Goal: Transaction & Acquisition: Book appointment/travel/reservation

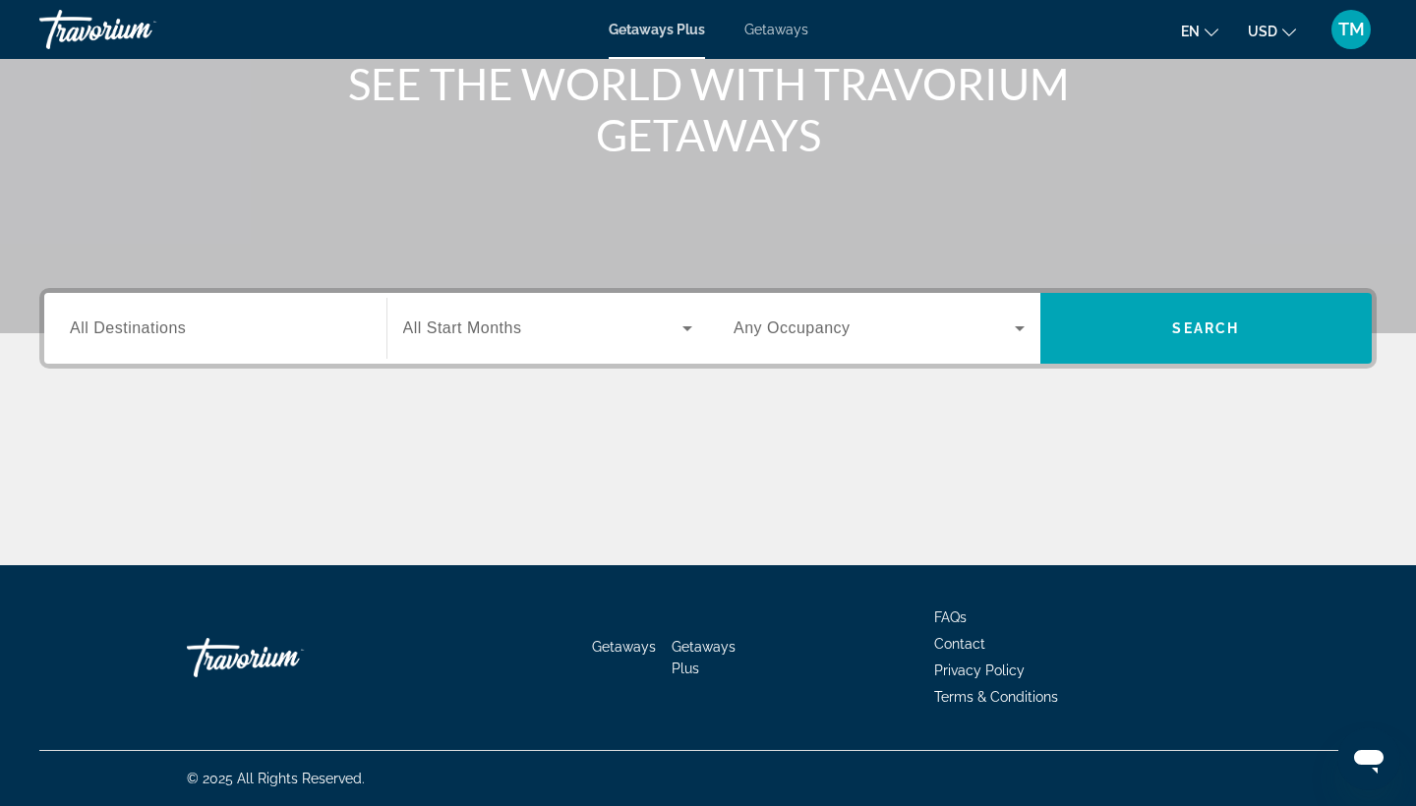
scroll to position [257, 0]
click at [236, 316] on div "Search widget" at bounding box center [215, 329] width 291 height 56
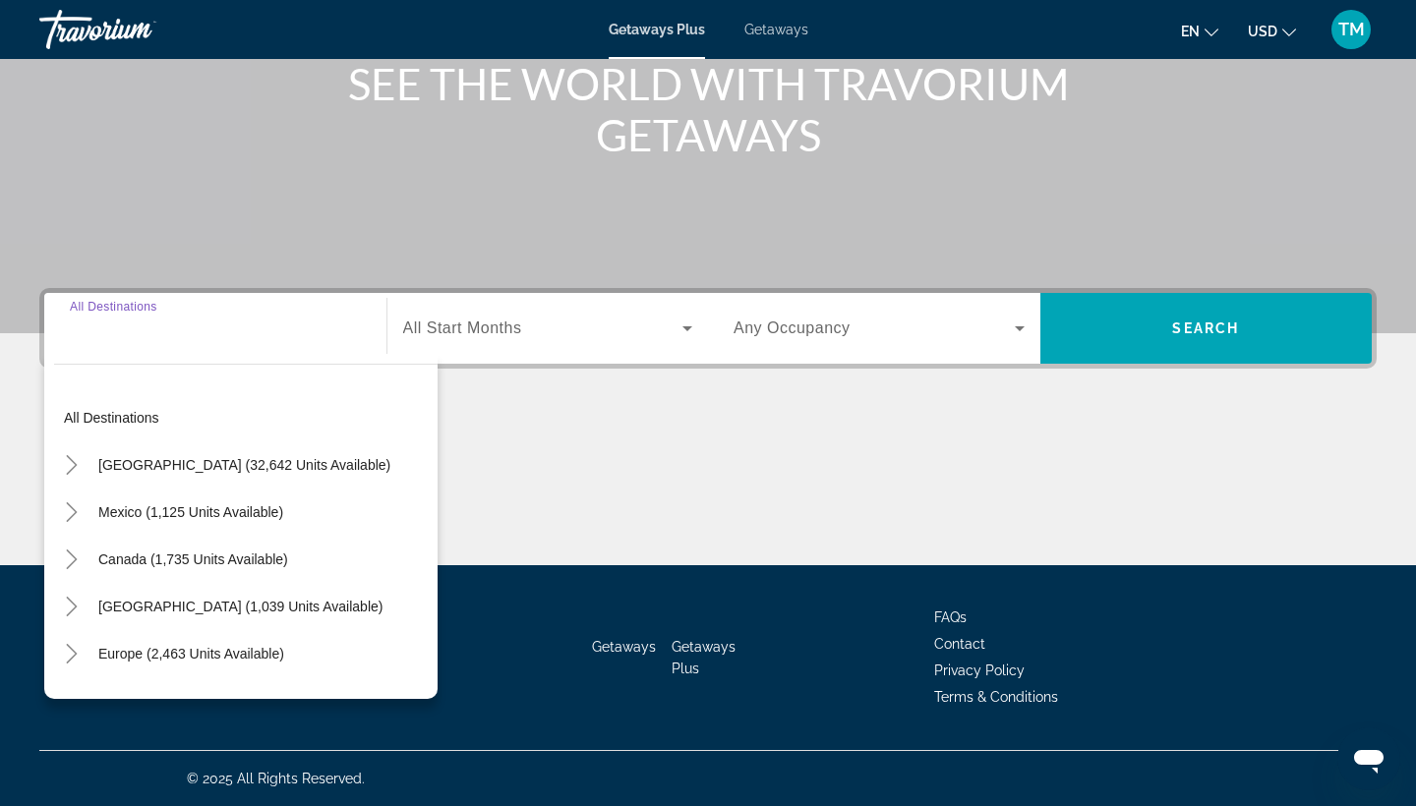
click at [179, 341] on div "Search widget" at bounding box center [215, 329] width 291 height 56
click at [178, 455] on span "Search widget" at bounding box center [244, 464] width 312 height 47
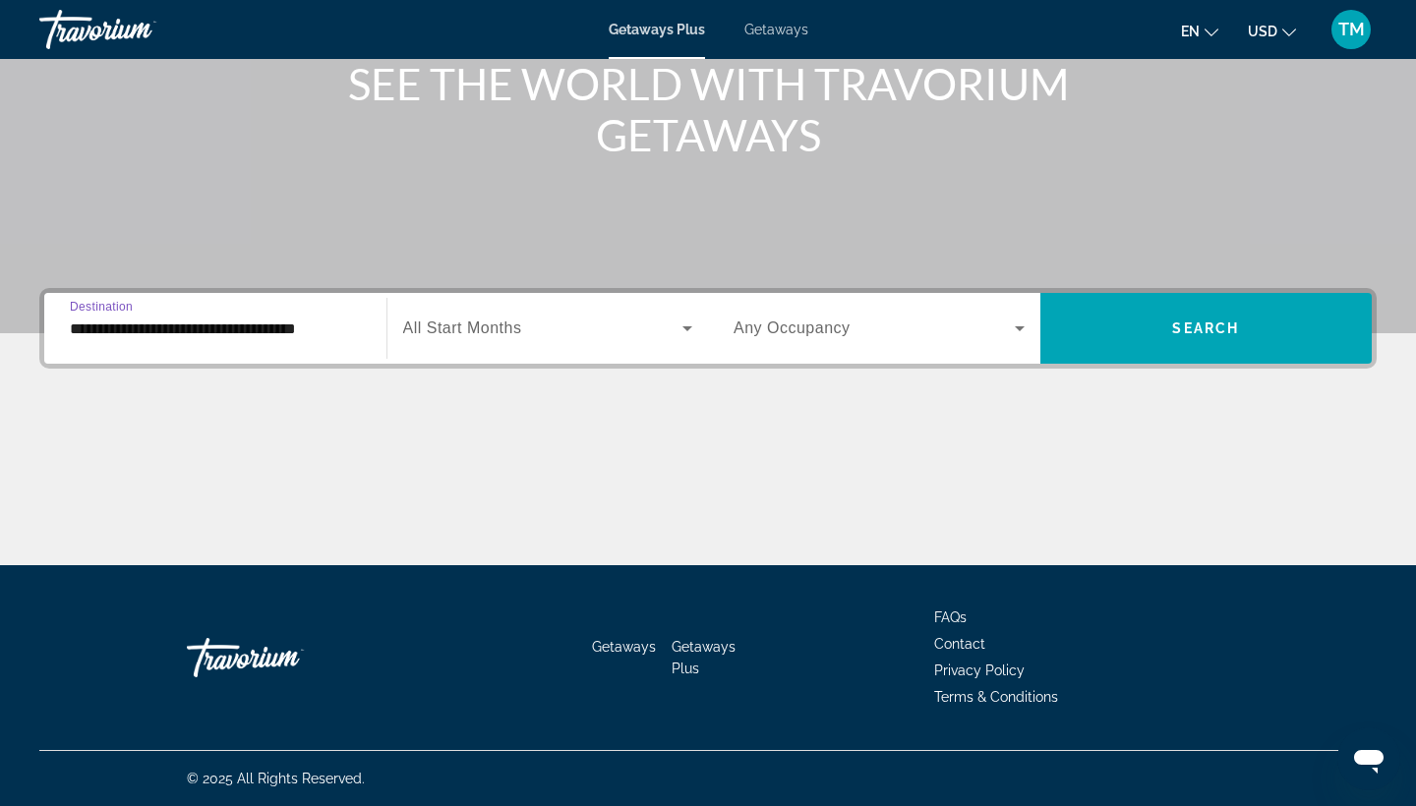
click at [321, 331] on input "**********" at bounding box center [215, 330] width 291 height 24
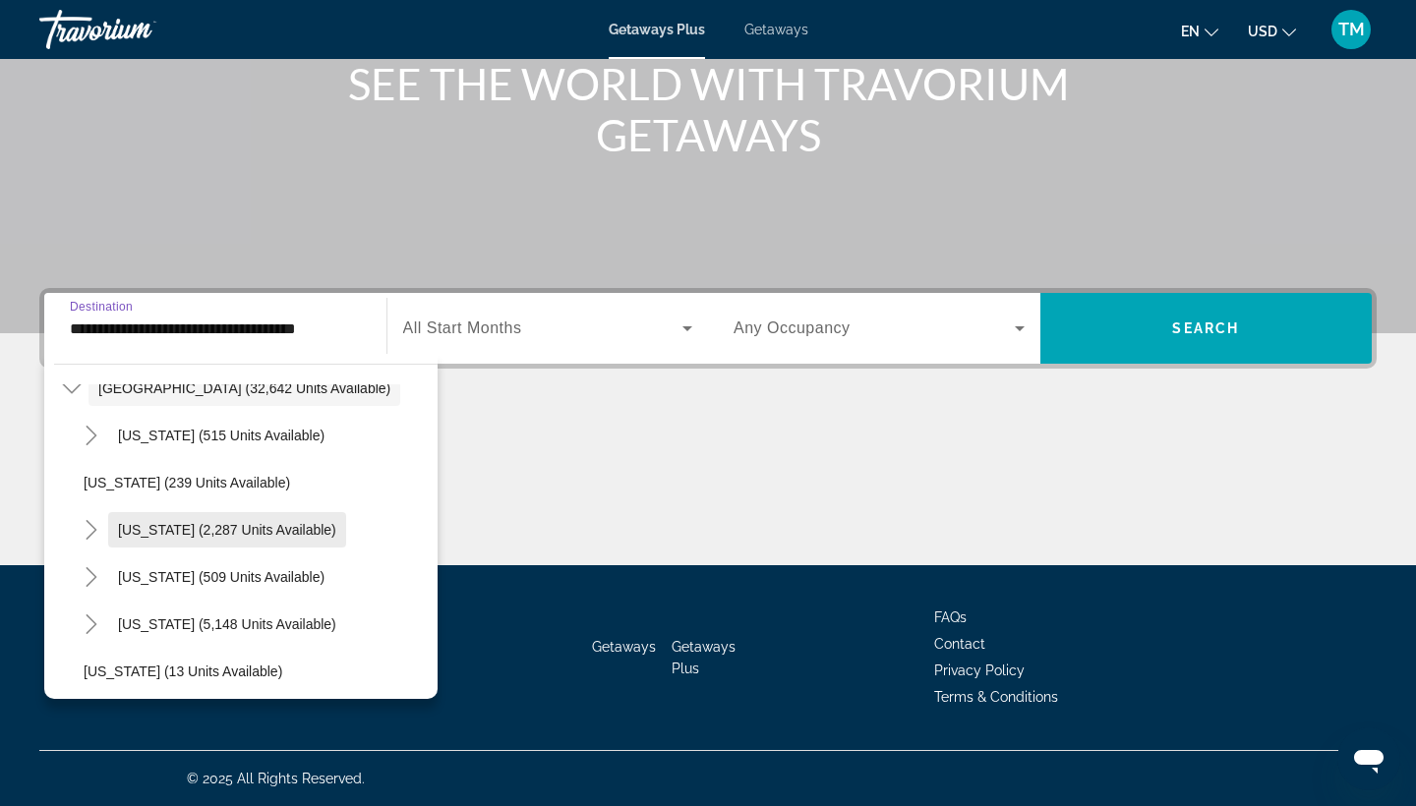
scroll to position [136, 0]
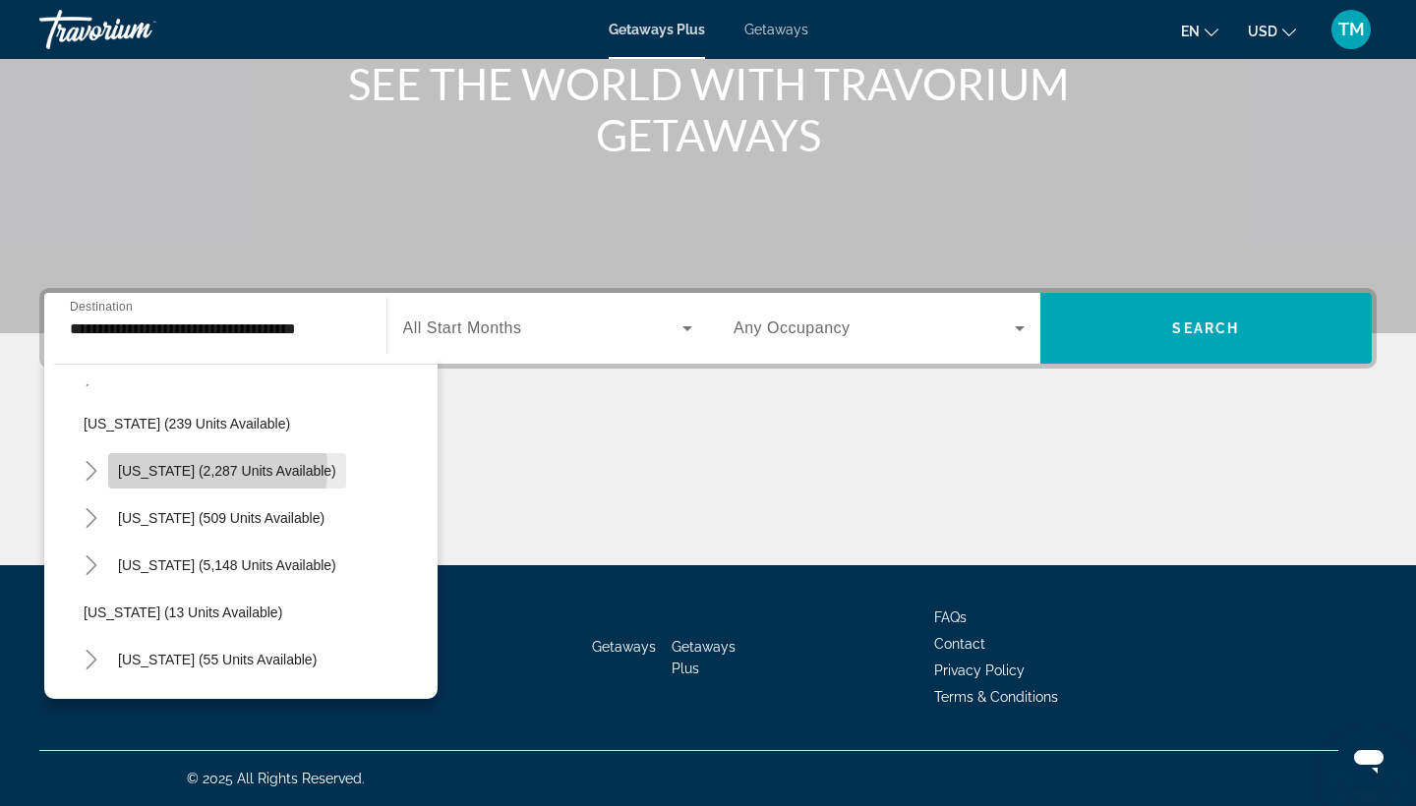
click at [202, 468] on span "California (2,287 units available)" at bounding box center [227, 471] width 218 height 16
type input "**********"
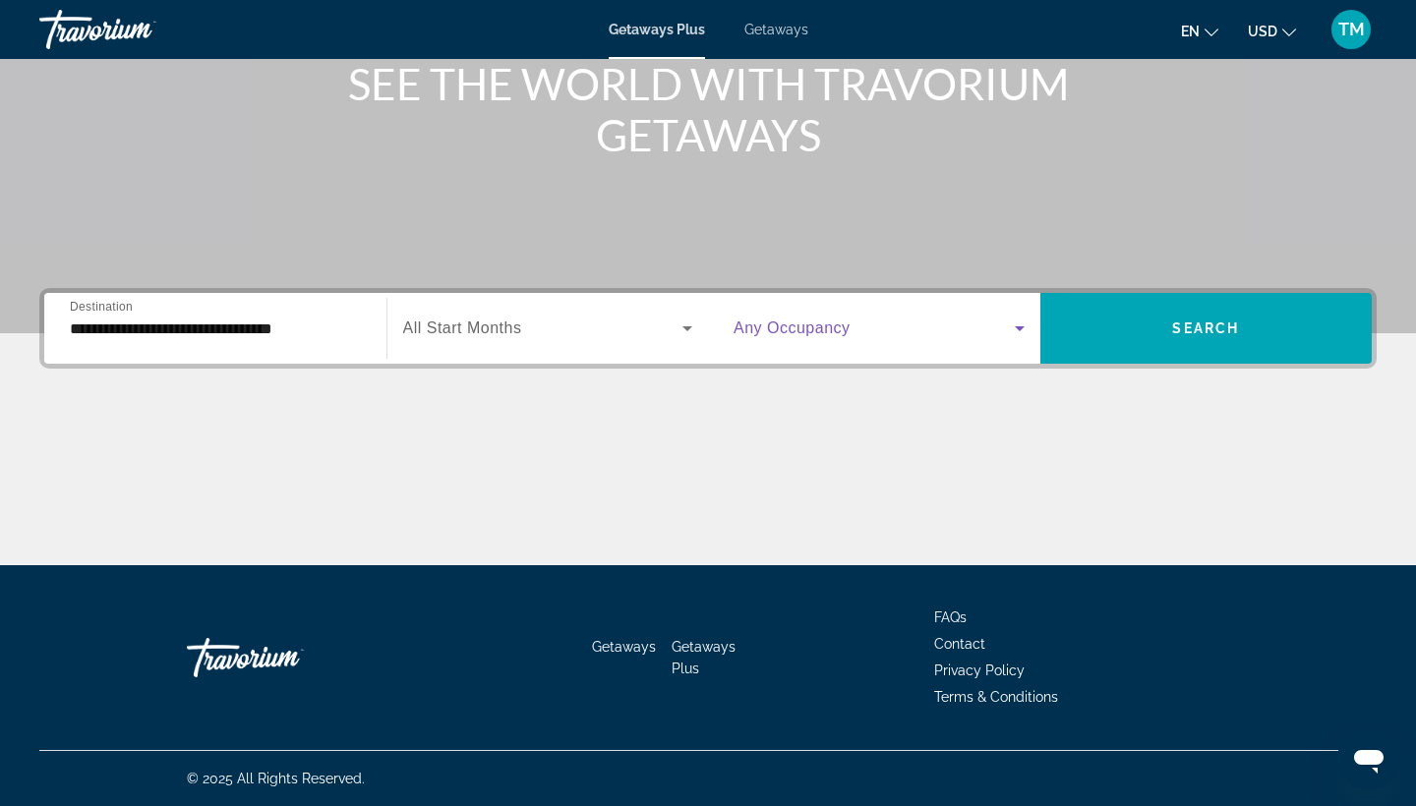
click at [1010, 326] on icon "Search widget" at bounding box center [1020, 329] width 24 height 24
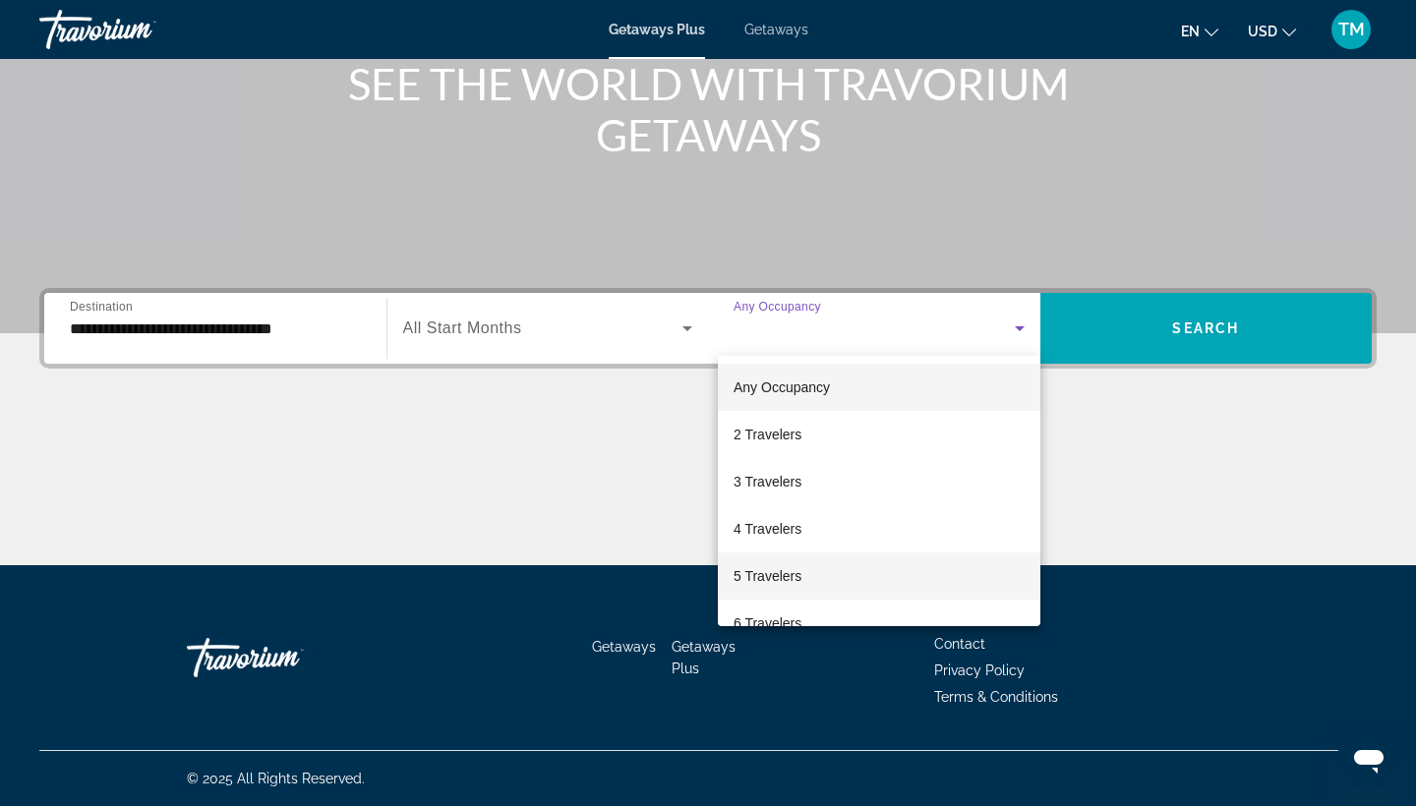
click at [822, 595] on mat-option "5 Travelers" at bounding box center [879, 576] width 322 height 47
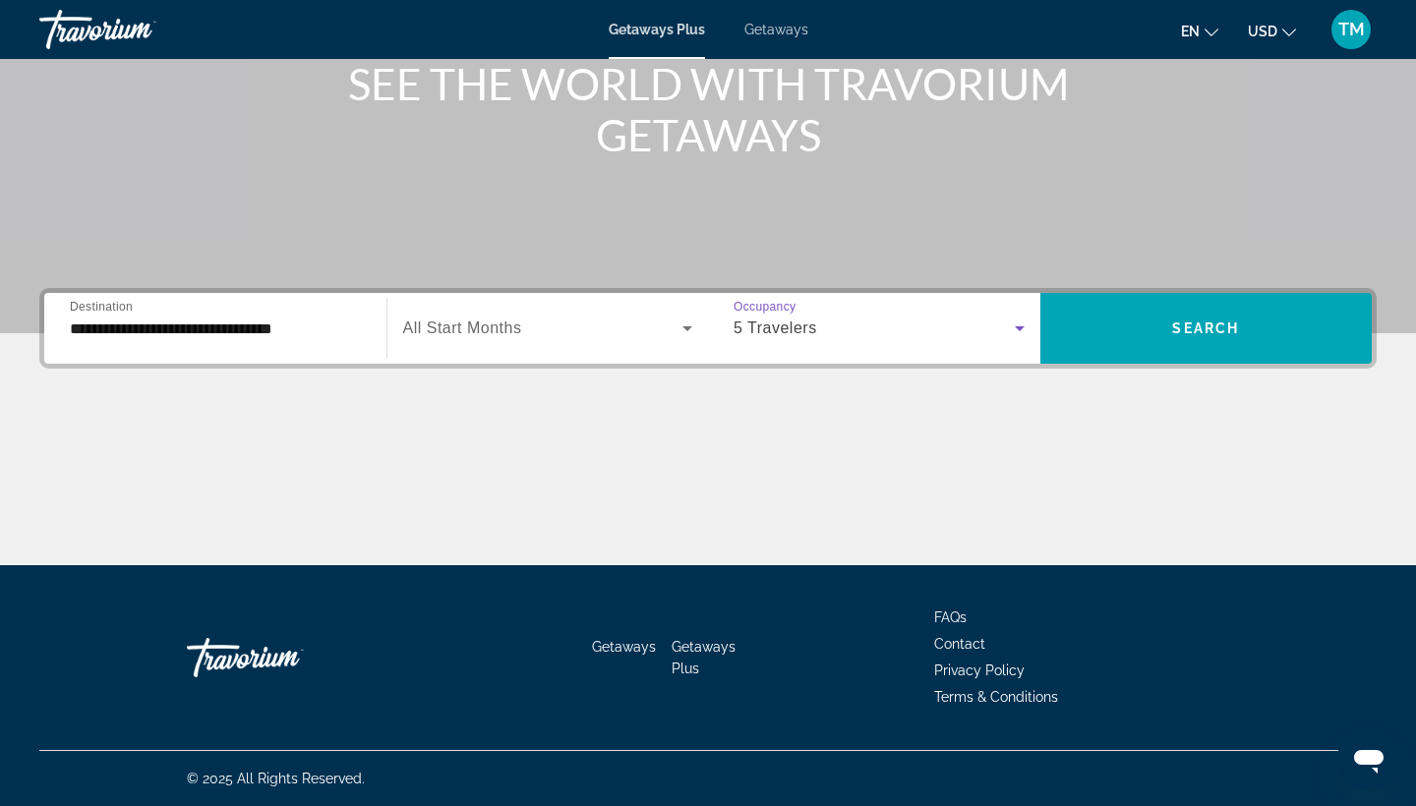
click at [628, 318] on span "Search widget" at bounding box center [543, 329] width 280 height 24
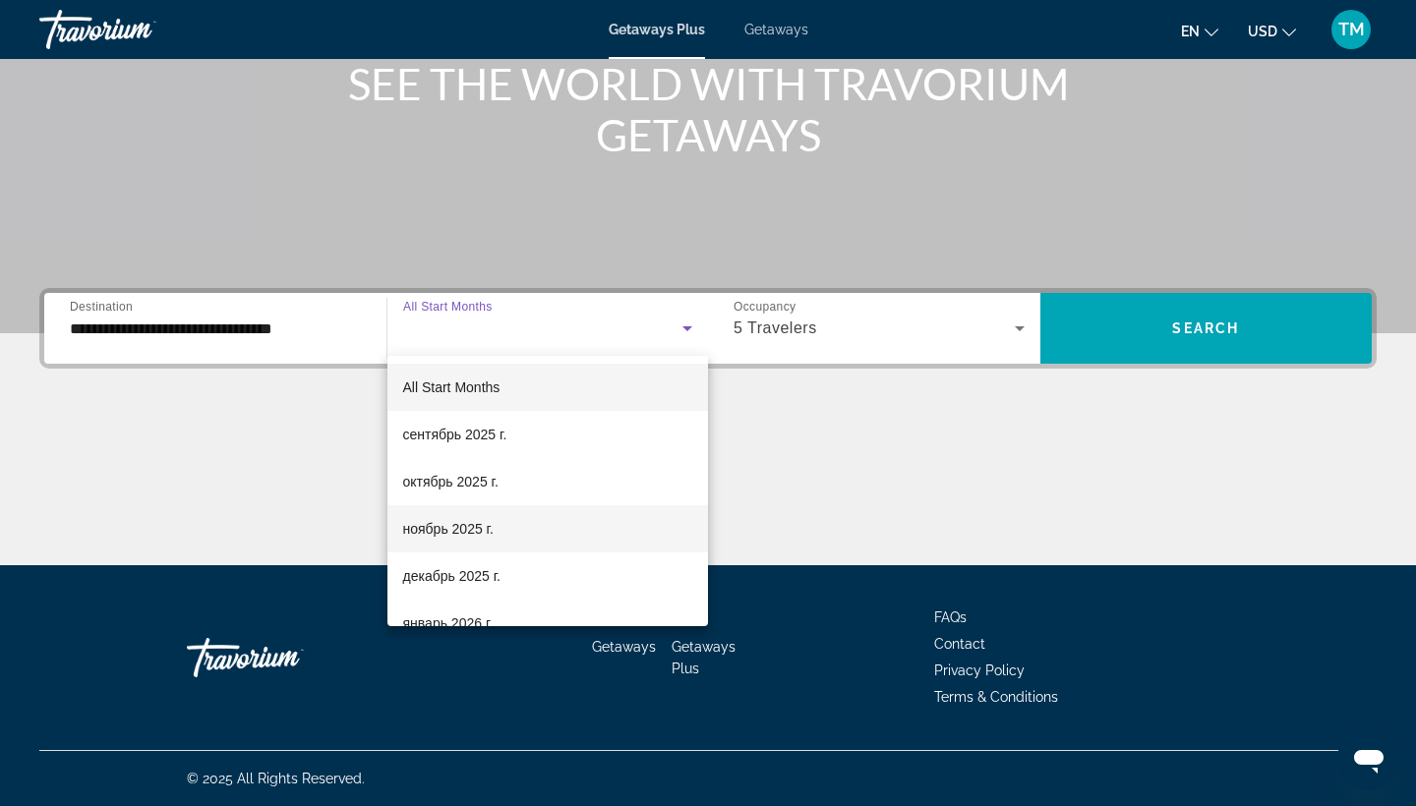
click at [494, 535] on span "ноябрь 2025 г." at bounding box center [448, 529] width 90 height 24
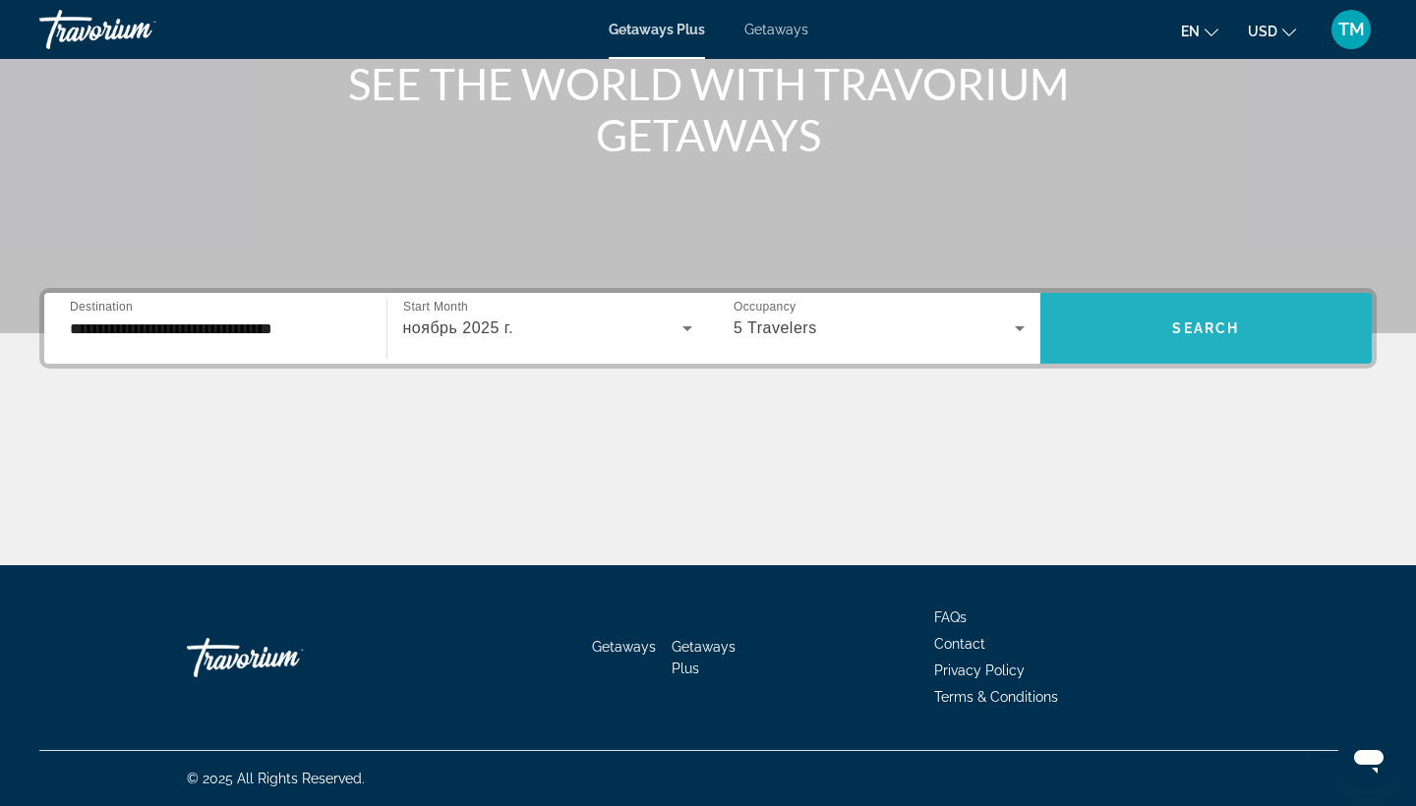
click at [1261, 320] on span "Search widget" at bounding box center [1206, 328] width 332 height 47
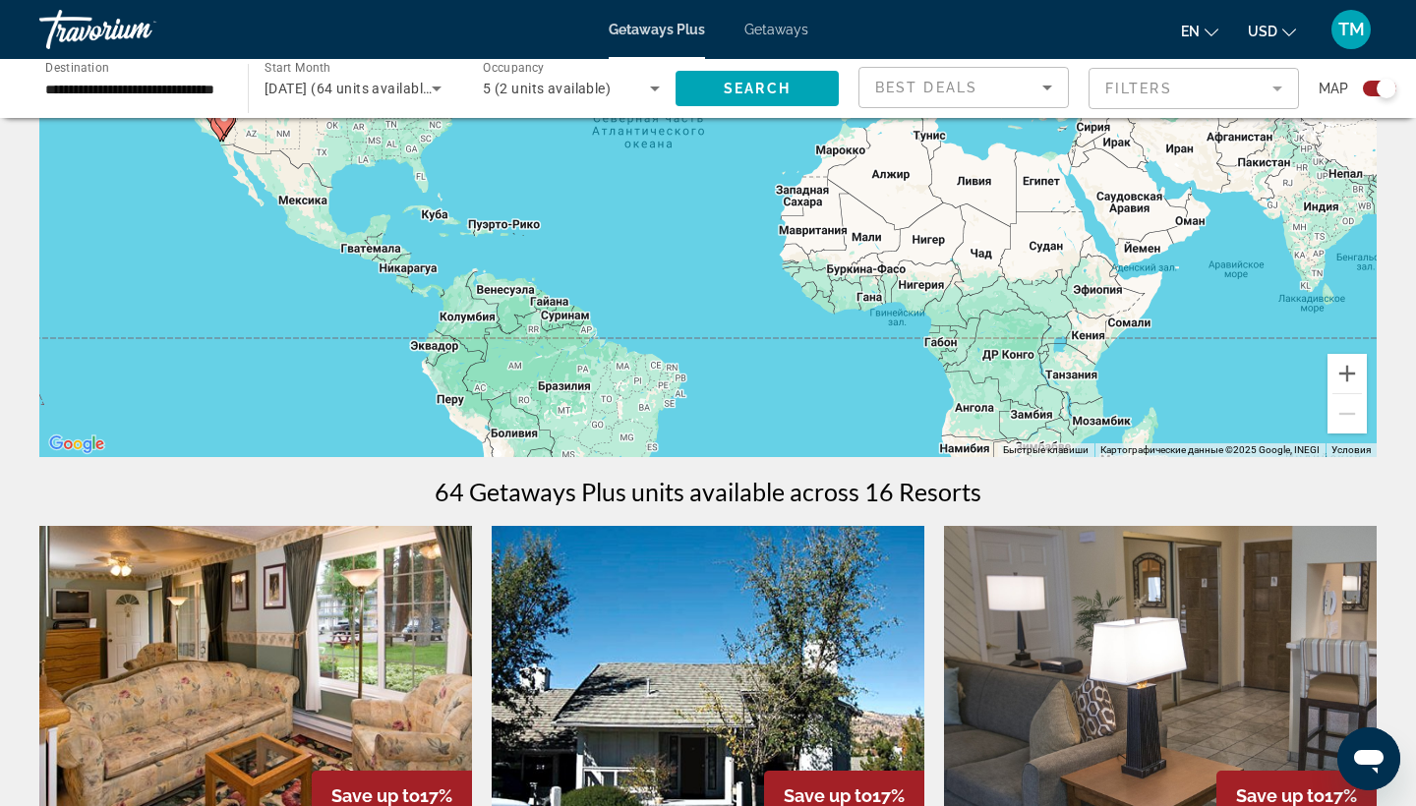
scroll to position [174, 0]
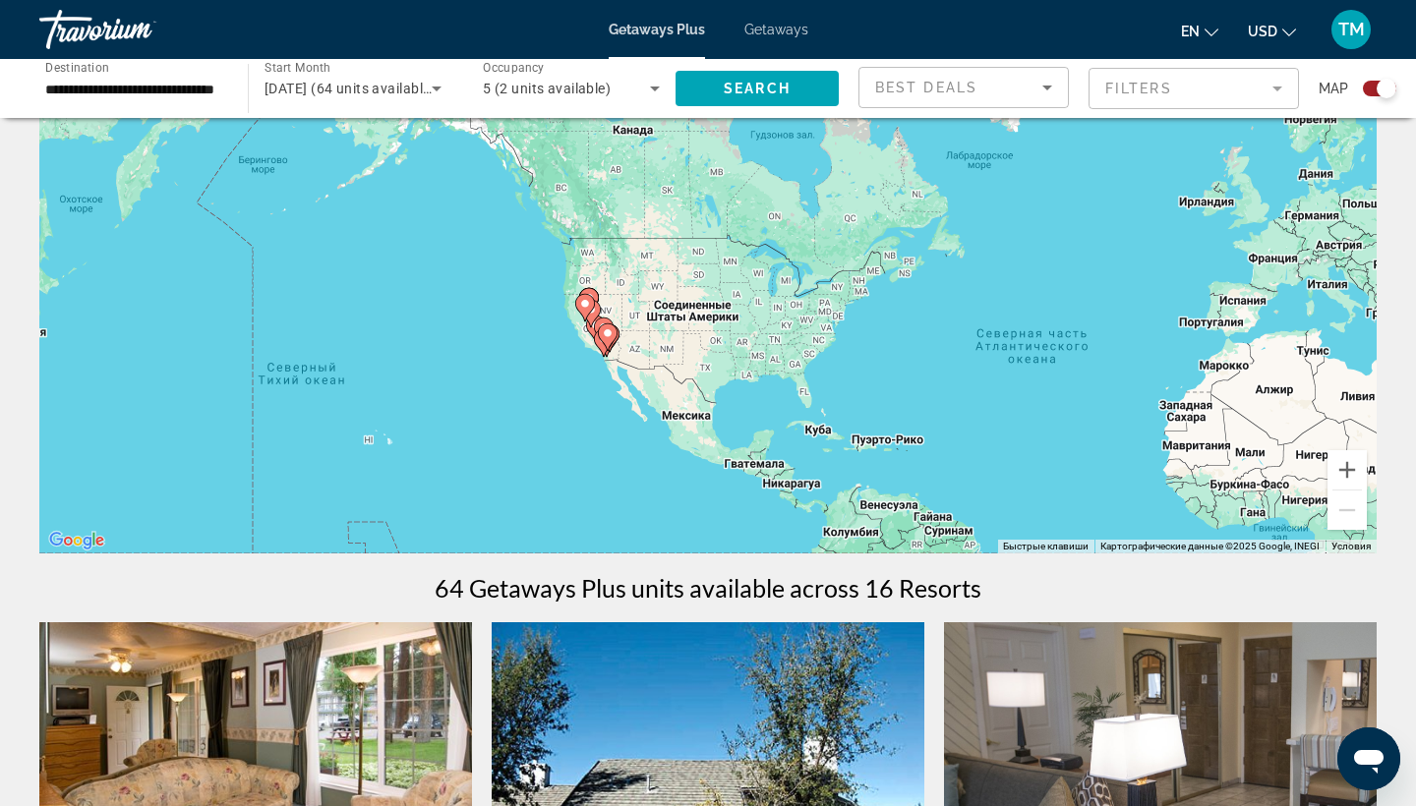
drag, startPoint x: 279, startPoint y: 243, endPoint x: 664, endPoint y: 363, distance: 402.7
click at [664, 363] on div "Чтобы активировать перетаскивание с помощью клавиатуры, нажмите Alt + Ввод. Пос…" at bounding box center [707, 259] width 1337 height 590
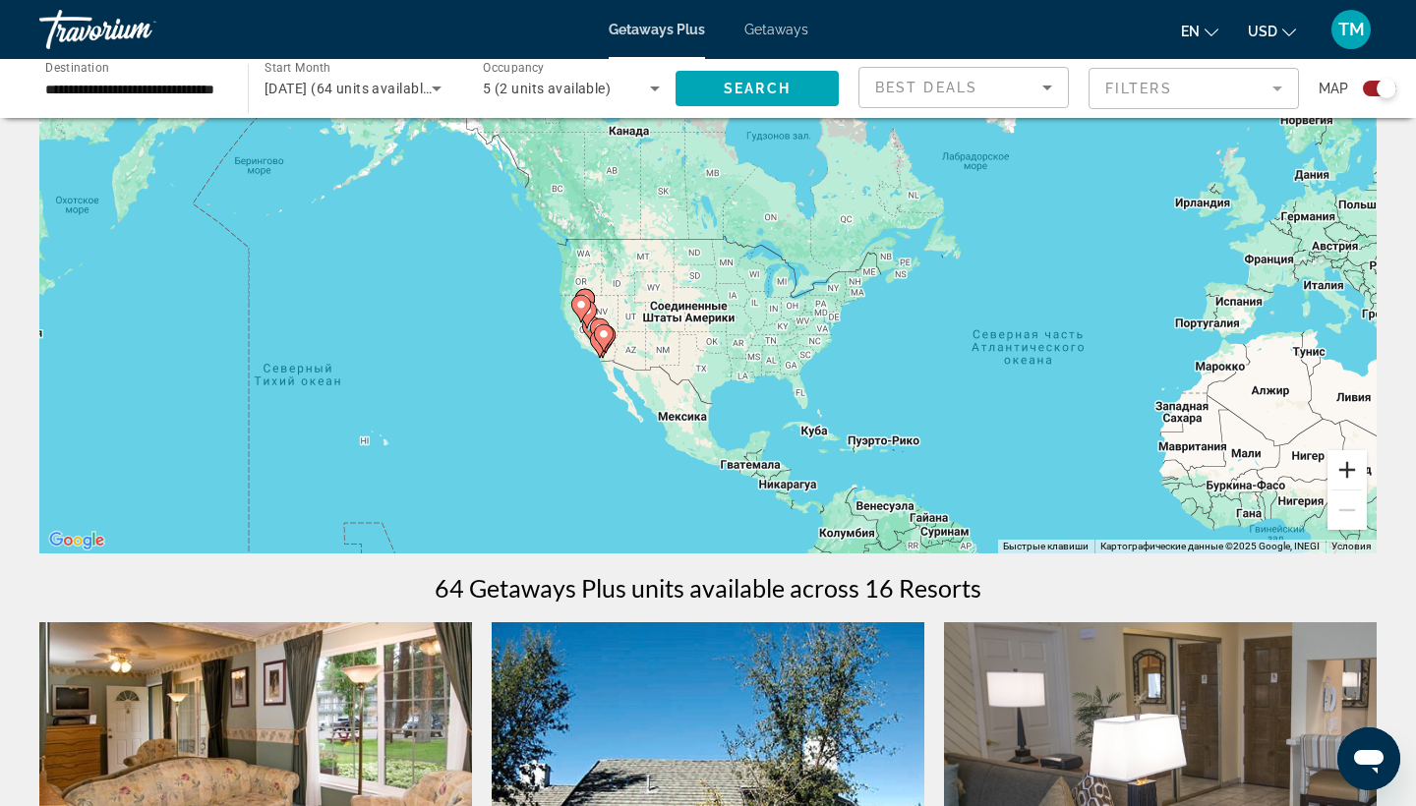
click at [1358, 469] on button "Увеличить" at bounding box center [1346, 469] width 39 height 39
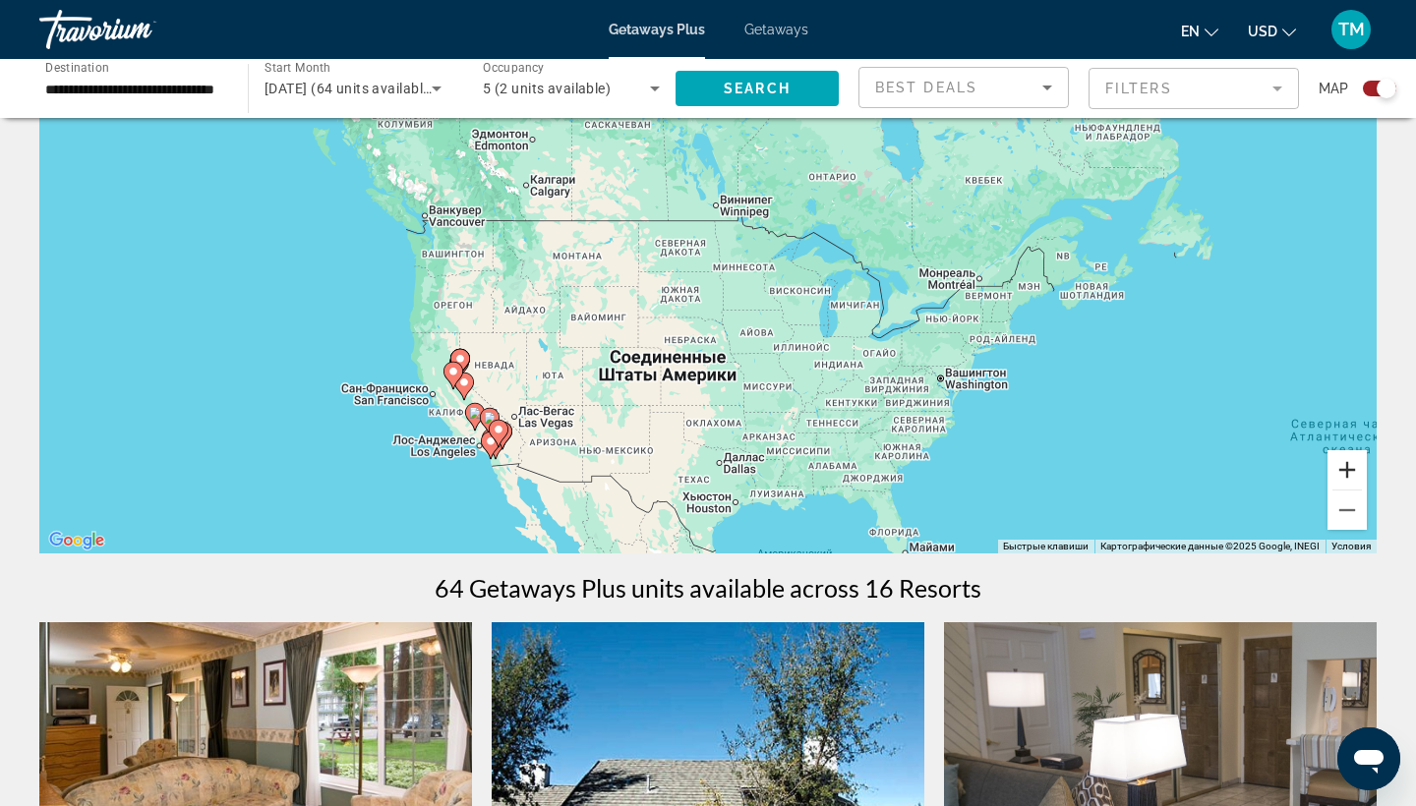
click at [1358, 469] on button "Увеличить" at bounding box center [1346, 469] width 39 height 39
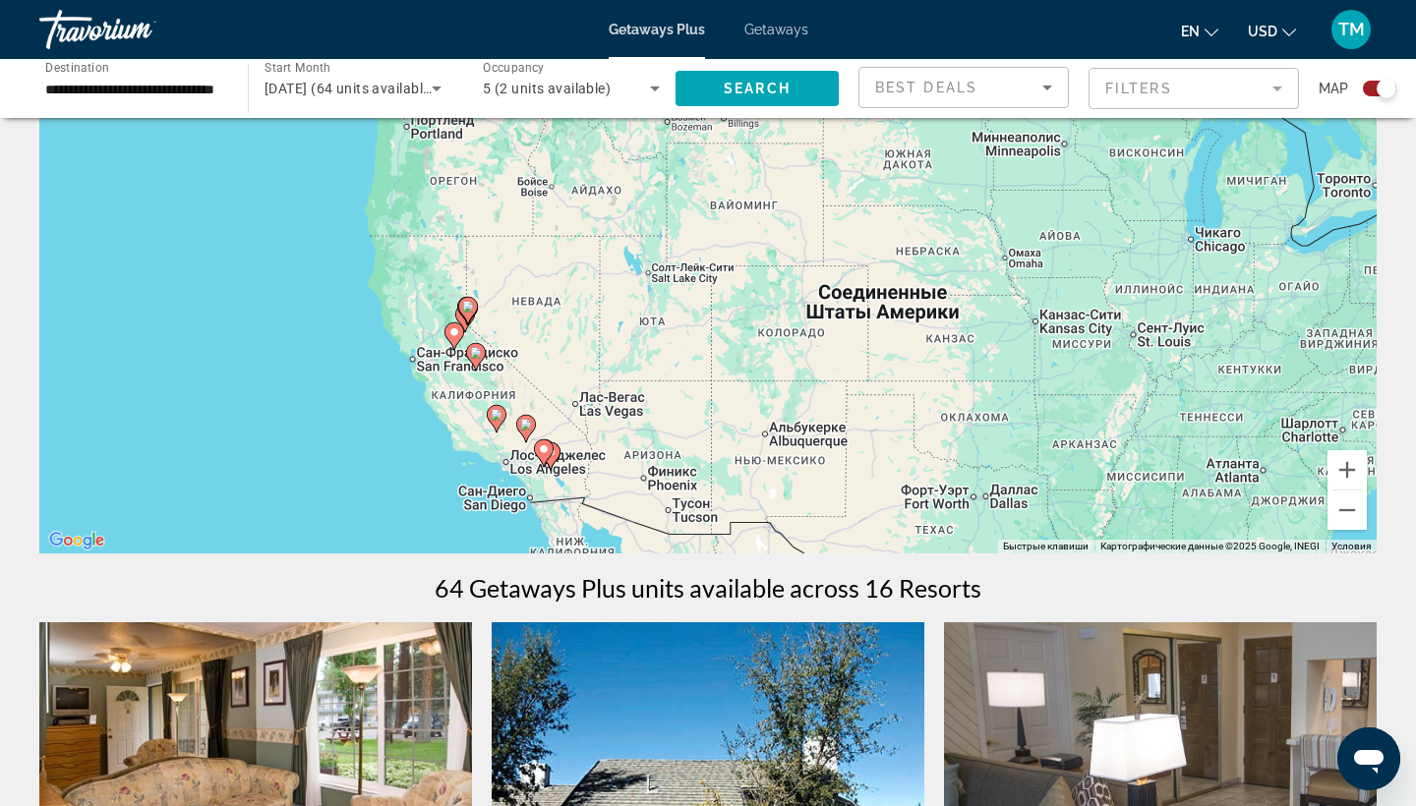
drag, startPoint x: 653, startPoint y: 435, endPoint x: 912, endPoint y: 256, distance: 315.2
click at [912, 256] on div "Чтобы активировать перетаскивание с помощью клавиатуры, нажмите Alt + Ввод. Пос…" at bounding box center [707, 259] width 1337 height 590
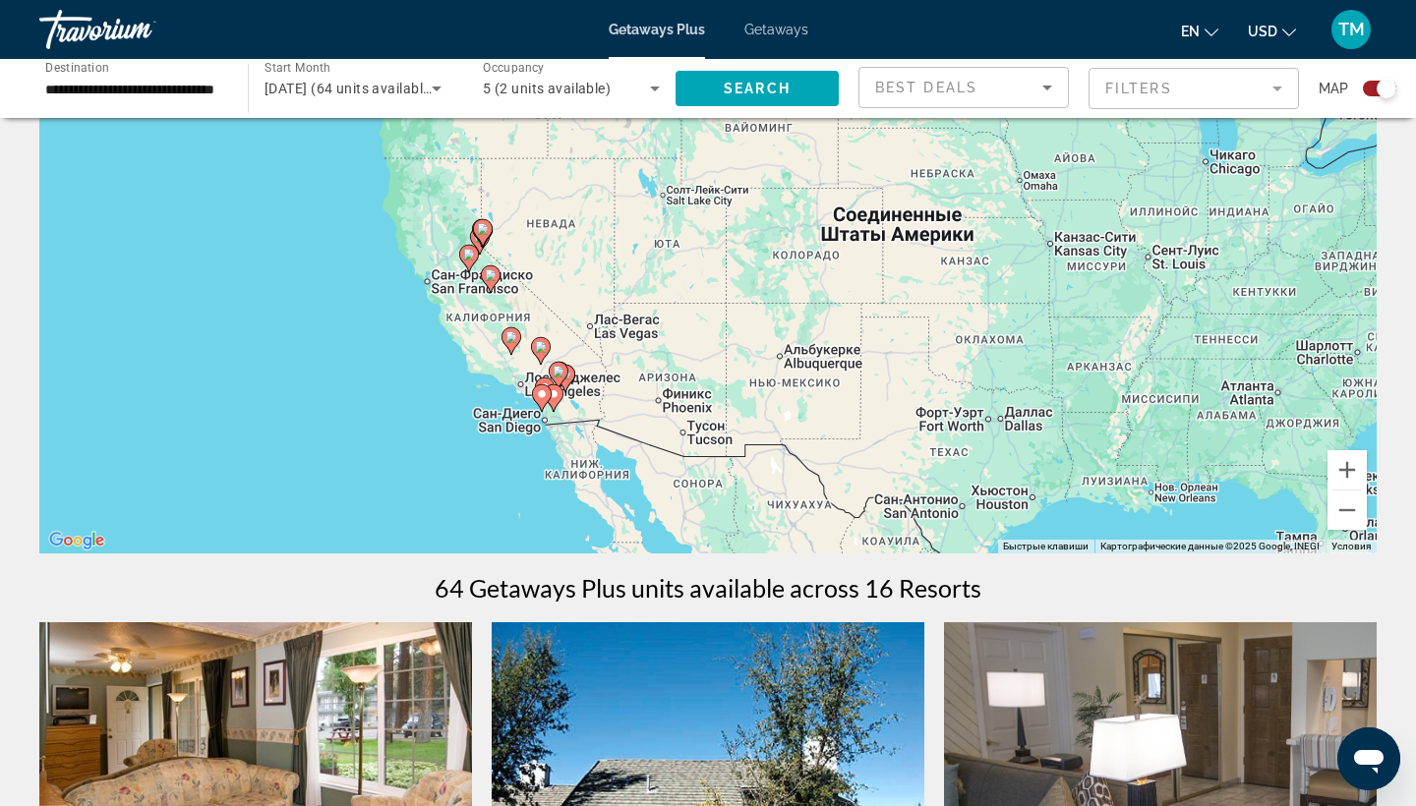
drag, startPoint x: 579, startPoint y: 435, endPoint x: 601, endPoint y: 277, distance: 158.8
click at [601, 277] on div "Чтобы активировать перетаскивание с помощью клавиатуры, нажмите Alt + Ввод. Пос…" at bounding box center [707, 259] width 1337 height 590
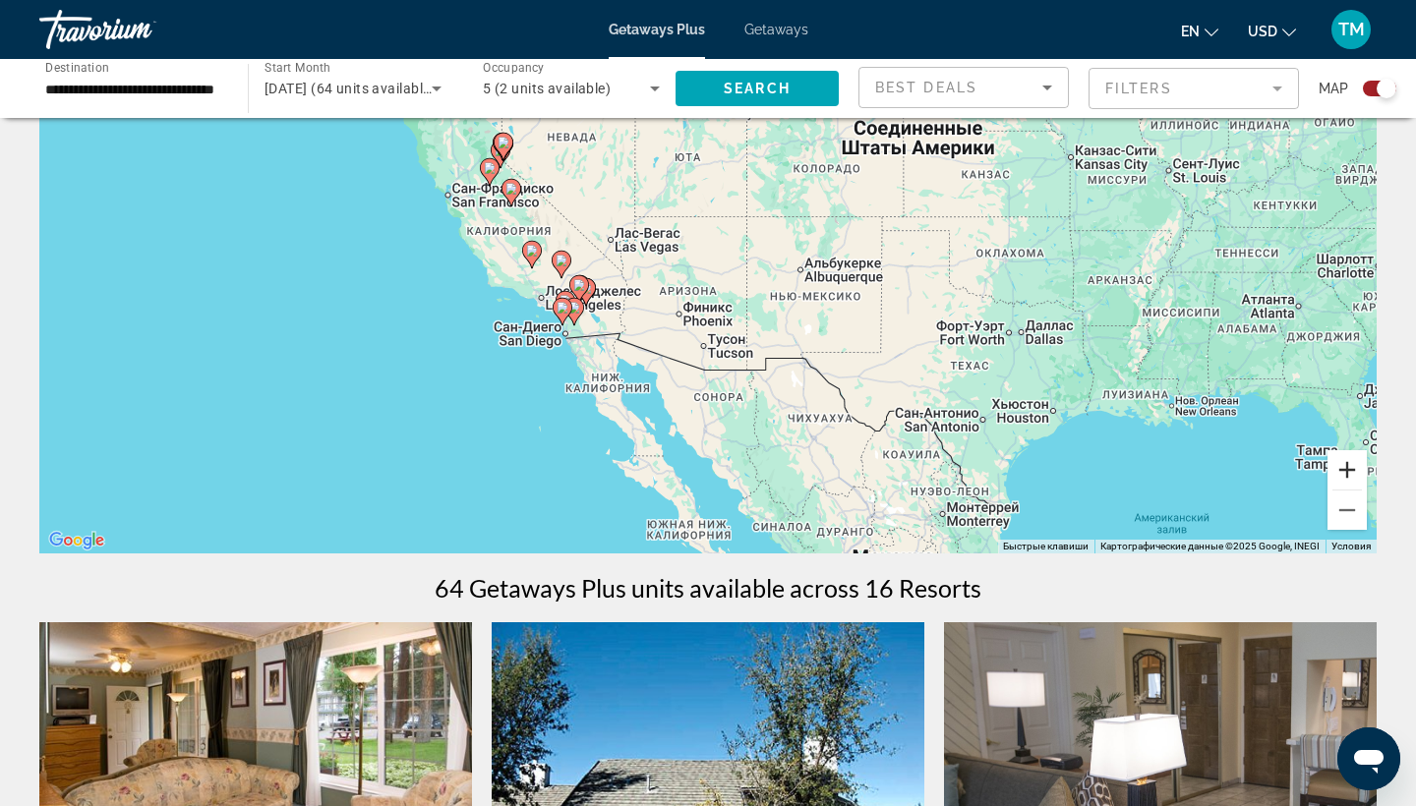
click at [1356, 465] on button "Увеличить" at bounding box center [1346, 469] width 39 height 39
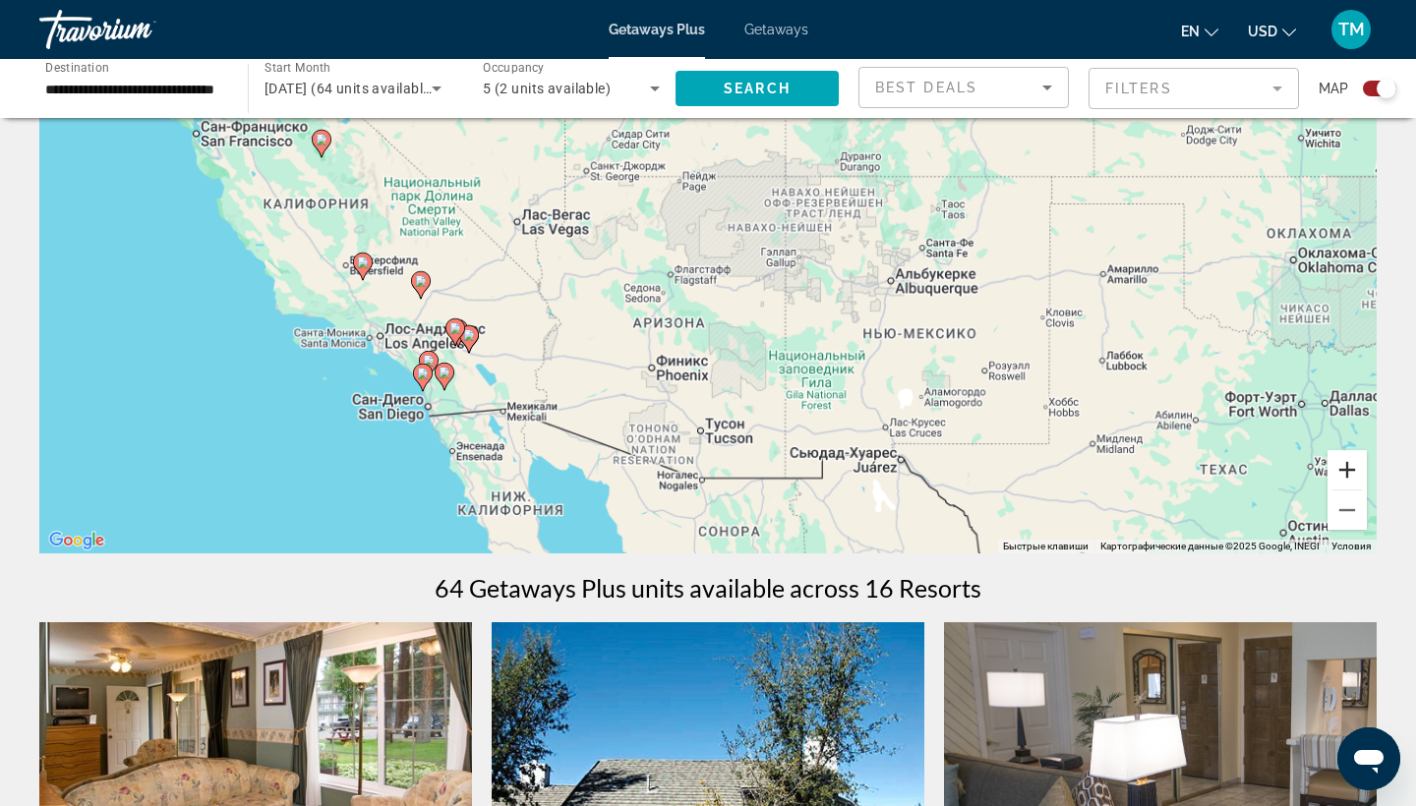
click at [1356, 466] on button "Увеличить" at bounding box center [1346, 469] width 39 height 39
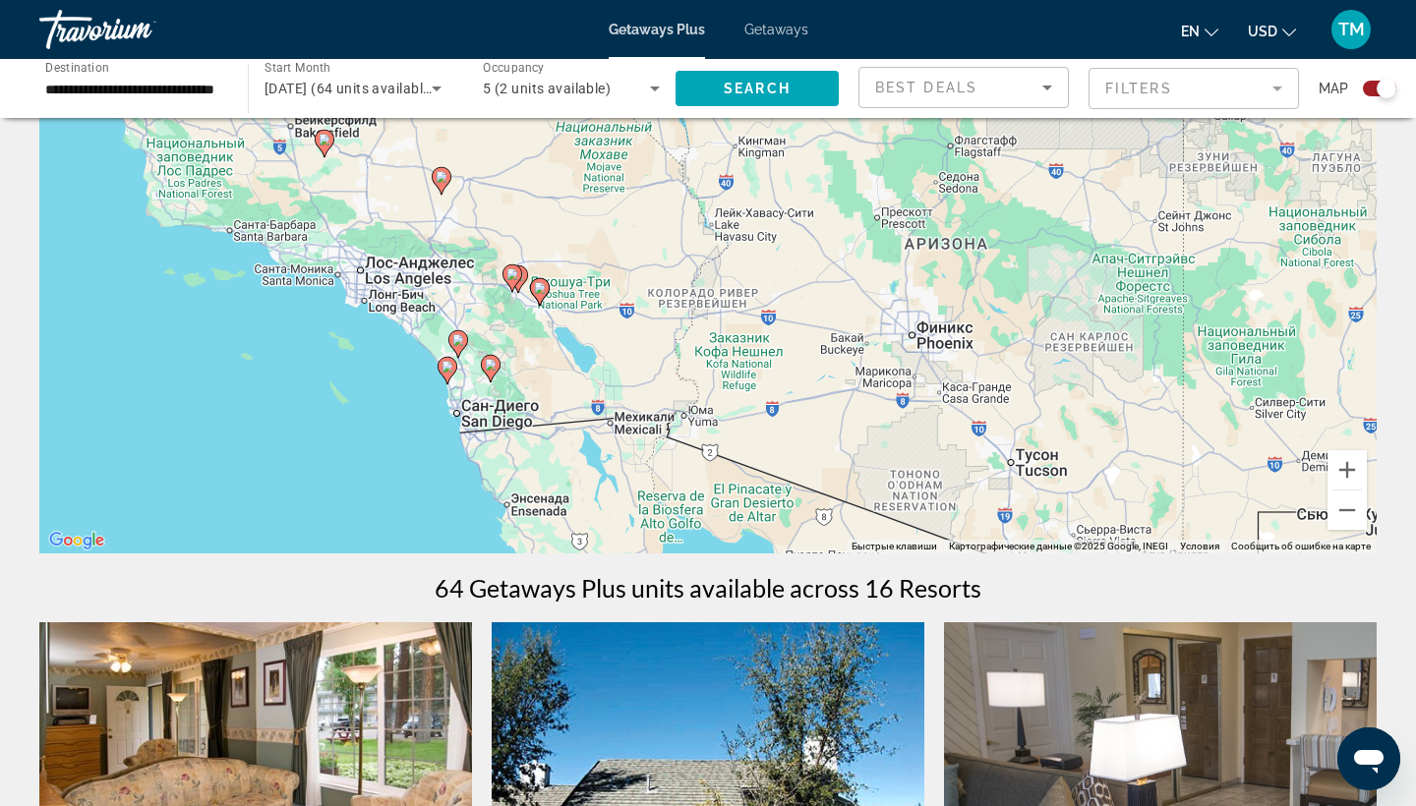
drag, startPoint x: 359, startPoint y: 397, endPoint x: 680, endPoint y: 253, distance: 352.5
click at [680, 253] on div "Чтобы активировать перетаскивание с помощью клавиатуры, нажмите Alt + Ввод. Пос…" at bounding box center [707, 259] width 1337 height 590
click at [449, 371] on image "Main content" at bounding box center [447, 367] width 12 height 12
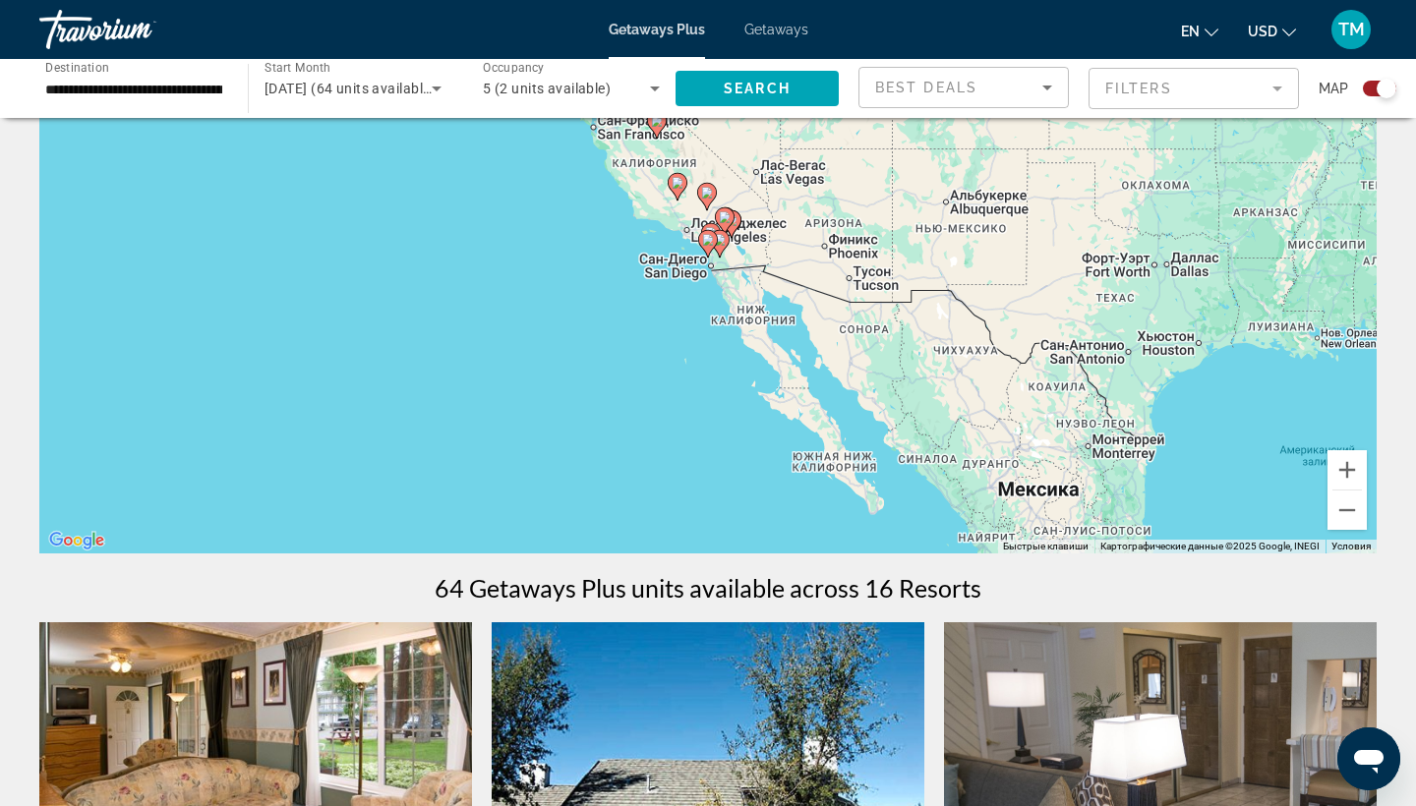
click at [708, 244] on image "Main content" at bounding box center [708, 240] width 12 height 12
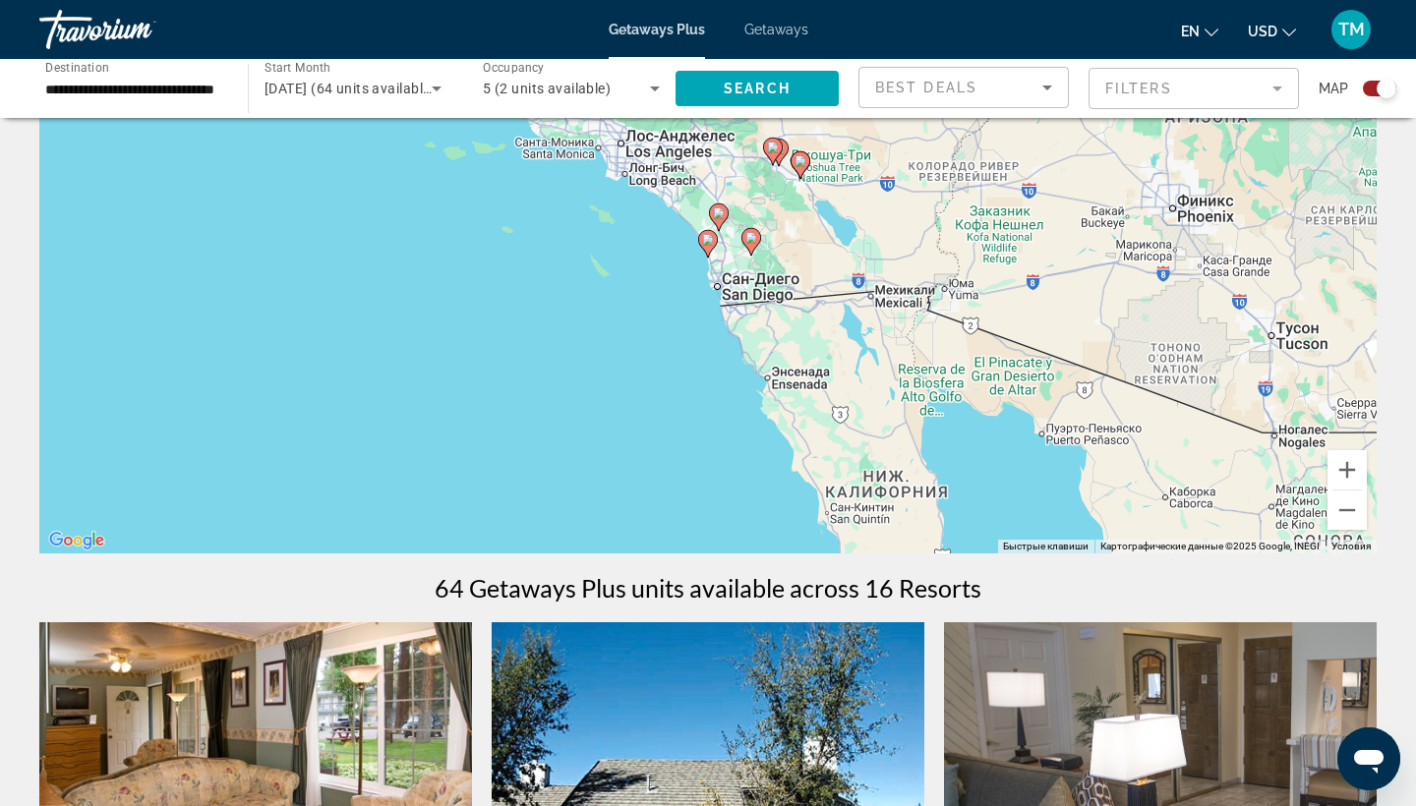
click at [708, 244] on image "Main content" at bounding box center [708, 240] width 12 height 12
type input "**********"
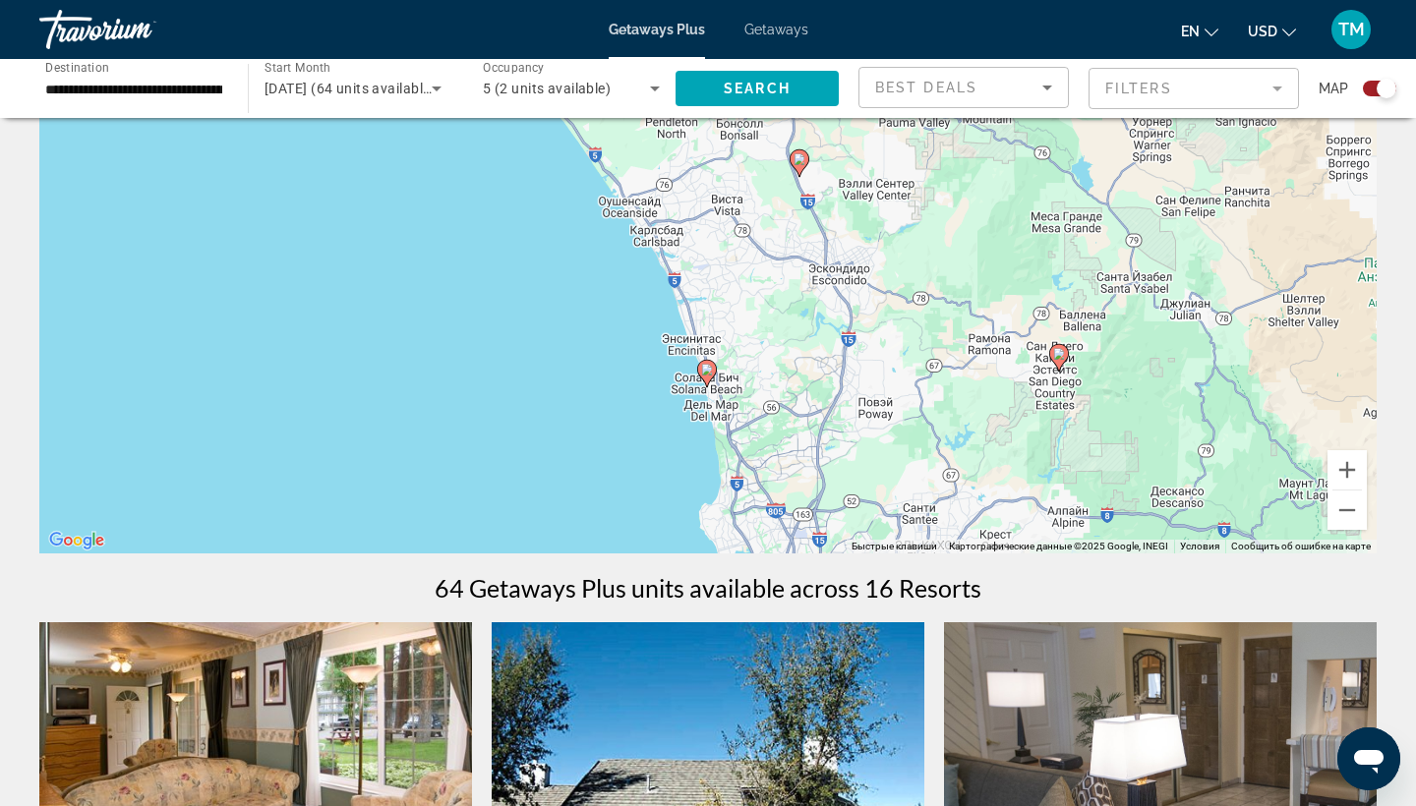
drag, startPoint x: 820, startPoint y: 254, endPoint x: 818, endPoint y: 387, distance: 133.7
click at [818, 387] on div "Чтобы активировать перетаскивание с помощью клавиатуры, нажмите Alt + Ввод. Пос…" at bounding box center [707, 259] width 1337 height 590
click at [714, 371] on image "Main content" at bounding box center [709, 370] width 12 height 12
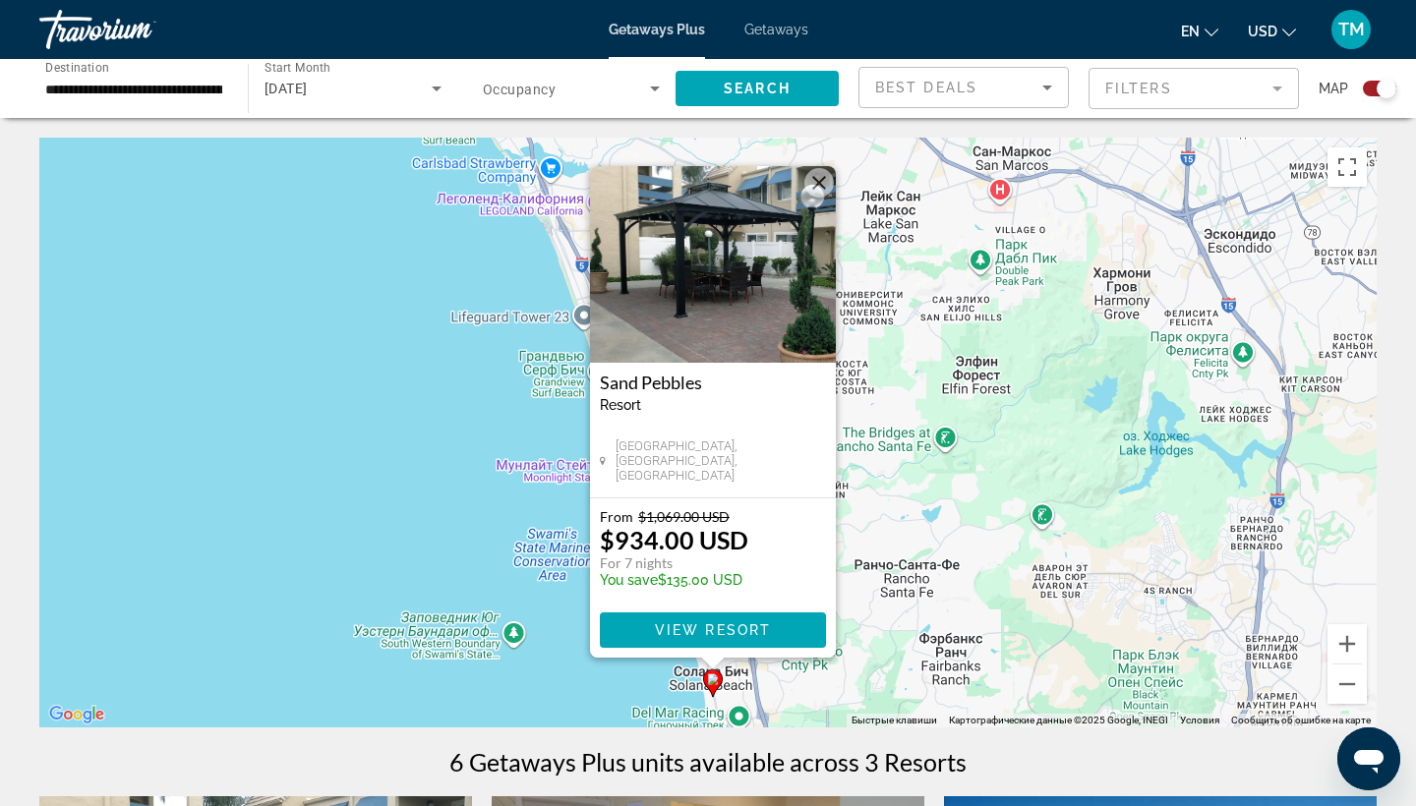
scroll to position [0, 0]
click at [845, 519] on div "Чтобы активировать перетаскивание с помощью клавиатуры, нажмите Alt + Ввод. Пос…" at bounding box center [707, 433] width 1337 height 590
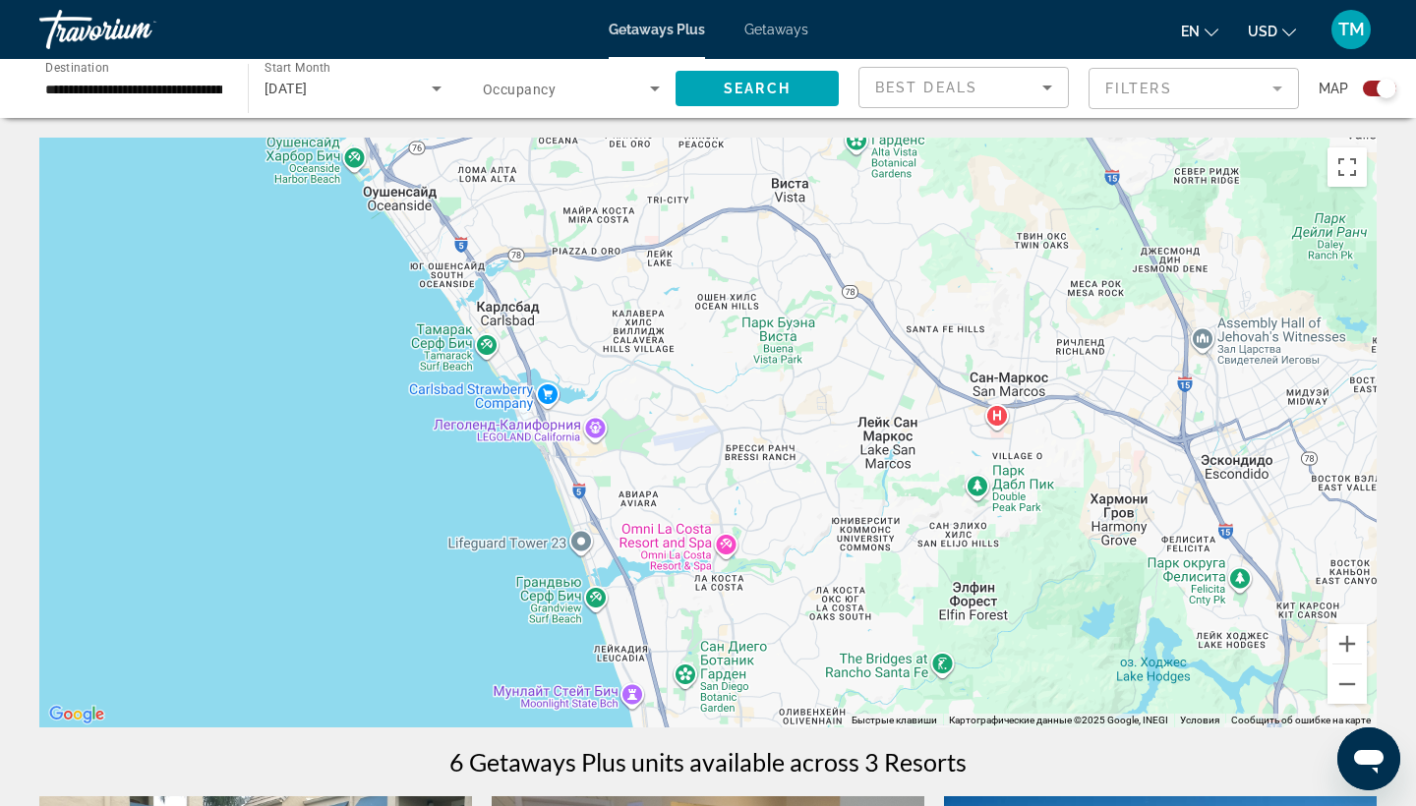
drag, startPoint x: 713, startPoint y: 451, endPoint x: 710, endPoint y: 679, distance: 228.1
click at [710, 679] on div "Чтобы активировать перетаскивание с помощью клавиатуры, нажмите Alt + Ввод. Пос…" at bounding box center [707, 433] width 1337 height 590
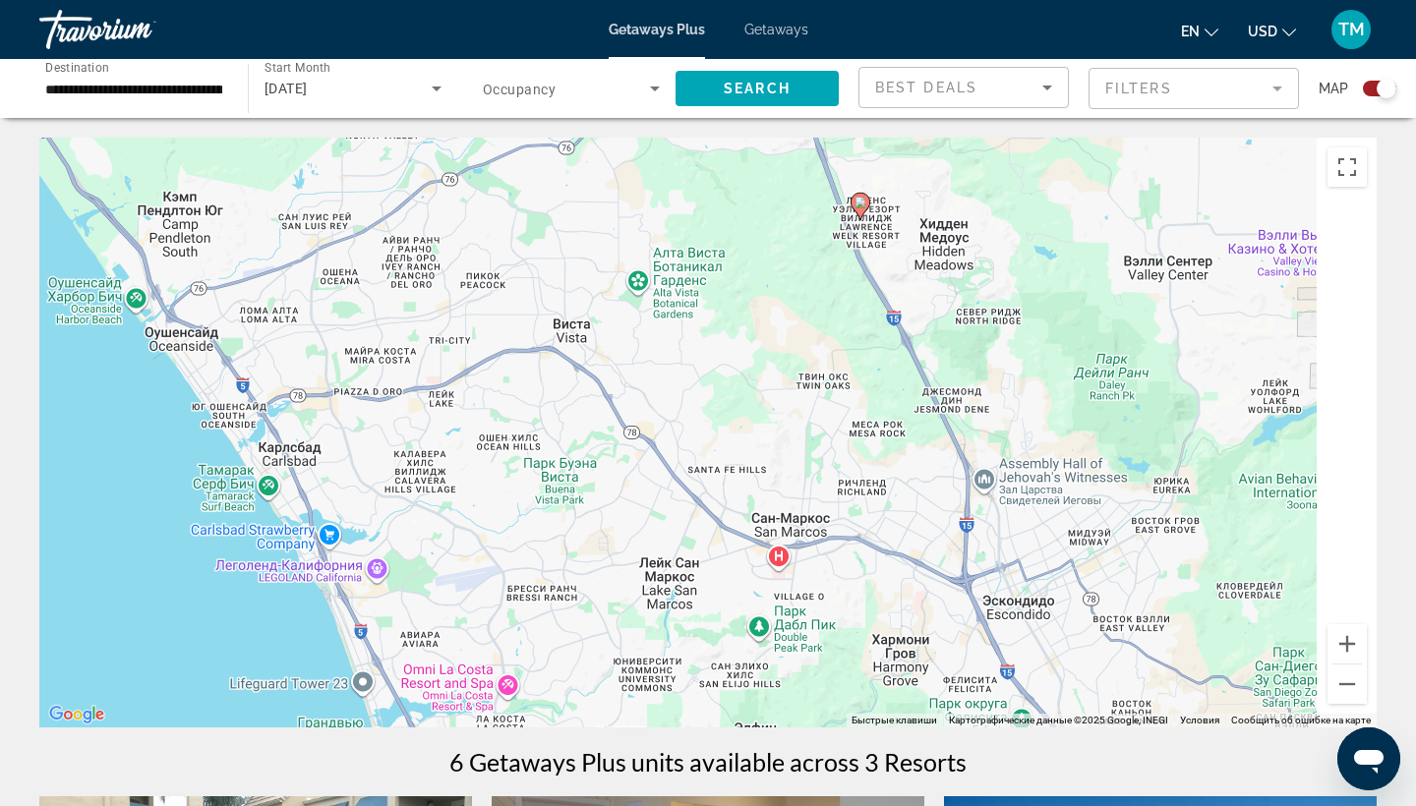
drag, startPoint x: 864, startPoint y: 393, endPoint x: 581, endPoint y: 505, distance: 304.5
click at [582, 505] on div "Чтобы активировать перетаскивание с помощью клавиатуры, нажмите Alt + Ввод. Пос…" at bounding box center [707, 433] width 1337 height 590
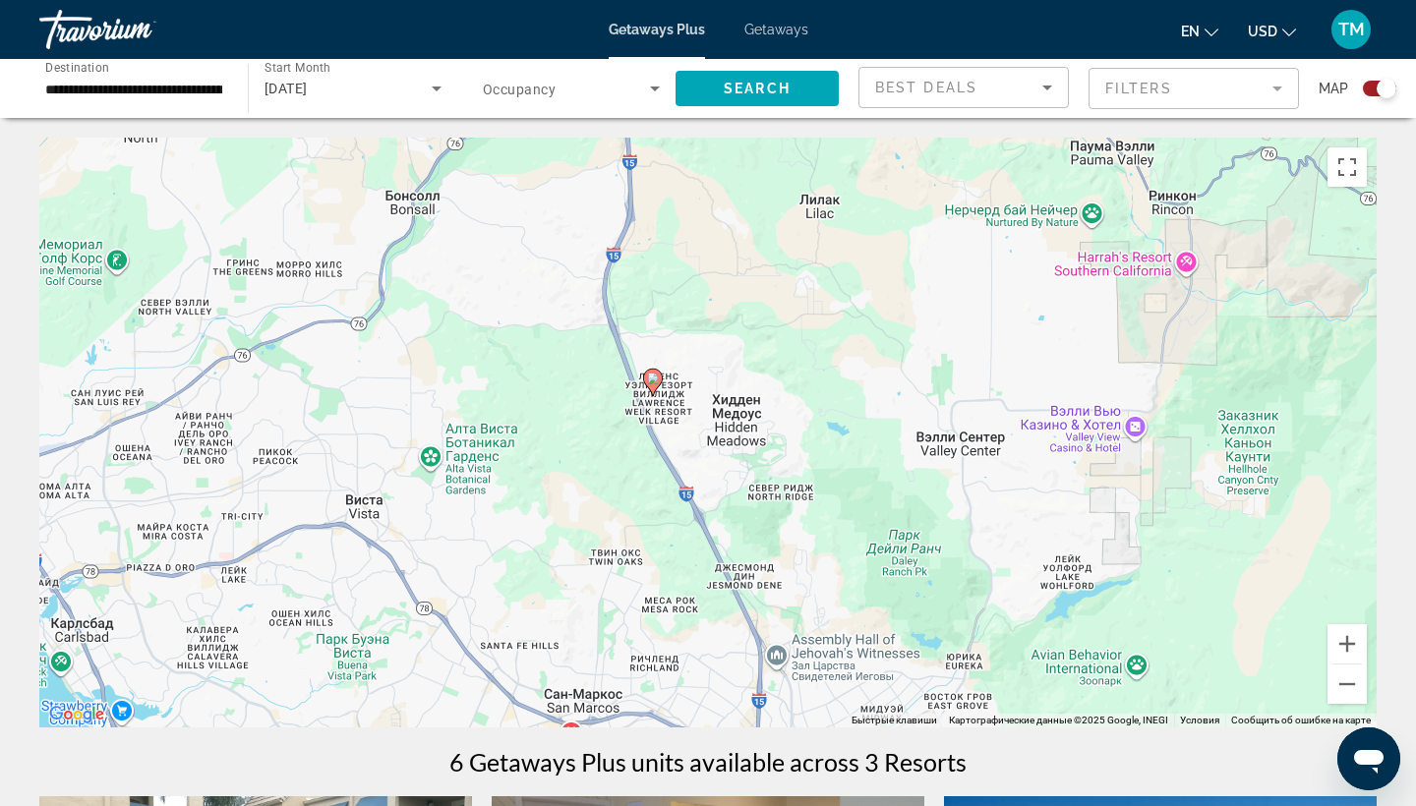
drag, startPoint x: 739, startPoint y: 329, endPoint x: 609, endPoint y: 543, distance: 250.2
click at [609, 543] on div "Чтобы активировать перетаскивание с помощью клавиатуры, нажмите Alt + Ввод. Пос…" at bounding box center [707, 433] width 1337 height 590
click at [655, 378] on image "Main content" at bounding box center [654, 379] width 12 height 12
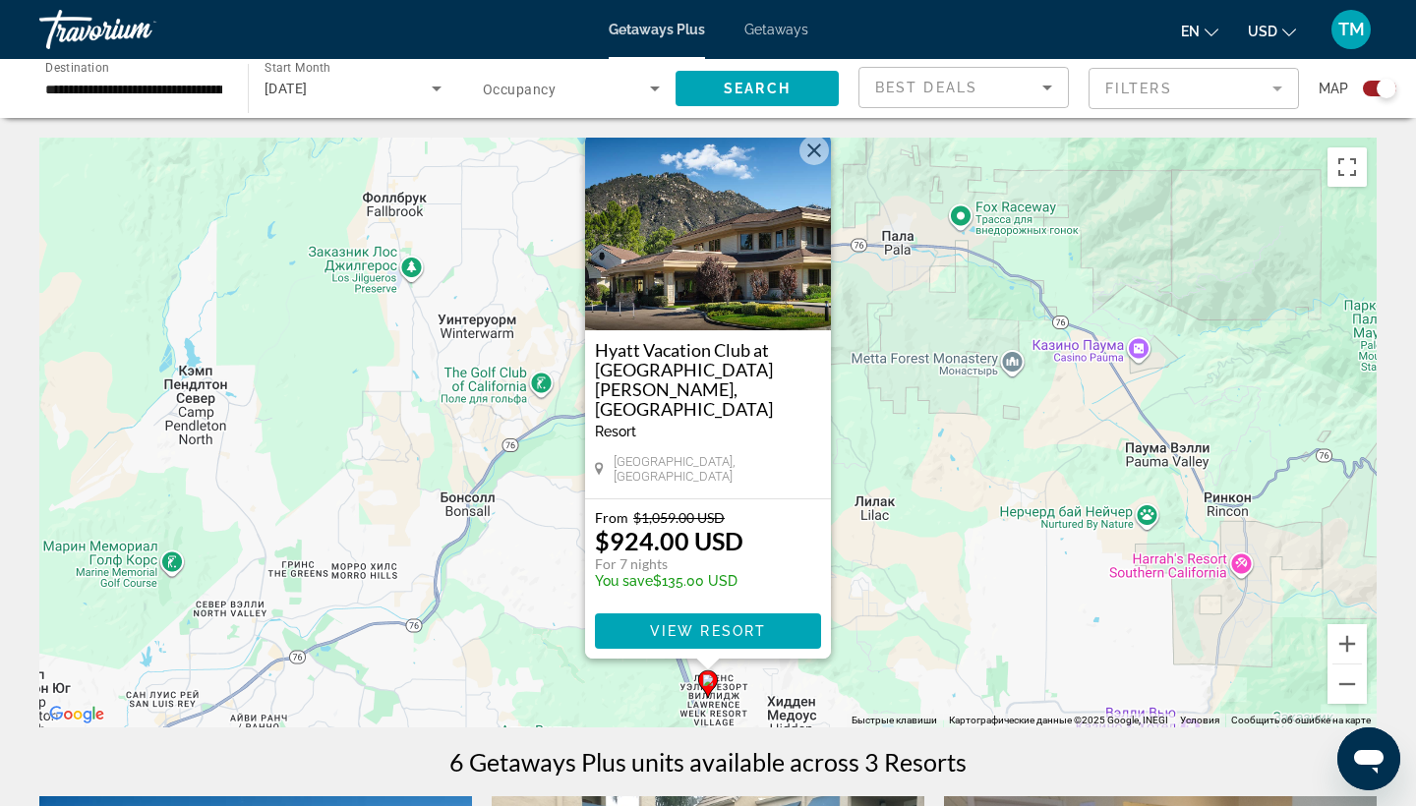
click at [817, 165] on button "Закрыть" at bounding box center [813, 150] width 29 height 29
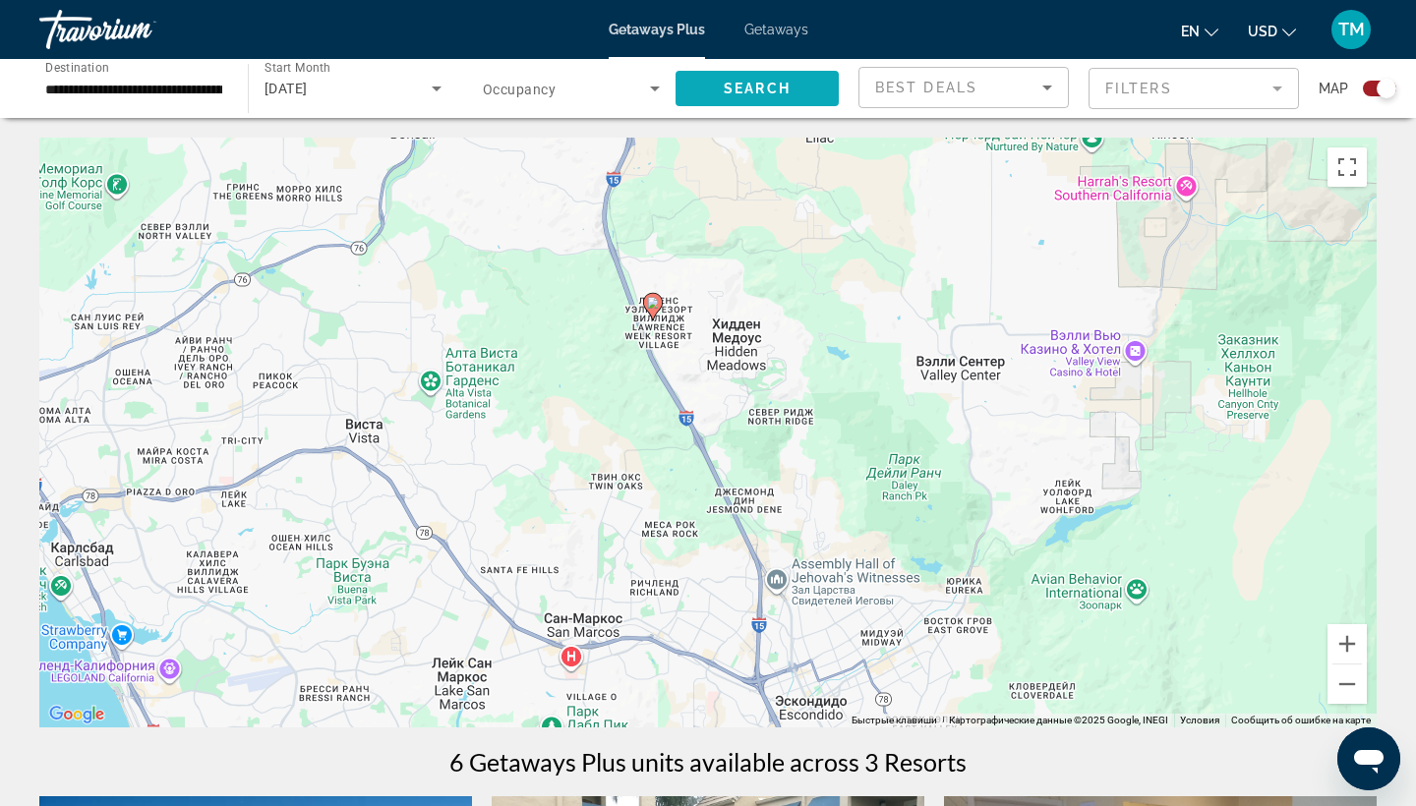
drag, startPoint x: 760, startPoint y: 525, endPoint x: 697, endPoint y: 107, distance: 422.5
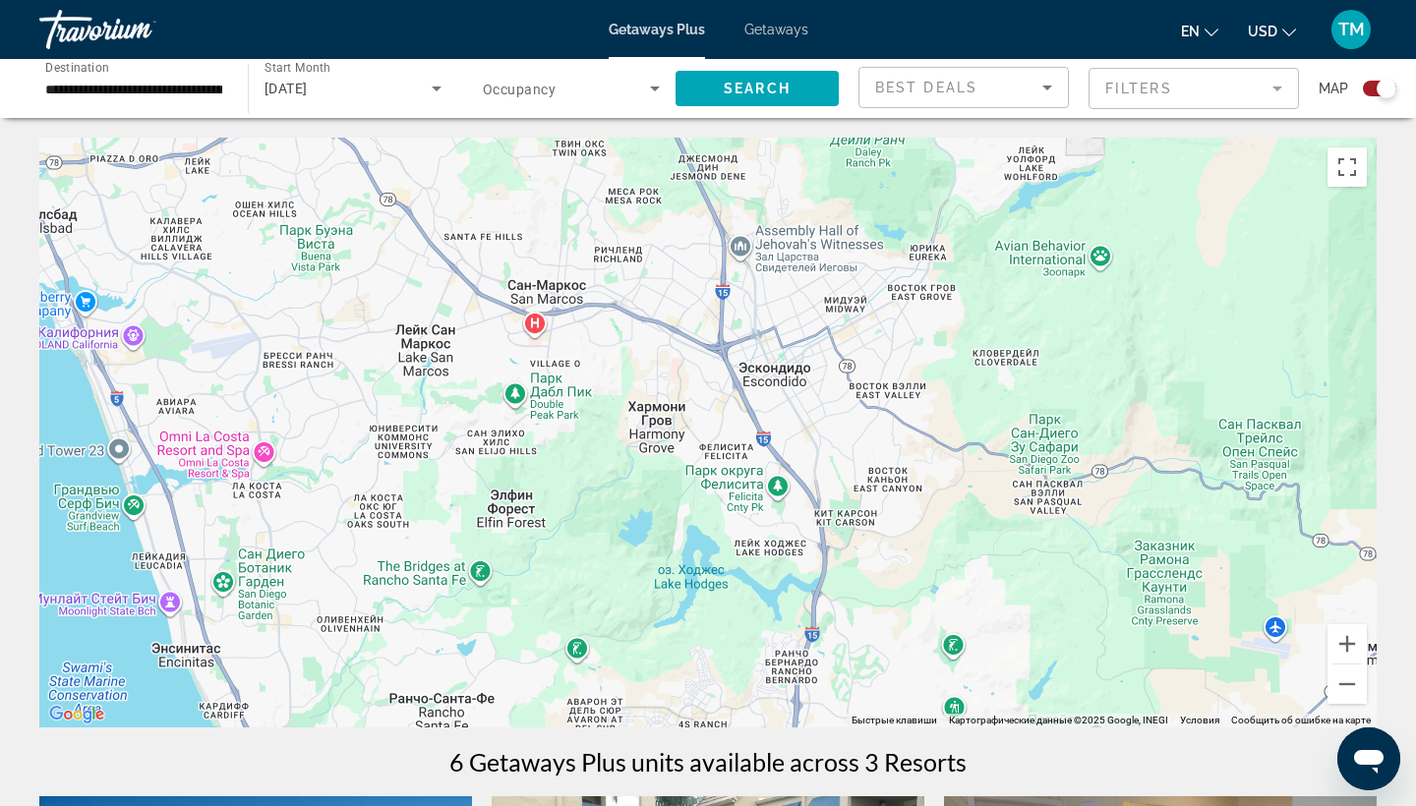
drag, startPoint x: 607, startPoint y: 541, endPoint x: 618, endPoint y: 245, distance: 296.2
click at [618, 245] on div "Чтобы активировать перетаскивание с помощью клавиатуры, нажмите Alt + Ввод. Пос…" at bounding box center [707, 433] width 1337 height 590
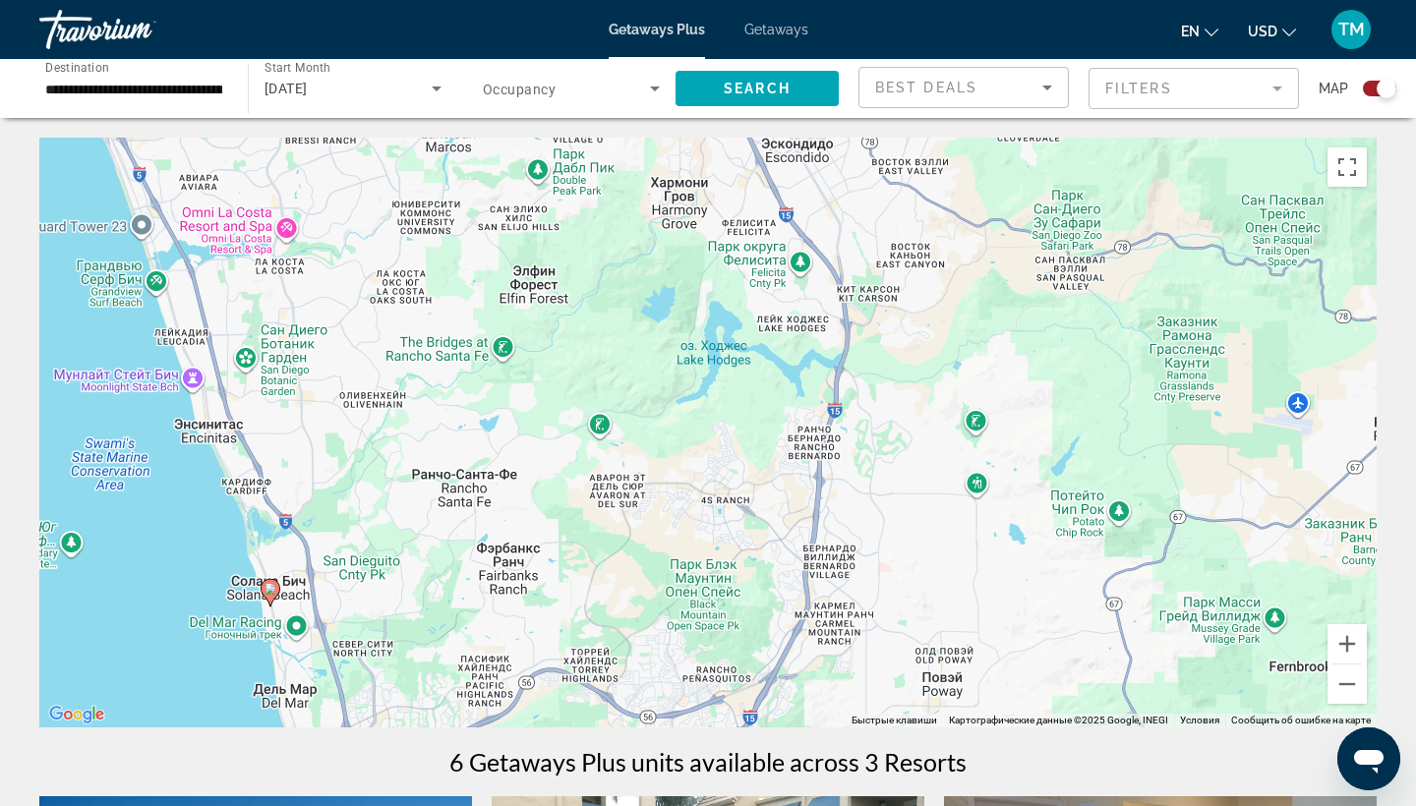
click at [446, 98] on icon "Search widget" at bounding box center [437, 89] width 24 height 24
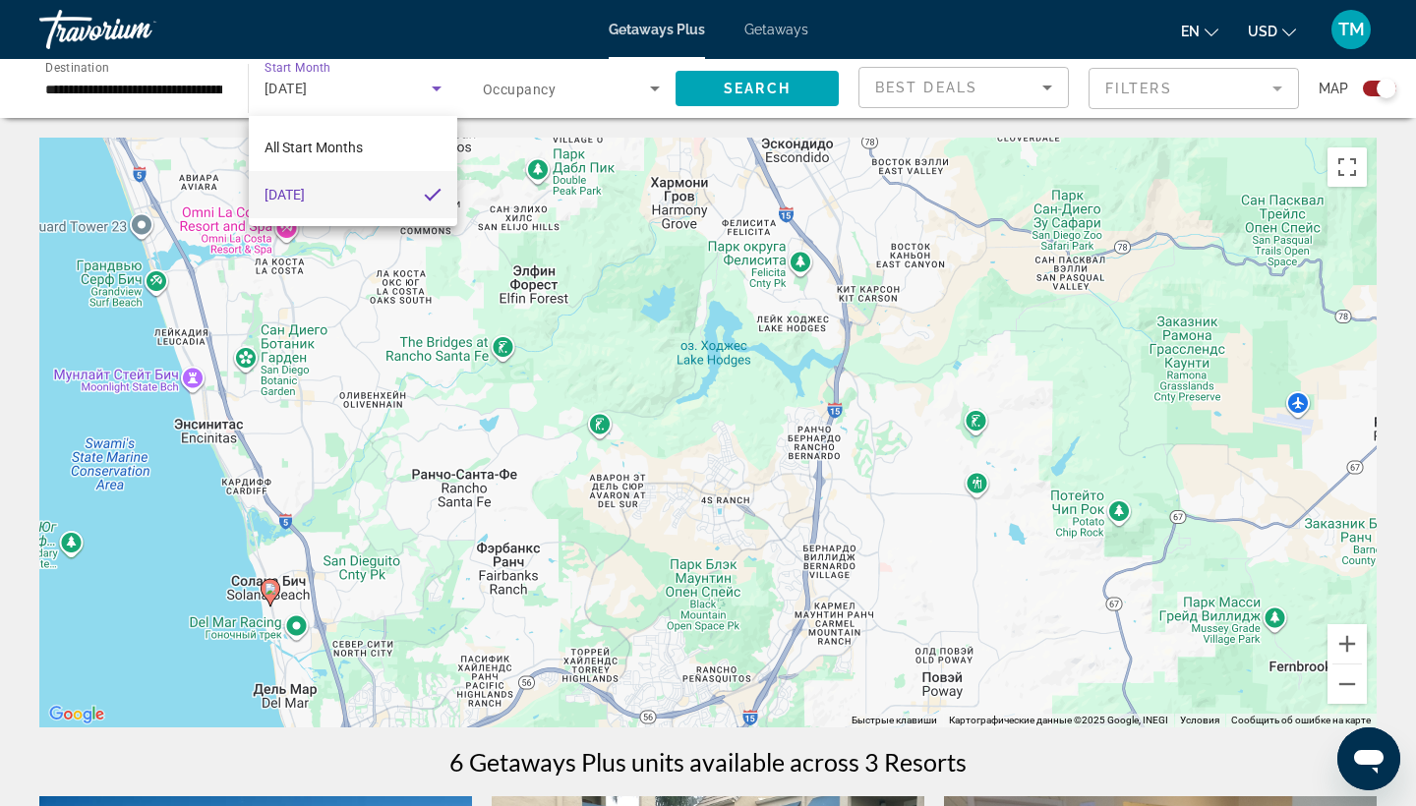
click at [305, 190] on span "November 2025" at bounding box center [284, 195] width 40 height 24
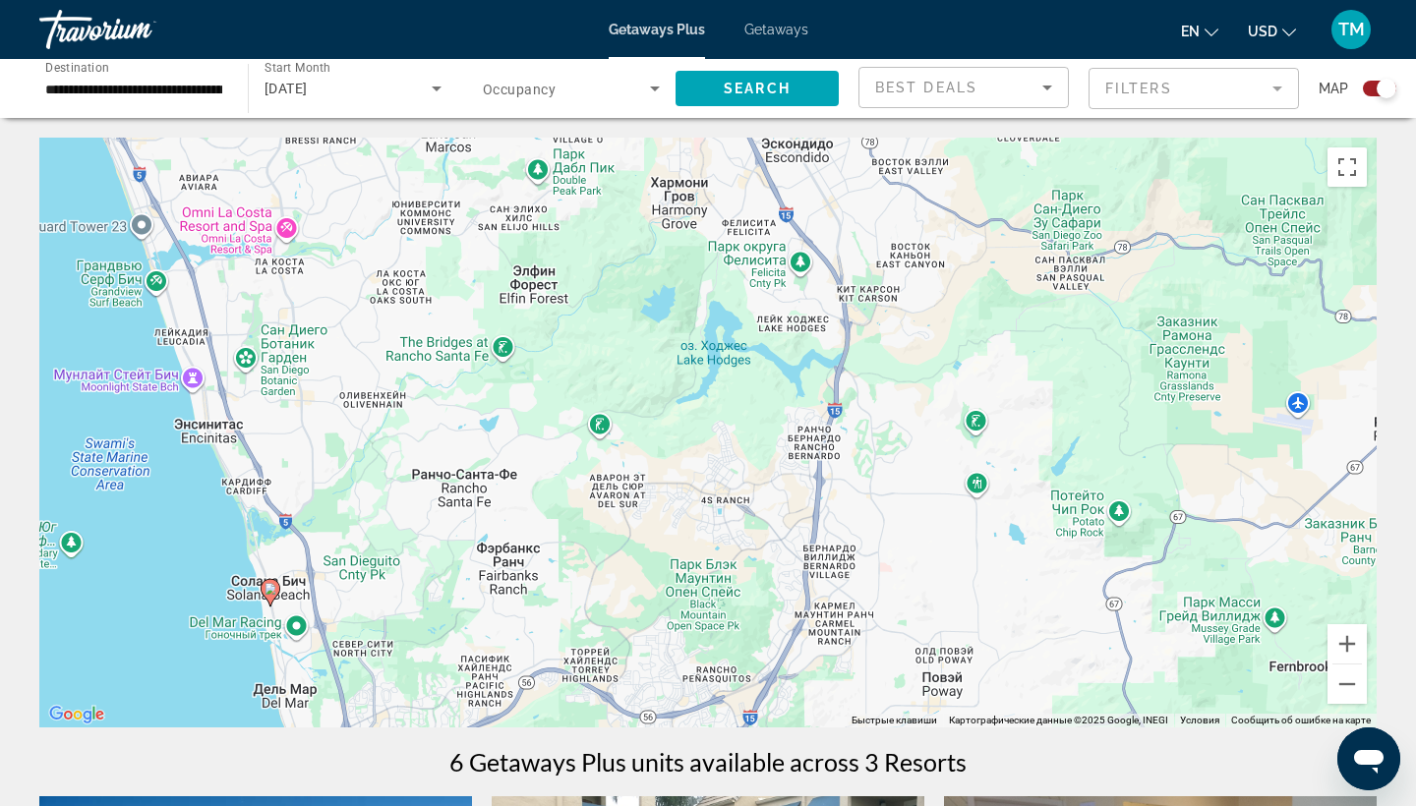
click at [362, 69] on div "November 2025" at bounding box center [352, 88] width 177 height 55
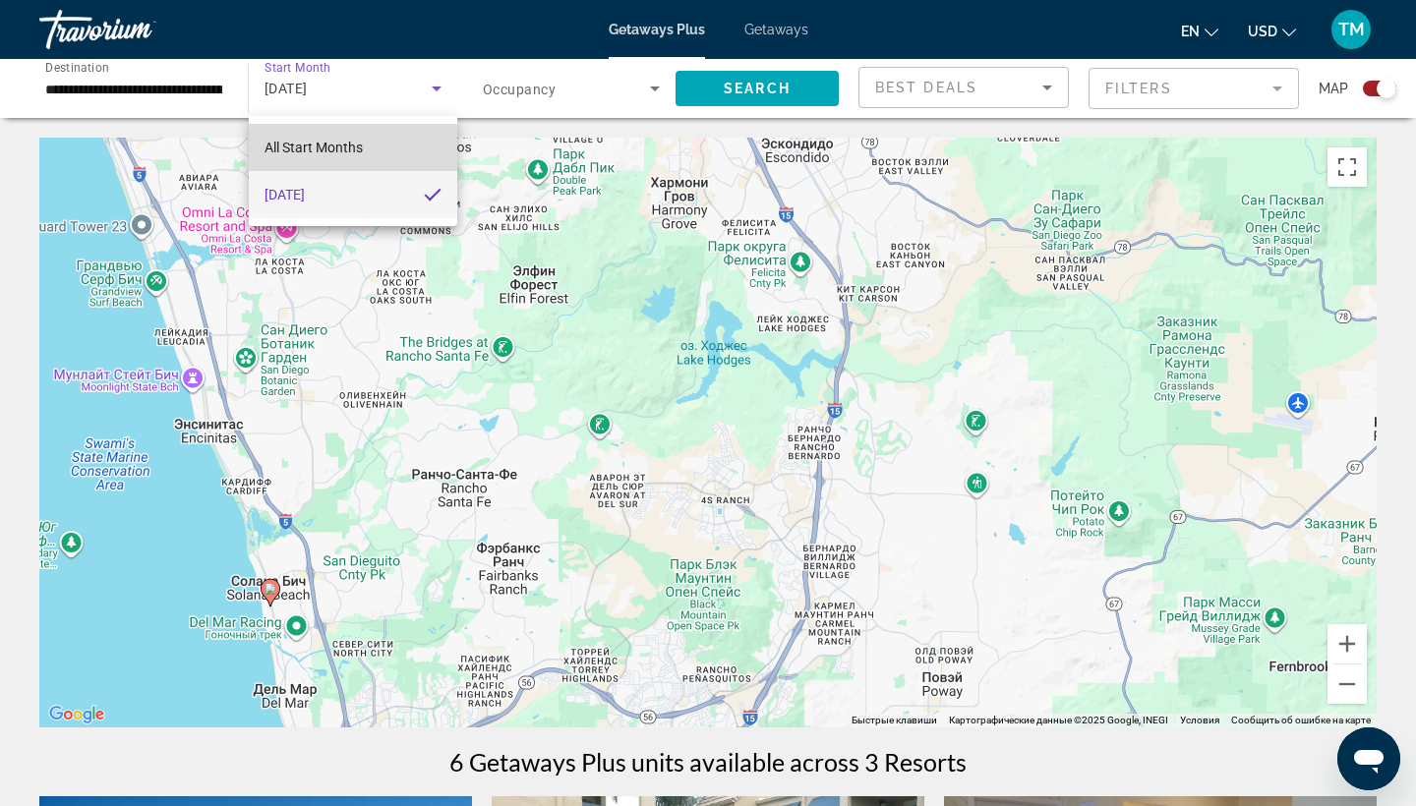
click at [339, 137] on span "All Start Months" at bounding box center [313, 148] width 98 height 24
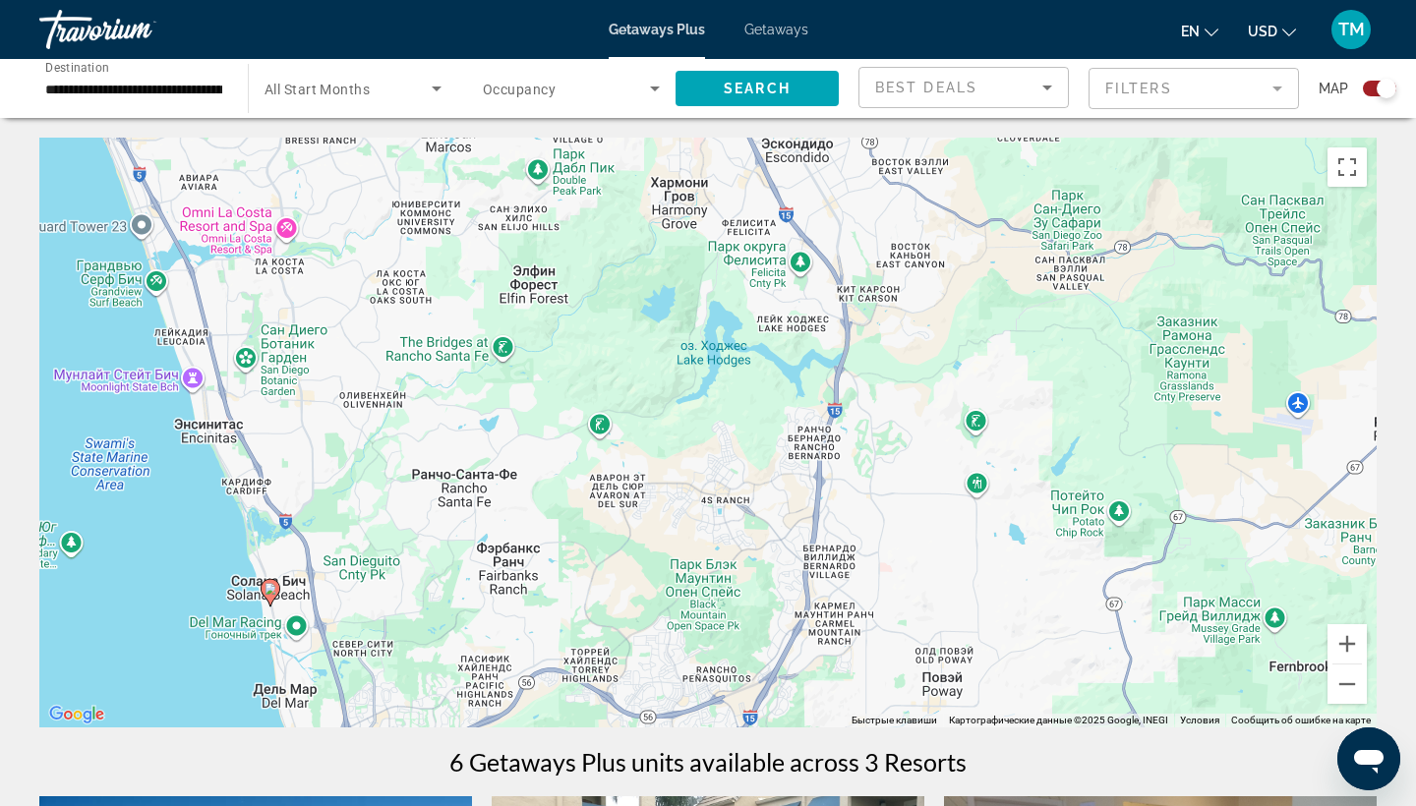
click at [429, 102] on div "Search widget" at bounding box center [352, 88] width 177 height 55
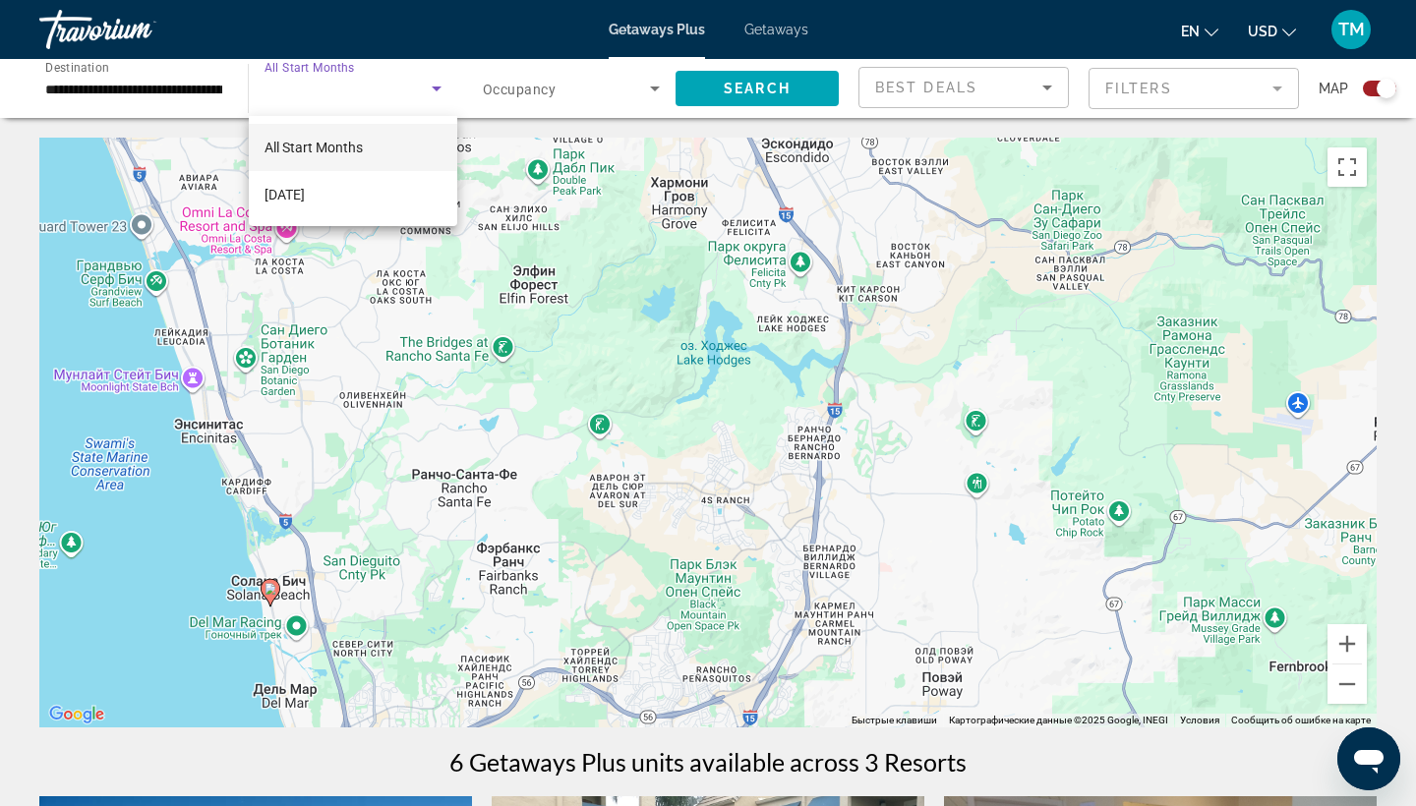
click at [189, 100] on div at bounding box center [708, 403] width 1416 height 806
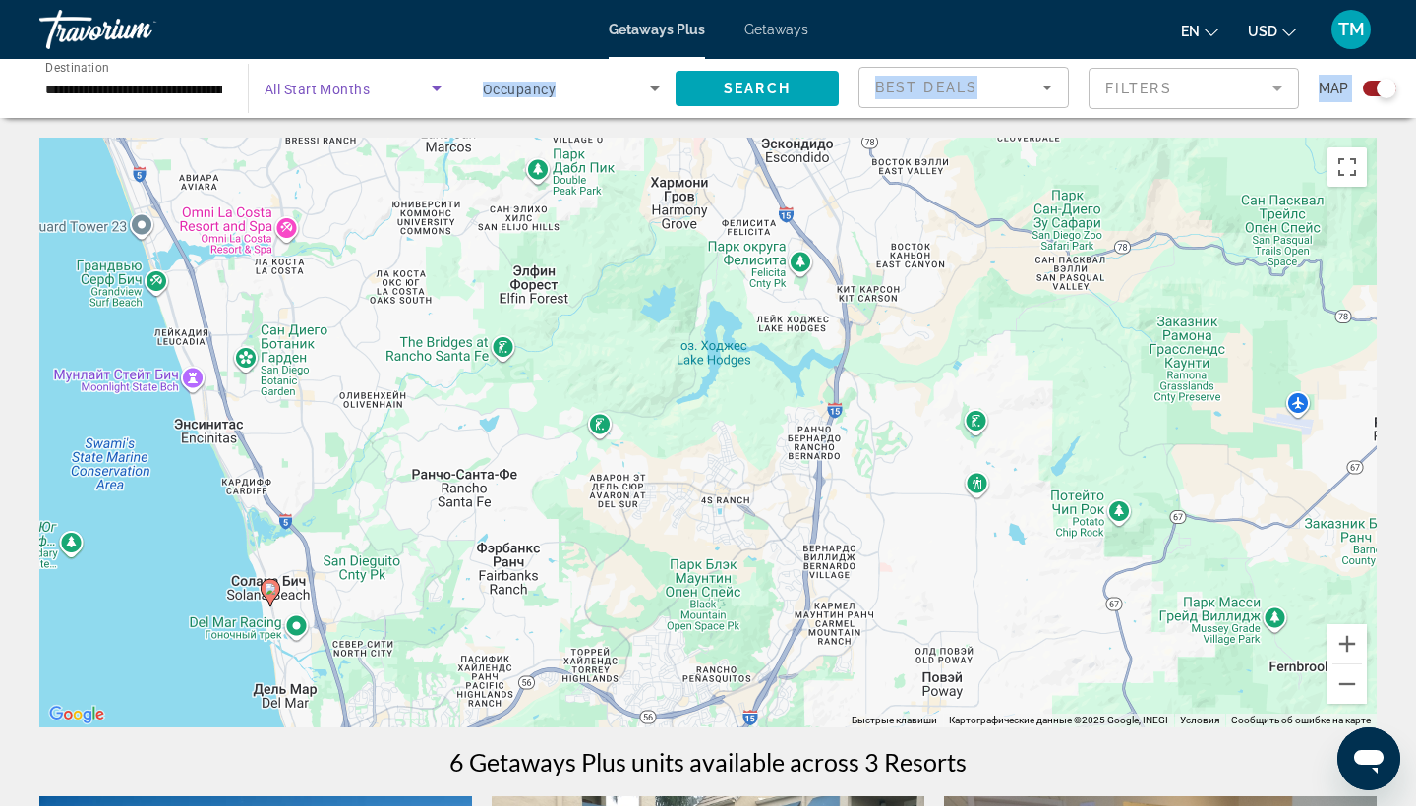
drag, startPoint x: 317, startPoint y: 81, endPoint x: 317, endPoint y: 204, distance: 122.9
click at [343, 204] on div "Чтобы активировать перетаскивание с помощью клавиатуры, нажмите Alt + Ввод. Пос…" at bounding box center [707, 433] width 1337 height 590
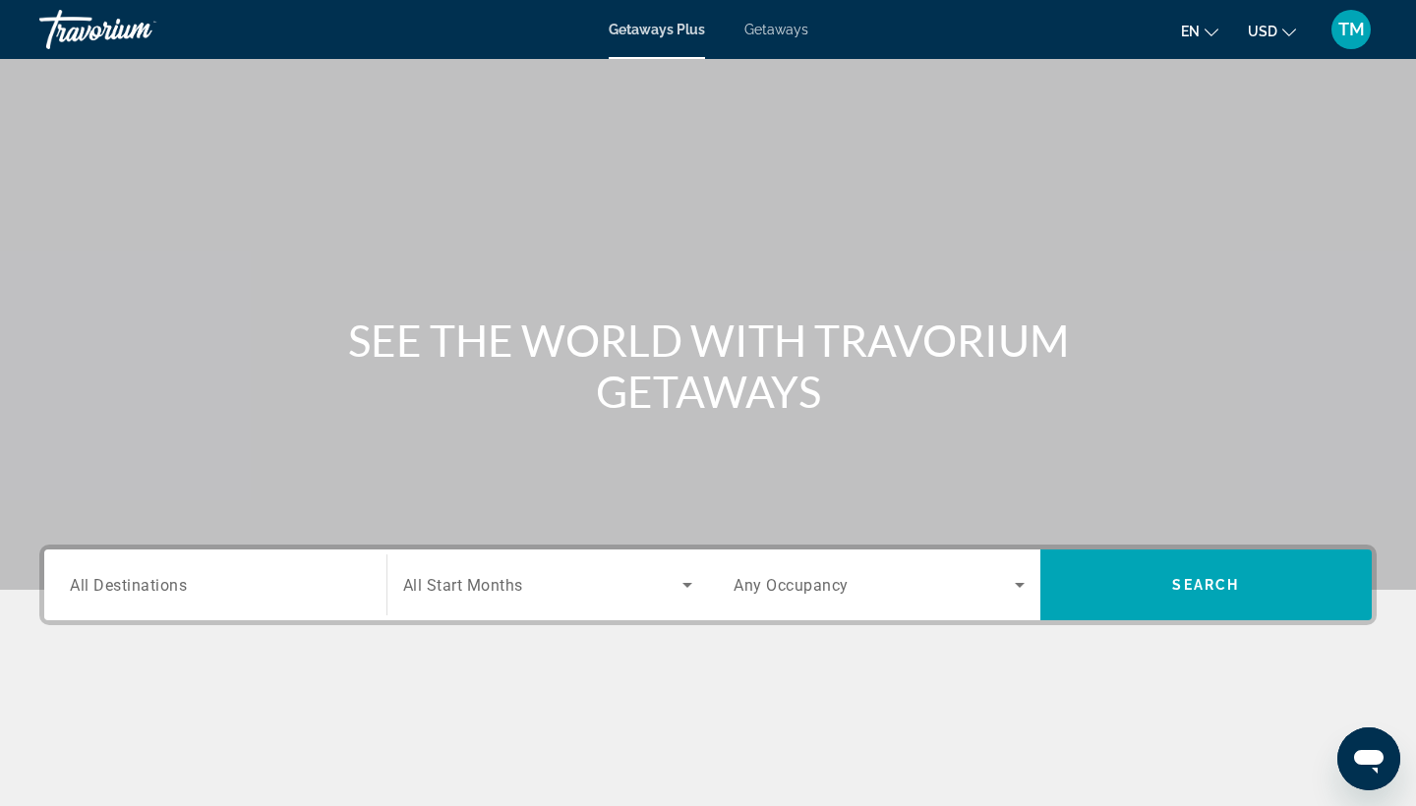
click at [326, 598] on div "Search widget" at bounding box center [215, 585] width 291 height 56
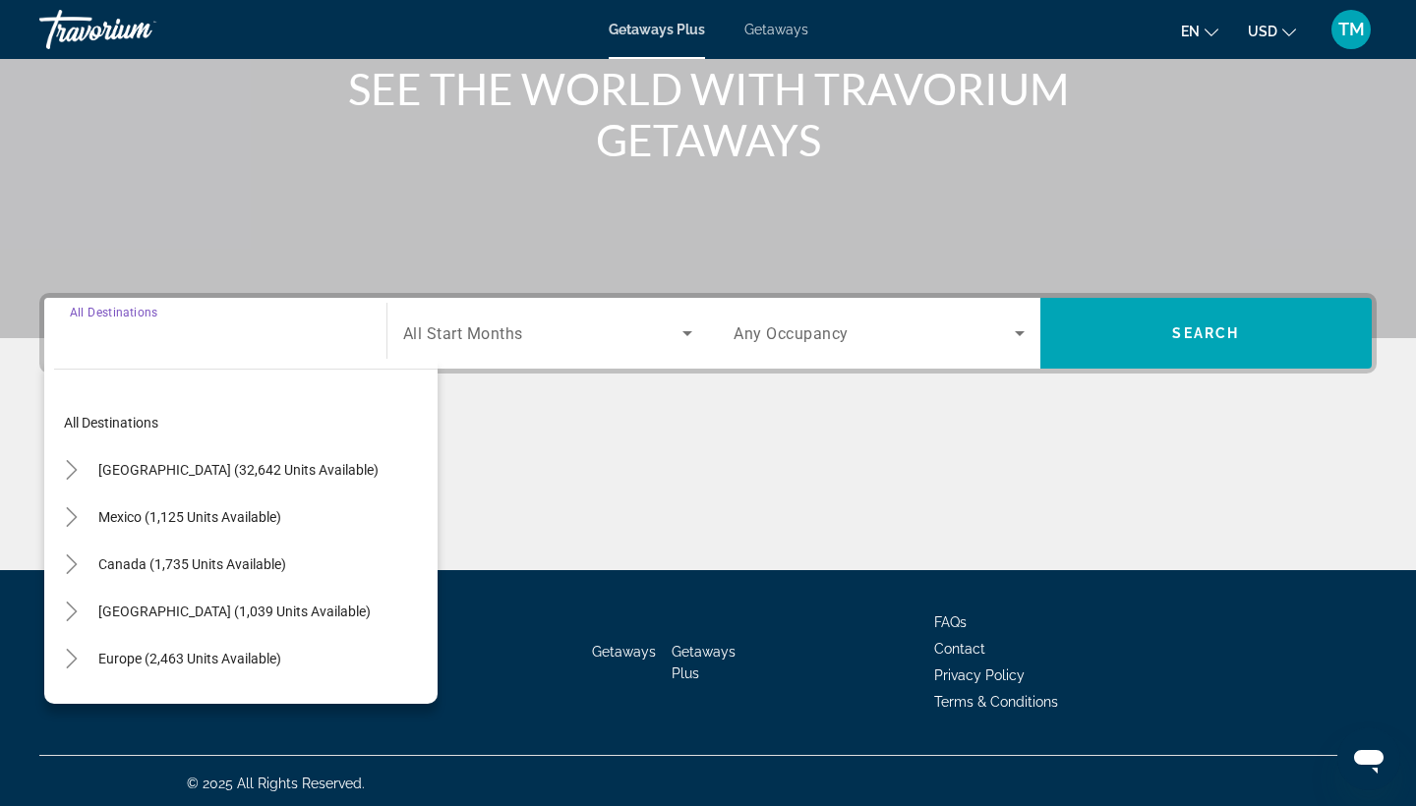
scroll to position [257, 0]
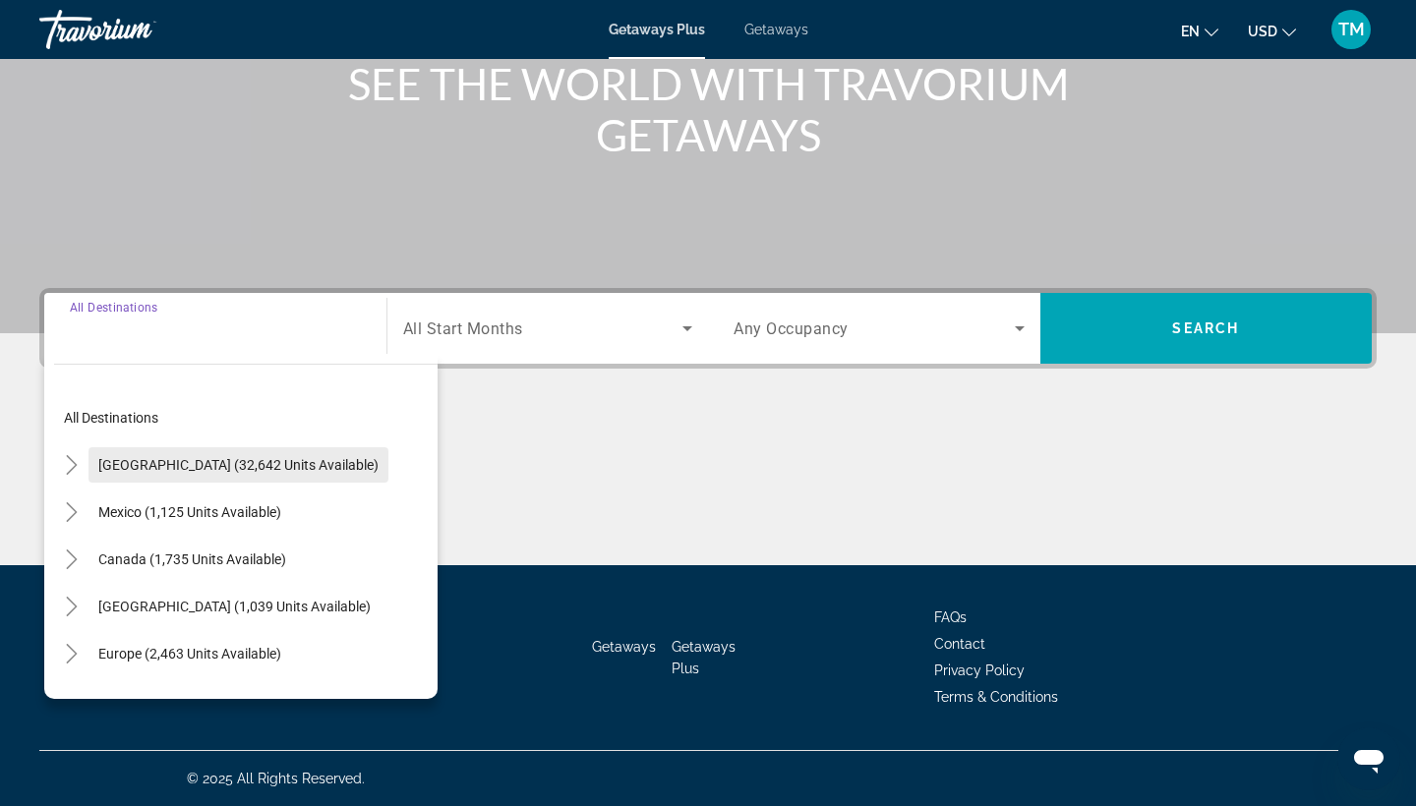
click at [249, 482] on span "Search widget" at bounding box center [238, 464] width 300 height 47
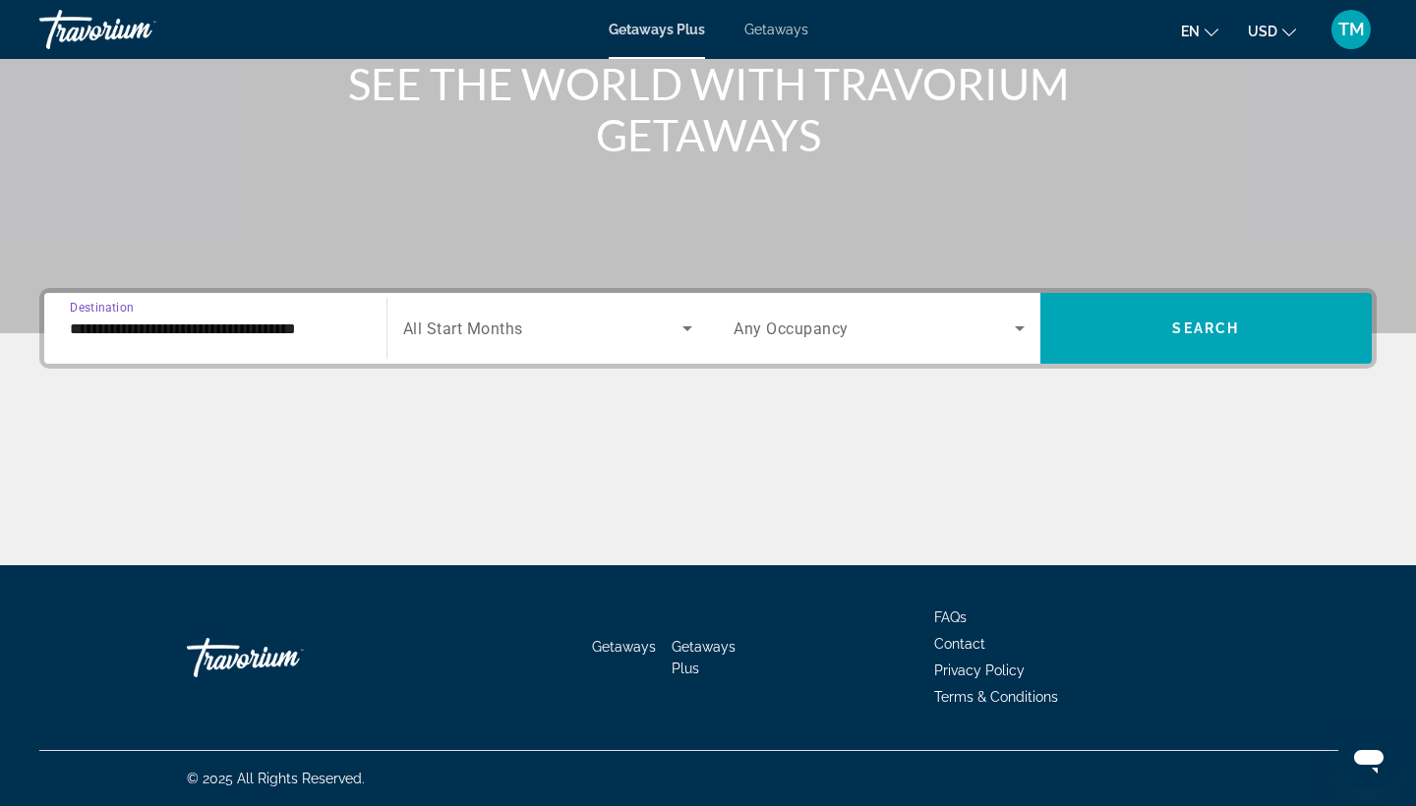
click at [369, 336] on div "**********" at bounding box center [215, 329] width 322 height 56
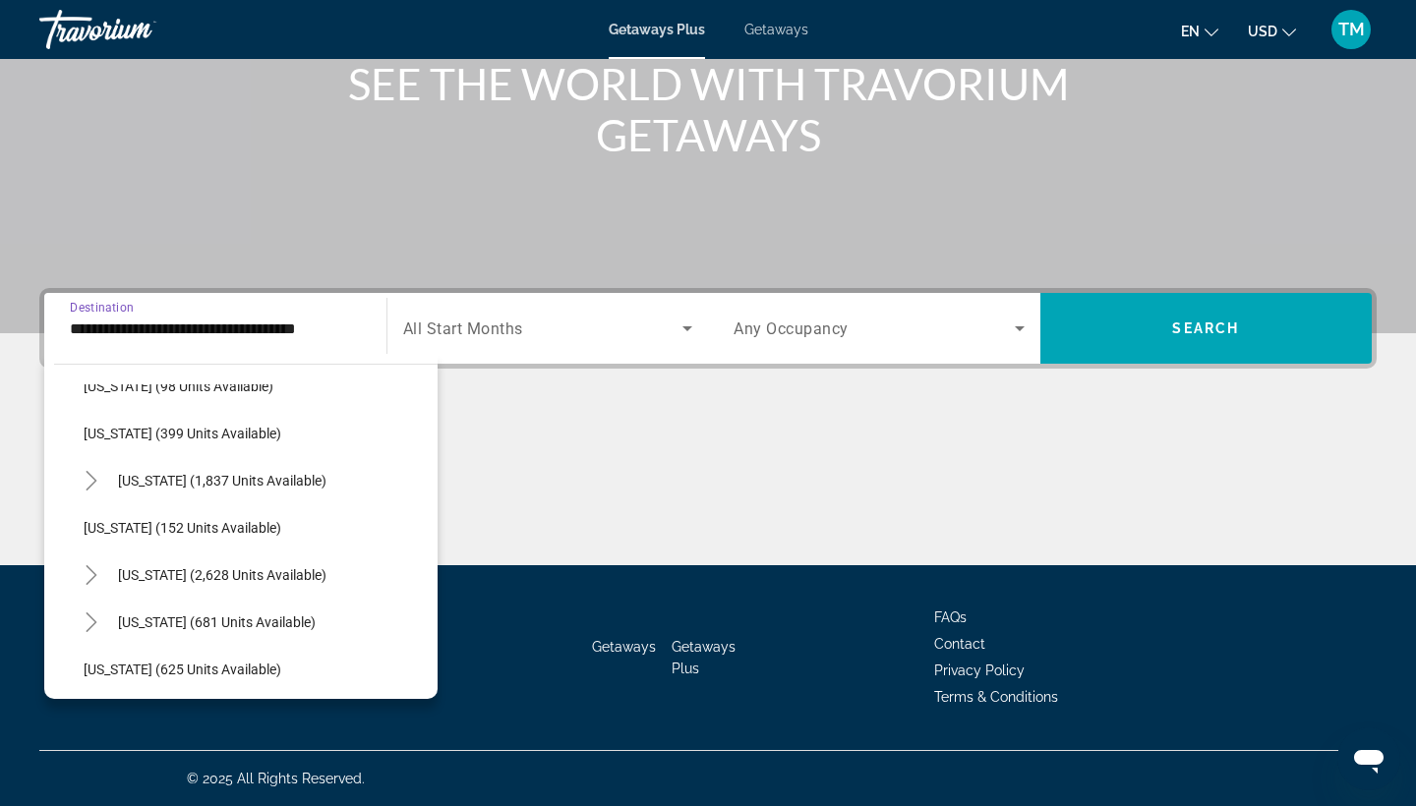
scroll to position [901, 0]
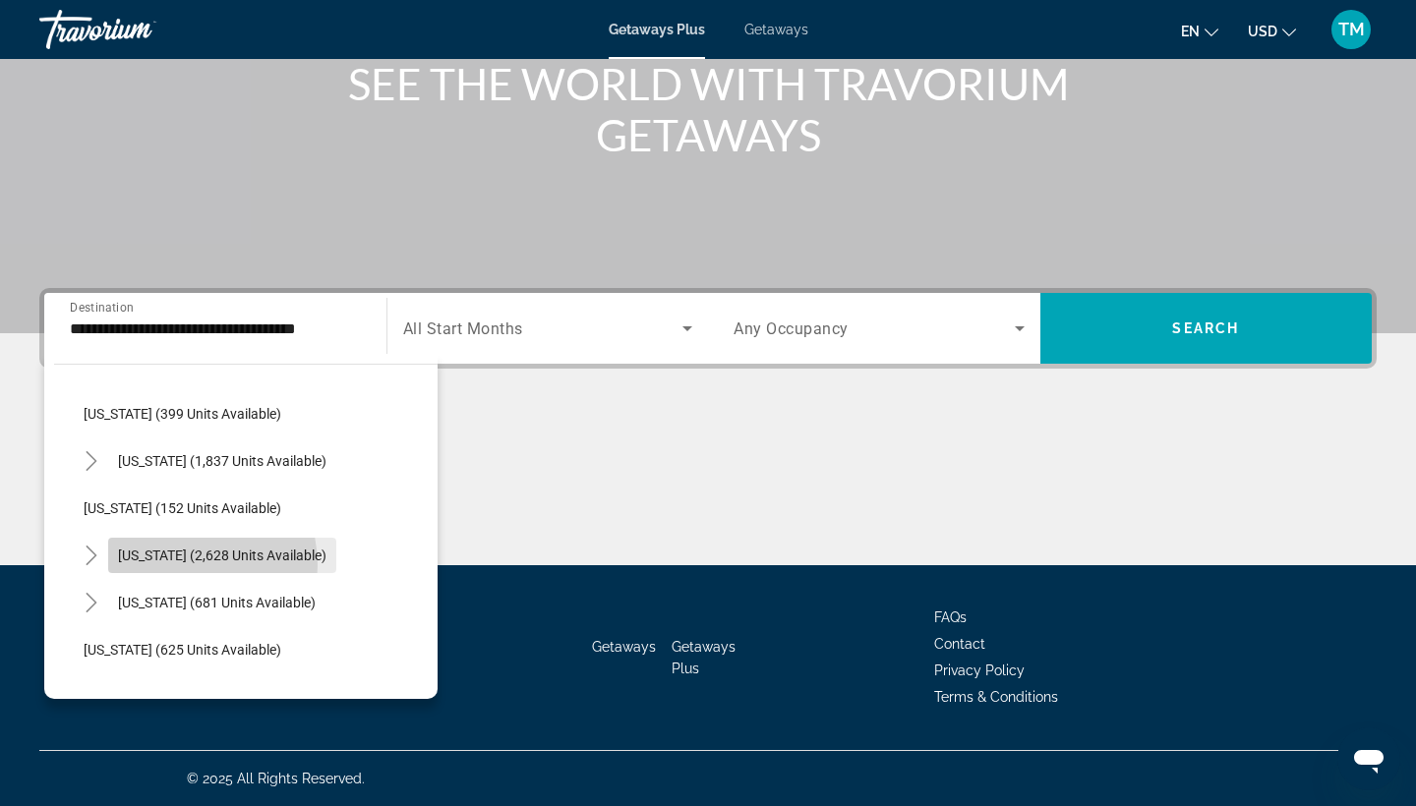
click at [181, 565] on span "Search widget" at bounding box center [222, 555] width 228 height 47
type input "**********"
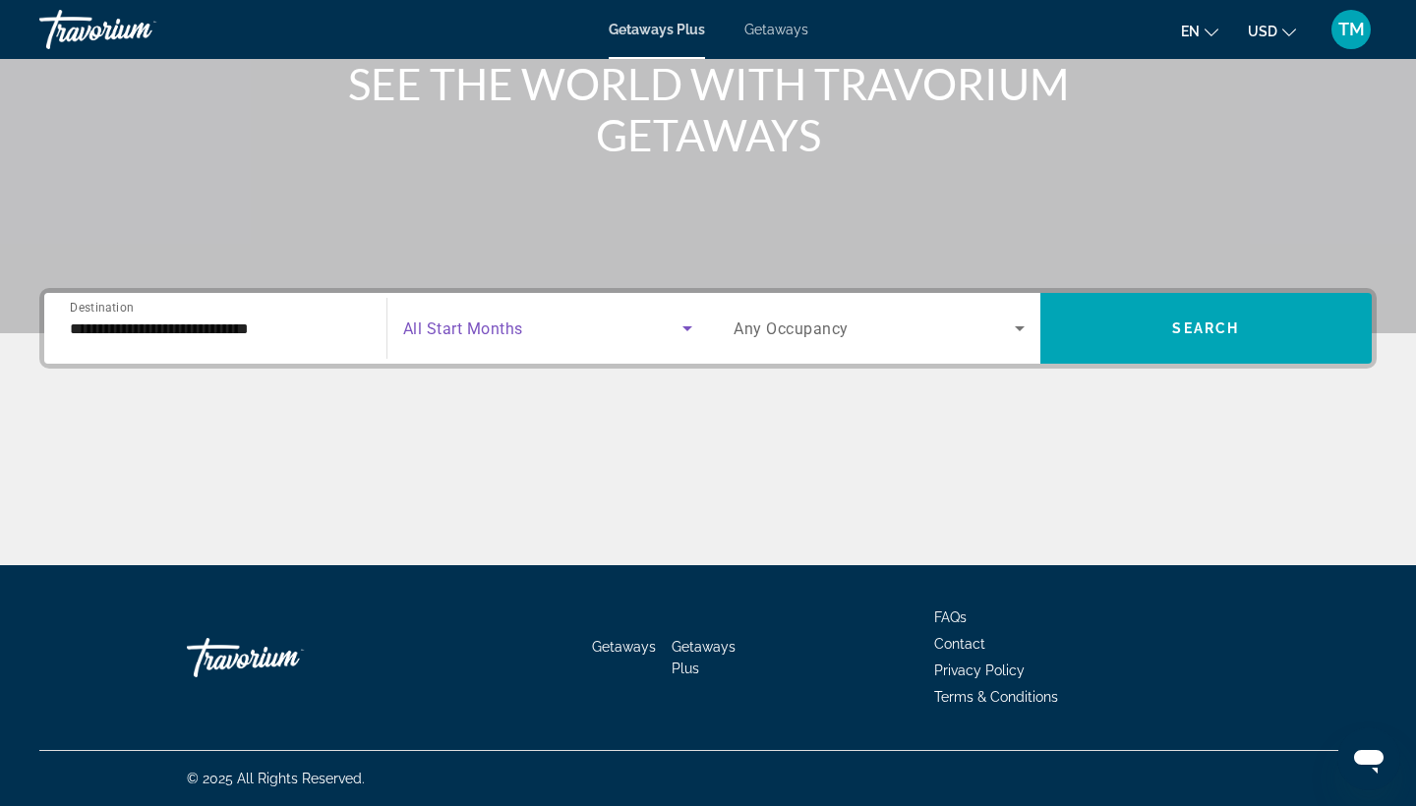
click at [697, 335] on icon "Search widget" at bounding box center [687, 329] width 24 height 24
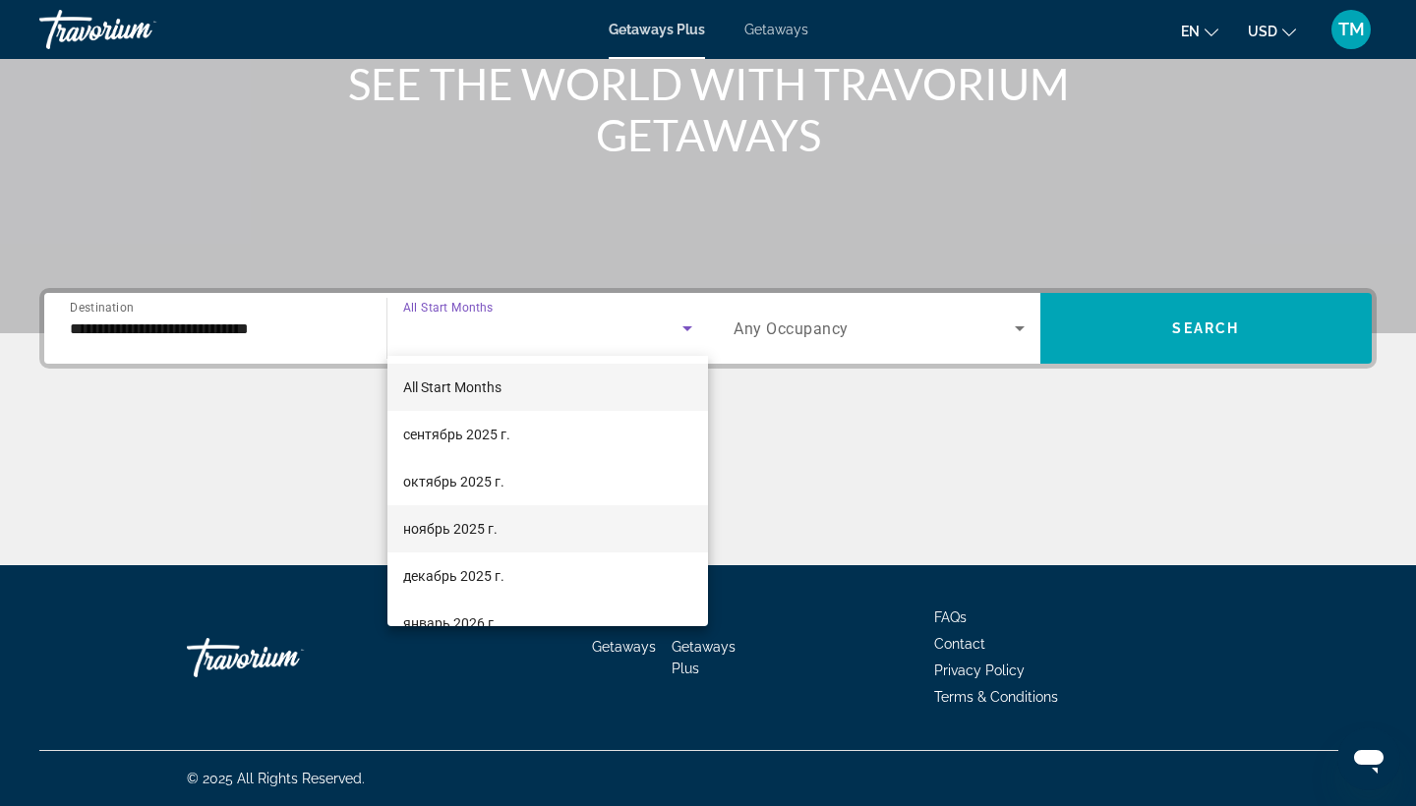
click at [540, 532] on mat-option "ноябрь 2025 г." at bounding box center [547, 528] width 321 height 47
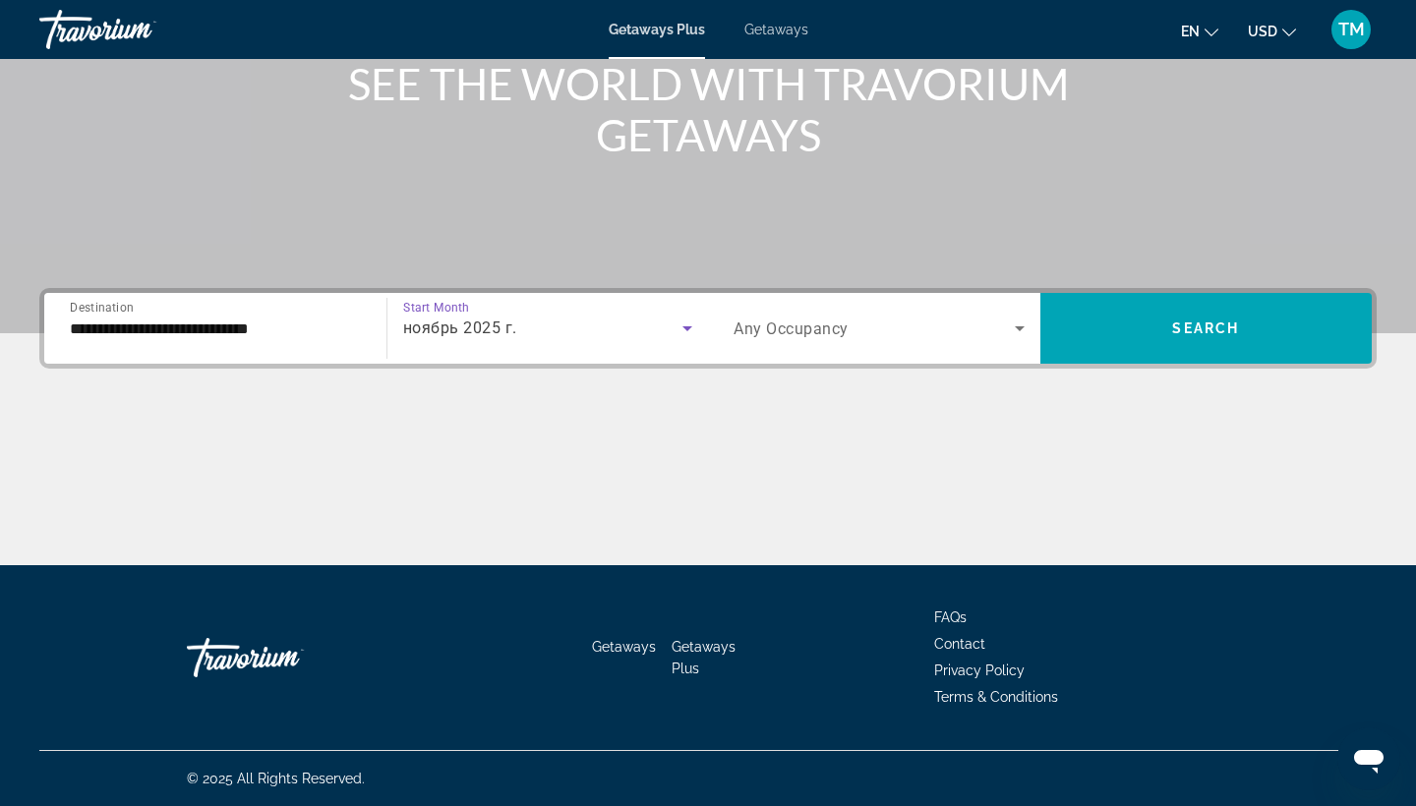
click at [1004, 322] on span "Search widget" at bounding box center [873, 329] width 281 height 24
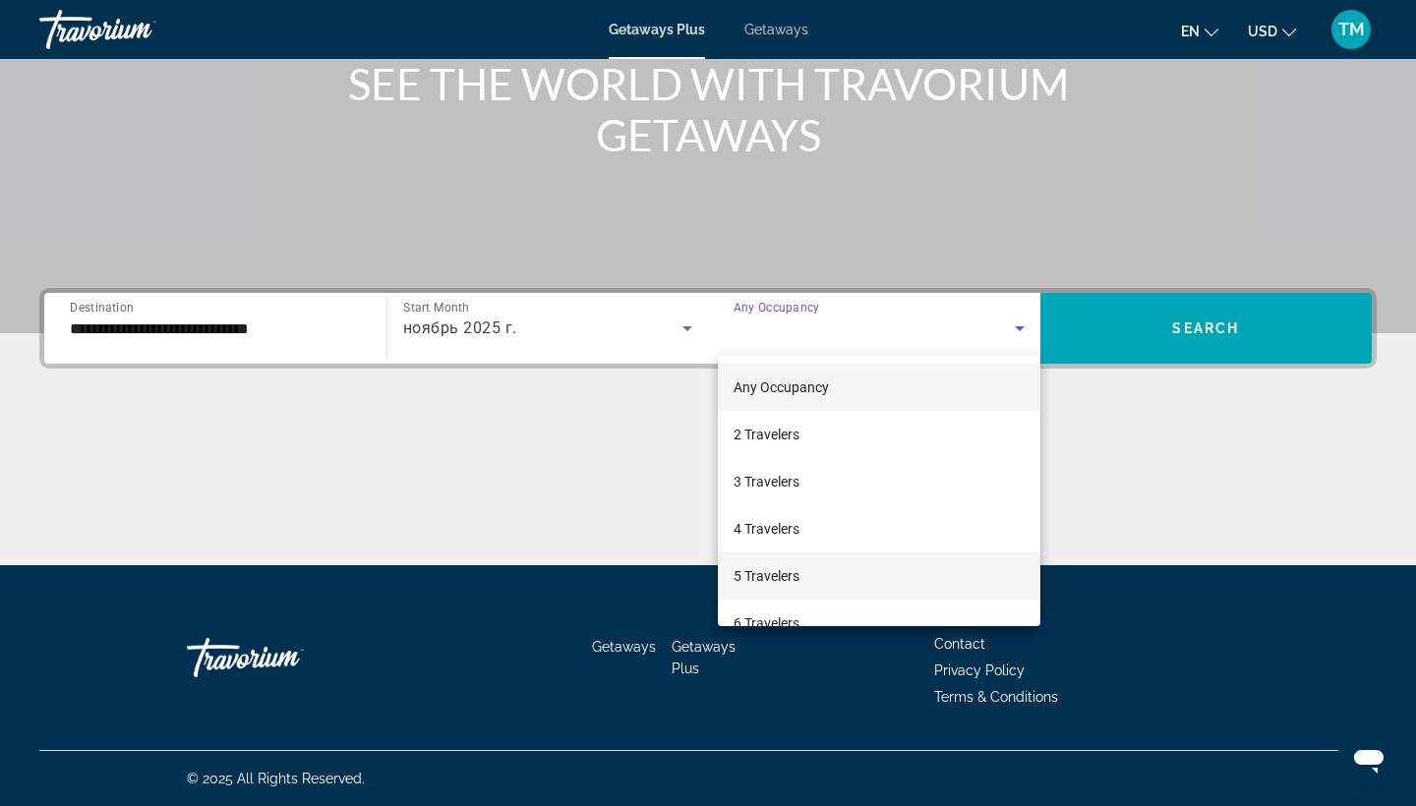
click at [785, 575] on span "5 Travelers" at bounding box center [766, 576] width 66 height 24
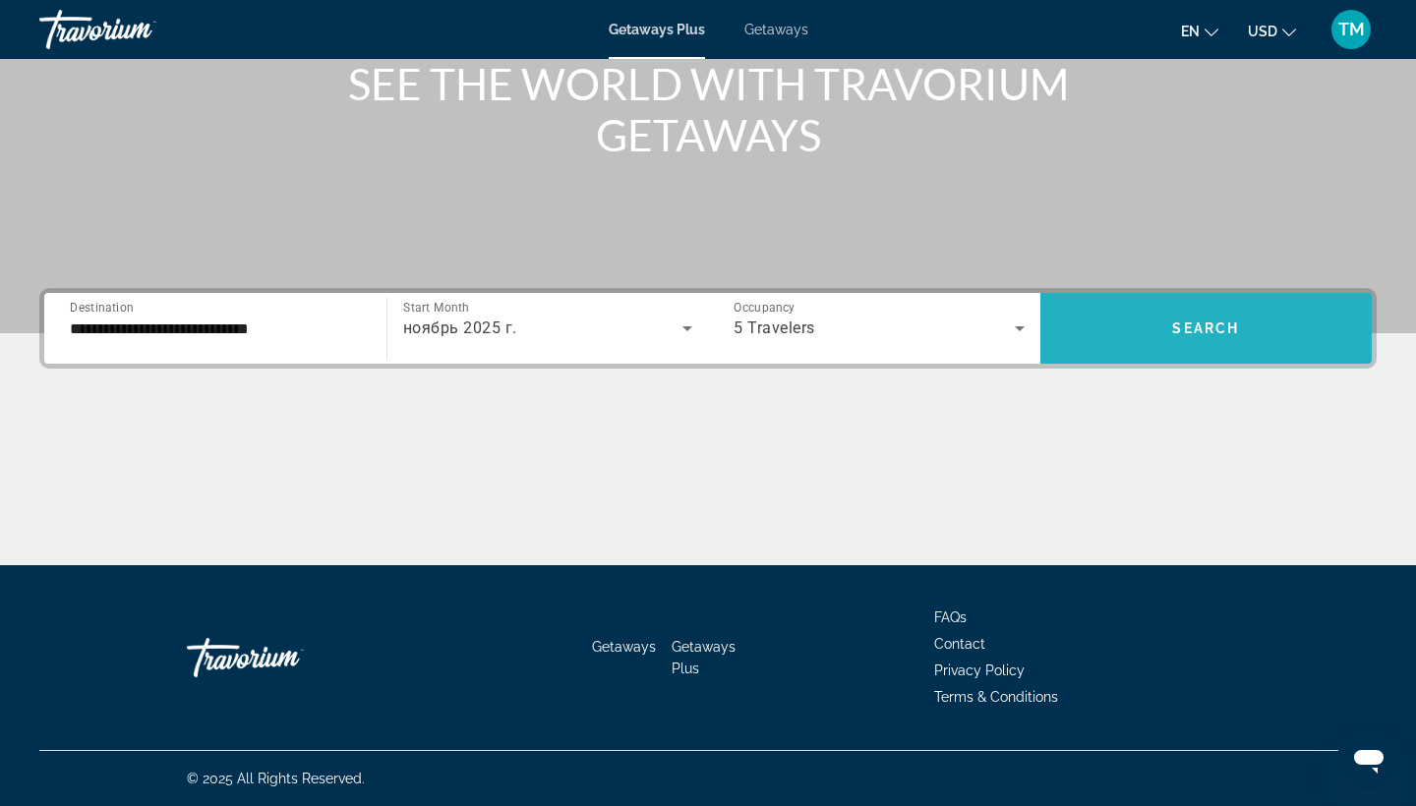
click at [1220, 358] on span "Search widget" at bounding box center [1206, 328] width 332 height 71
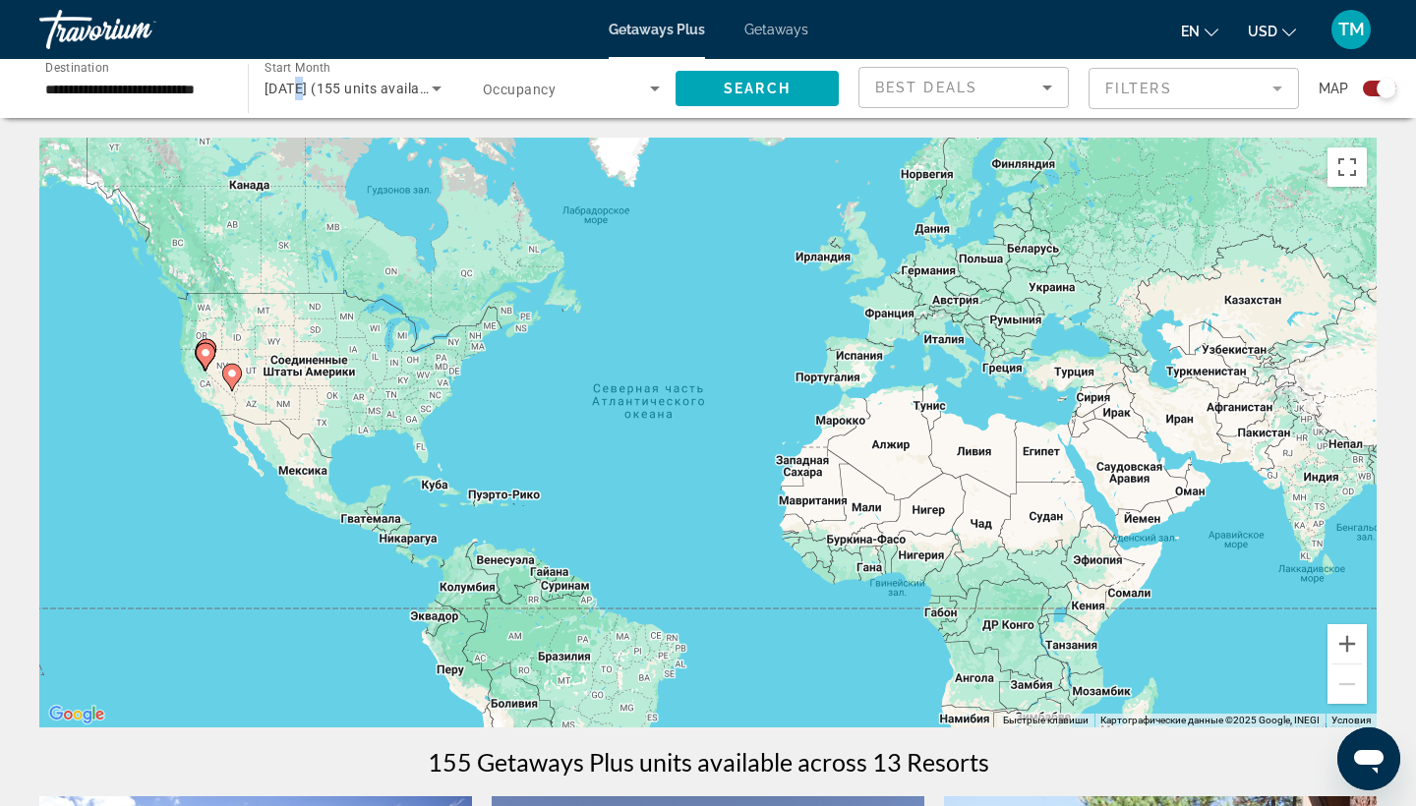
click at [305, 85] on span "November 2025 (155 units available)" at bounding box center [353, 89] width 179 height 16
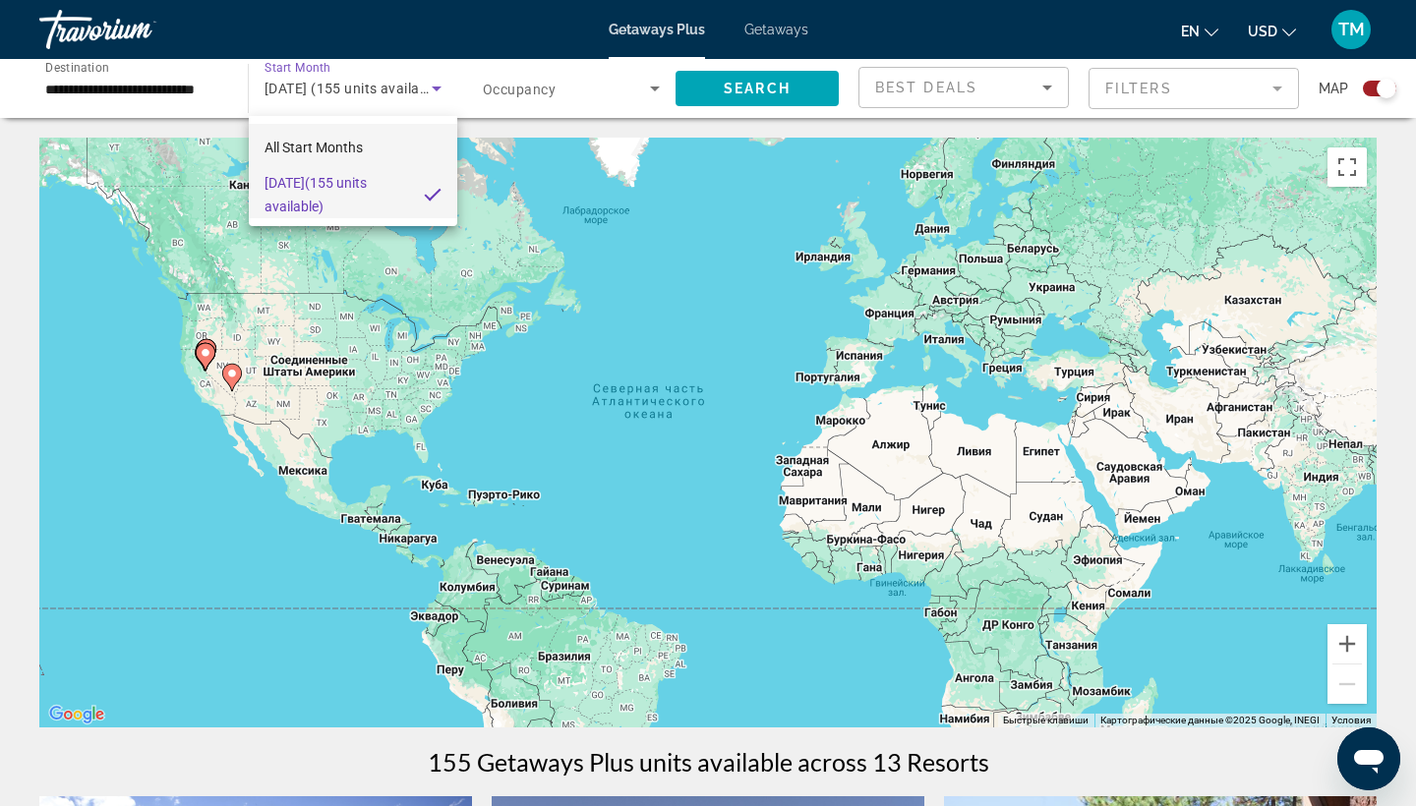
click at [310, 146] on span "All Start Months" at bounding box center [313, 148] width 98 height 16
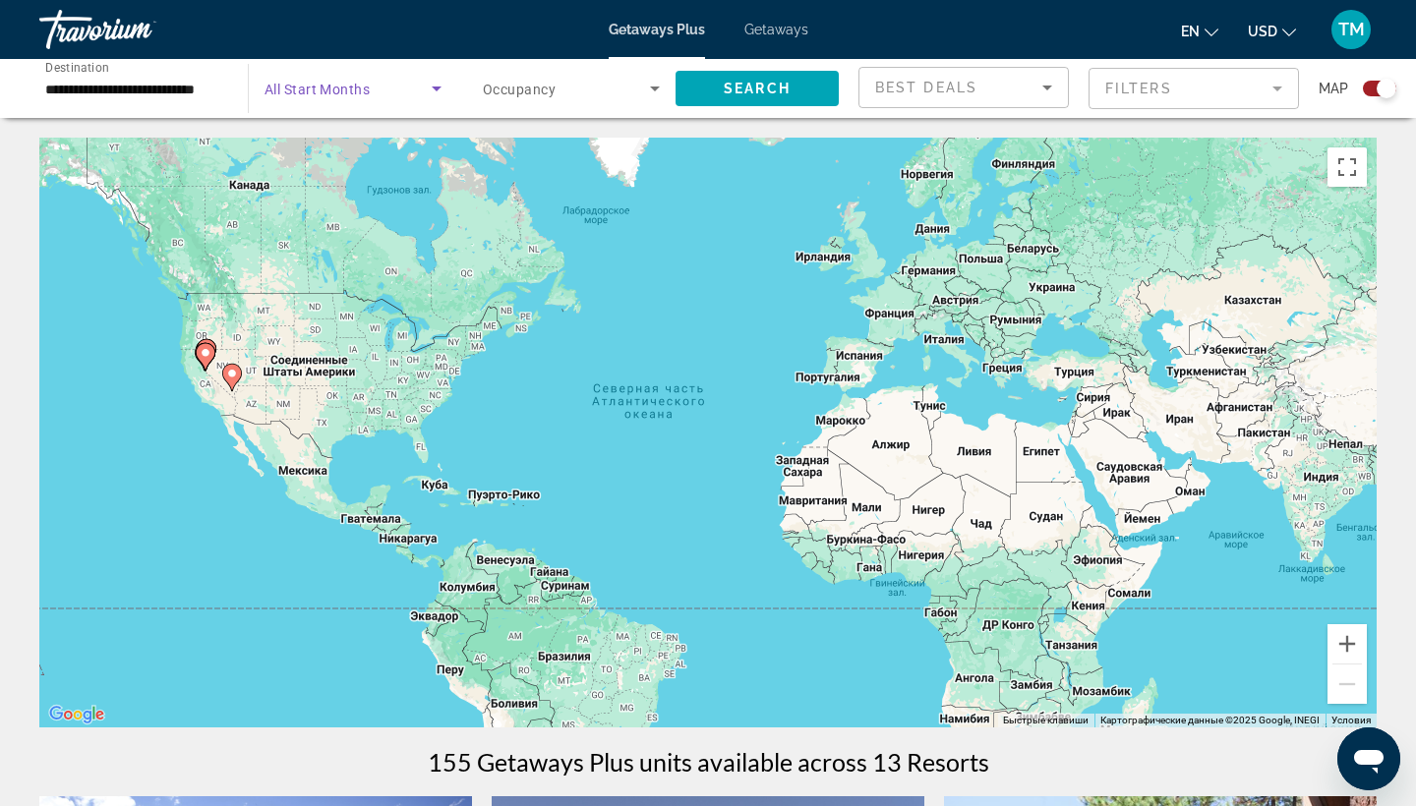
click at [614, 88] on span "Search widget" at bounding box center [566, 89] width 167 height 24
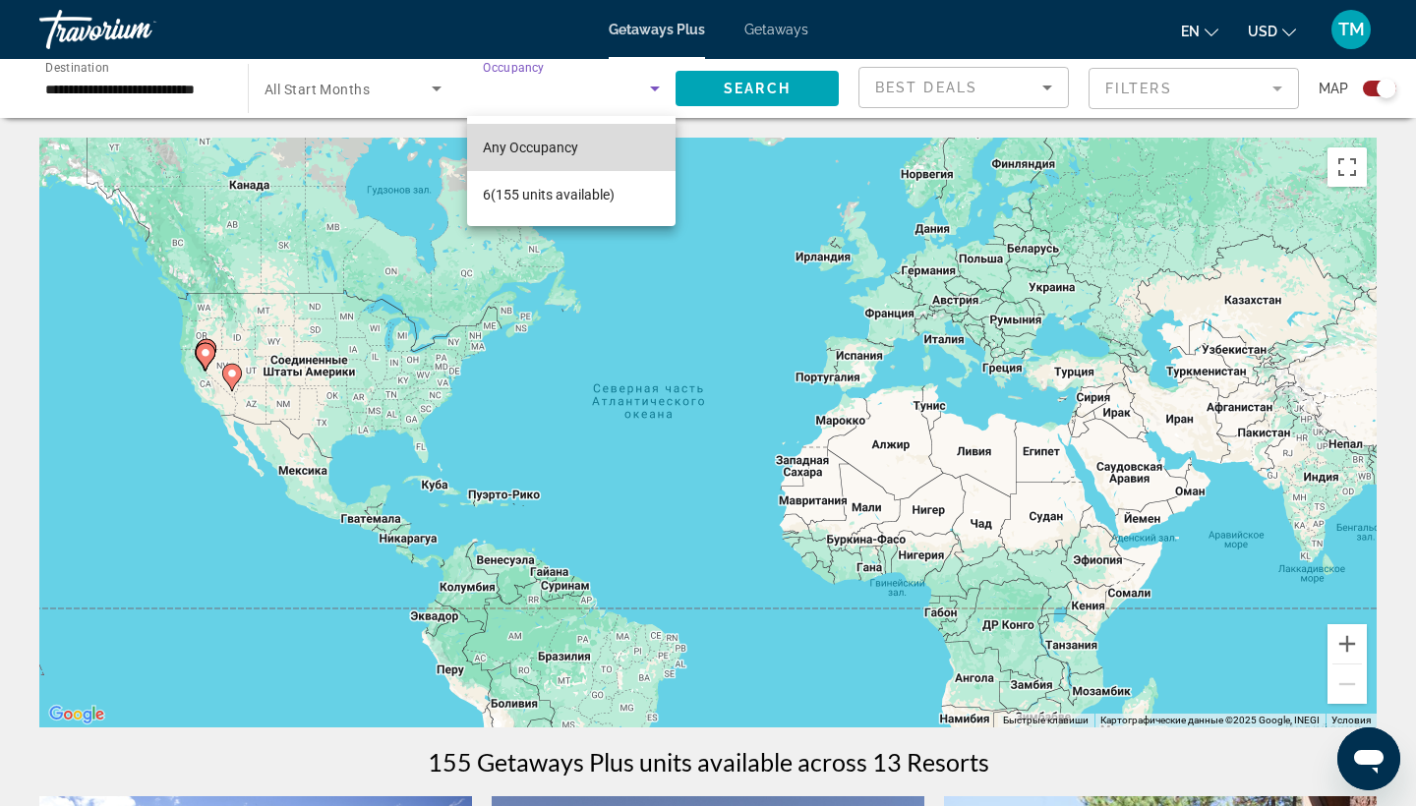
click at [561, 138] on span "Any Occupancy" at bounding box center [530, 148] width 95 height 24
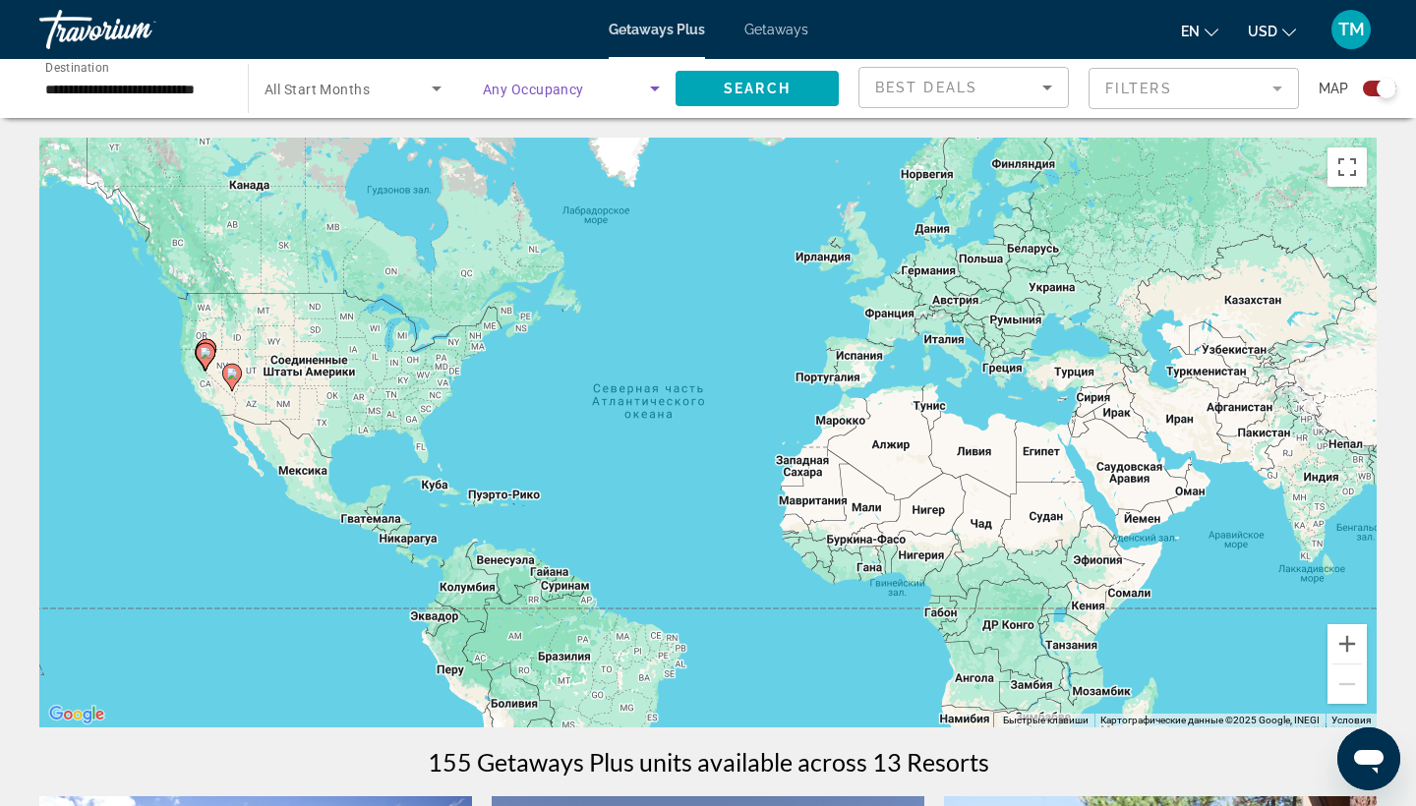
click at [611, 89] on span "Search widget" at bounding box center [566, 89] width 167 height 24
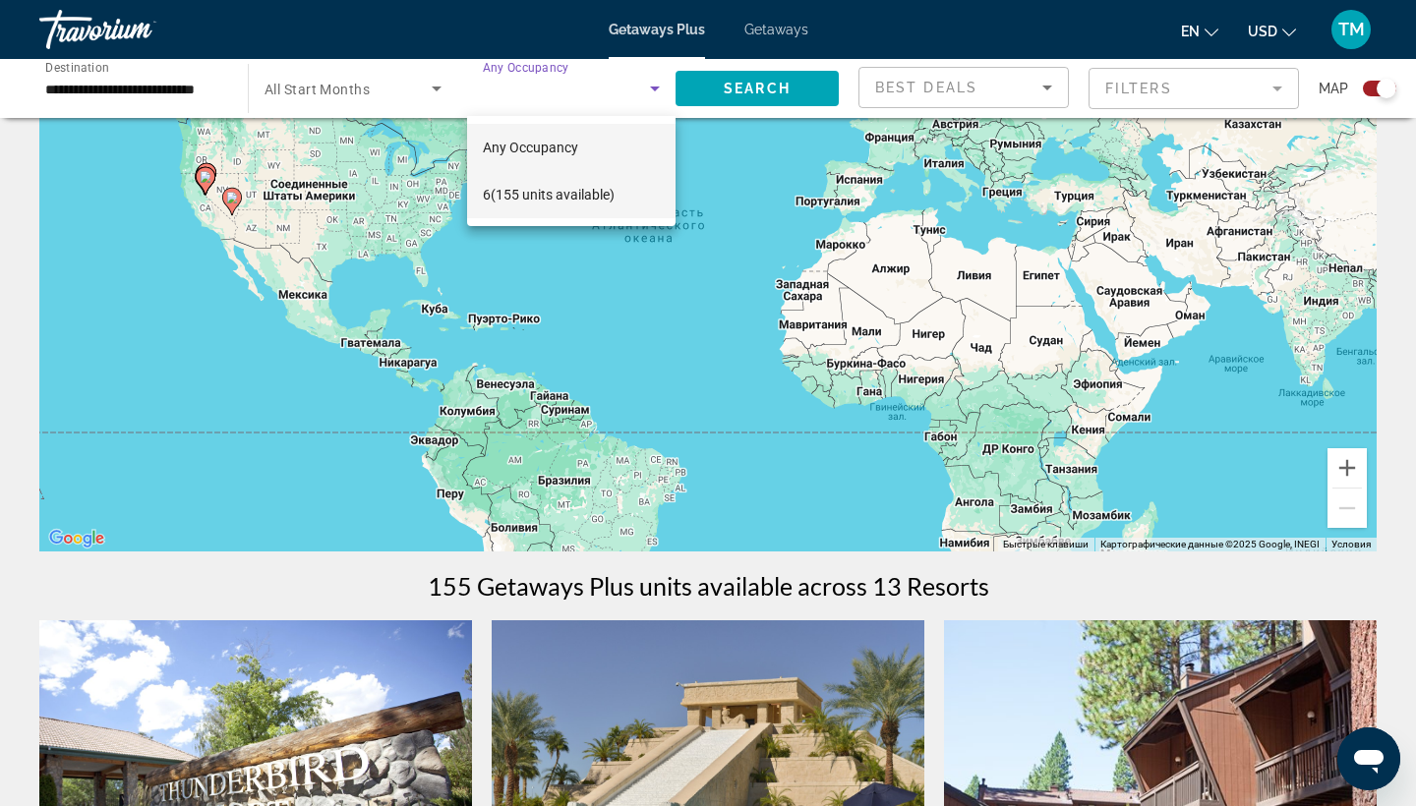
scroll to position [172, 0]
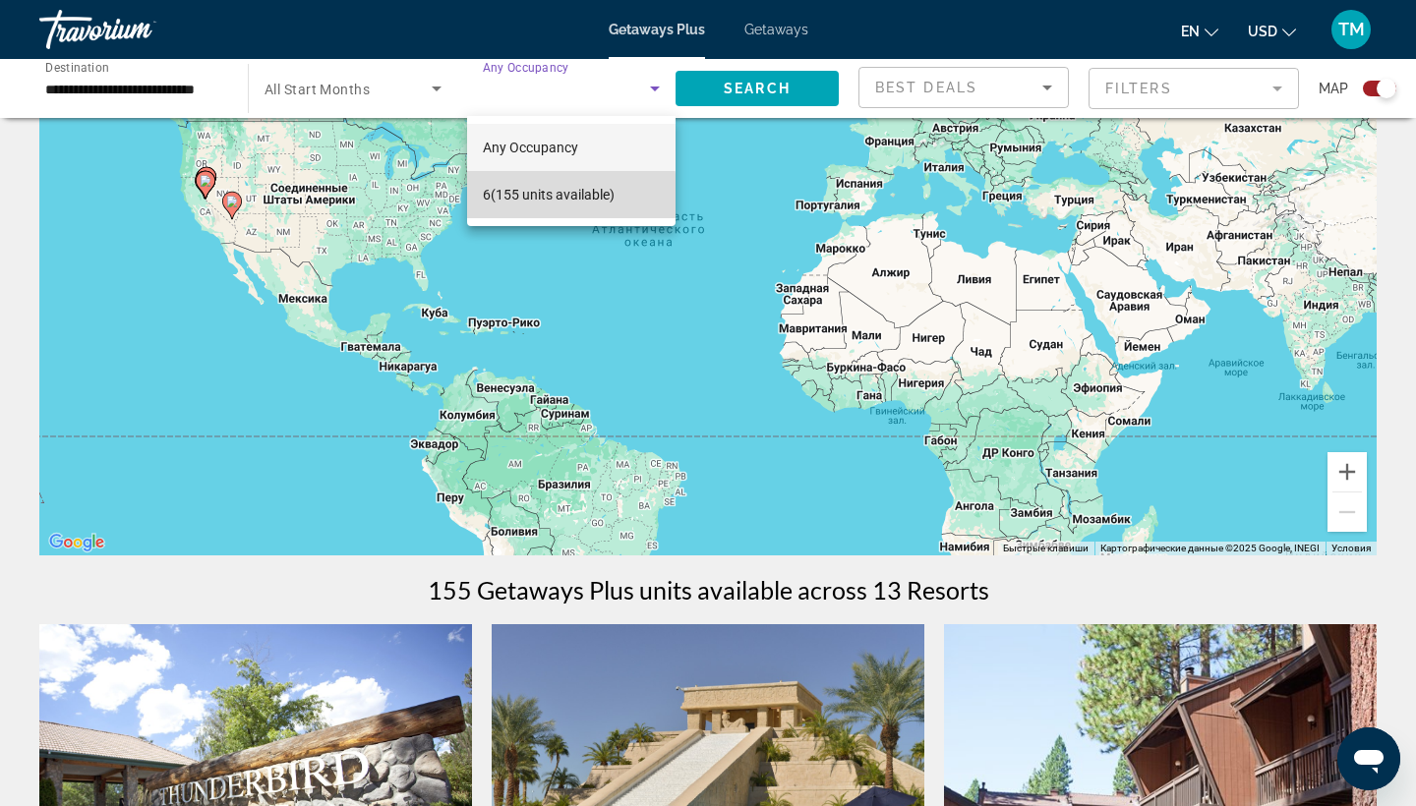
click at [546, 196] on span "6 (155 units available)" at bounding box center [549, 195] width 132 height 24
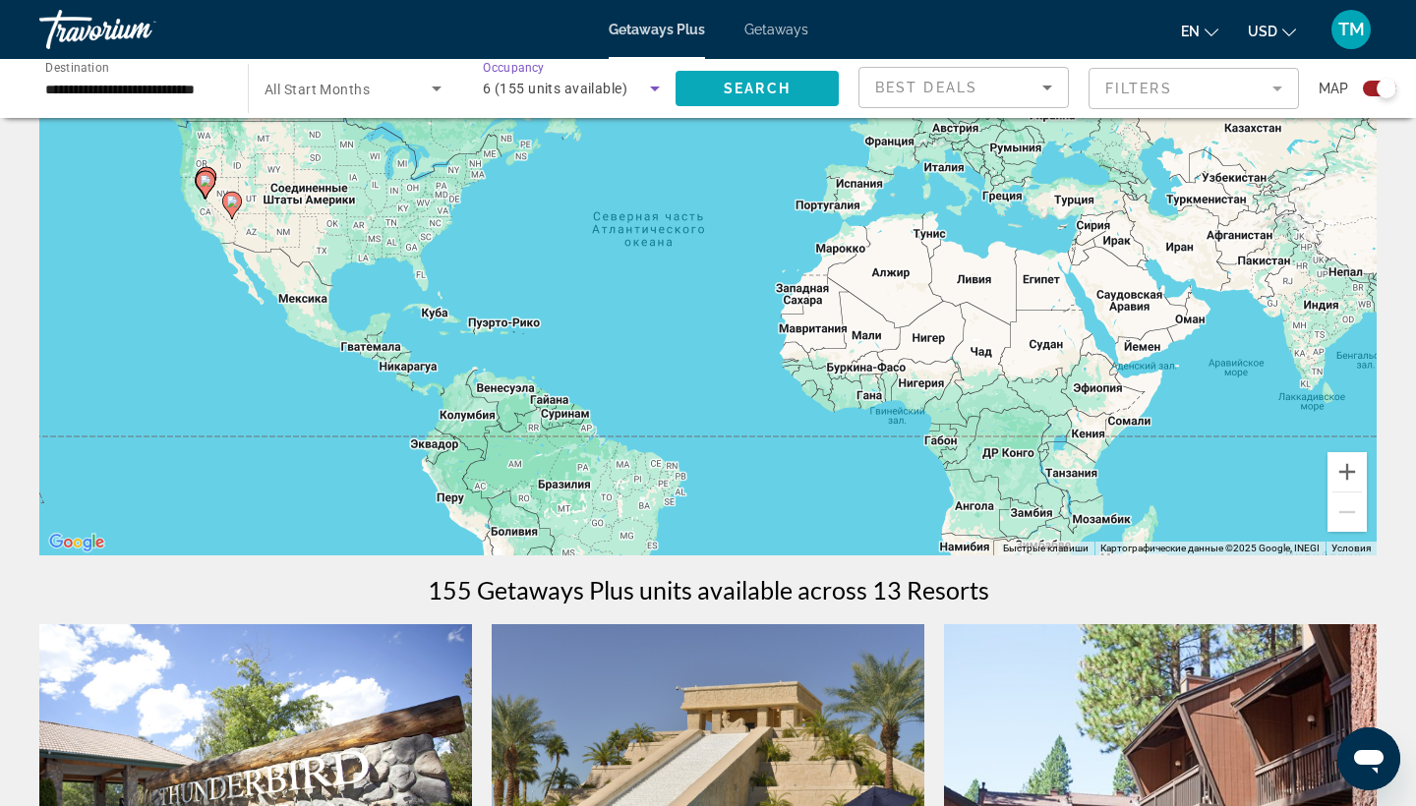
click at [804, 100] on span "Search widget" at bounding box center [756, 88] width 163 height 47
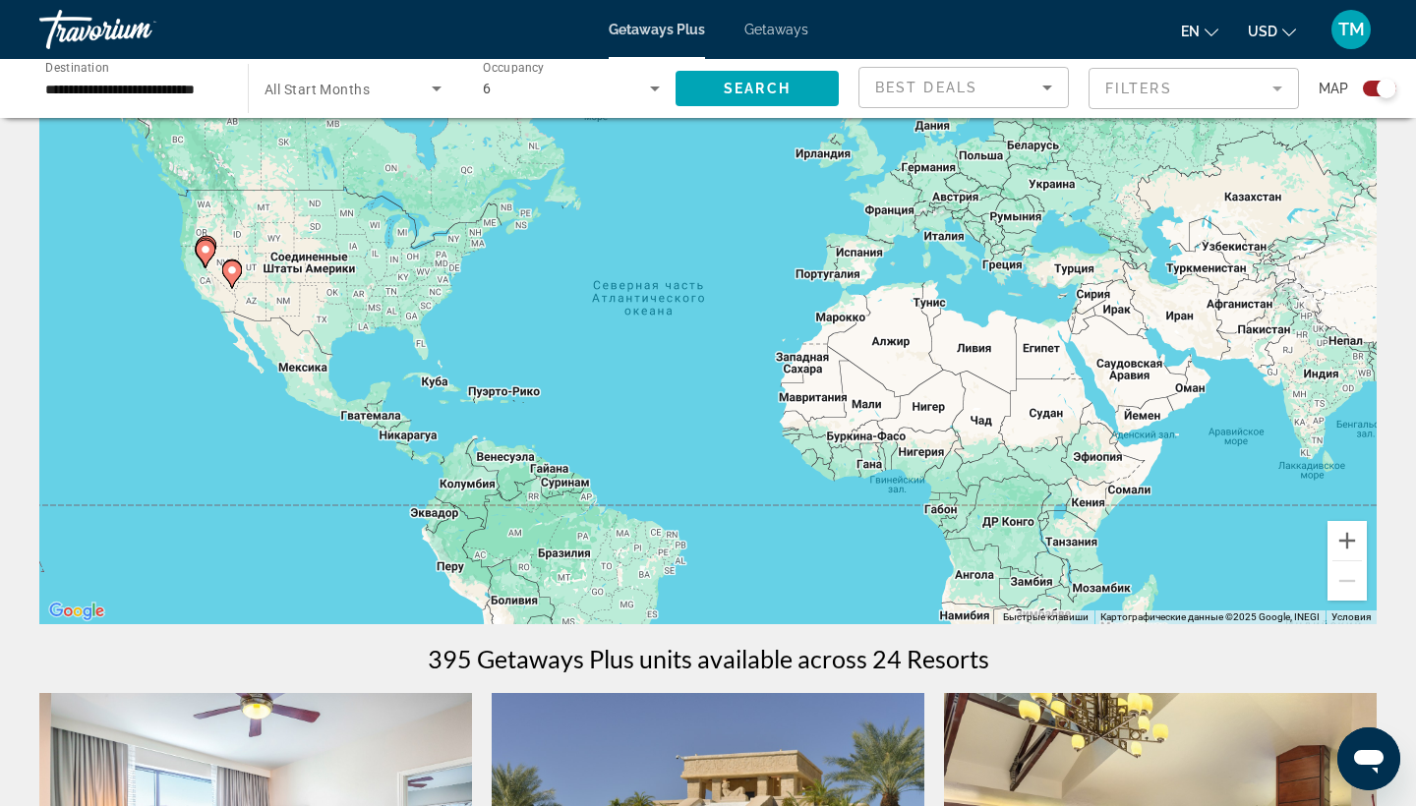
scroll to position [4, 0]
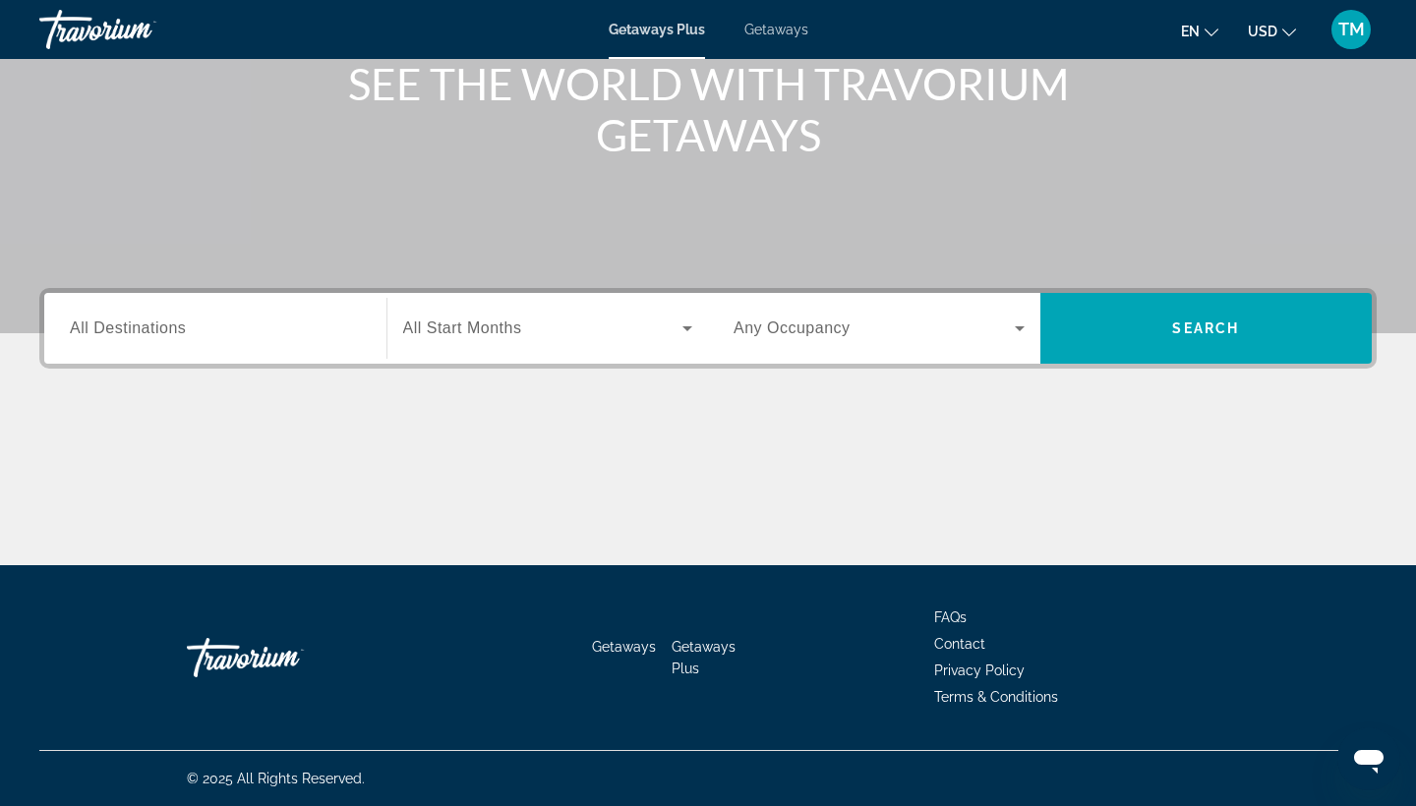
scroll to position [257, 0]
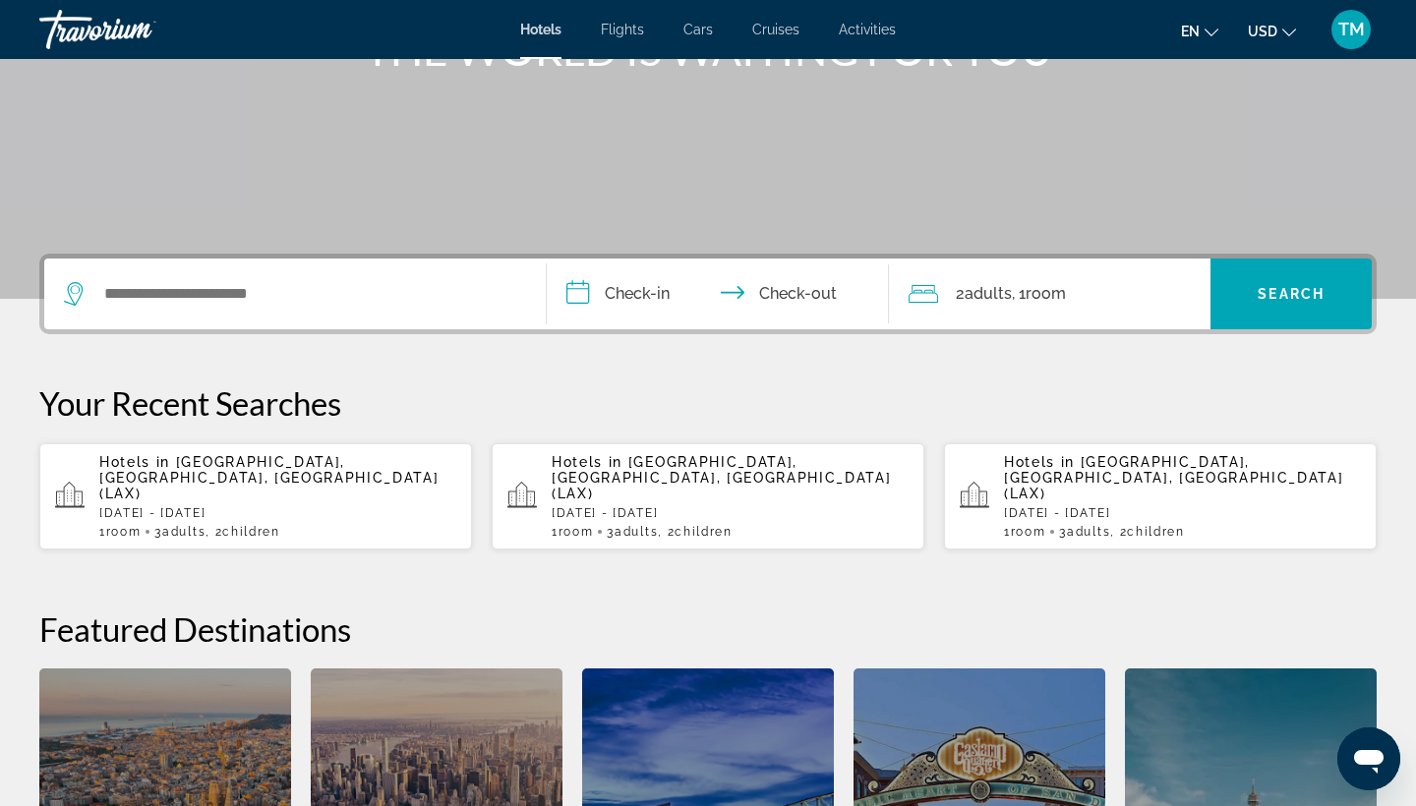
scroll to position [292, 0]
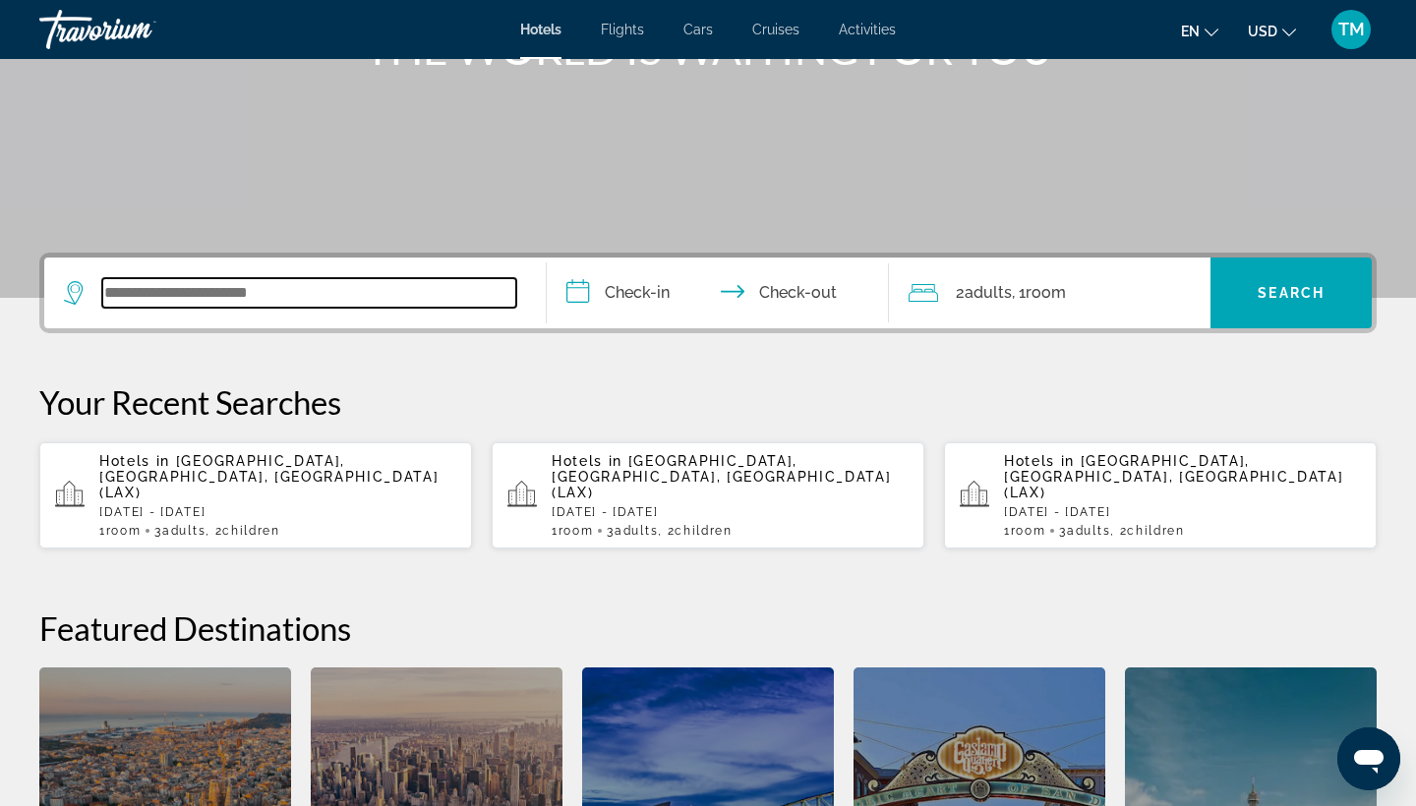
click at [359, 300] on input "Search widget" at bounding box center [309, 292] width 414 height 29
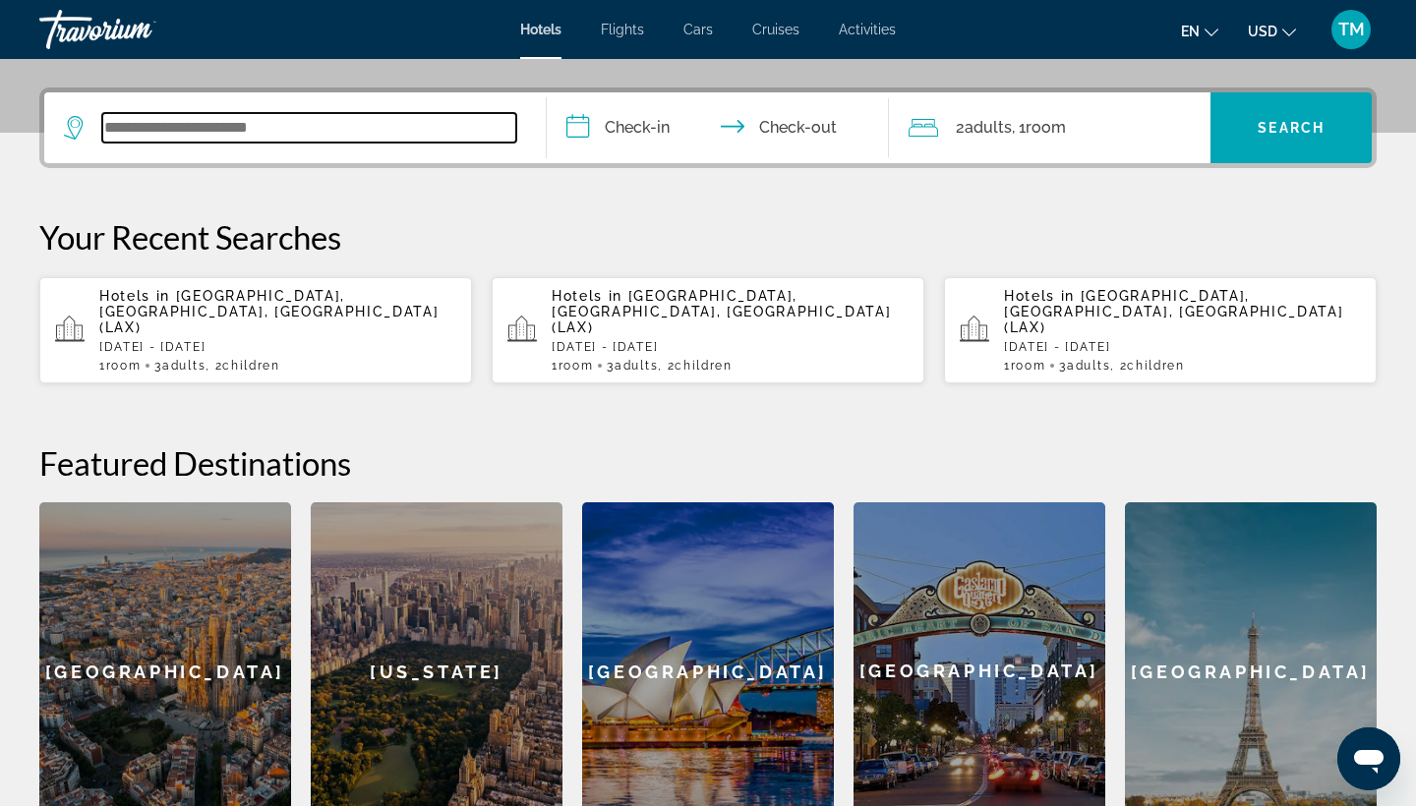
scroll to position [481, 0]
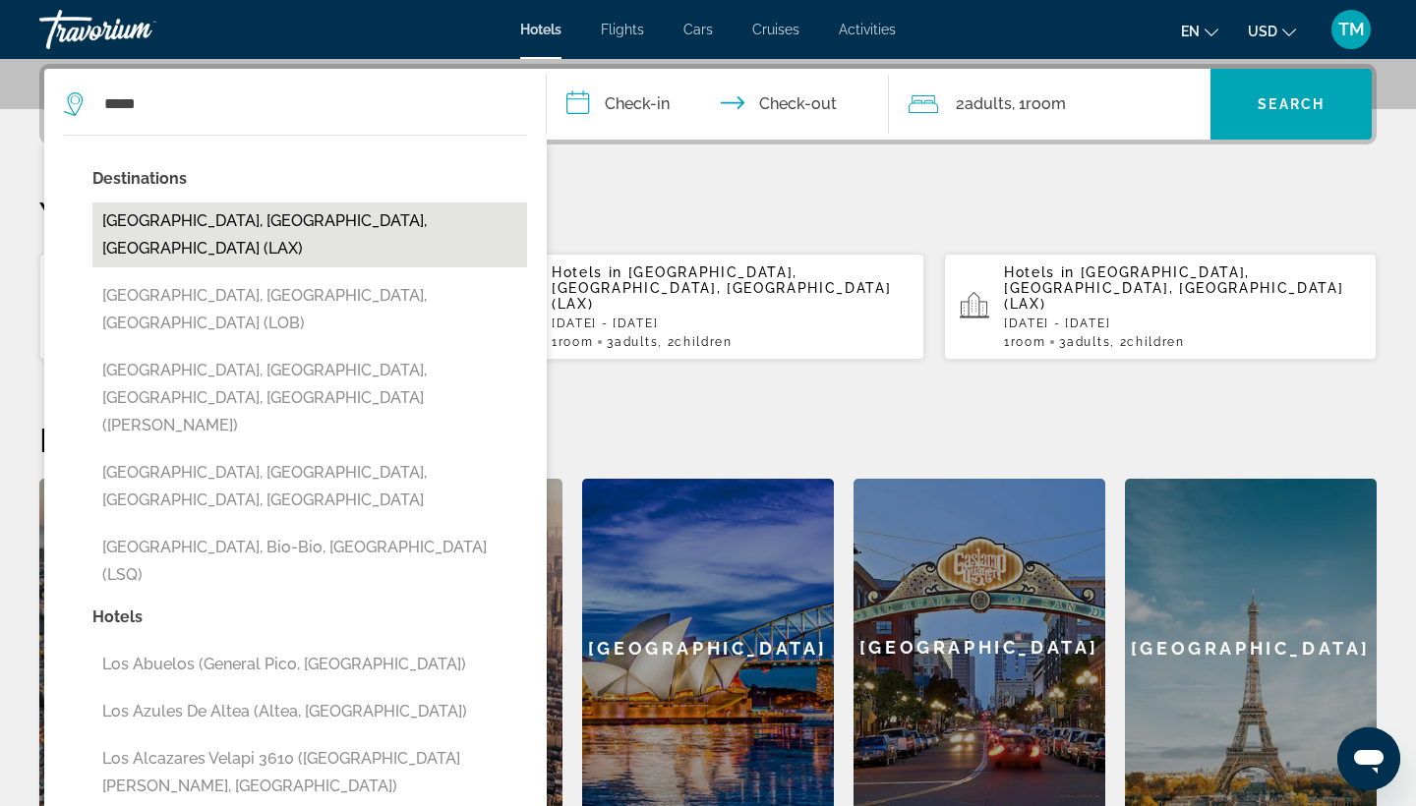
click at [282, 211] on button "Los Angeles, CA, United States (LAX)" at bounding box center [309, 235] width 435 height 65
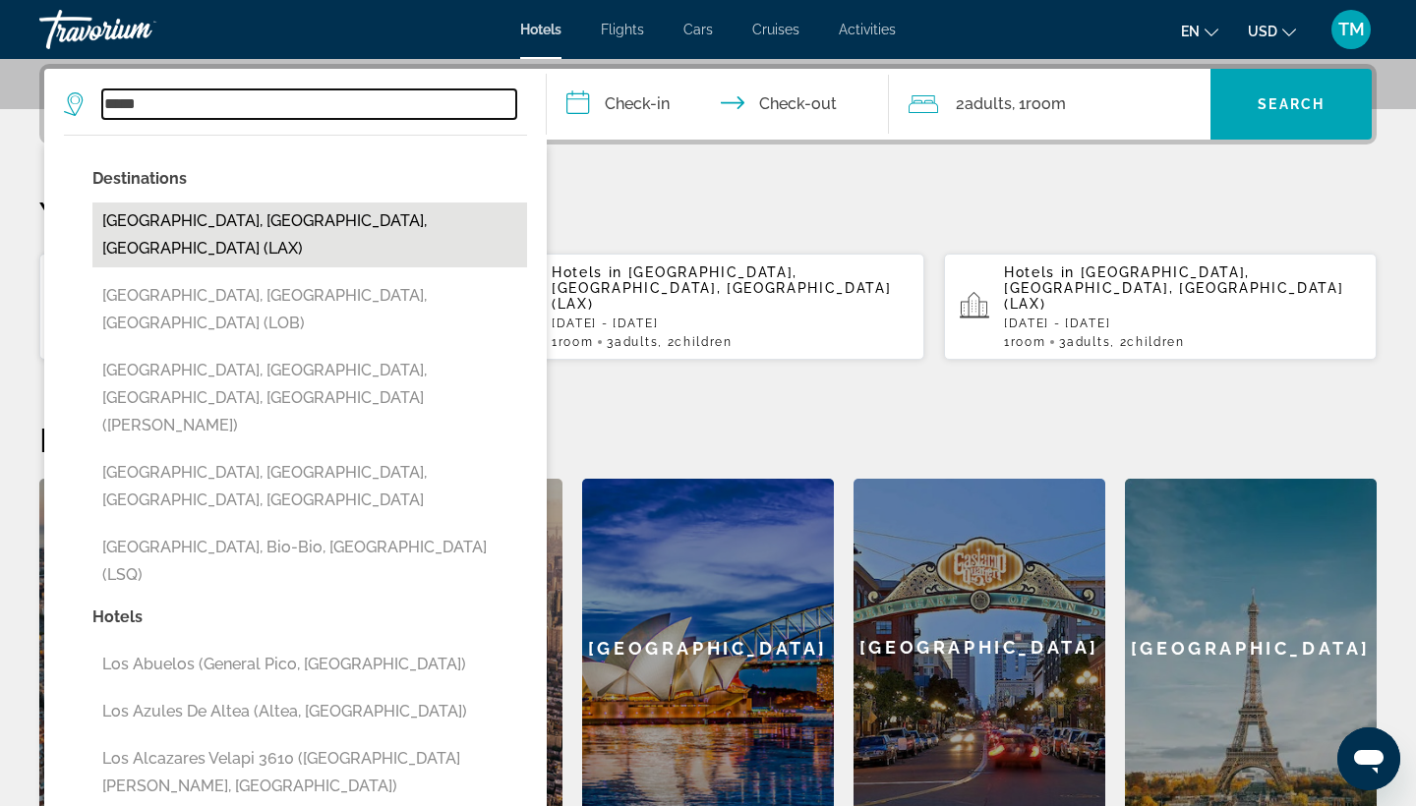
type input "**********"
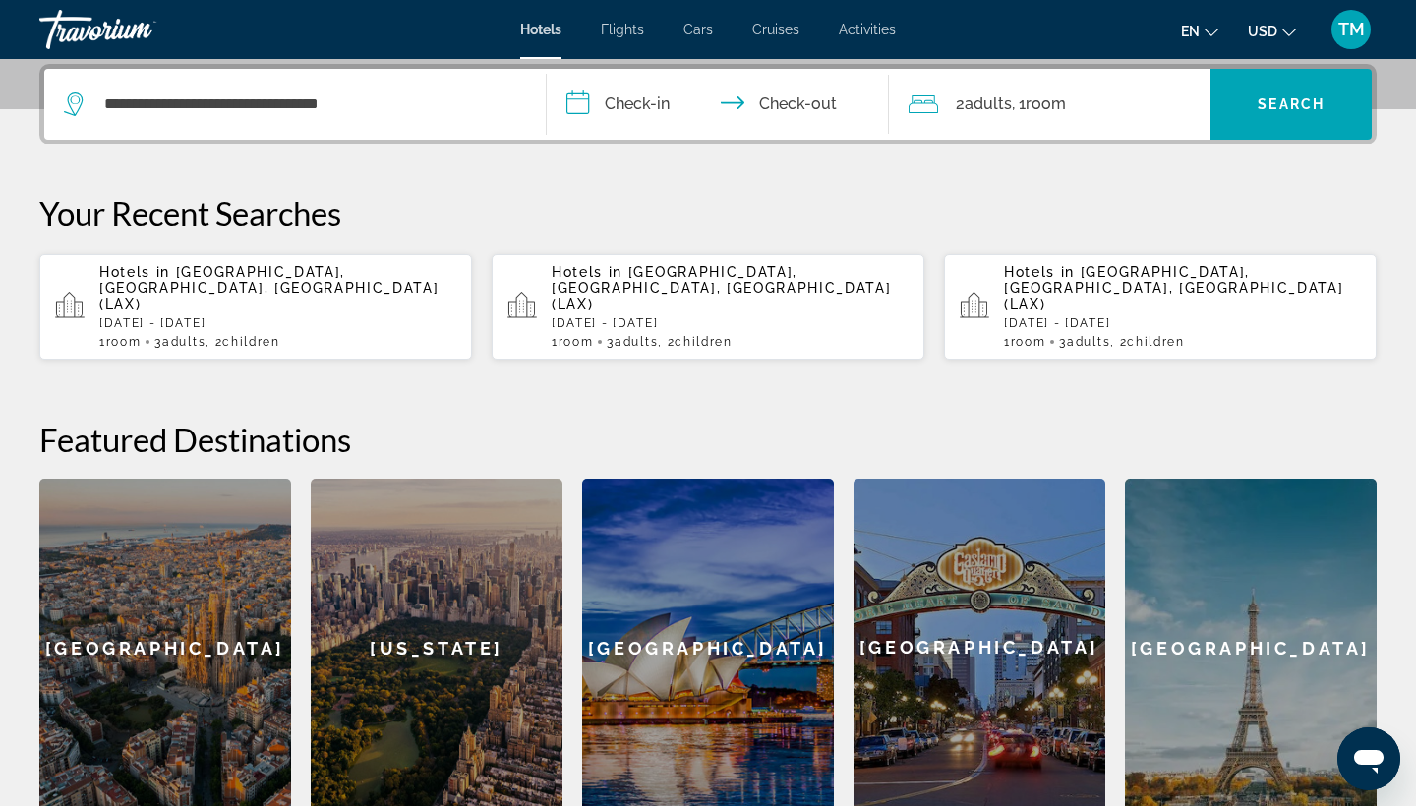
click at [635, 101] on input "**********" at bounding box center [722, 107] width 350 height 77
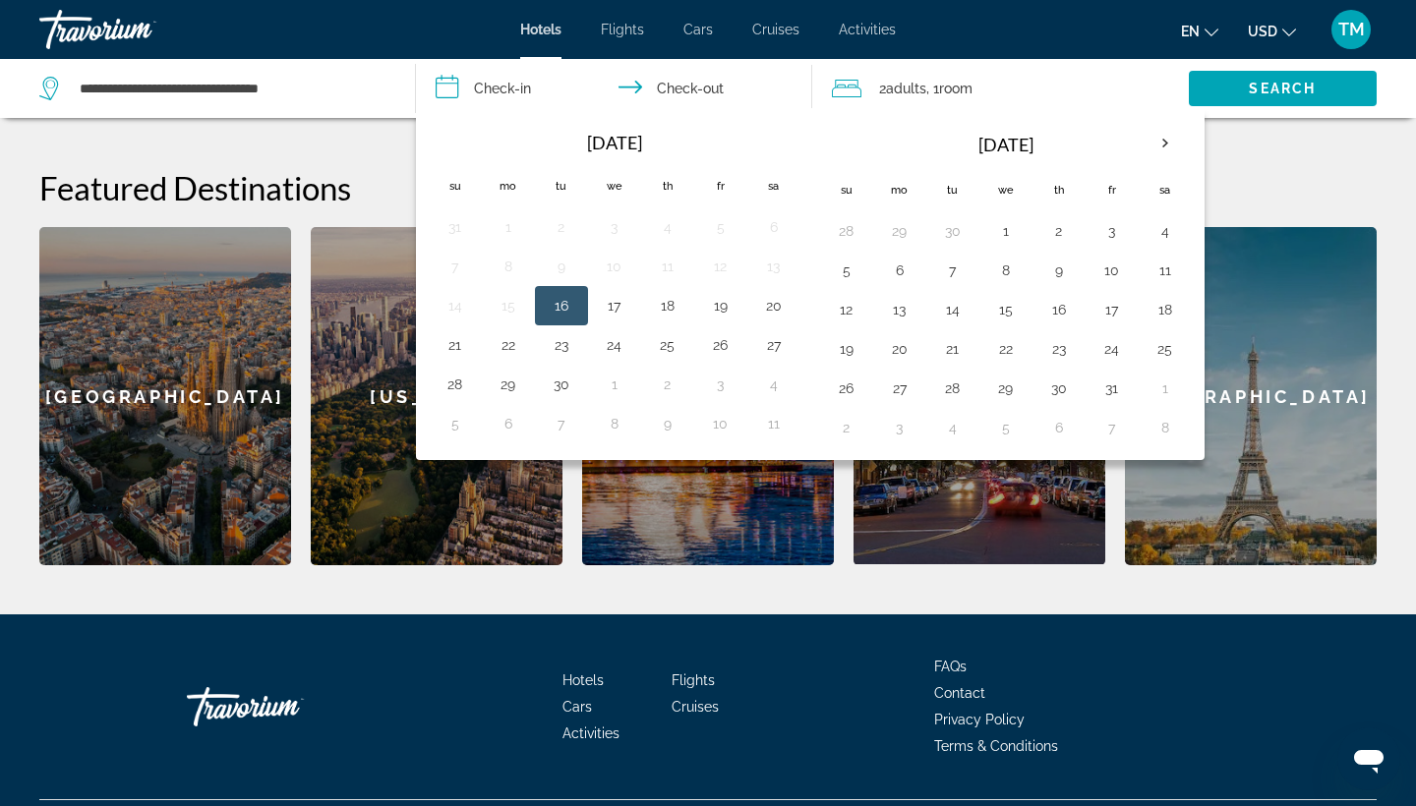
scroll to position [733, 0]
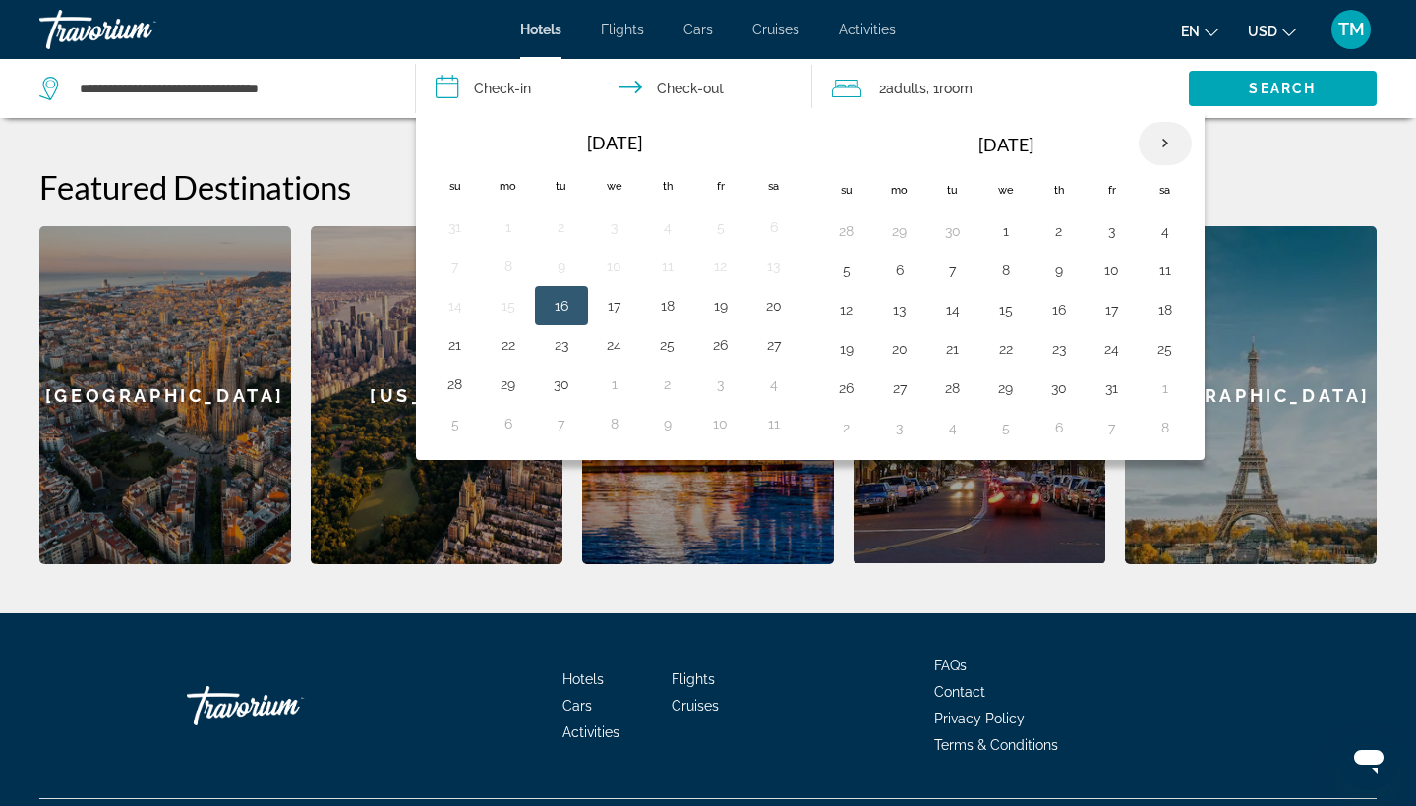
click at [1160, 146] on th "Next month" at bounding box center [1164, 143] width 53 height 43
click at [722, 383] on button "31" at bounding box center [720, 389] width 31 height 28
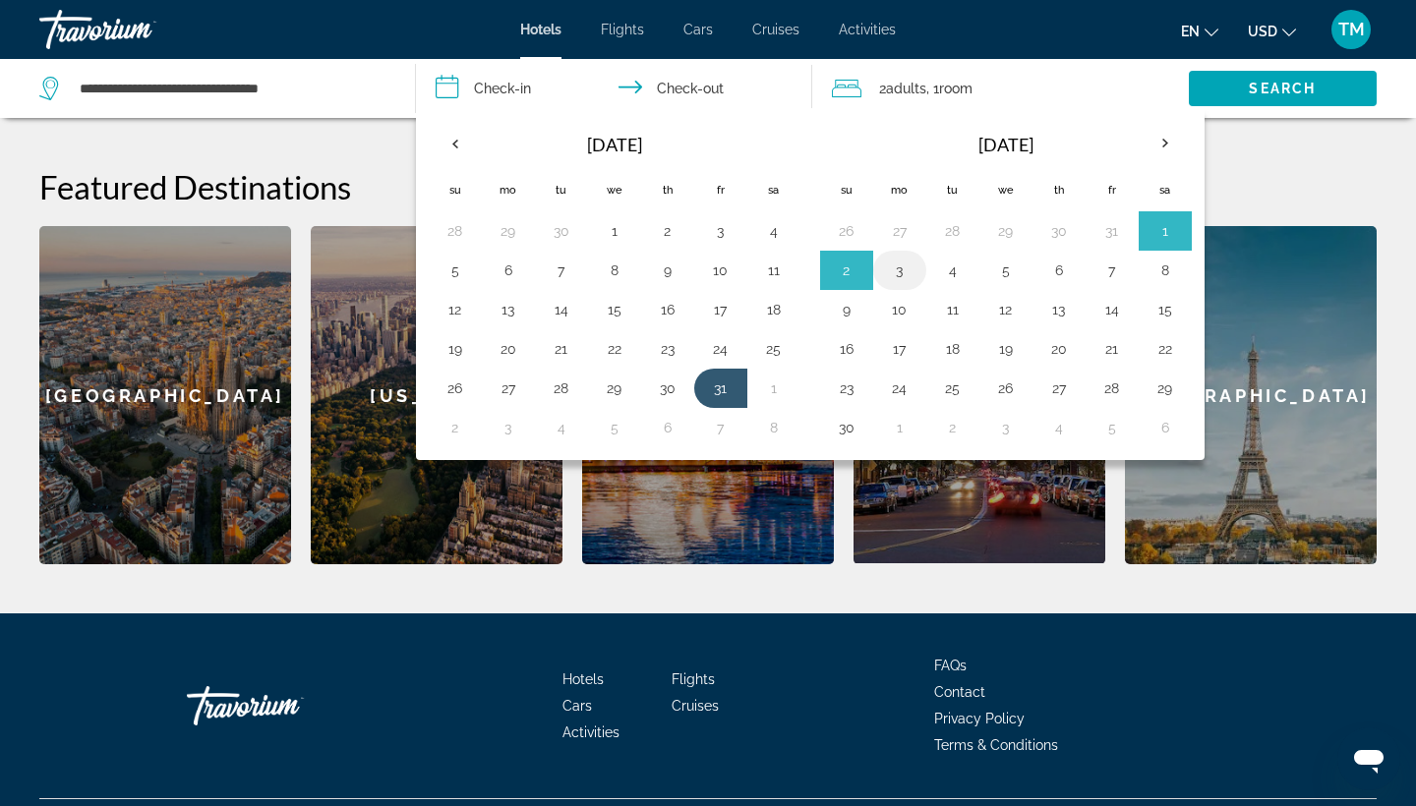
click at [897, 273] on button "3" at bounding box center [899, 271] width 31 height 28
type input "**********"
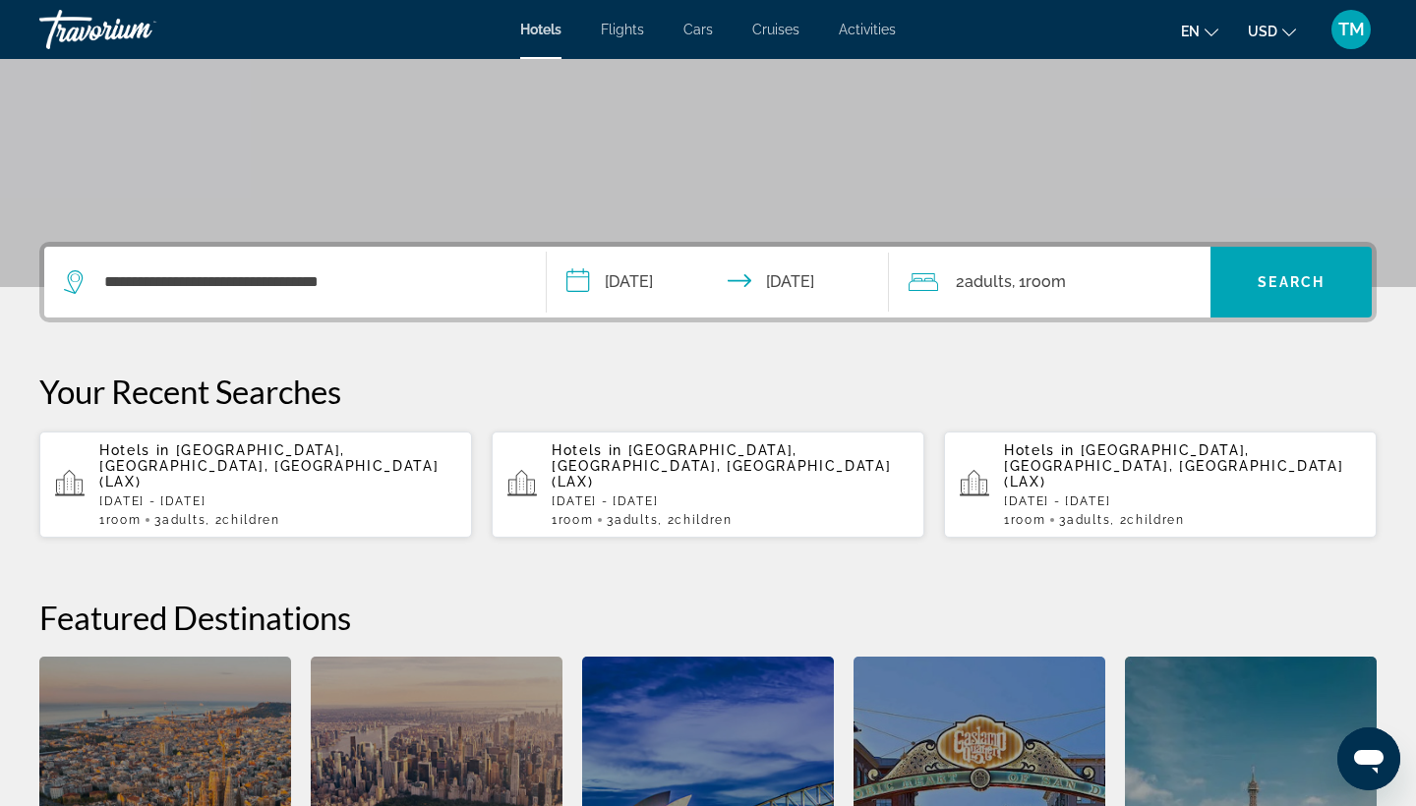
click at [1122, 285] on div "2 Adult Adults , 1 Room rooms" at bounding box center [1059, 282] width 303 height 28
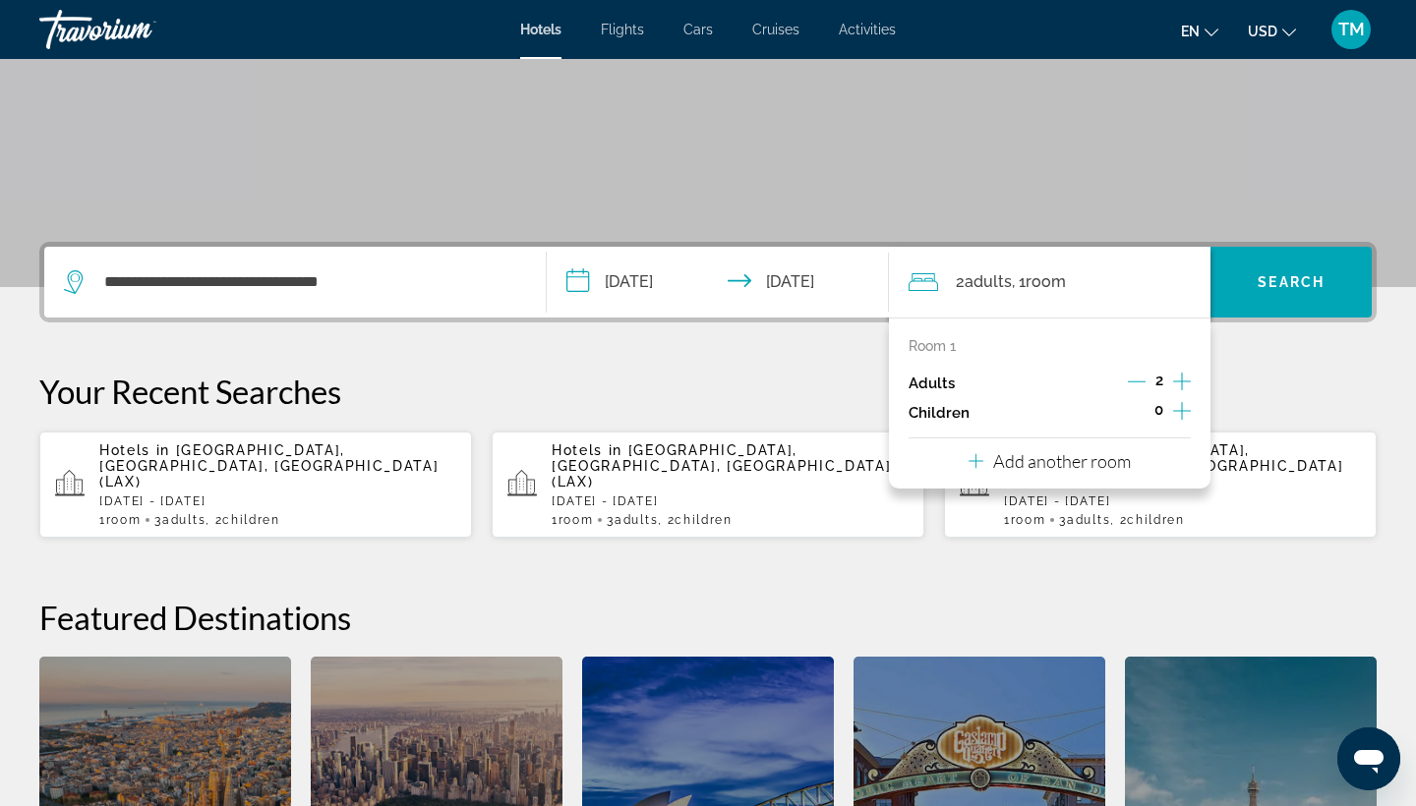
scroll to position [481, 0]
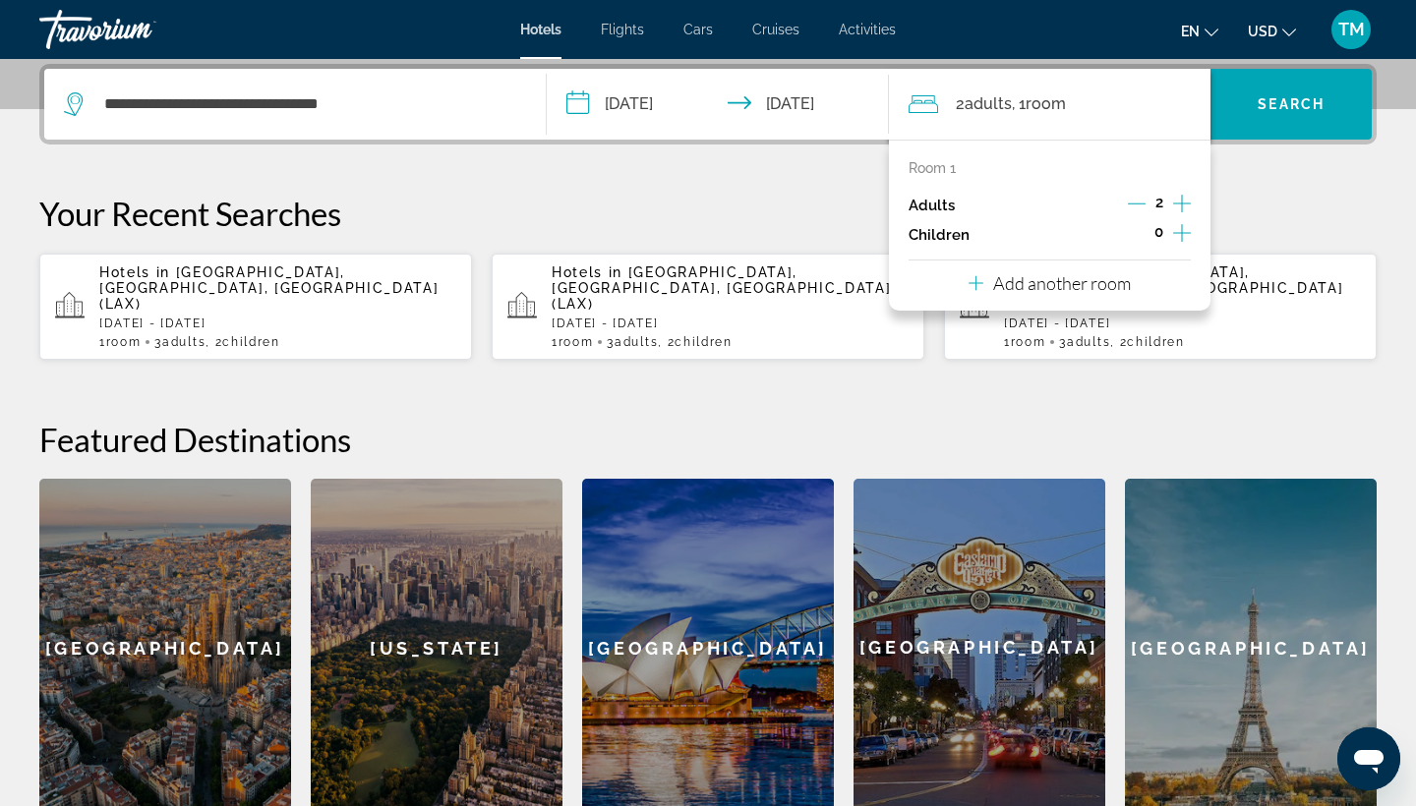
click at [1177, 209] on icon "Increment adults" at bounding box center [1182, 204] width 18 height 24
click at [1183, 234] on icon "Increment children" at bounding box center [1182, 233] width 18 height 24
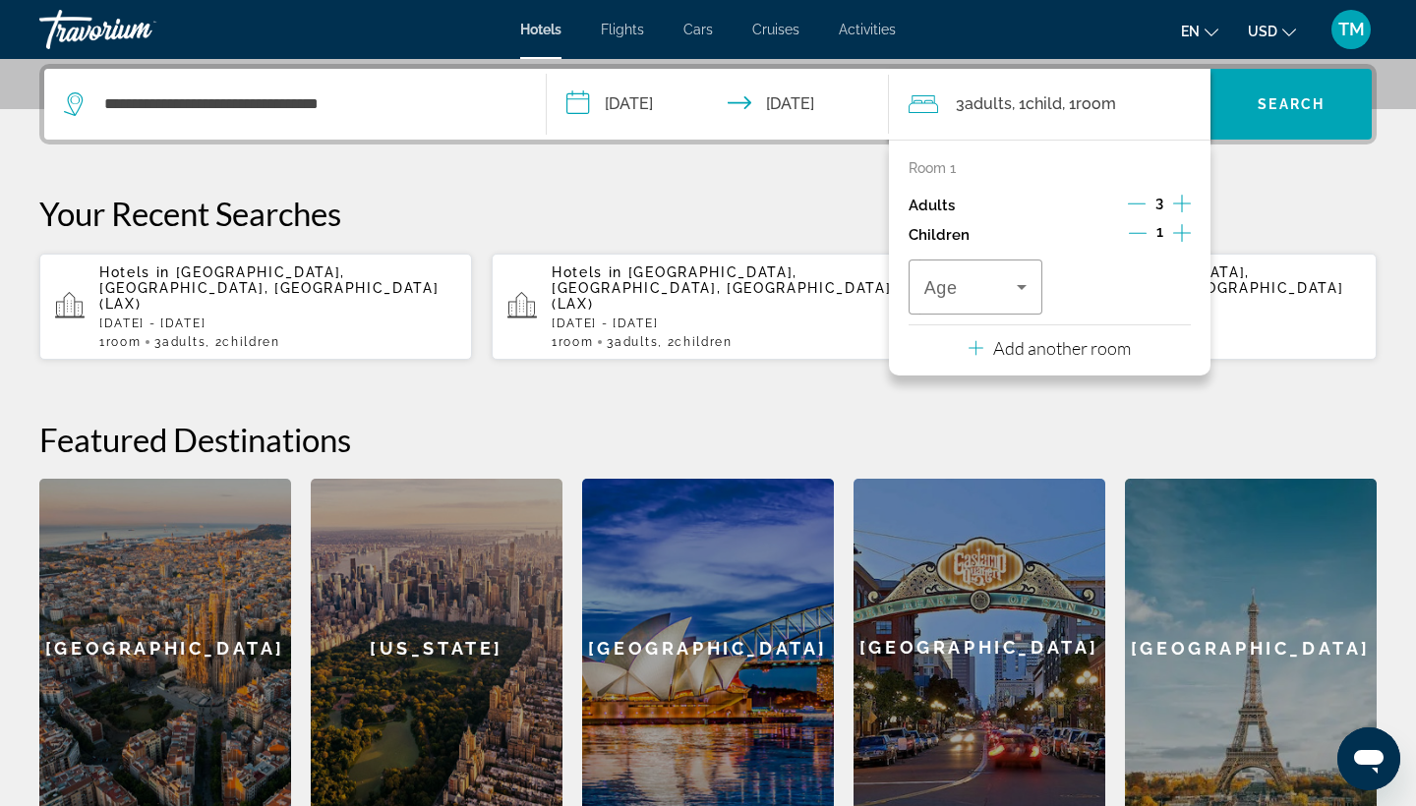
click at [1183, 234] on icon "Increment children" at bounding box center [1182, 233] width 18 height 24
click at [1026, 287] on icon "Travelers: 3 adults, 2 children" at bounding box center [1022, 287] width 24 height 24
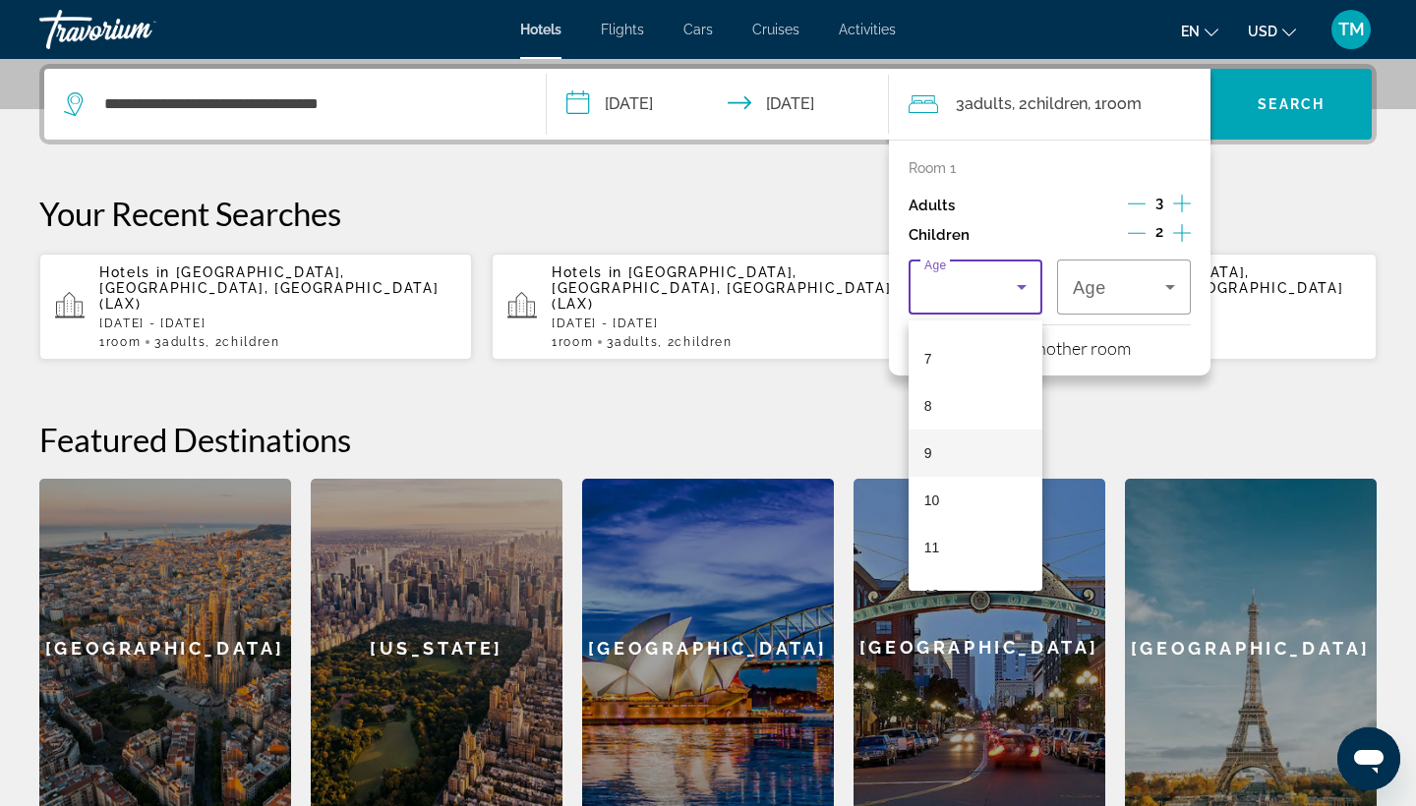
scroll to position [331, 0]
click at [940, 451] on mat-option "9" at bounding box center [975, 445] width 134 height 47
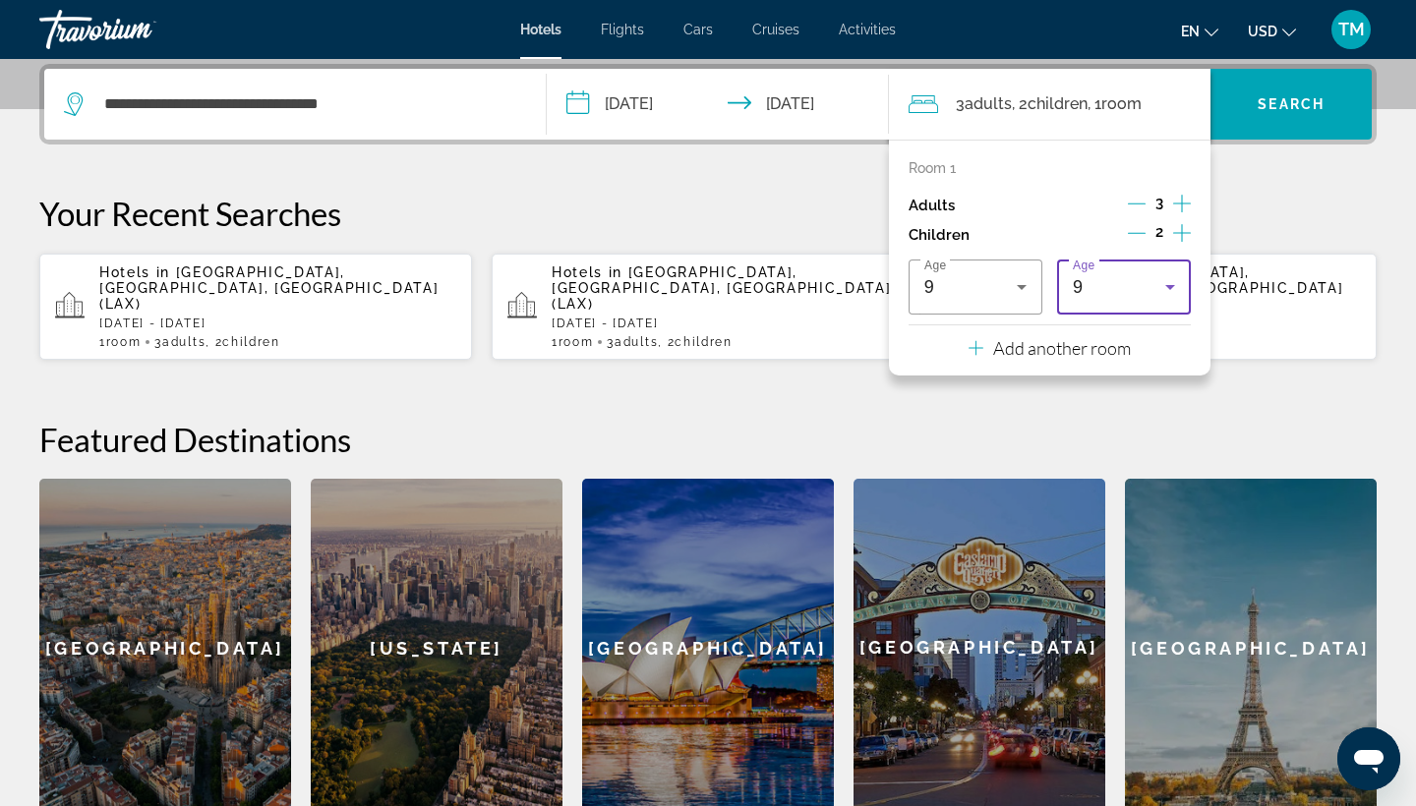
click at [1157, 299] on div "9" at bounding box center [1119, 287] width 92 height 24
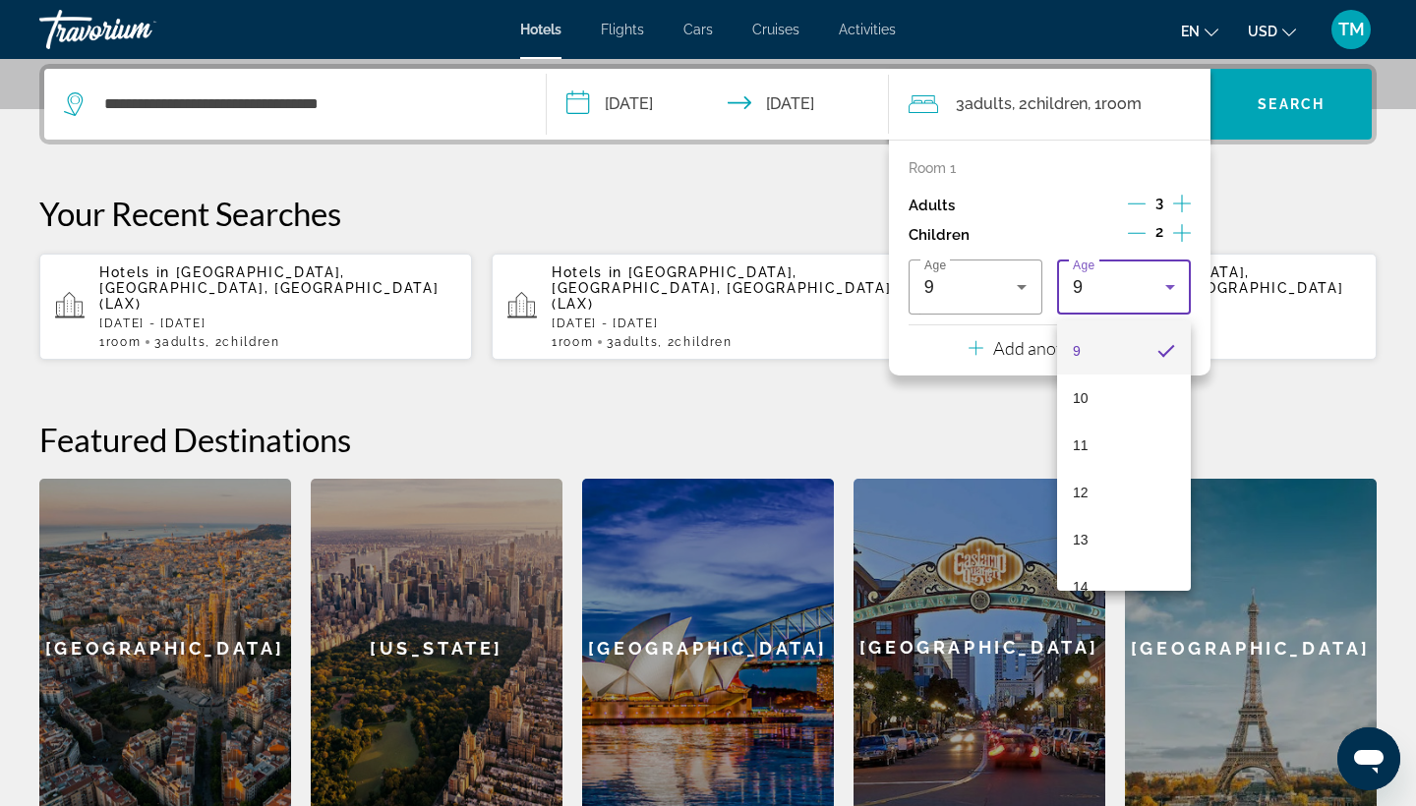
scroll to position [468, 0]
click at [1098, 548] on mat-option "14" at bounding box center [1124, 544] width 134 height 47
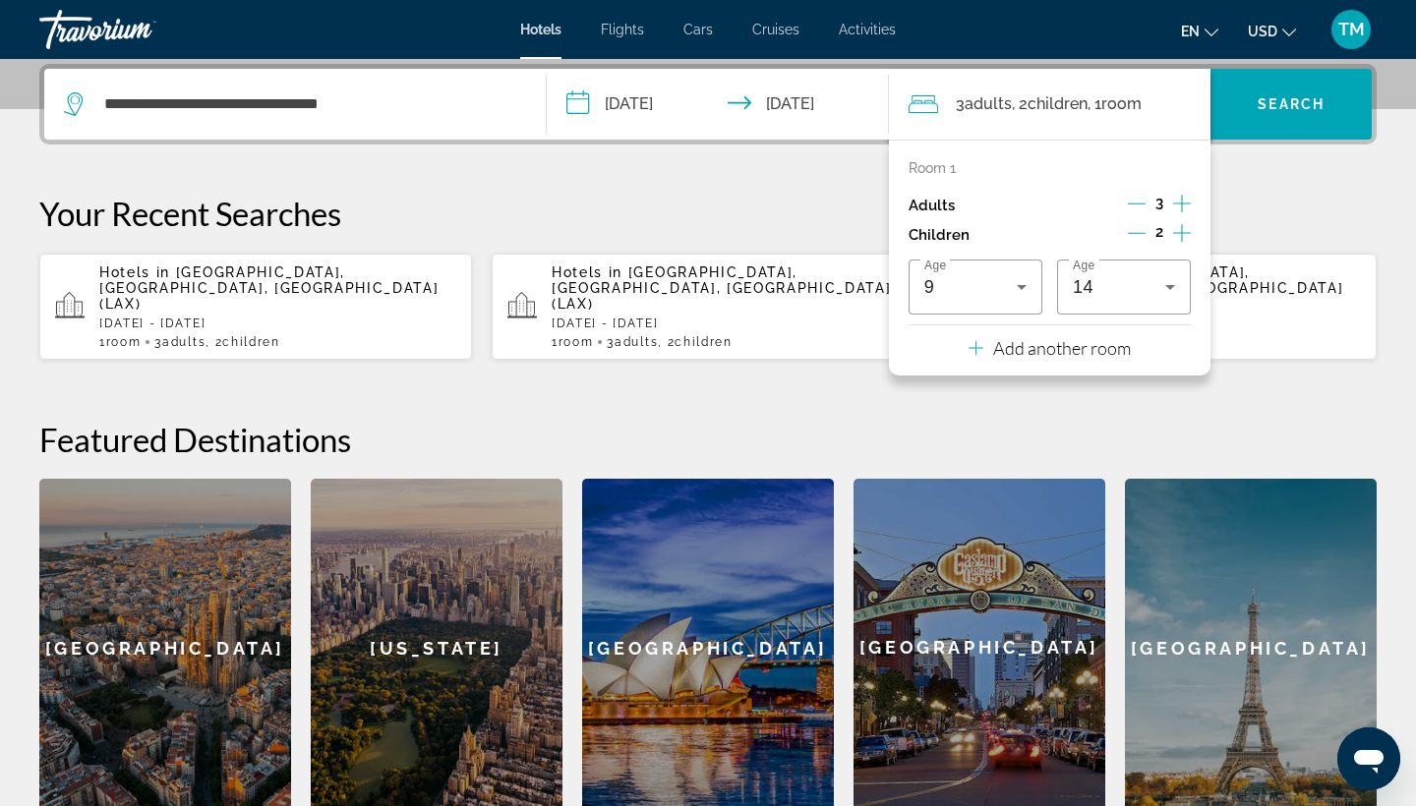
click at [1244, 185] on div "**********" at bounding box center [708, 440] width 1416 height 753
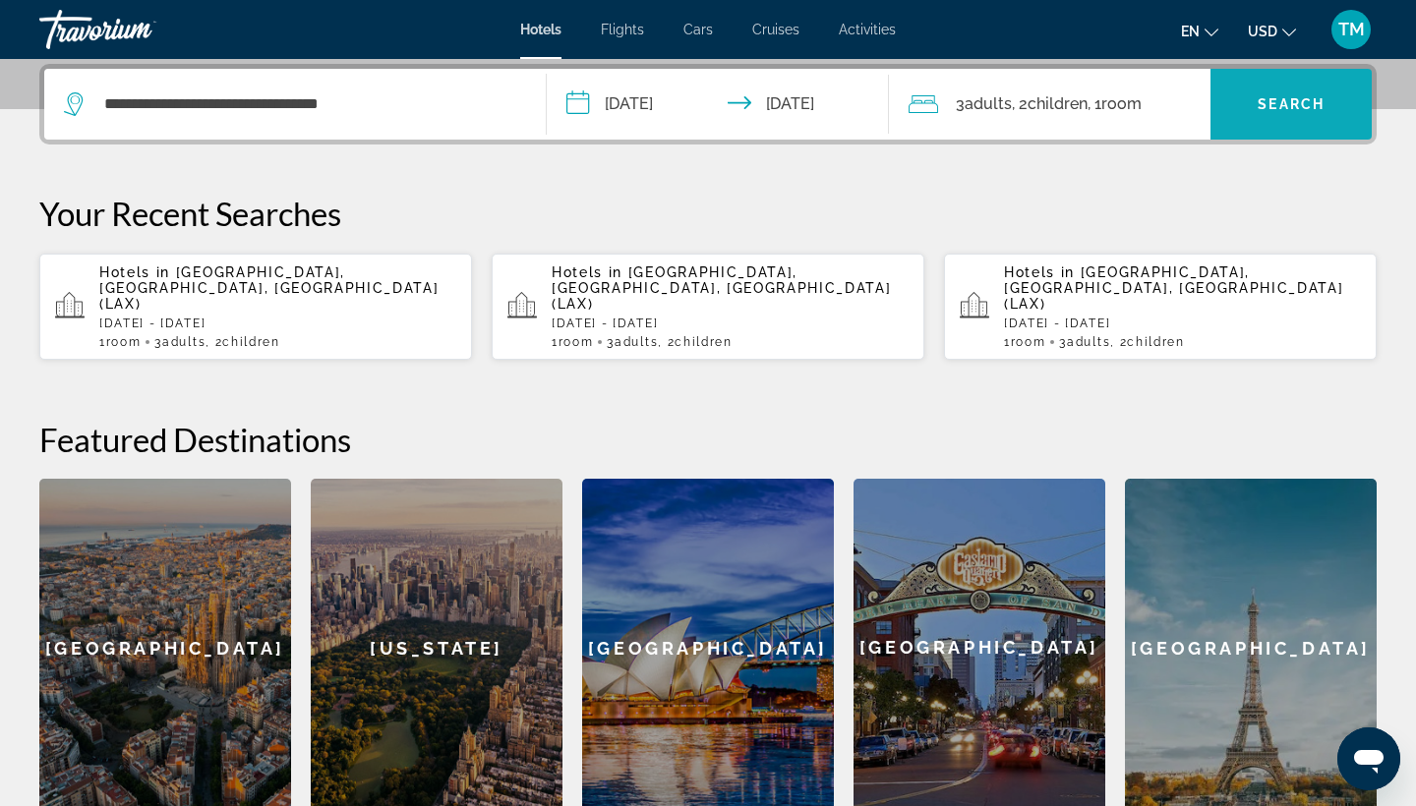
click at [1254, 120] on span "Search widget" at bounding box center [1290, 104] width 161 height 47
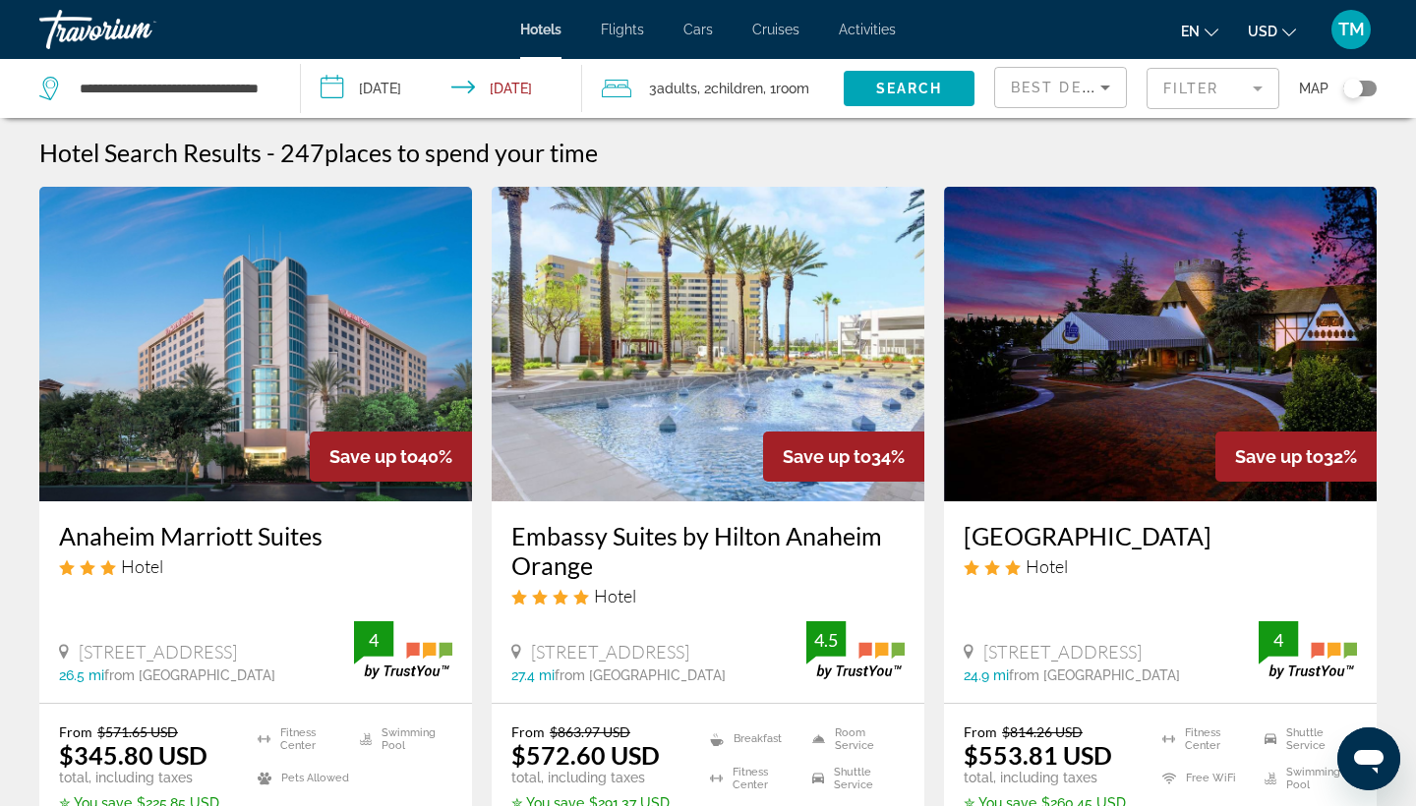
click at [1371, 88] on div "Toggle map" at bounding box center [1359, 89] width 33 height 16
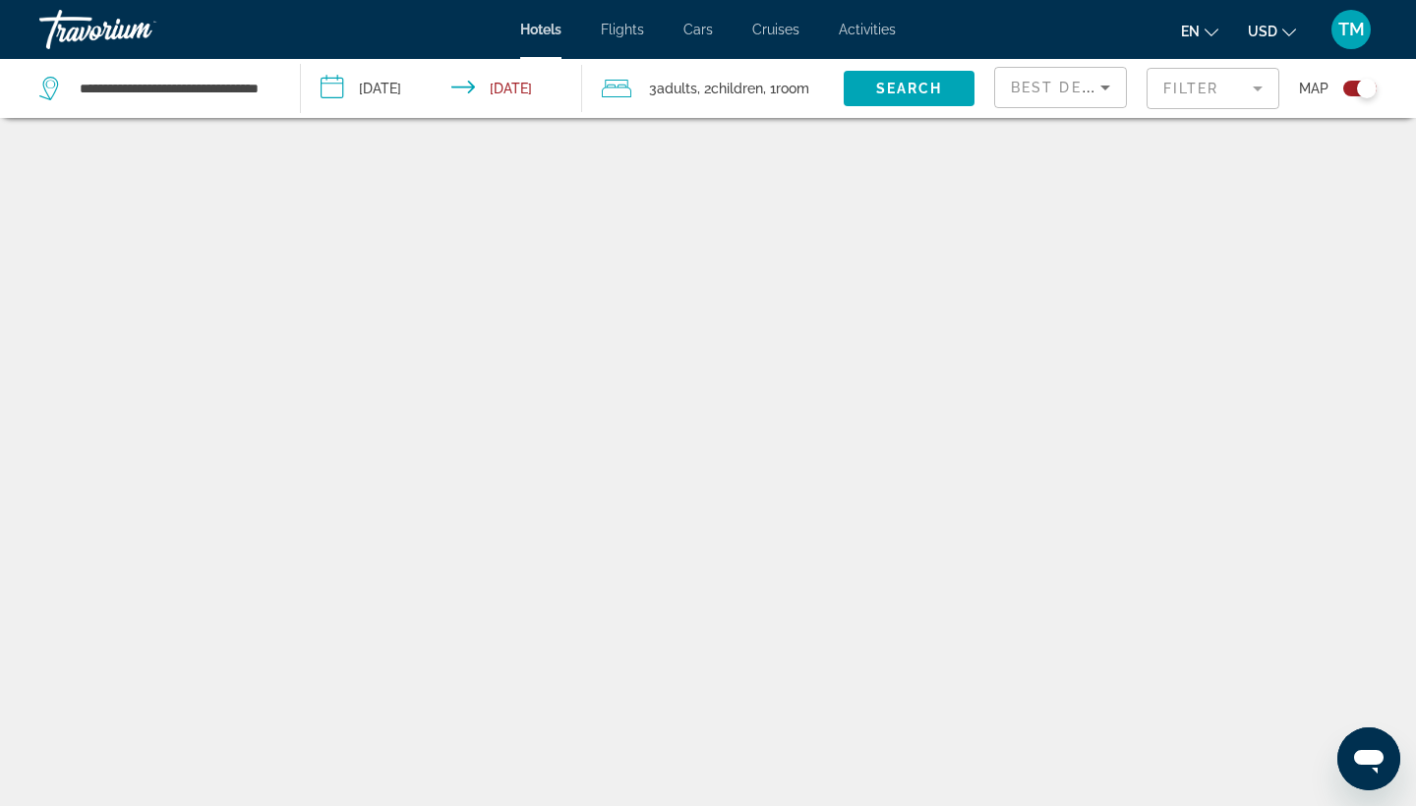
scroll to position [118, 0]
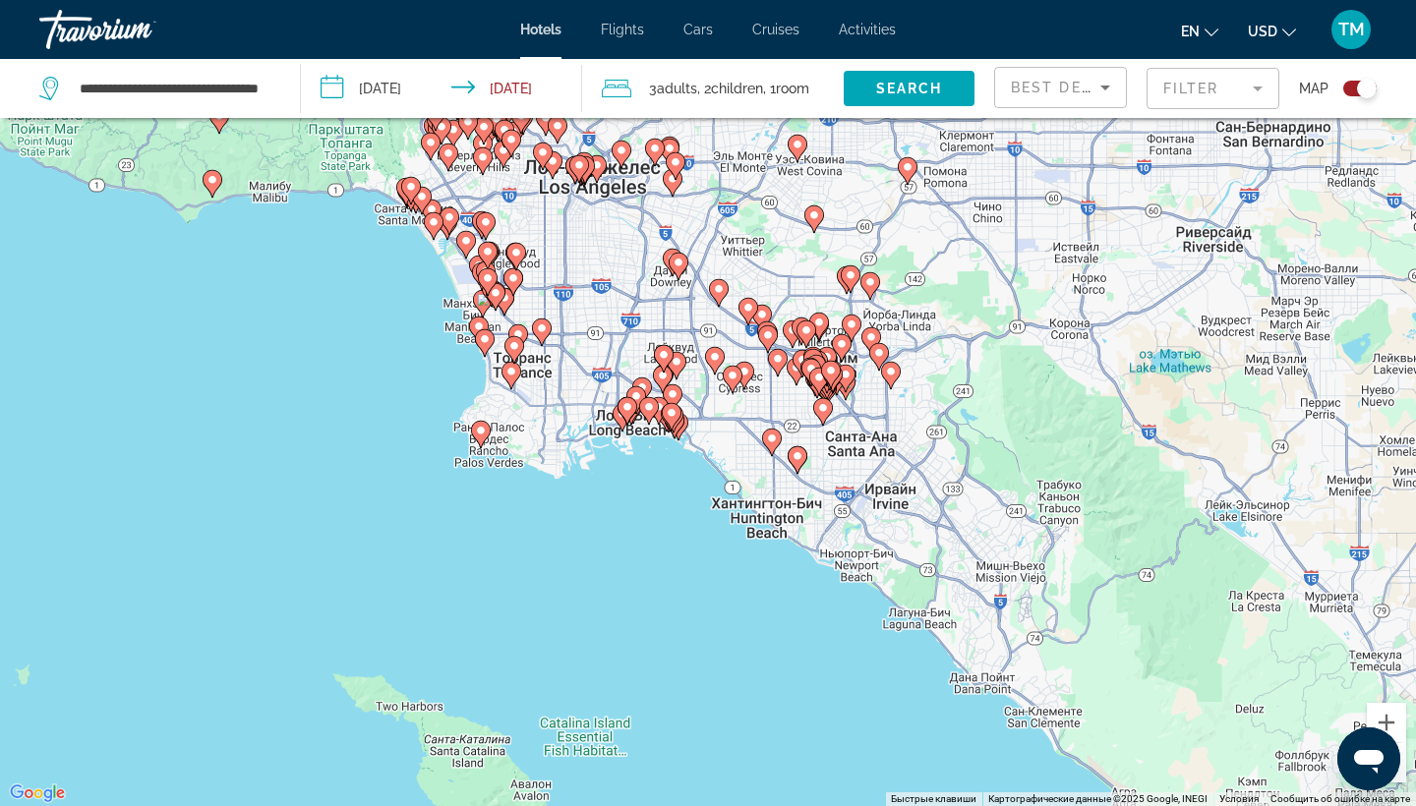
drag, startPoint x: 775, startPoint y: 510, endPoint x: 619, endPoint y: 279, distance: 278.4
click at [619, 279] on div "Чтобы активировать перетаскивание с помощью клавиатуры, нажмите Alt + Ввод. Пос…" at bounding box center [708, 403] width 1416 height 806
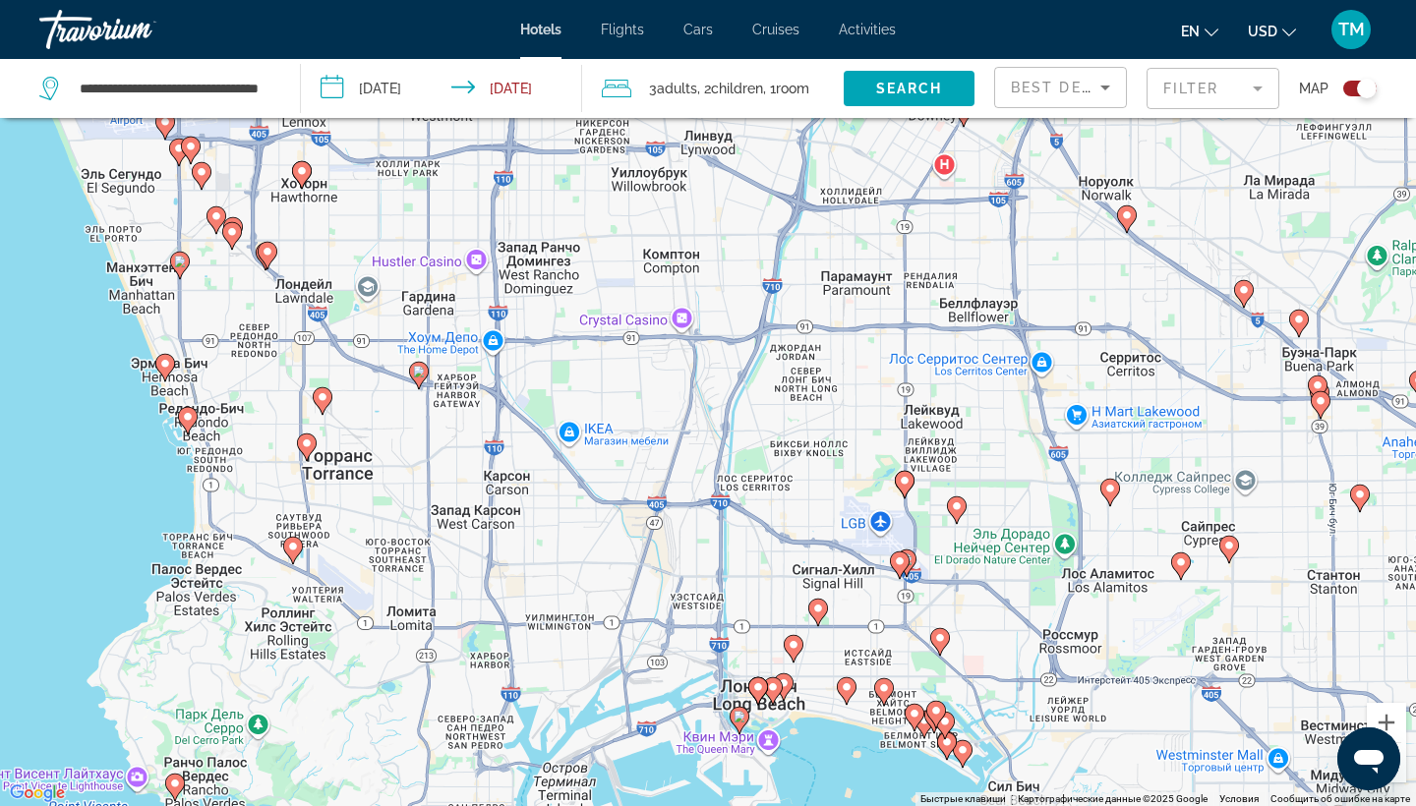
drag, startPoint x: 372, startPoint y: 405, endPoint x: 556, endPoint y: 559, distance: 240.8
click at [557, 559] on div "Чтобы активировать перетаскивание с помощью клавиатуры, нажмите Alt + Ввод. Пос…" at bounding box center [708, 403] width 1416 height 806
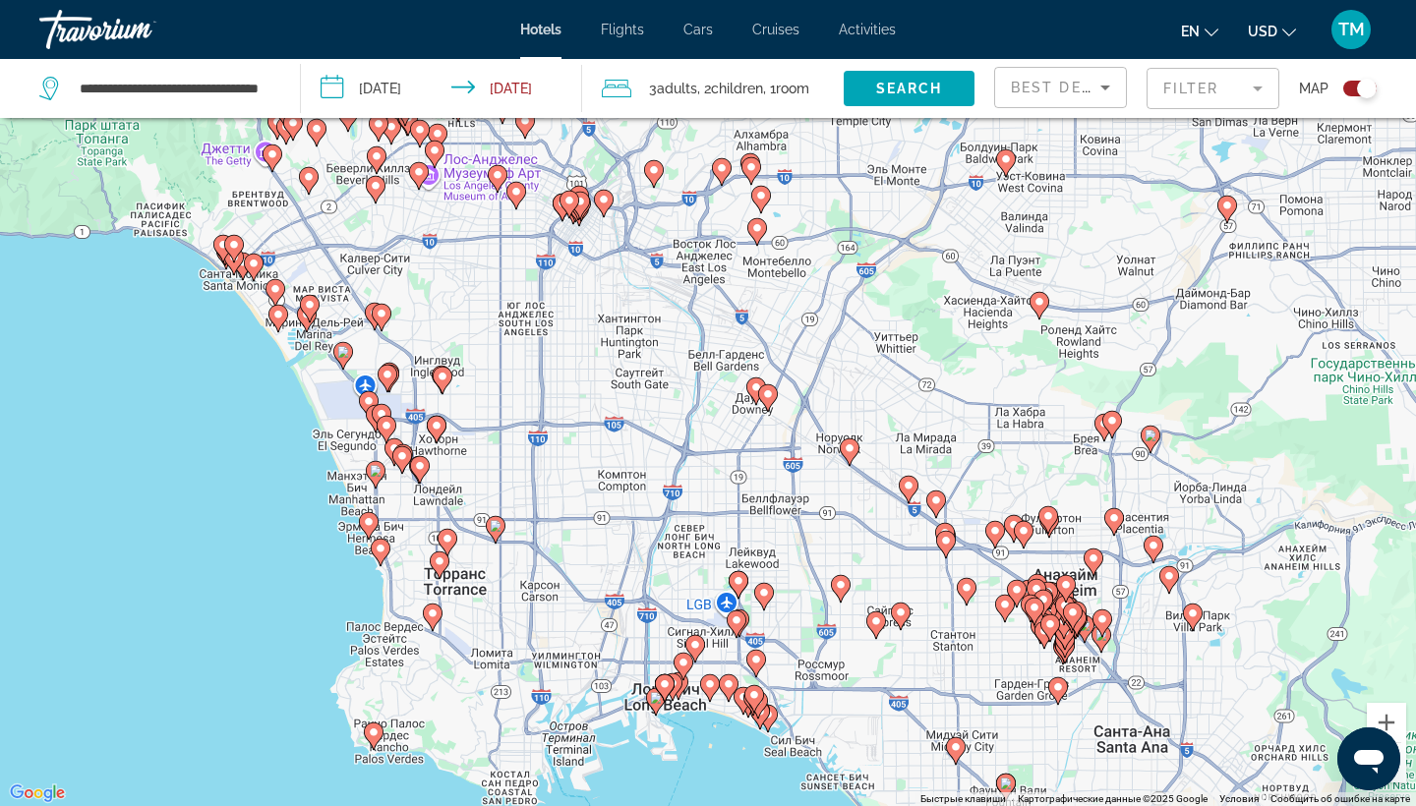
drag, startPoint x: 554, startPoint y: 428, endPoint x: 562, endPoint y: 498, distance: 71.2
click at [562, 498] on div "Чтобы активировать перетаскивание с помощью клавиатуры, нажмите Alt + Ввод. Пос…" at bounding box center [708, 403] width 1416 height 806
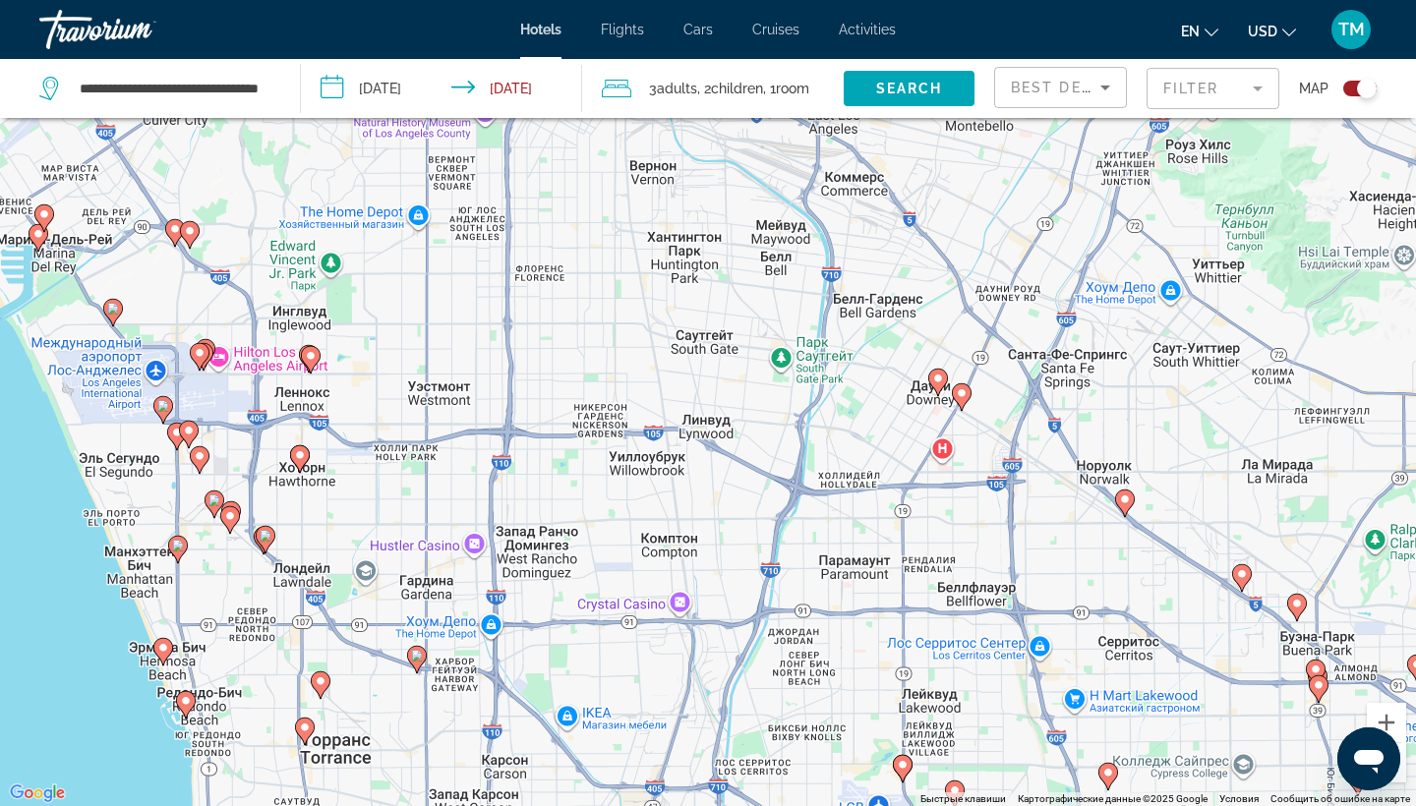
drag, startPoint x: 255, startPoint y: 380, endPoint x: 354, endPoint y: 389, distance: 99.7
click at [354, 389] on div "Чтобы активировать перетаскивание с помощью клавиатуры, нажмите Alt + Ввод. Пос…" at bounding box center [708, 403] width 1416 height 806
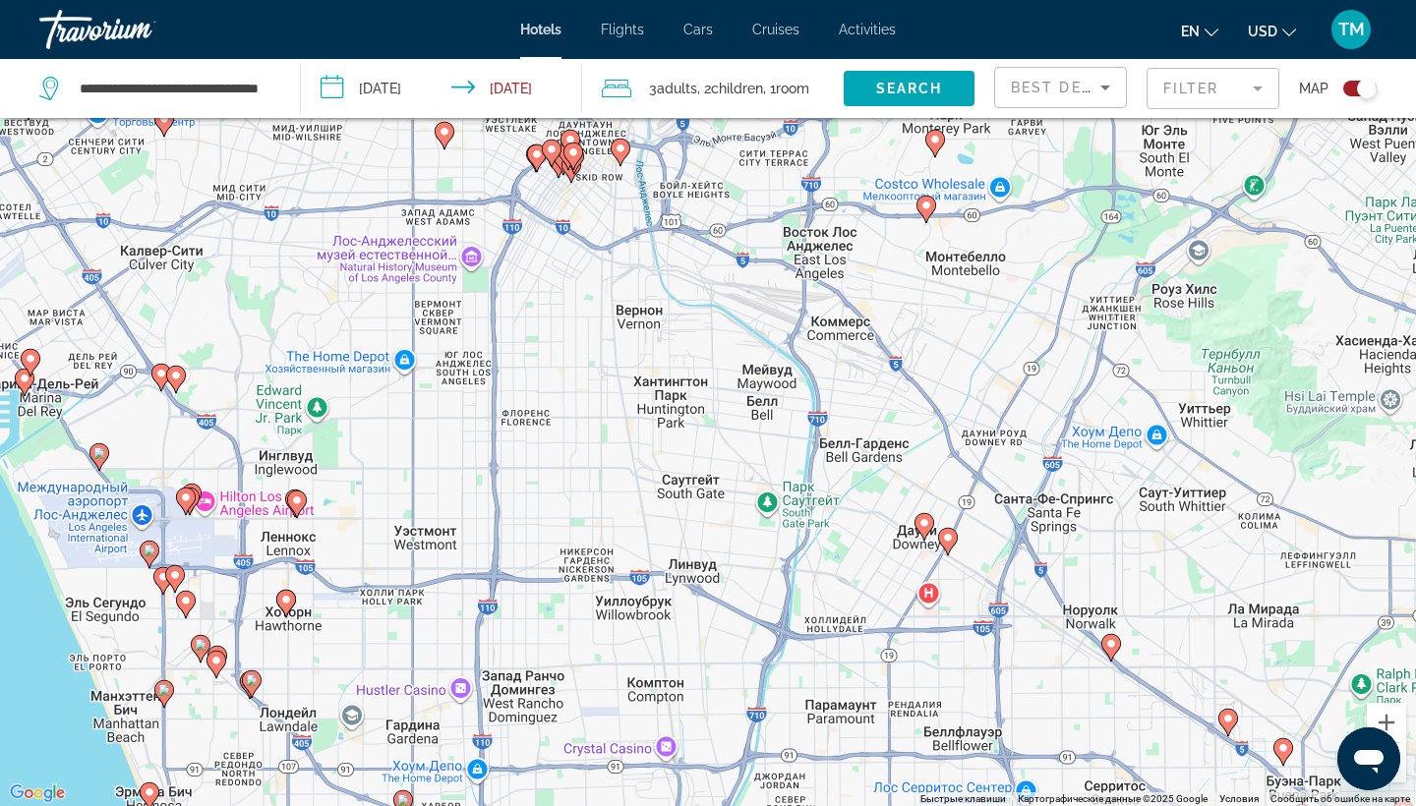
drag, startPoint x: 407, startPoint y: 332, endPoint x: 393, endPoint y: 479, distance: 147.1
click at [393, 479] on div "Чтобы активировать перетаскивание с помощью клавиатуры, нажмите Alt + Ввод. Пос…" at bounding box center [708, 403] width 1416 height 806
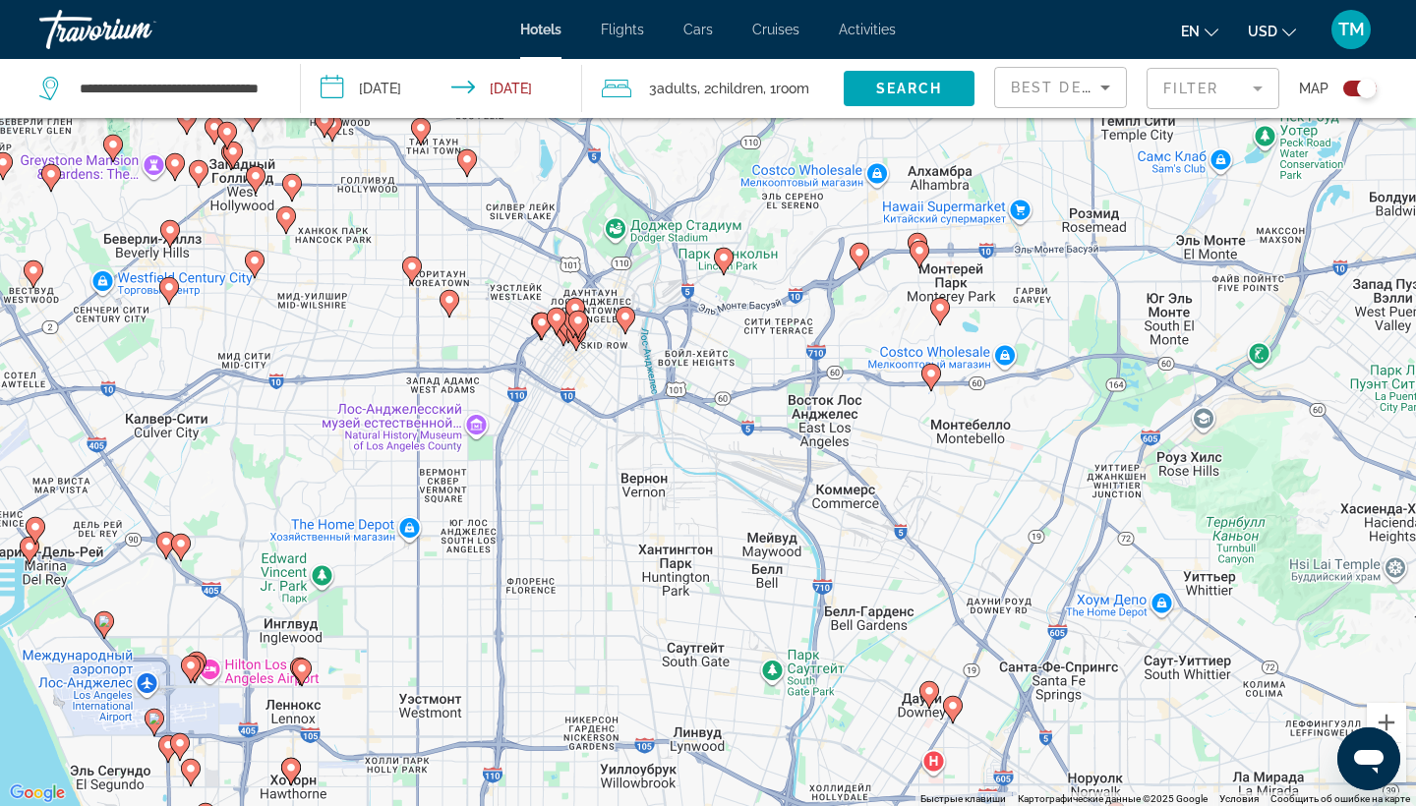
drag, startPoint x: 520, startPoint y: 411, endPoint x: 525, endPoint y: 583, distance: 172.1
click at [525, 583] on div "Чтобы активировать перетаскивание с помощью клавиатуры, нажмите Alt + Ввод. Пос…" at bounding box center [708, 403] width 1416 height 806
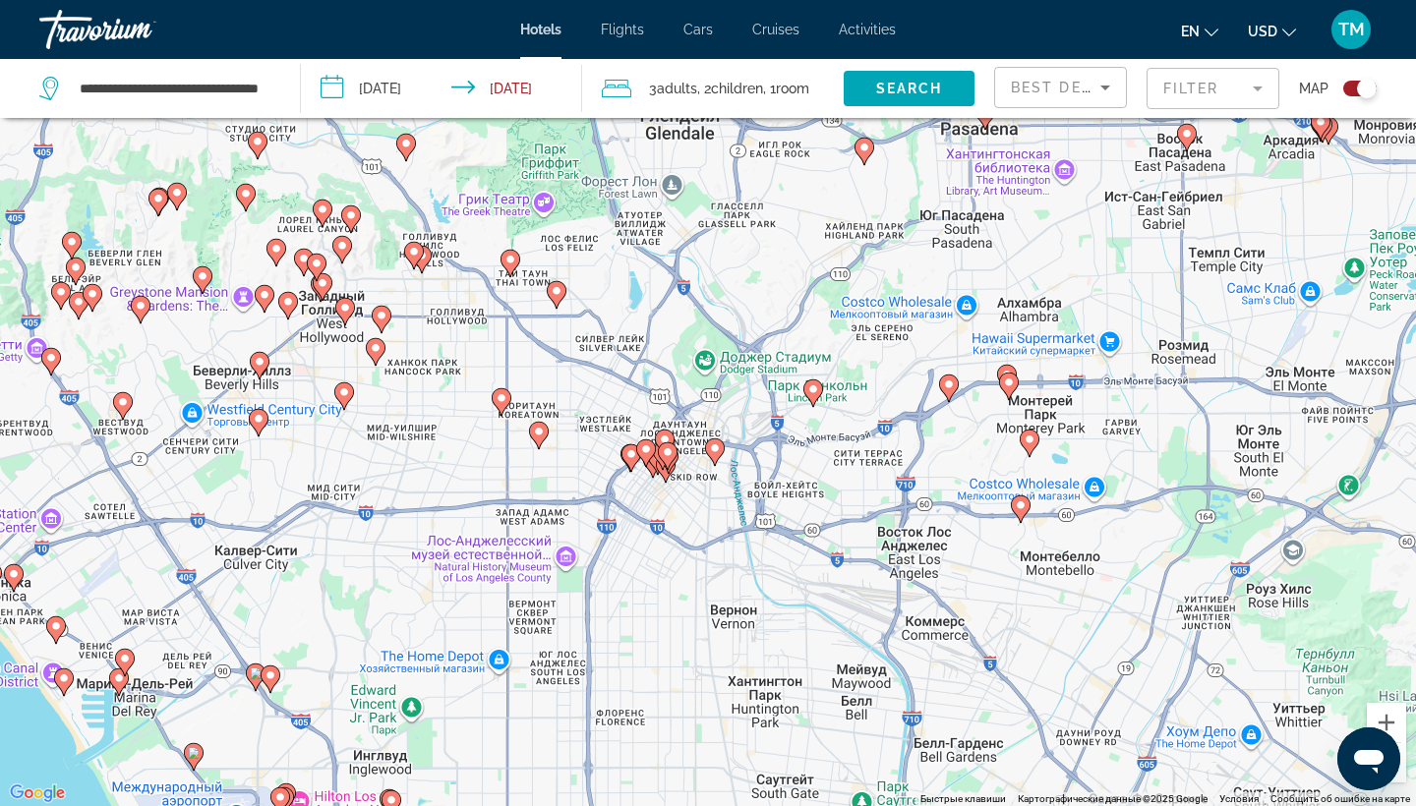
drag, startPoint x: 294, startPoint y: 328, endPoint x: 383, endPoint y: 462, distance: 160.9
click at [383, 462] on div "Чтобы активировать перетаскивание с помощью клавиатуры, нажмите Alt + Ввод. Пос…" at bounding box center [708, 403] width 1416 height 806
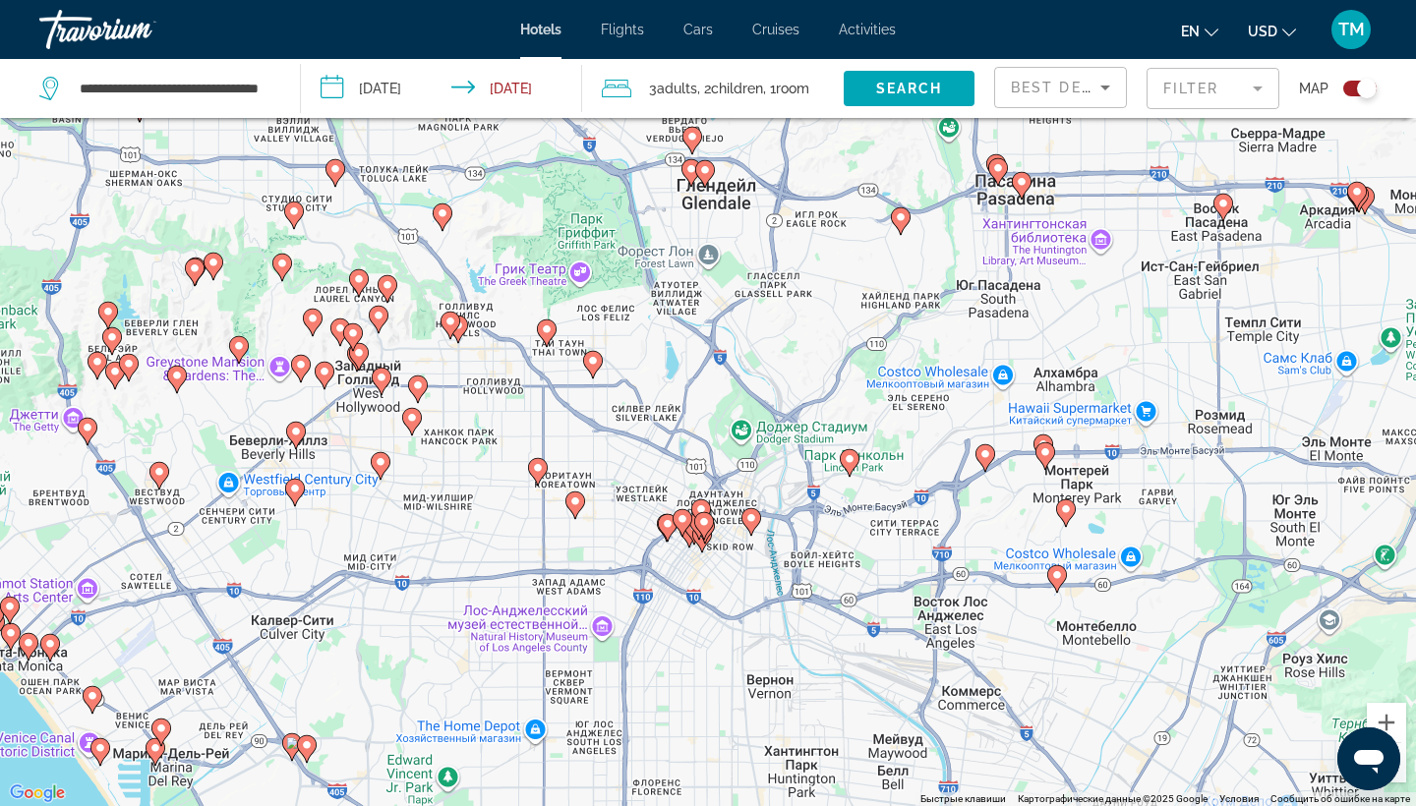
drag, startPoint x: 383, startPoint y: 462, endPoint x: 420, endPoint y: 531, distance: 77.8
click at [420, 532] on div "Чтобы активировать перетаскивание с помощью клавиатуры, нажмите Alt + Ввод. Пос…" at bounding box center [708, 403] width 1416 height 806
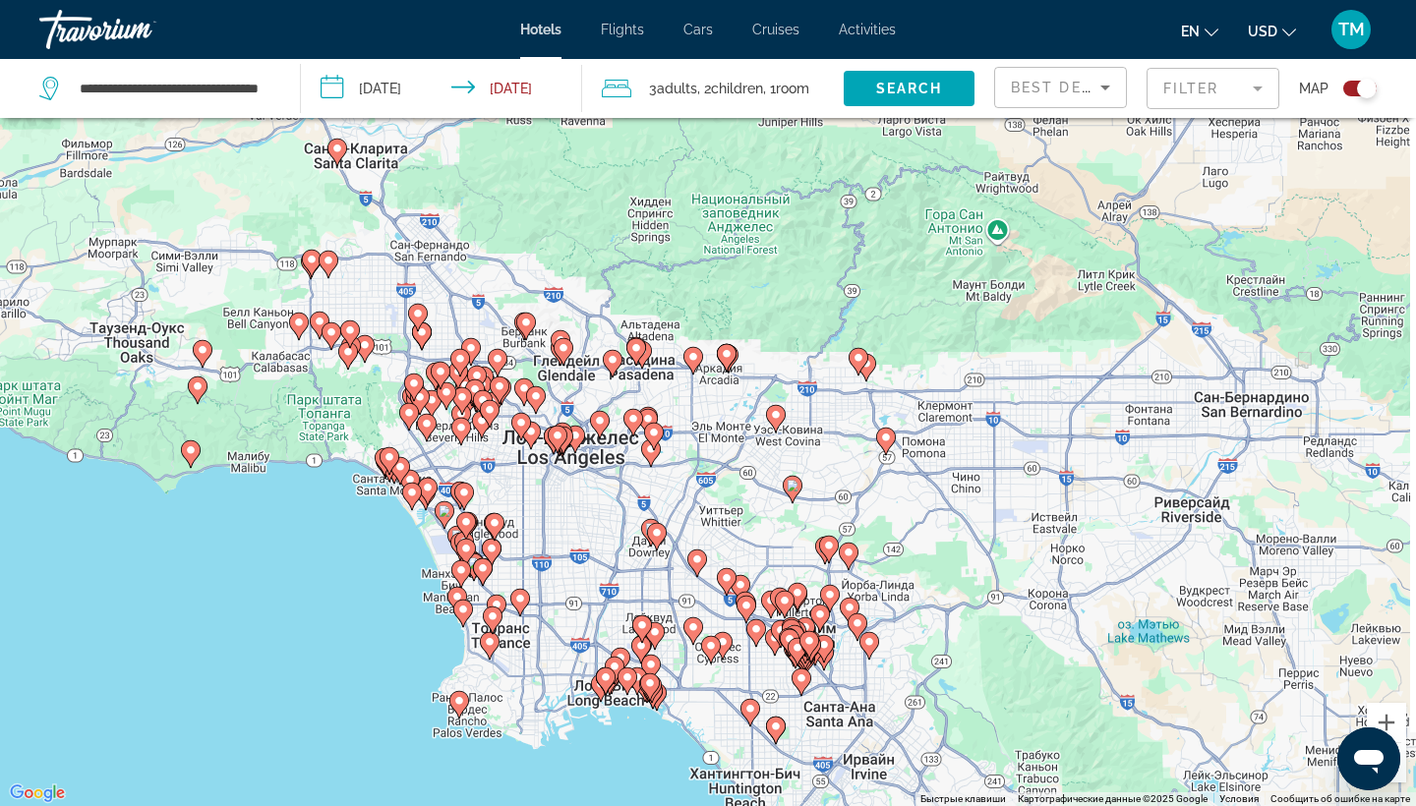
drag, startPoint x: 1114, startPoint y: 672, endPoint x: 787, endPoint y: 512, distance: 363.6
click at [787, 512] on div "Чтобы активировать перетаскивание с помощью клавиатуры, нажмите Alt + Ввод. Пос…" at bounding box center [708, 403] width 1416 height 806
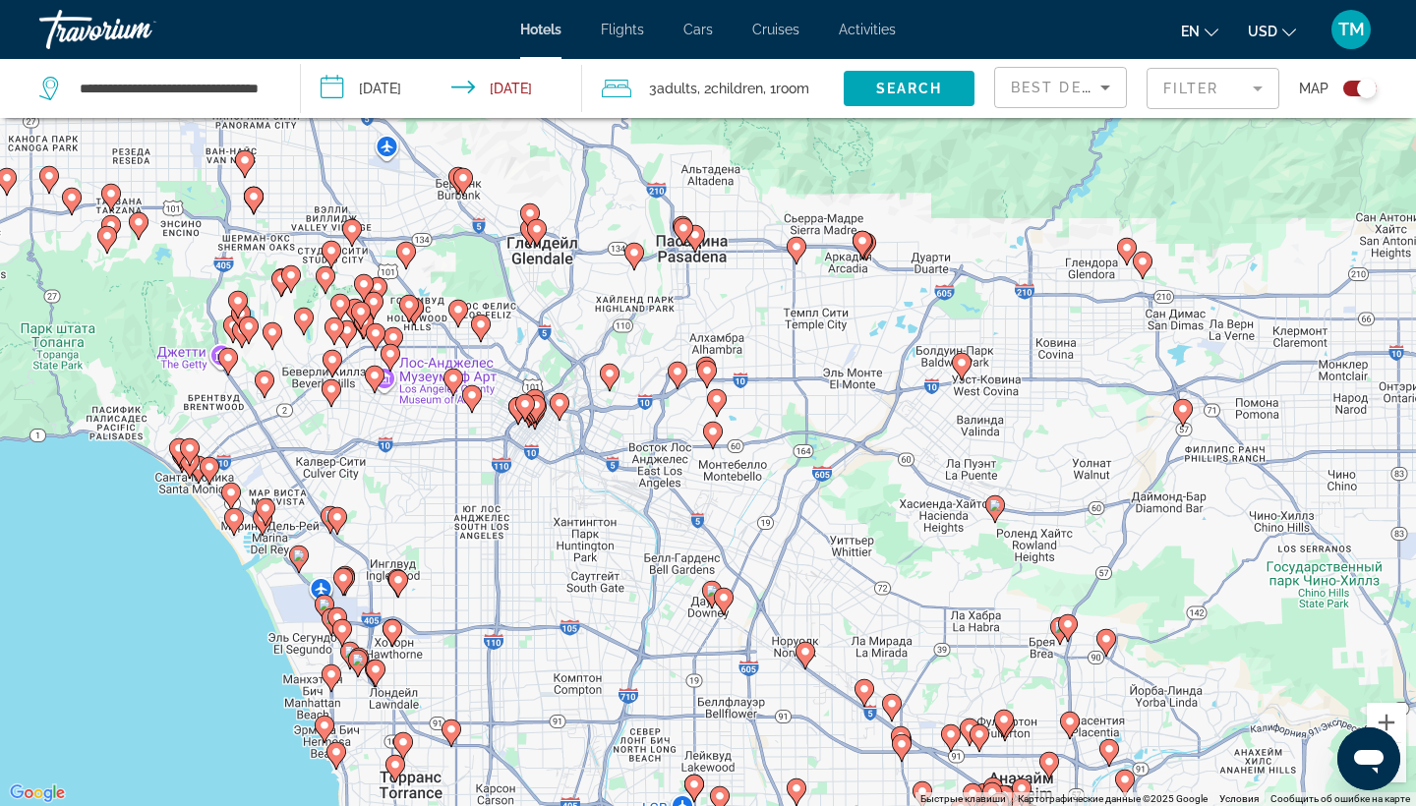
drag, startPoint x: 537, startPoint y: 495, endPoint x: 578, endPoint y: 623, distance: 135.2
click at [578, 623] on div "Чтобы активировать перетаскивание с помощью клавиатуры, нажмите Alt + Ввод. Пос…" at bounding box center [708, 403] width 1416 height 806
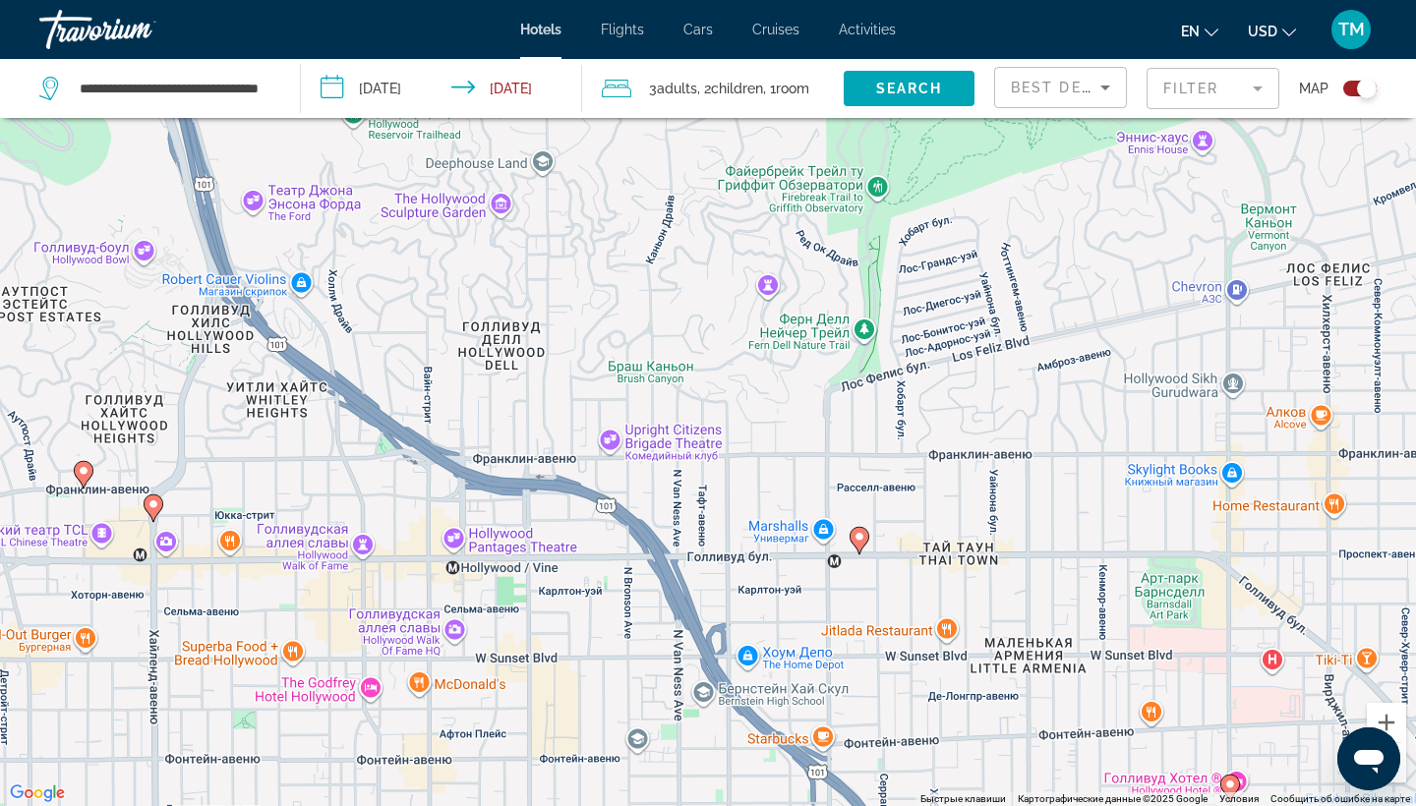
click at [91, 474] on icon "Main content" at bounding box center [84, 475] width 18 height 26
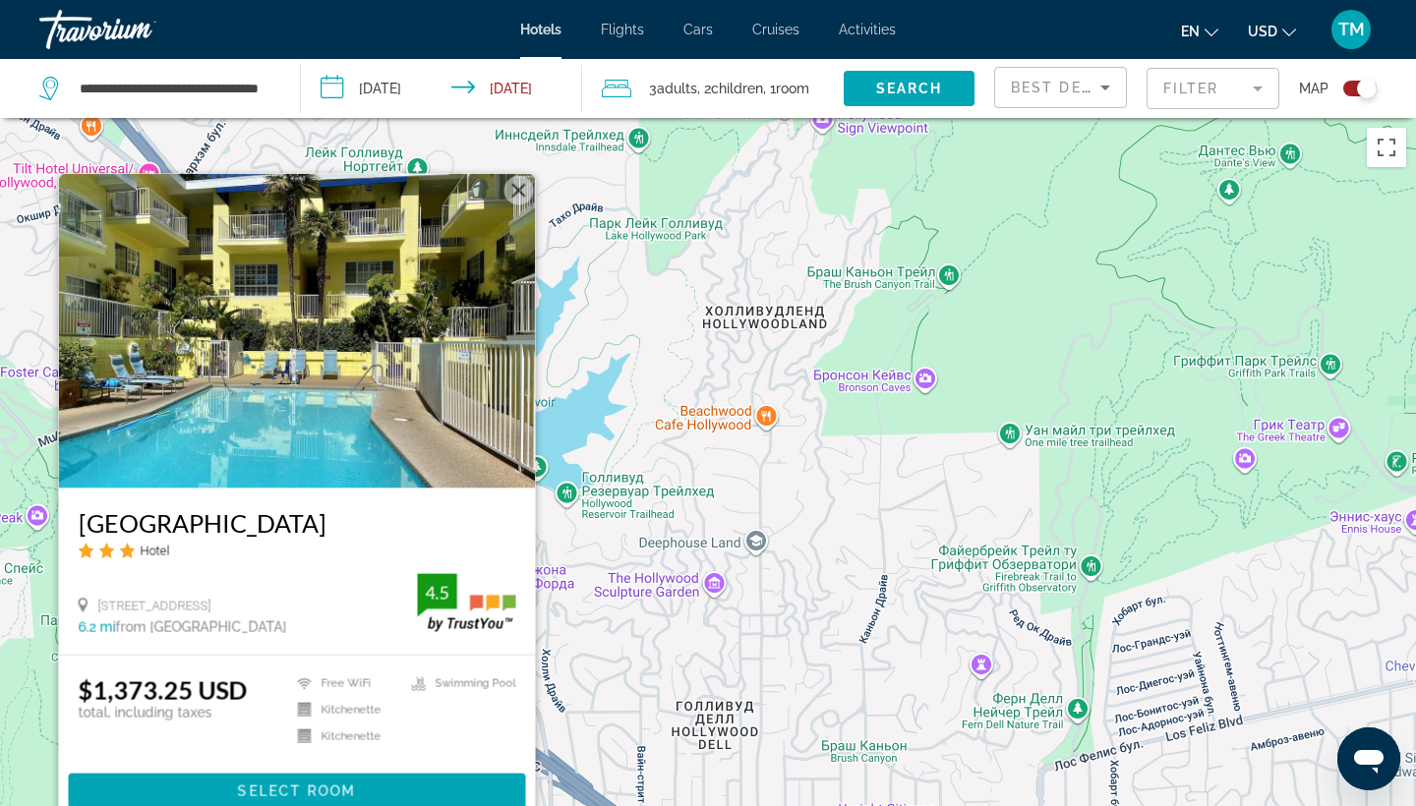
click at [525, 191] on button "Закрыть" at bounding box center [518, 190] width 29 height 29
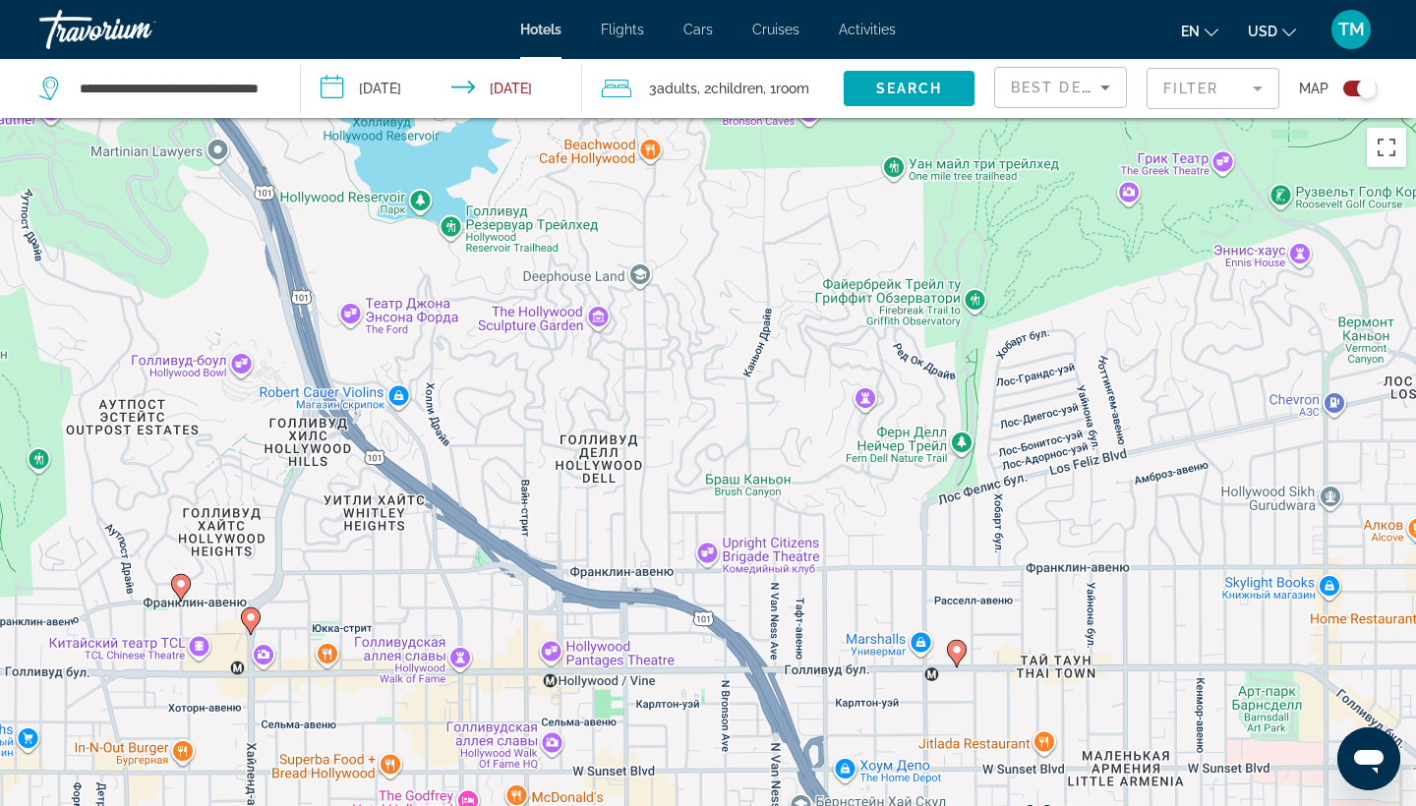
drag, startPoint x: 573, startPoint y: 640, endPoint x: 455, endPoint y: 374, distance: 291.4
click at [455, 370] on div "Чтобы активировать перетаскивание с помощью клавиатуры, нажмите Alt + Ввод. Пос…" at bounding box center [708, 521] width 1416 height 806
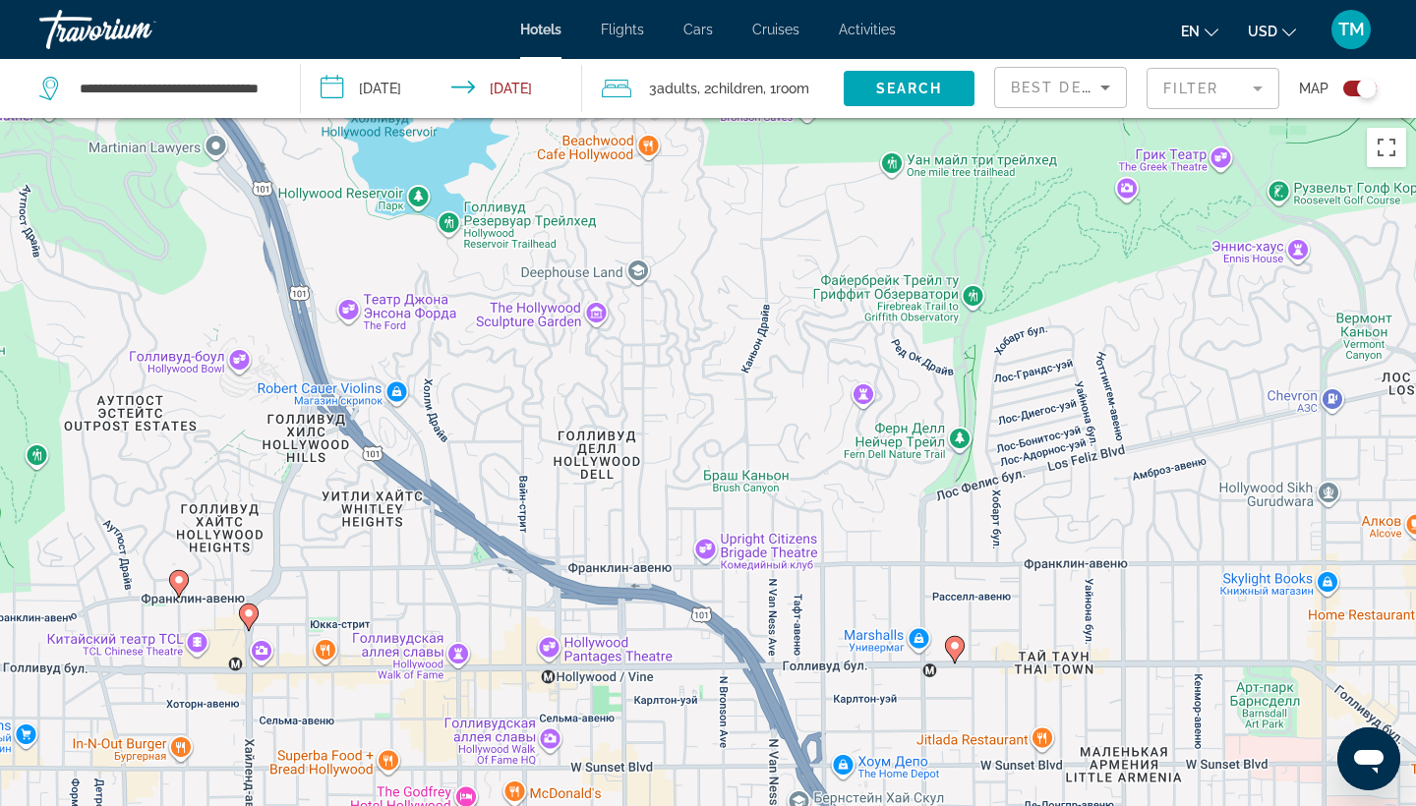
click at [251, 615] on image "Main content" at bounding box center [249, 614] width 12 height 12
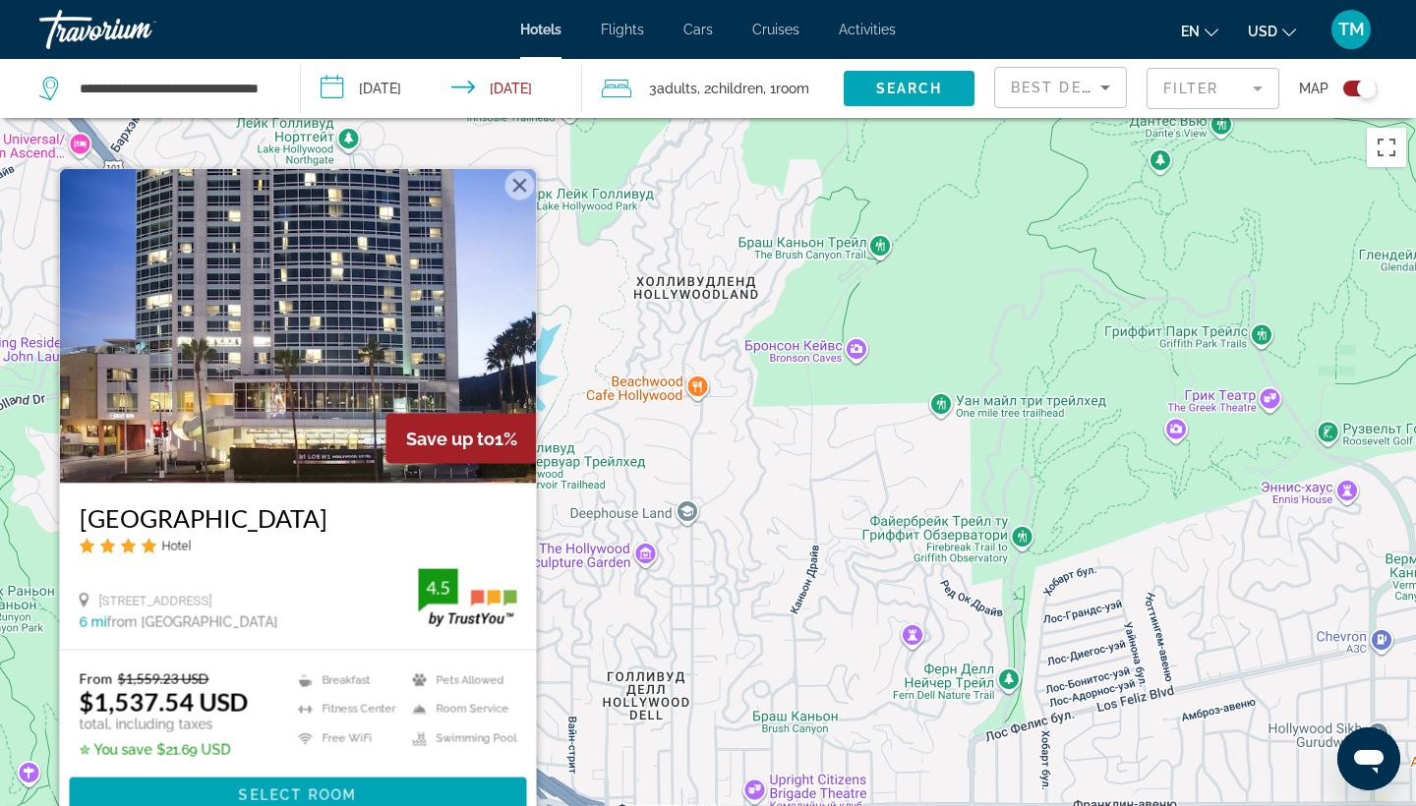
click at [606, 495] on div "Чтобы активировать перетаскивание с помощью клавиатуры, нажмите Alt + Ввод. Пос…" at bounding box center [708, 521] width 1416 height 806
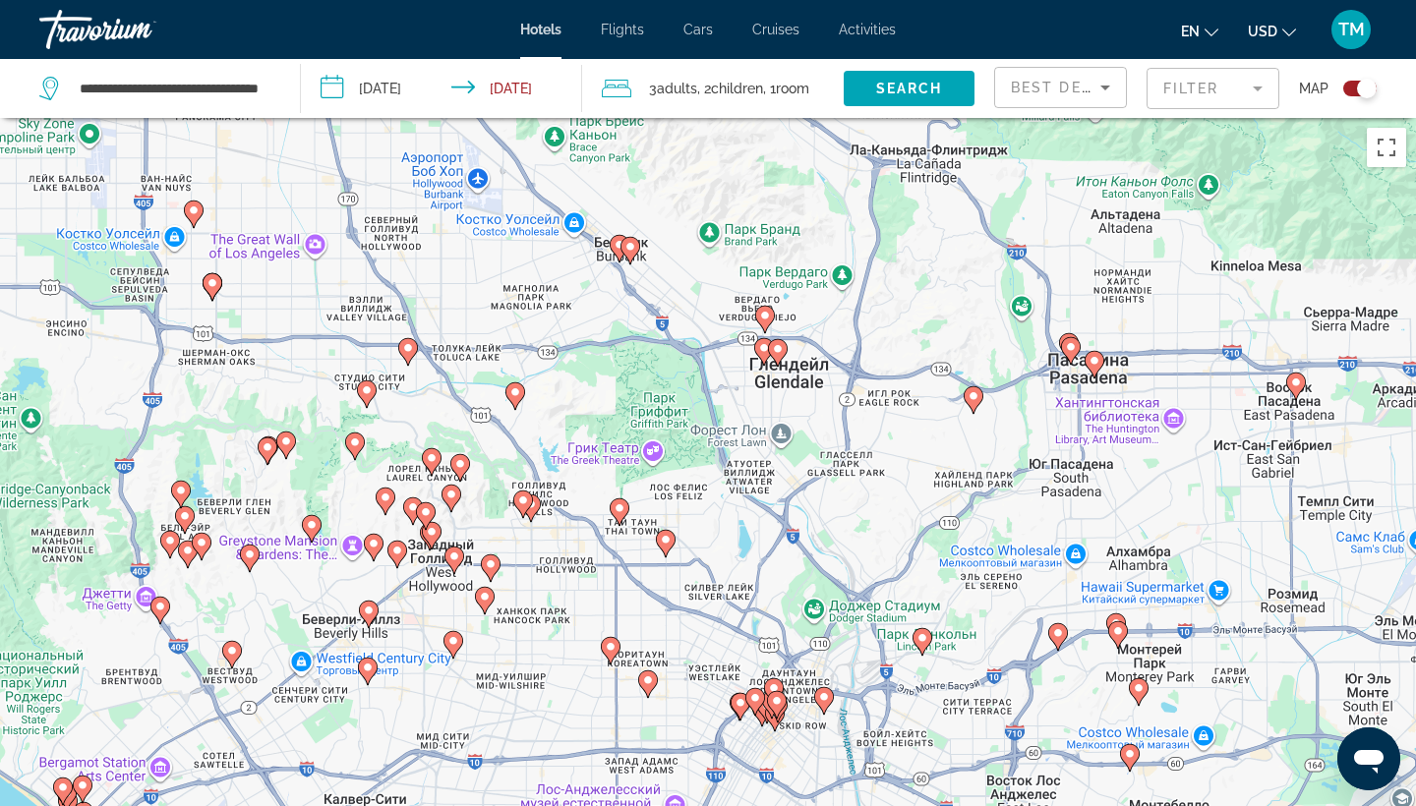
drag, startPoint x: 579, startPoint y: 692, endPoint x: 575, endPoint y: 517, distance: 175.0
click at [575, 517] on div "Чтобы активировать перетаскивание с помощью клавиатуры, нажмите Alt + Ввод. Пос…" at bounding box center [708, 521] width 1416 height 806
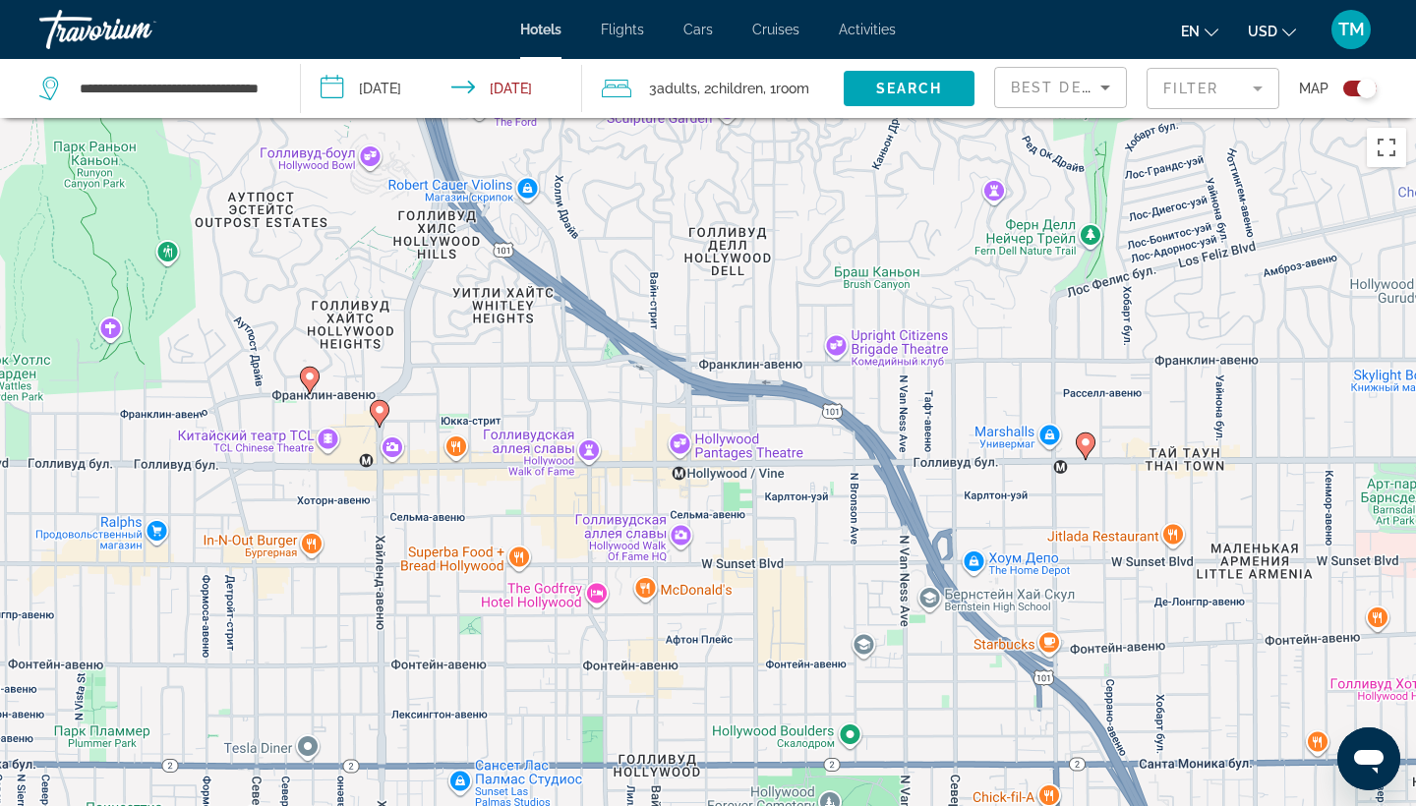
click at [1085, 443] on image "Main content" at bounding box center [1085, 443] width 12 height 12
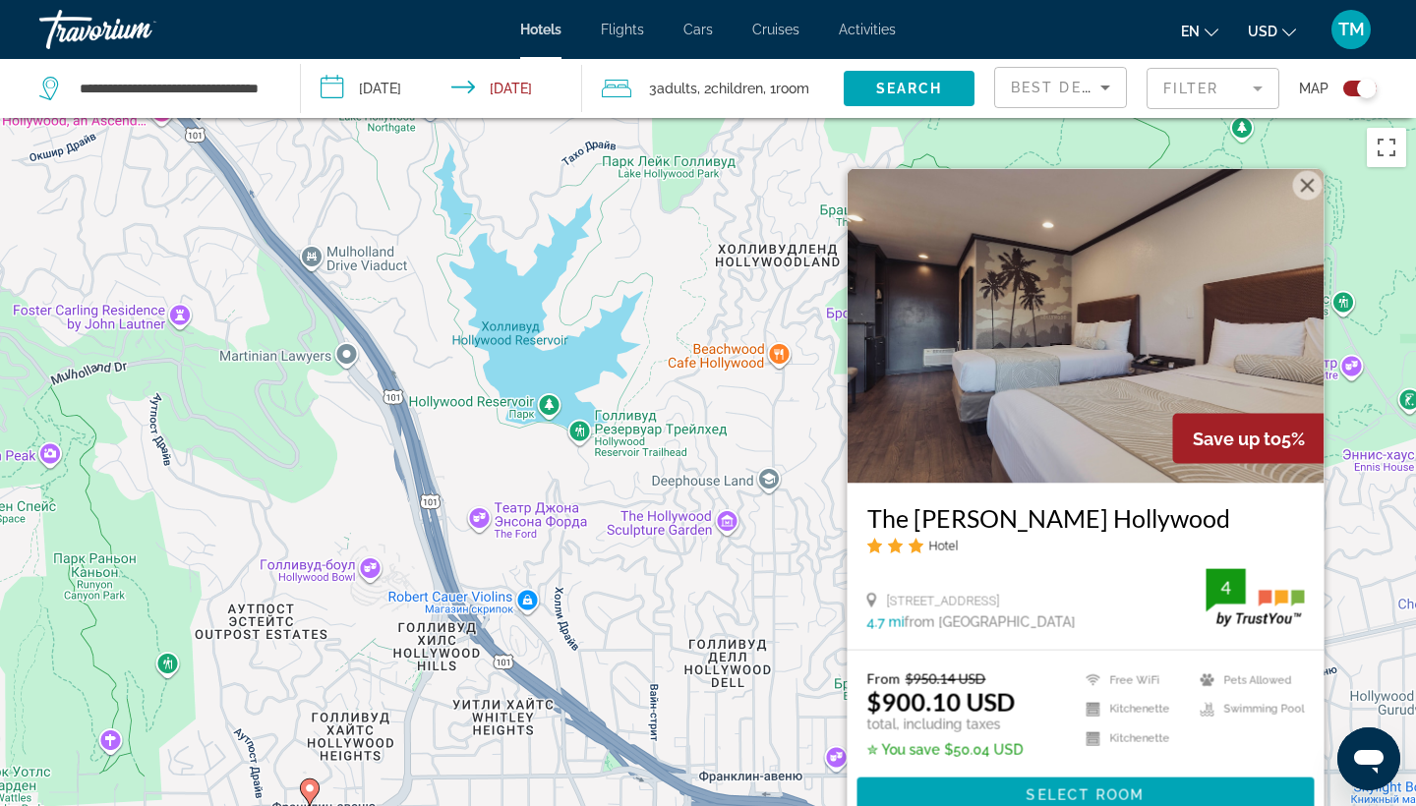
click at [1304, 190] on button "Закрыть" at bounding box center [1307, 185] width 29 height 29
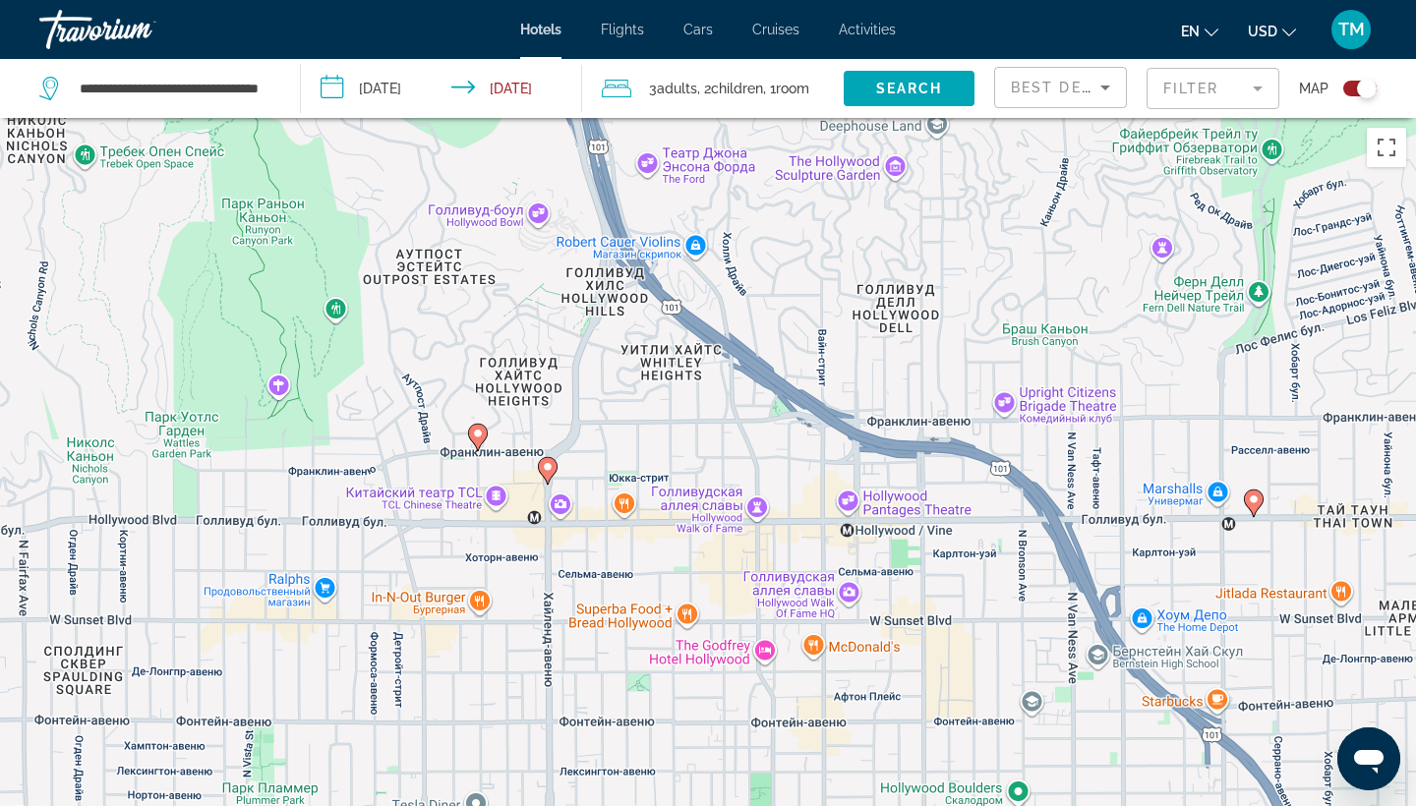
drag, startPoint x: 752, startPoint y: 631, endPoint x: 618, endPoint y: 487, distance: 196.9
click at [935, 231] on div "Чтобы активировать перетаскивание с помощью клавиатуры, нажмите Alt + Ввод. Пос…" at bounding box center [708, 521] width 1416 height 806
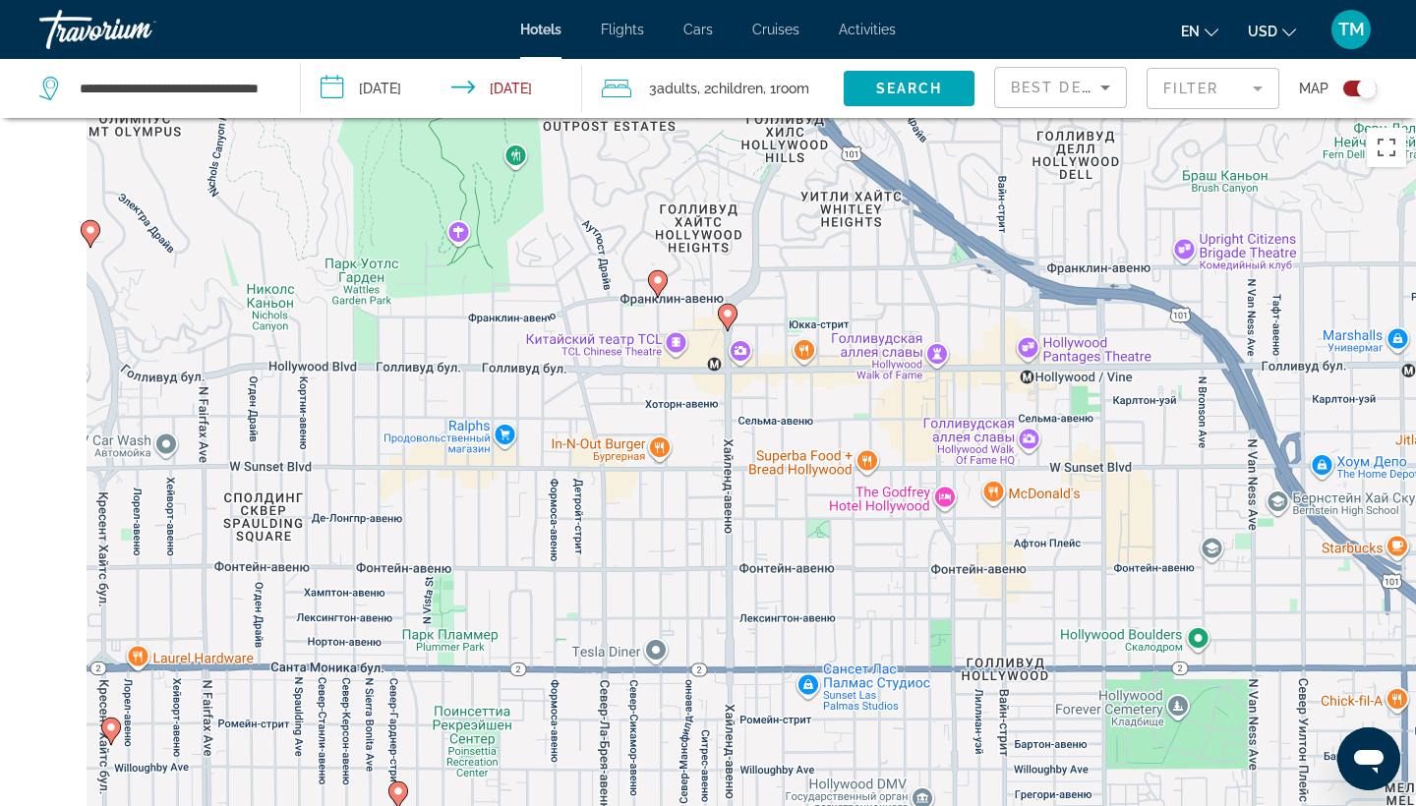
drag, startPoint x: 563, startPoint y: 653, endPoint x: 733, endPoint y: 538, distance: 205.3
click at [733, 539] on div "Чтобы активировать перетаскивание с помощью клавиатуры, нажмите Alt + Ввод. Пос…" at bounding box center [708, 521] width 1416 height 806
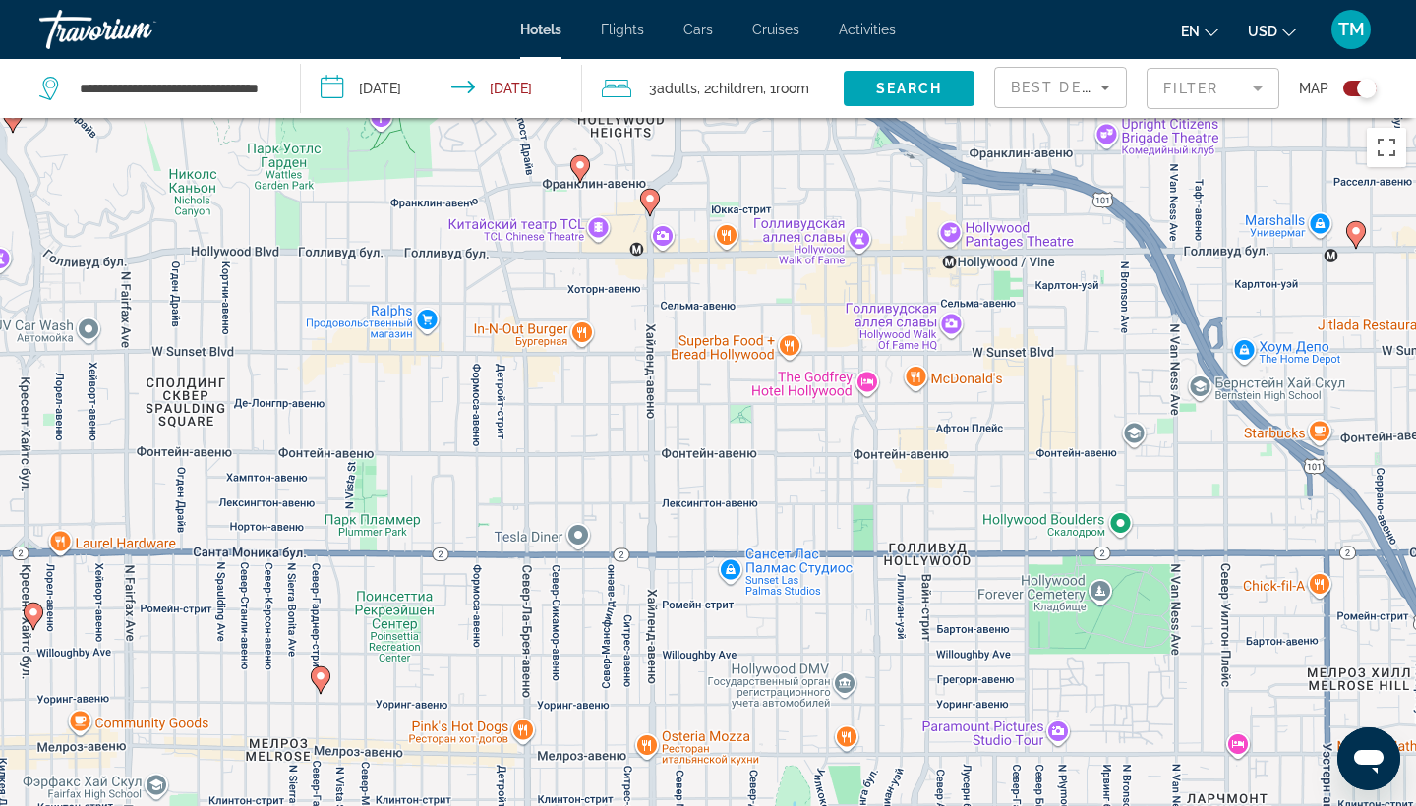
drag, startPoint x: 543, startPoint y: 492, endPoint x: 465, endPoint y: 382, distance: 133.9
click at [465, 379] on div "Чтобы активировать перетаскивание с помощью клавиатуры, нажмите Alt + Ввод. Пос…" at bounding box center [708, 521] width 1416 height 806
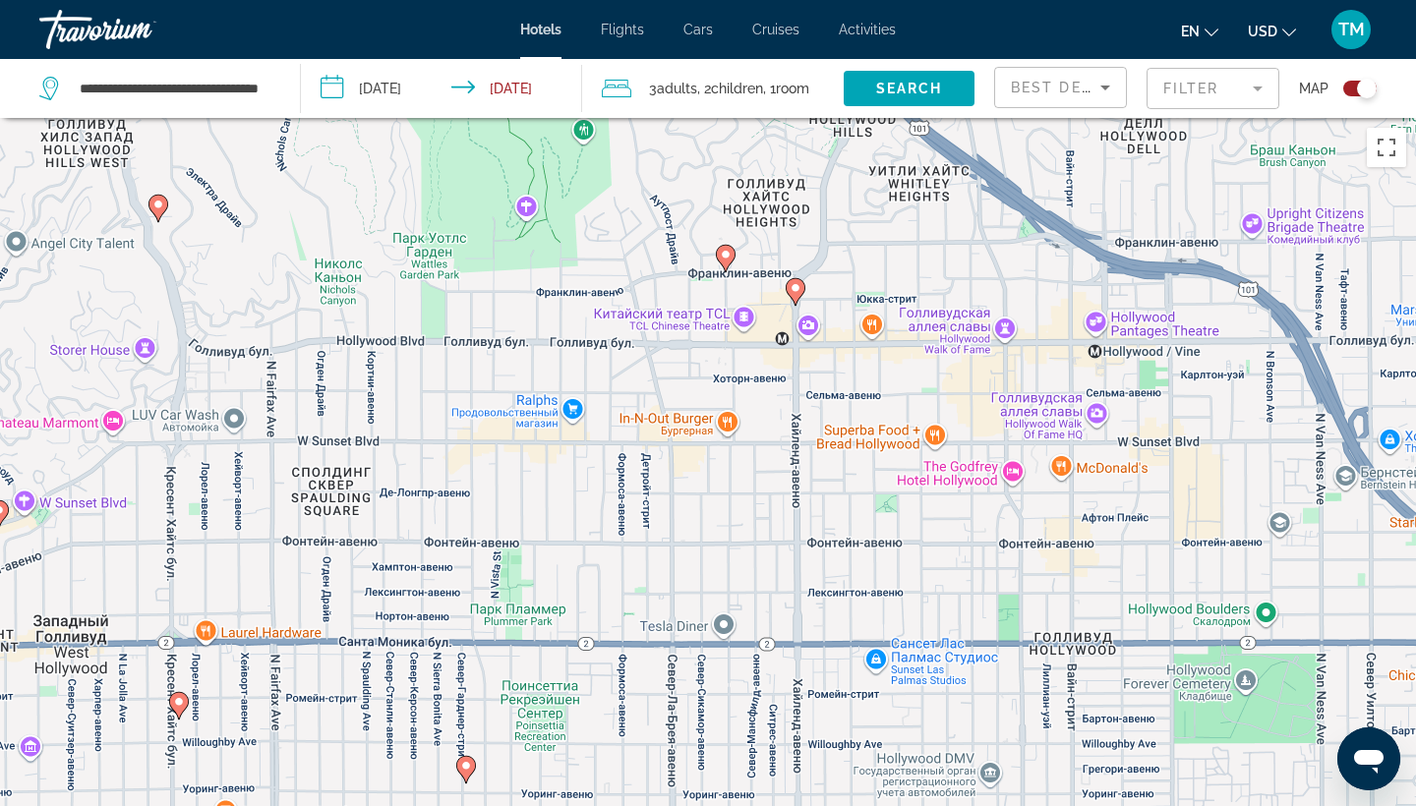
drag, startPoint x: 322, startPoint y: 379, endPoint x: 472, endPoint y: 466, distance: 172.7
click at [472, 467] on div "Чтобы активировать перетаскивание с помощью клавиатуры, нажмите Alt + Ввод. Пос…" at bounding box center [708, 521] width 1416 height 806
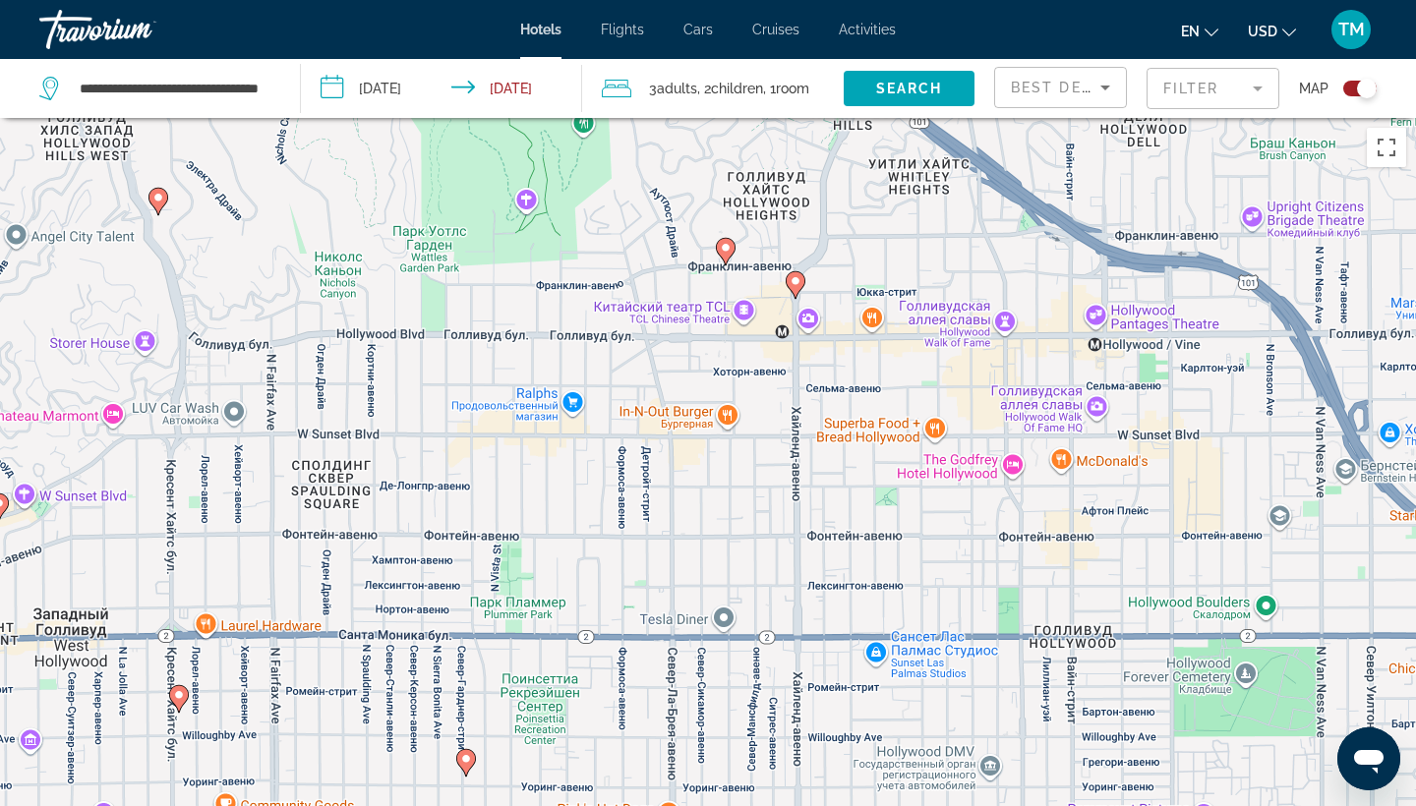
click at [159, 200] on image "Main content" at bounding box center [158, 198] width 12 height 12
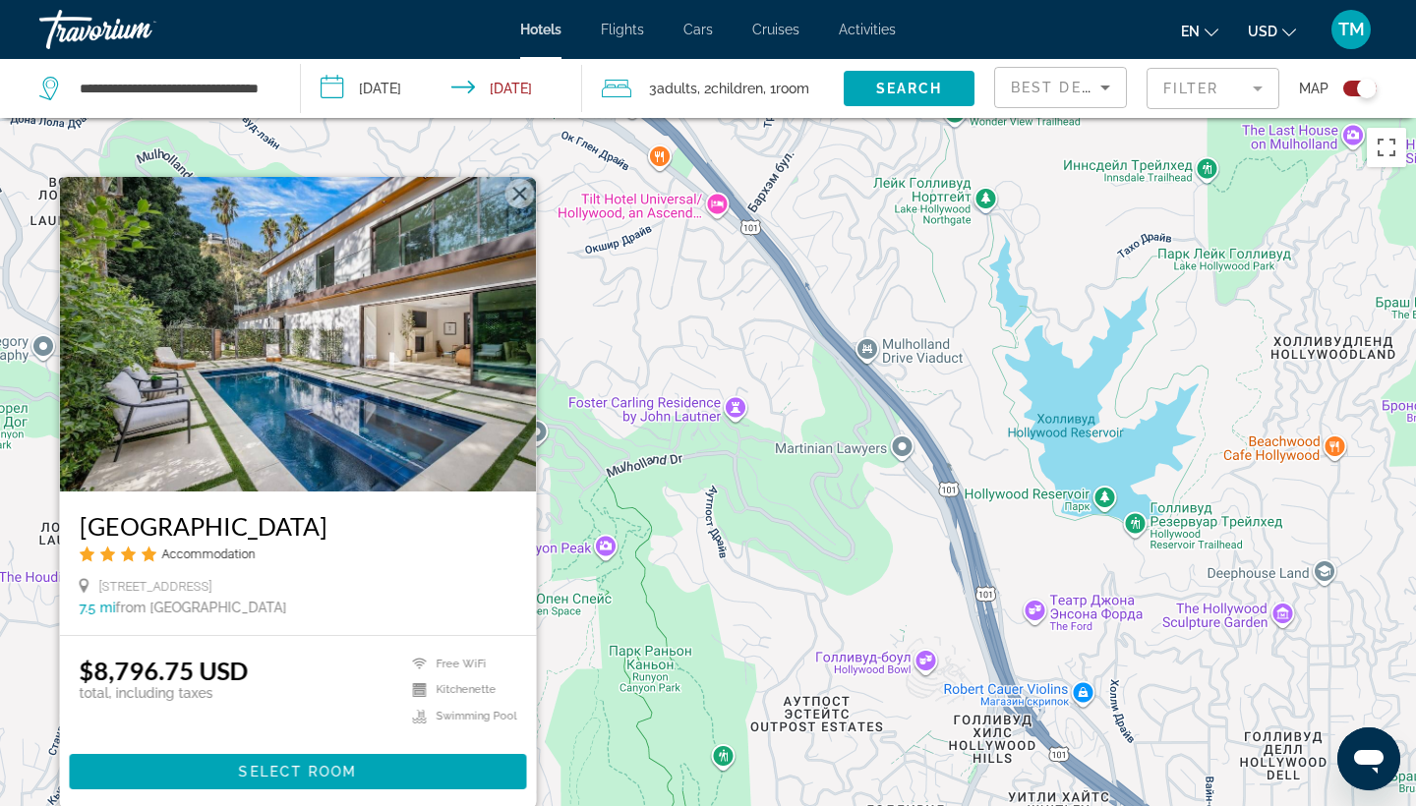
click at [524, 196] on button "Закрыть" at bounding box center [519, 193] width 29 height 29
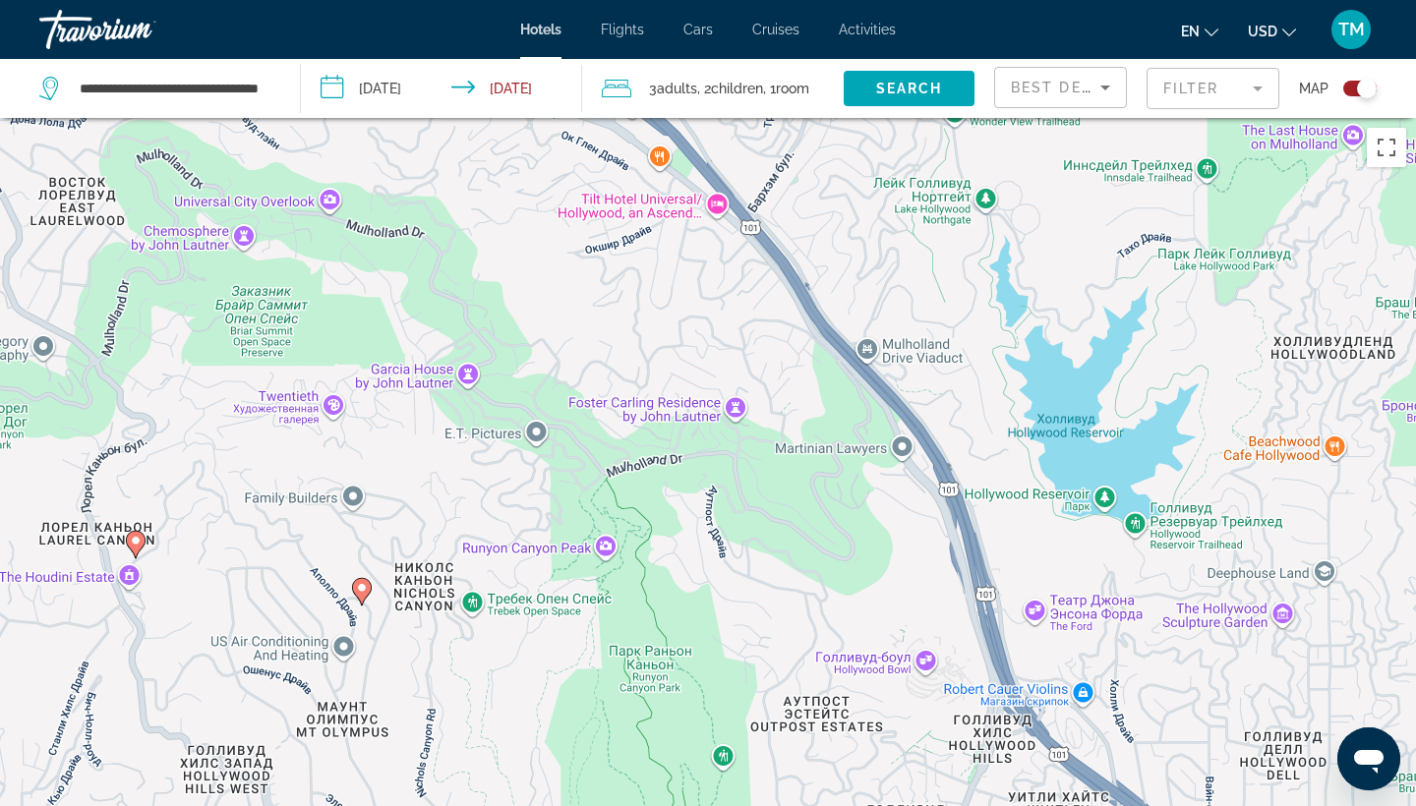
click at [359, 589] on image "Main content" at bounding box center [362, 588] width 12 height 12
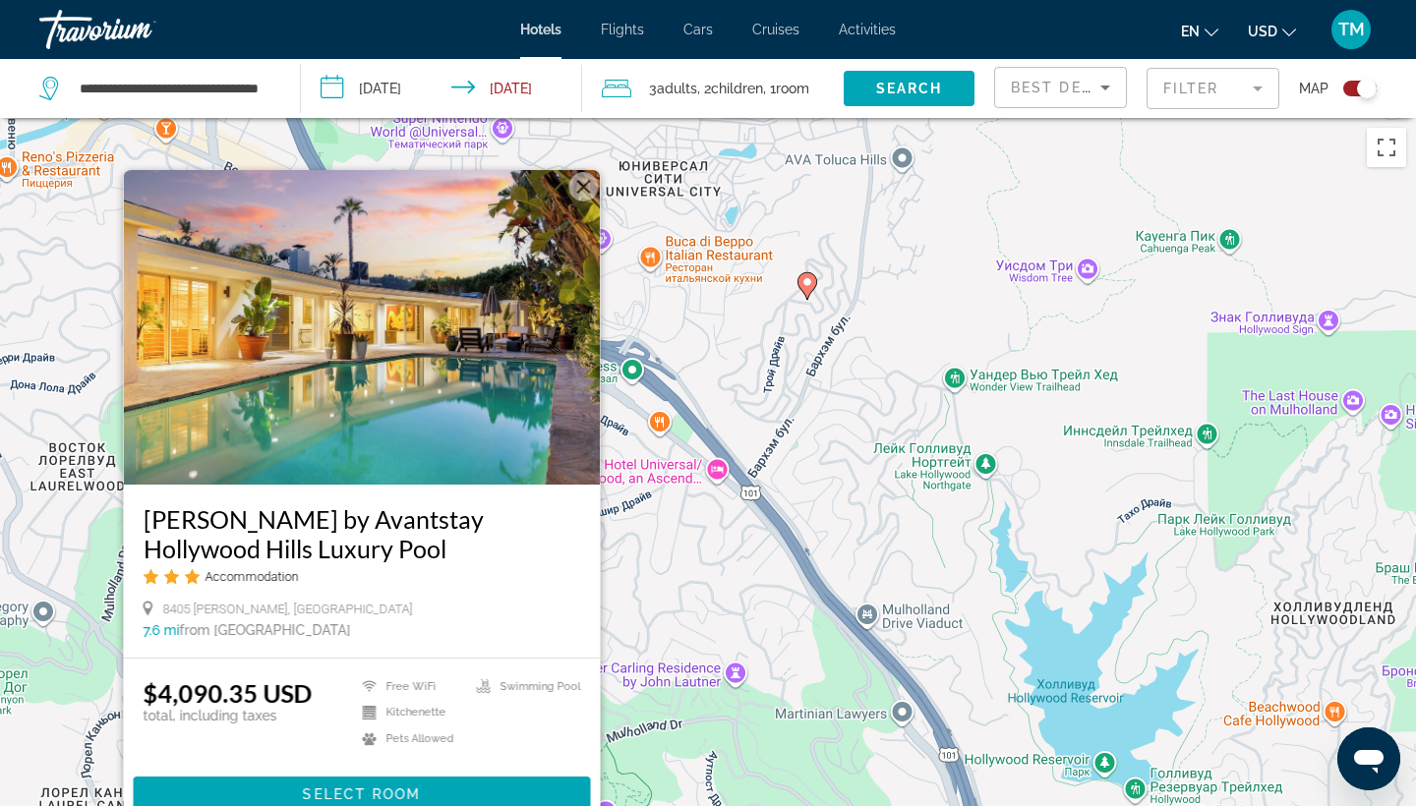
click at [582, 188] on button "Закрыть" at bounding box center [583, 186] width 29 height 29
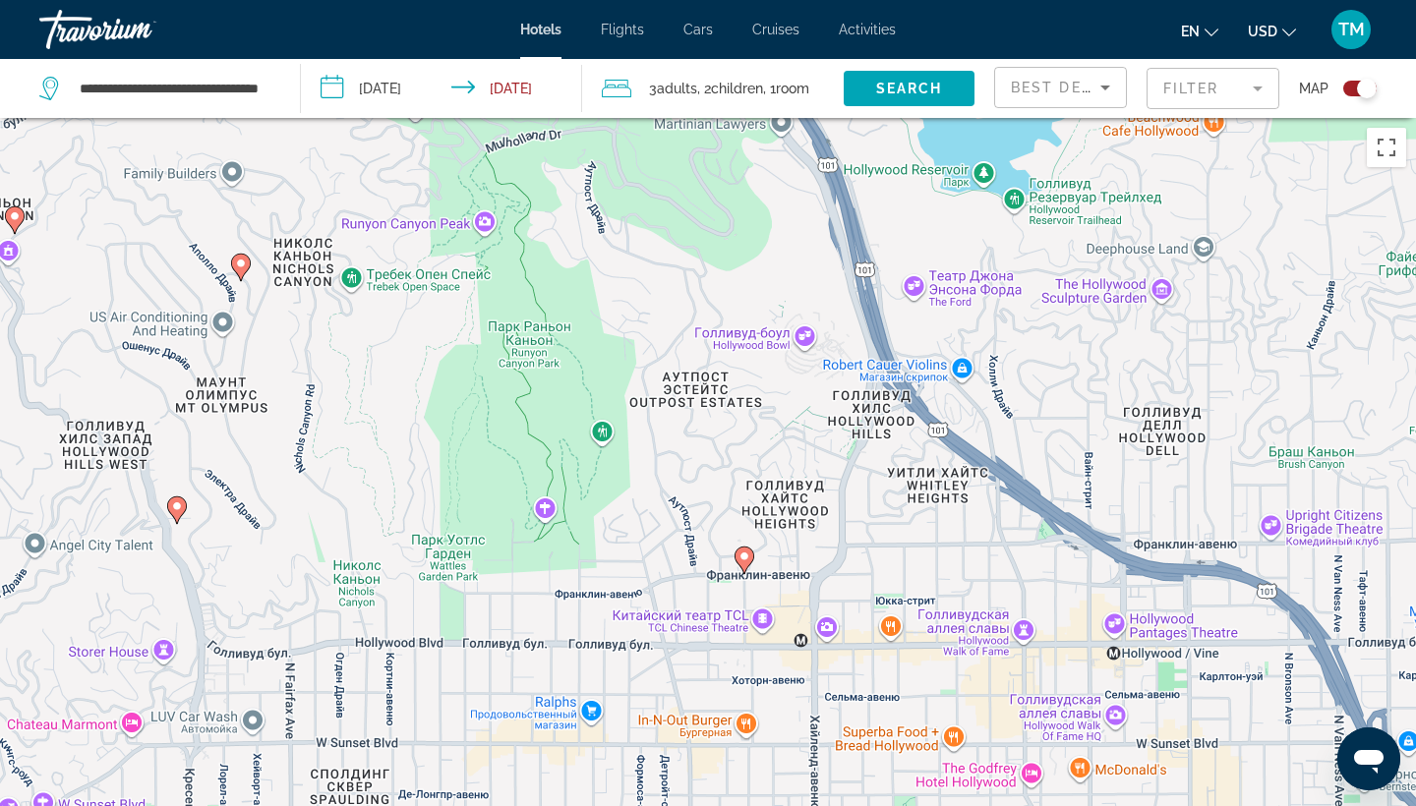
drag, startPoint x: 711, startPoint y: 739, endPoint x: 588, endPoint y: 137, distance: 615.1
click at [588, 137] on div "Чтобы активировать перетаскивание с помощью клавиатуры, нажмите Alt + Ввод. Пос…" at bounding box center [708, 521] width 1416 height 806
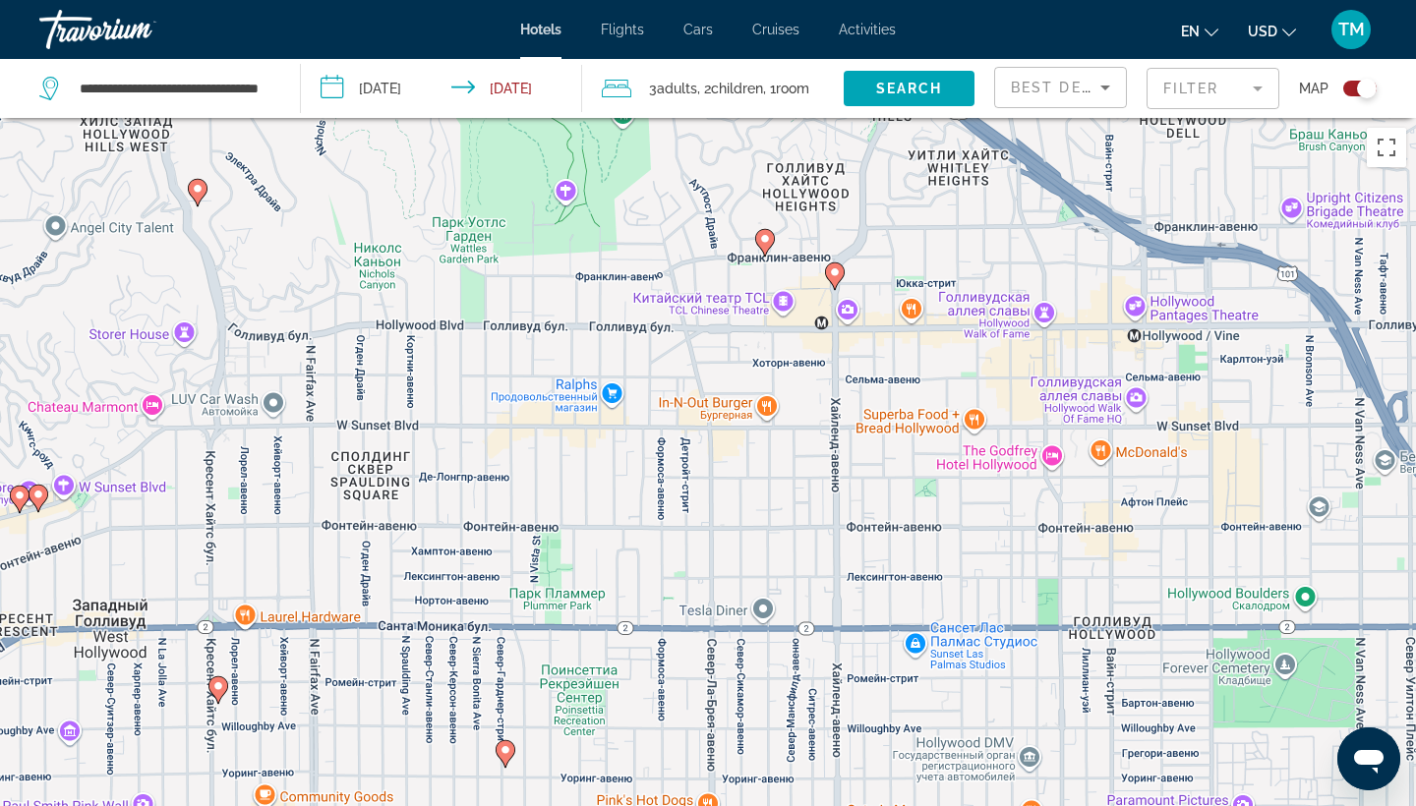
drag, startPoint x: 368, startPoint y: 511, endPoint x: 406, endPoint y: 221, distance: 292.5
click at [406, 221] on div "Чтобы активировать перетаскивание с помощью клавиатуры, нажмите Alt + Ввод. Пос…" at bounding box center [708, 521] width 1416 height 806
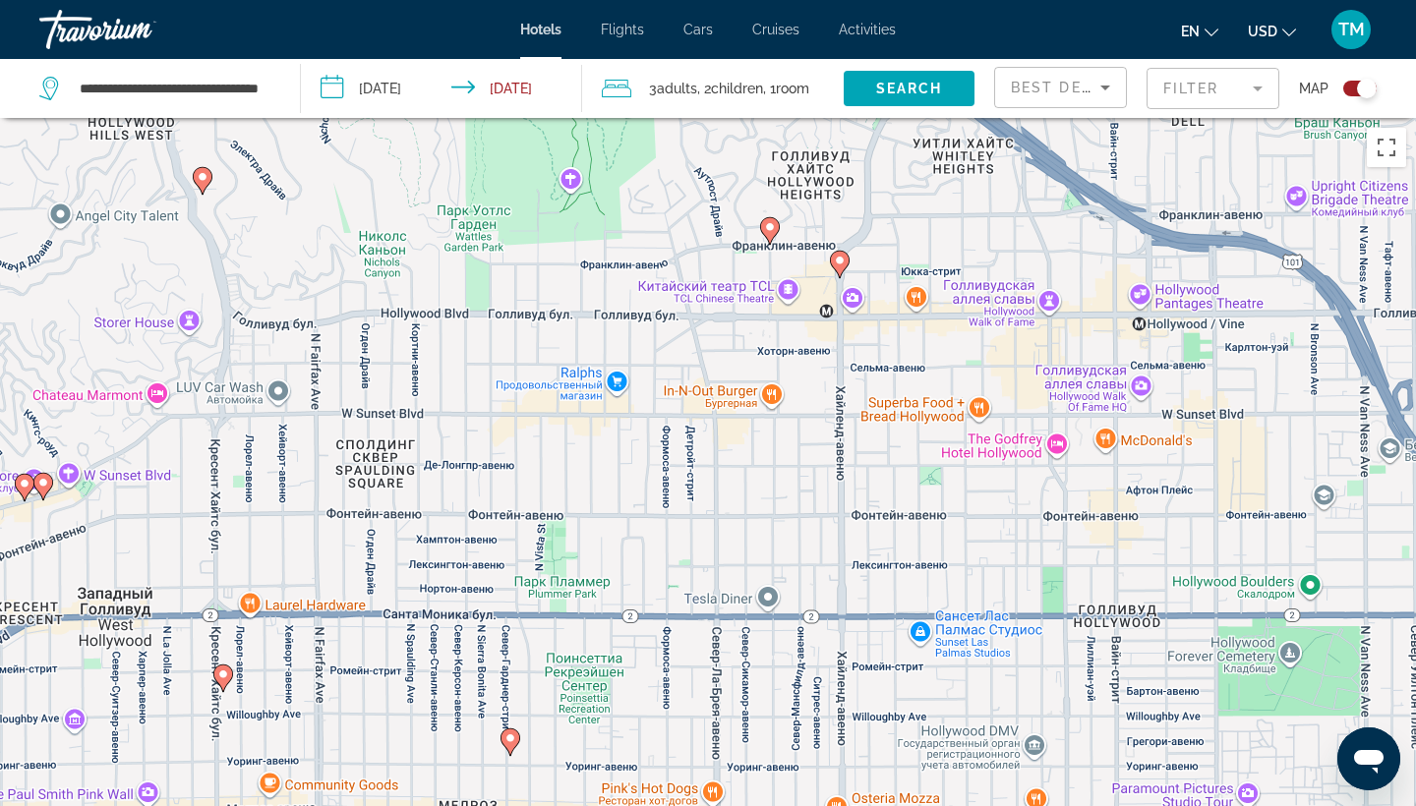
click at [229, 683] on gmp-advanced-marker "Main content" at bounding box center [223, 678] width 20 height 29
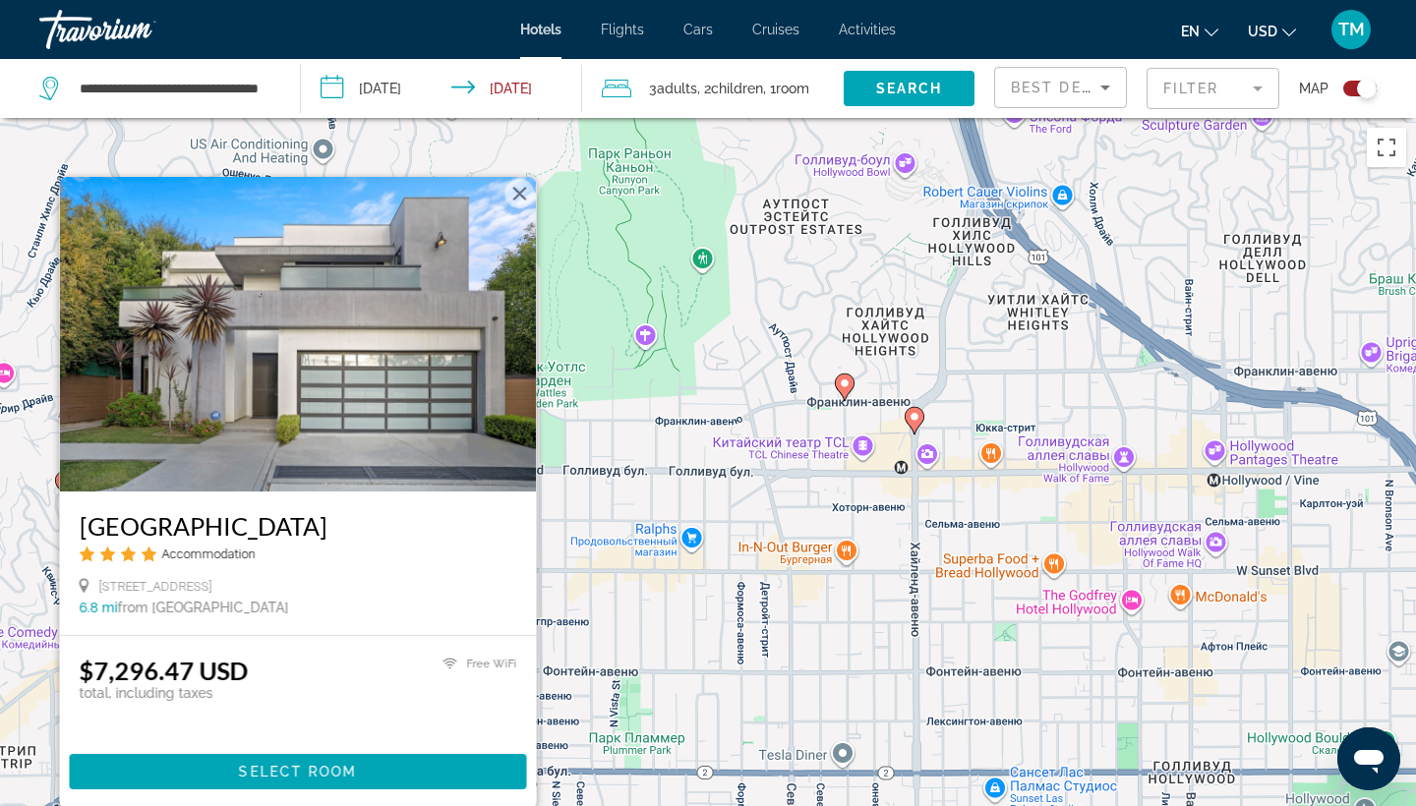
click at [616, 580] on div "Чтобы активировать перетаскивание с помощью клавиатуры, нажмите Alt + Ввод. Пос…" at bounding box center [708, 521] width 1416 height 806
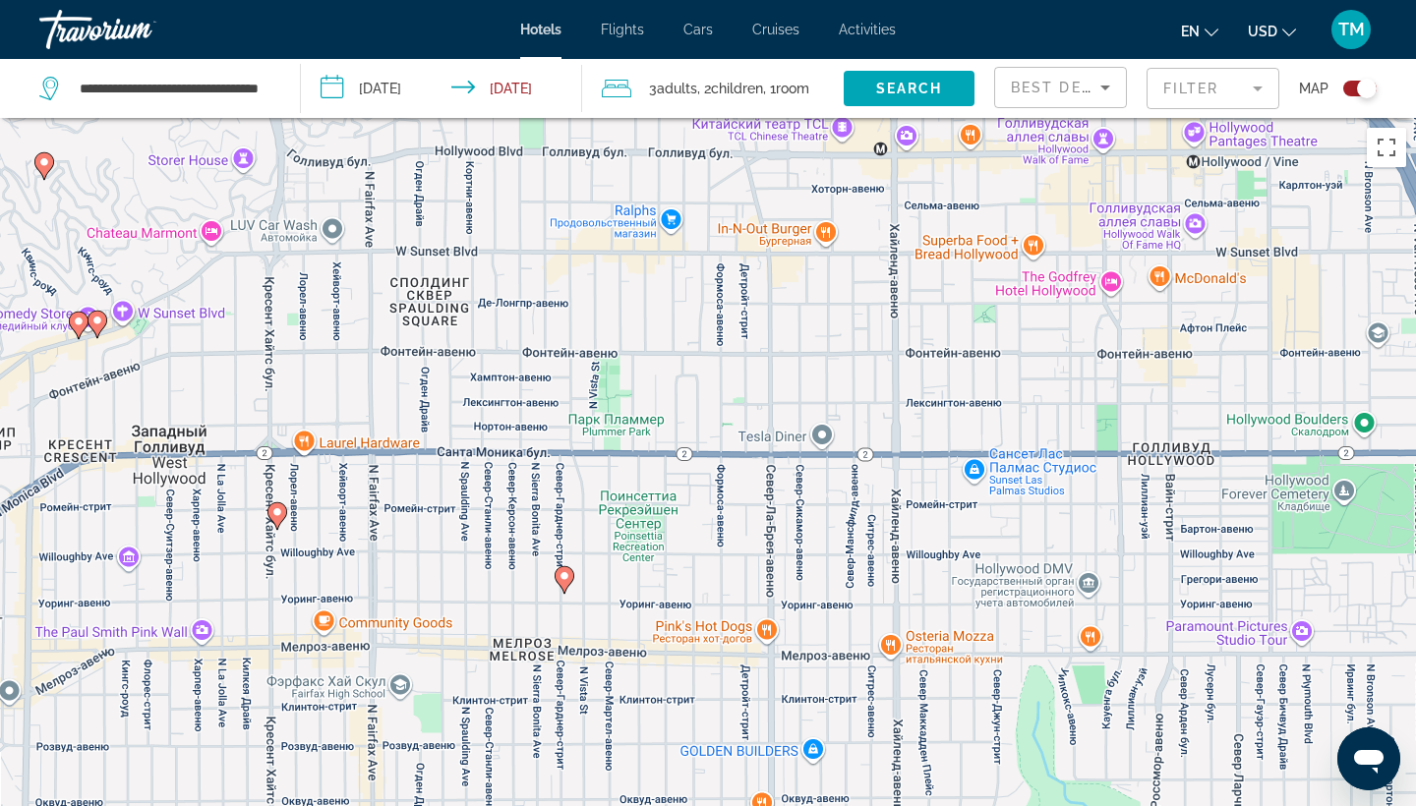
drag, startPoint x: 629, startPoint y: 661, endPoint x: 607, endPoint y: 325, distance: 336.0
click at [607, 325] on div "Чтобы активировать перетаскивание с помощью клавиатуры, нажмите Alt + Ввод. Пос…" at bounding box center [708, 521] width 1416 height 806
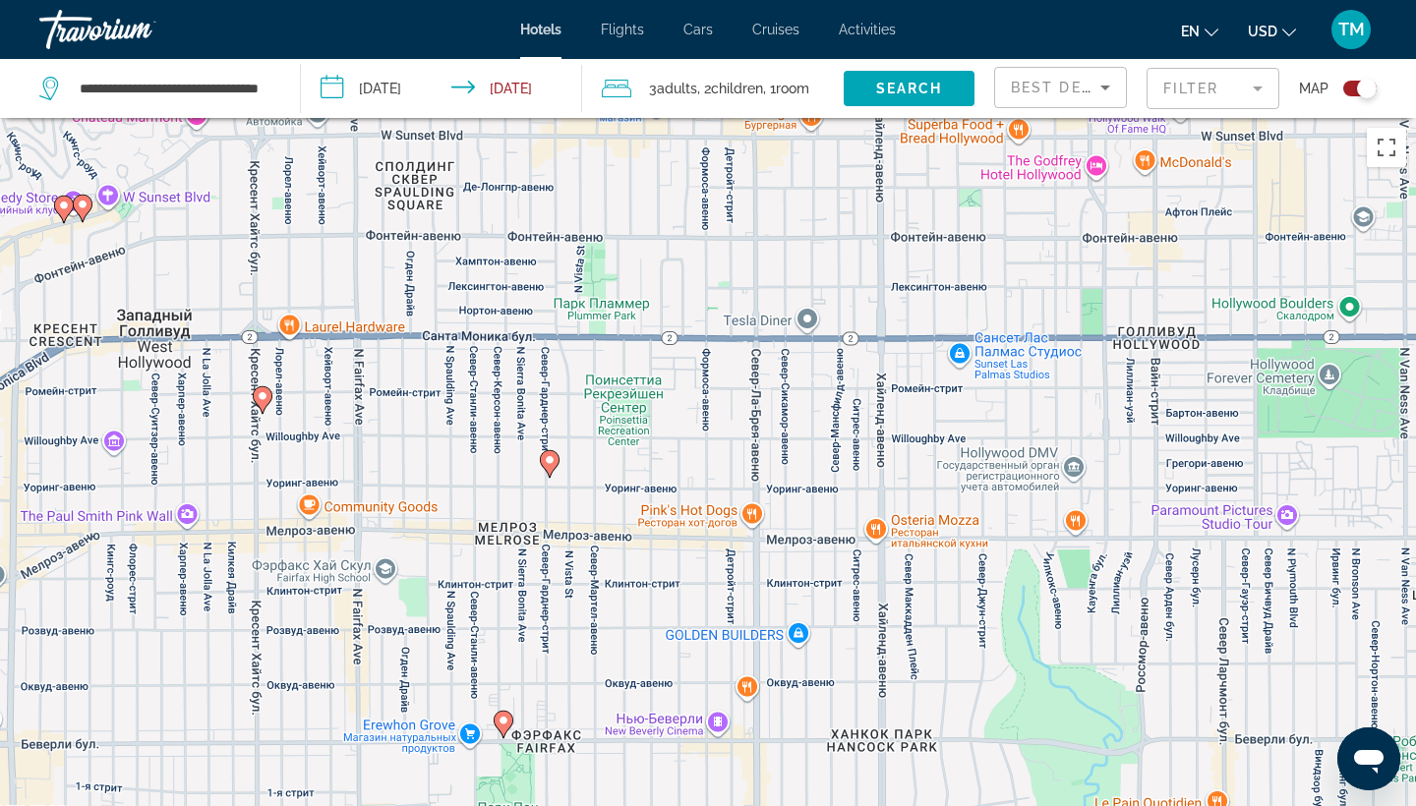
click at [553, 465] on image "Main content" at bounding box center [550, 460] width 12 height 12
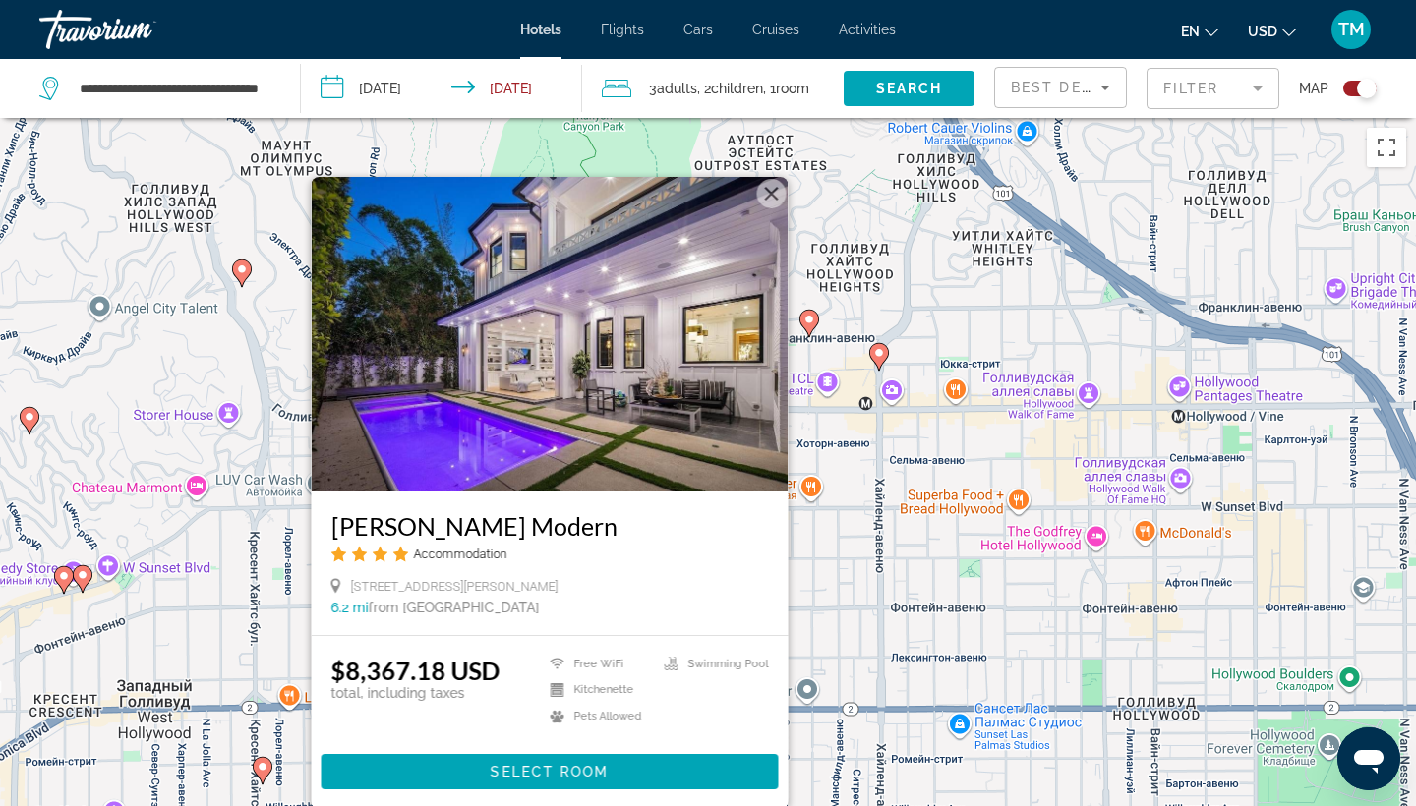
click at [774, 192] on button "Закрыть" at bounding box center [771, 193] width 29 height 29
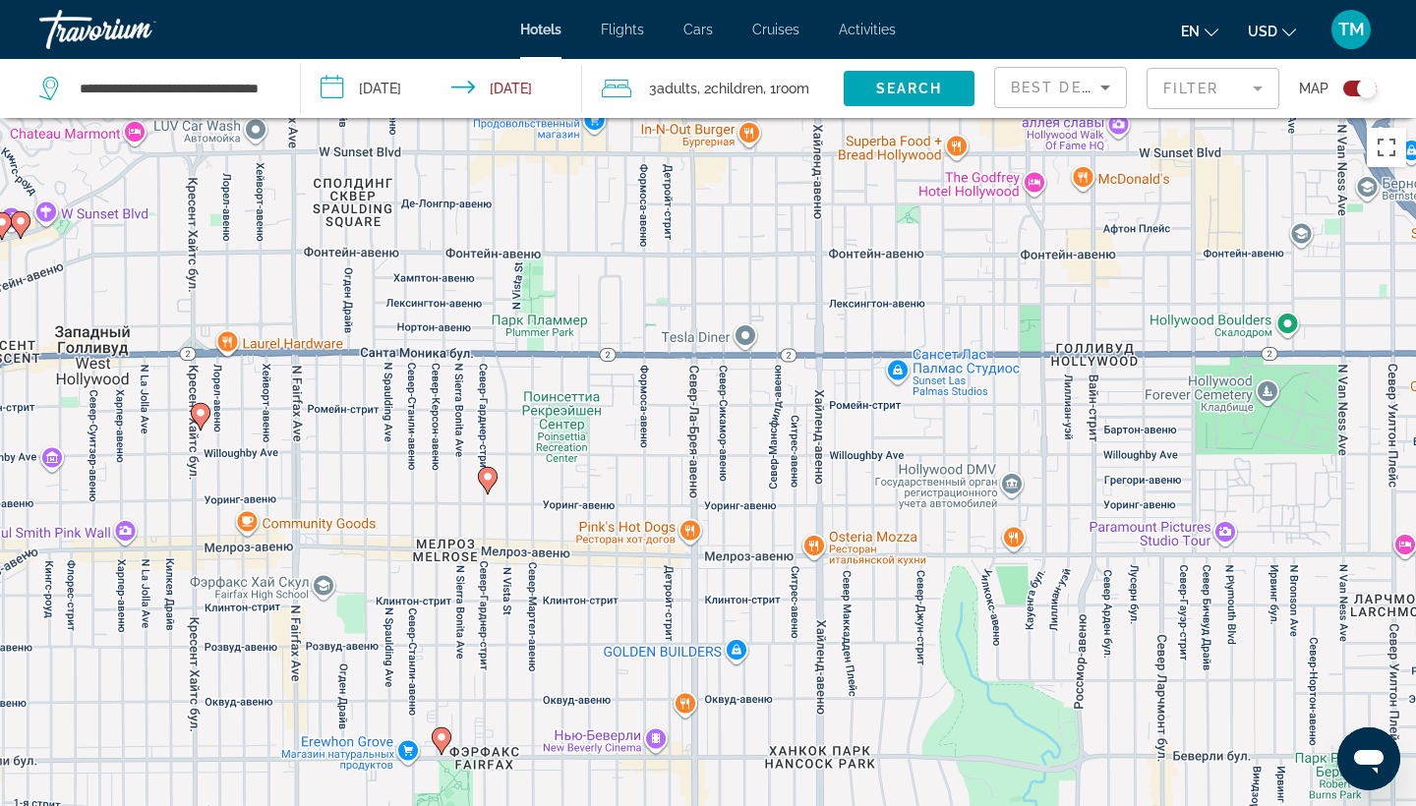
drag, startPoint x: 762, startPoint y: 776, endPoint x: 696, endPoint y: 381, distance: 399.7
click at [696, 381] on div "Чтобы активировать перетаскивание с помощью клавиатуры, нажмите Alt + Ввод. Пос…" at bounding box center [708, 521] width 1416 height 806
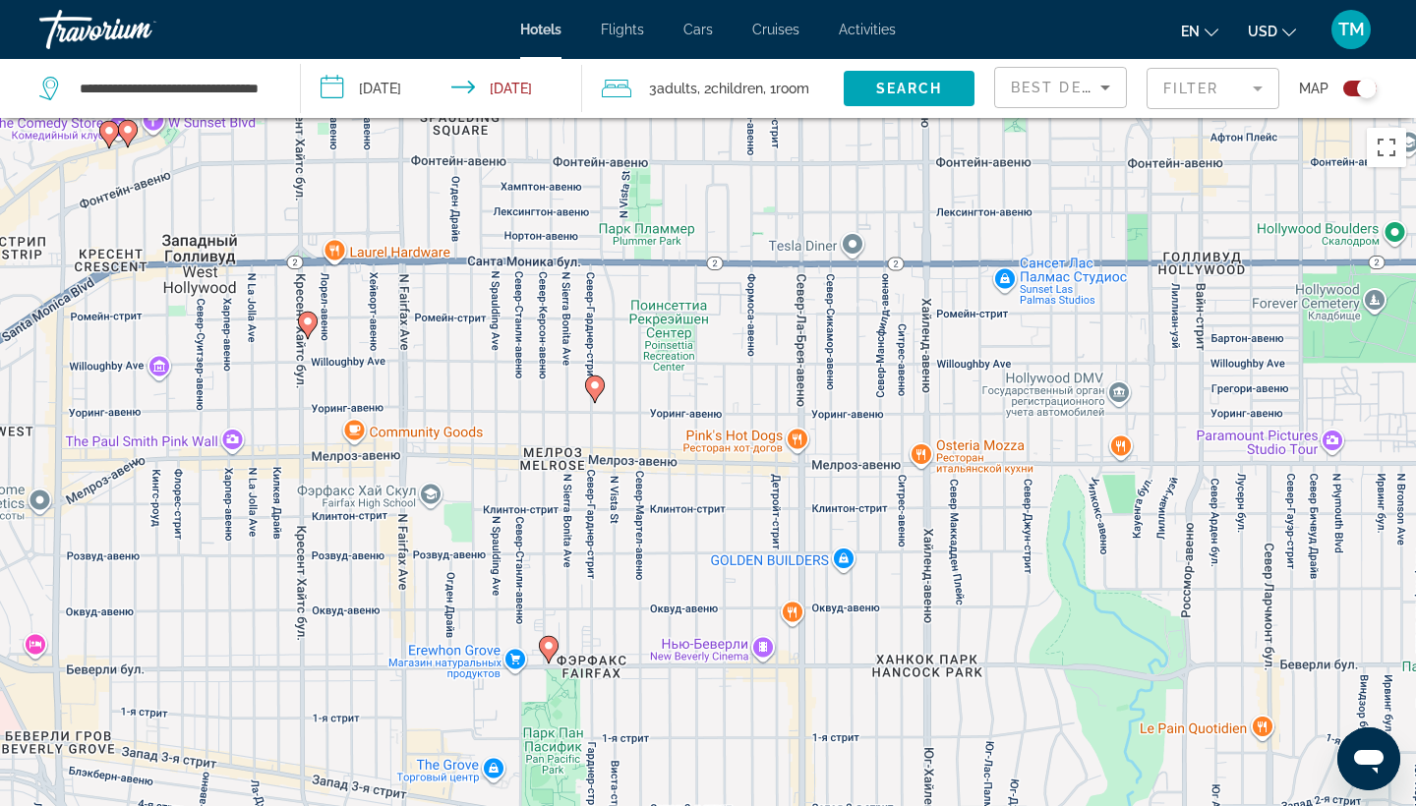
drag, startPoint x: 803, startPoint y: 468, endPoint x: 912, endPoint y: 410, distance: 123.6
click at [912, 412] on div "Чтобы активировать перетаскивание с помощью клавиатуры, нажмите Alt + Ввод. Пос…" at bounding box center [708, 521] width 1416 height 806
click at [550, 642] on image "Main content" at bounding box center [549, 646] width 12 height 12
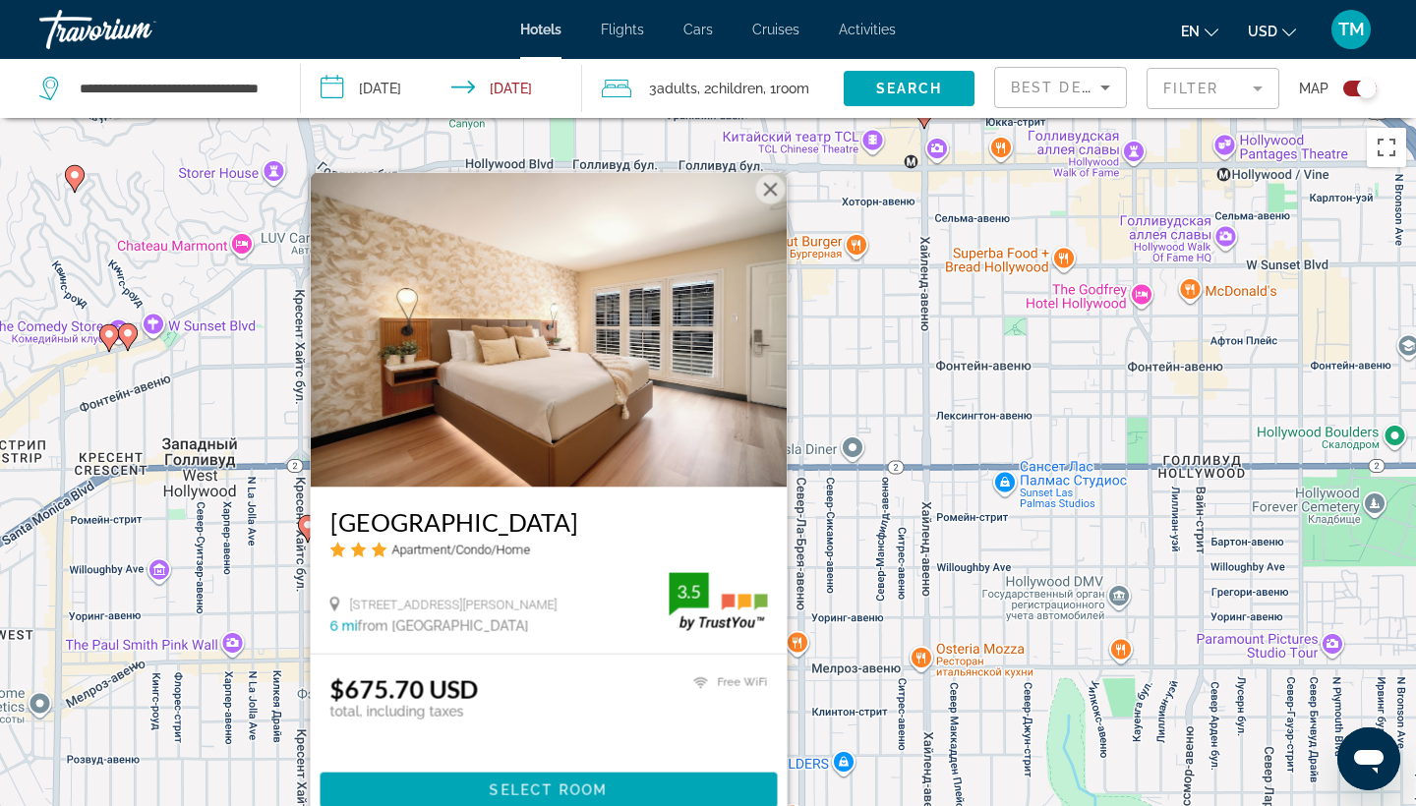
click at [523, 522] on h3 "Bevonshire Lodge Motel" at bounding box center [548, 521] width 437 height 29
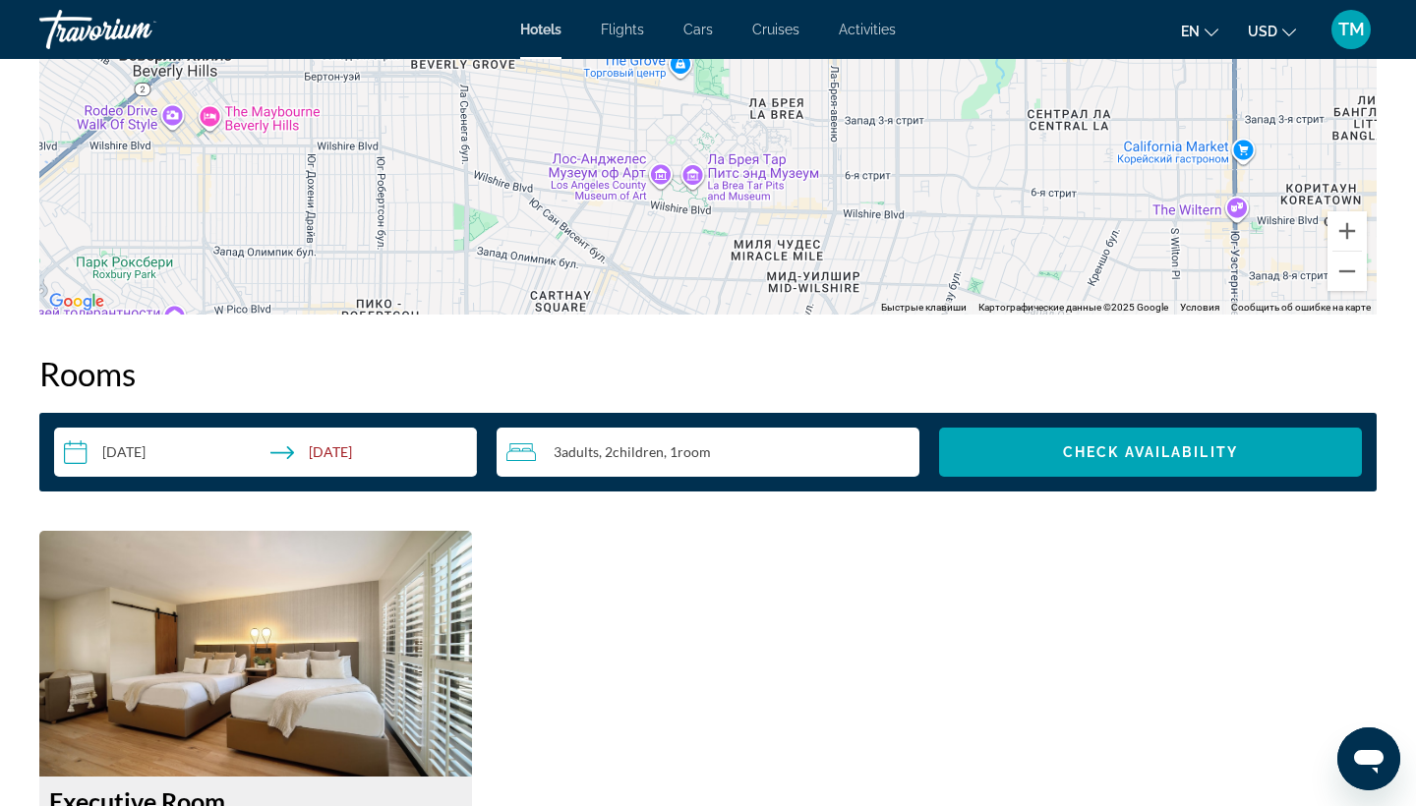
scroll to position [1835, 0]
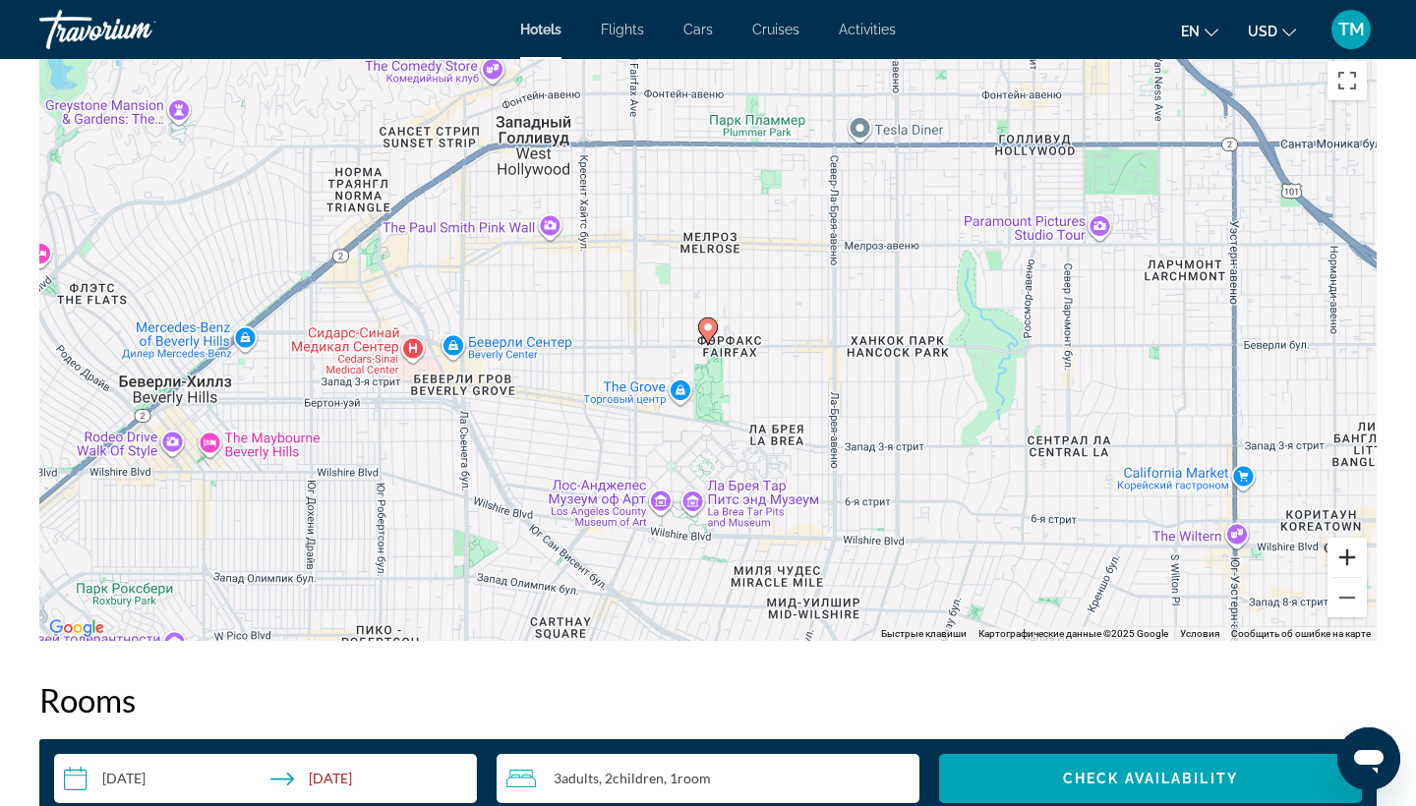
click at [1348, 565] on button "Увеличить" at bounding box center [1346, 557] width 39 height 39
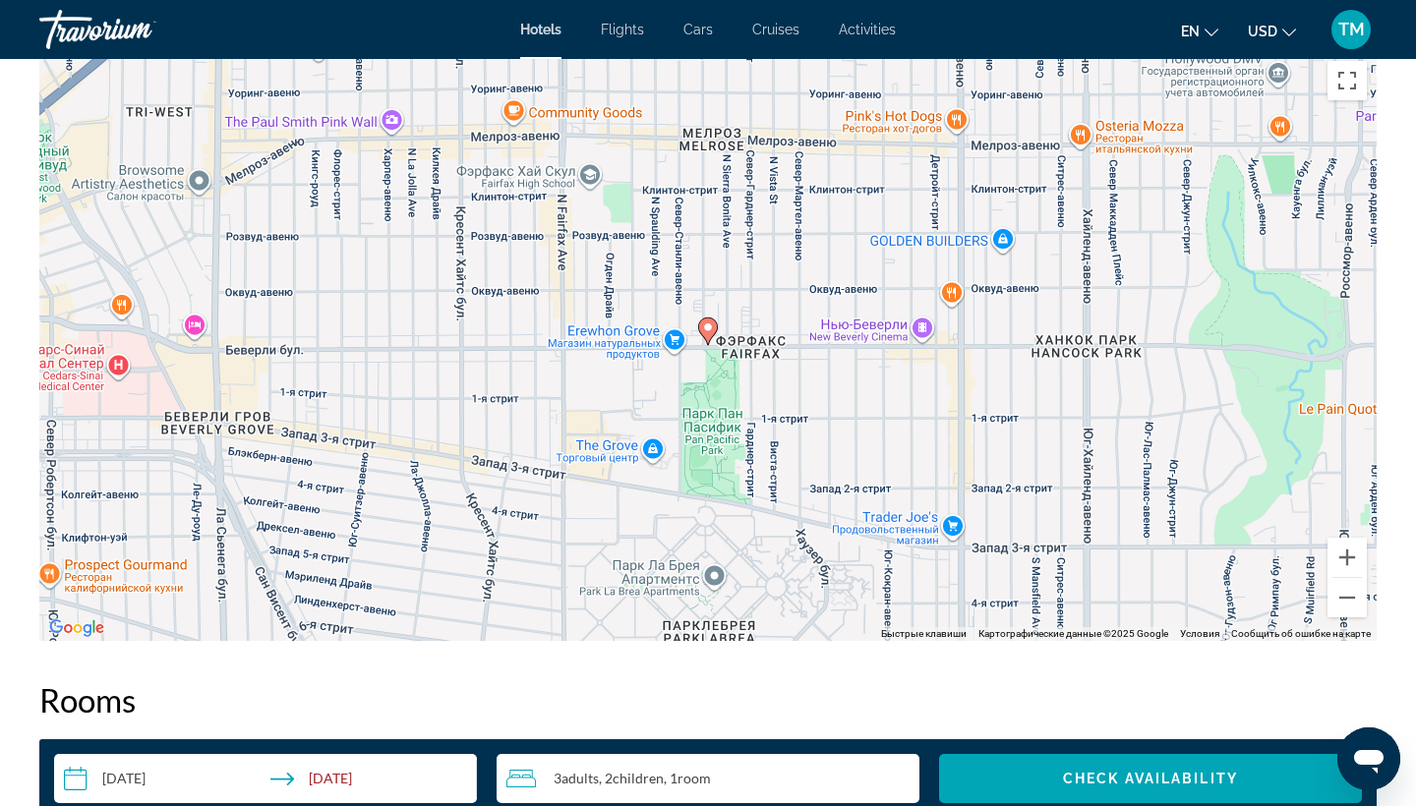
click at [712, 432] on div "Чтобы активировать перетаскивание с помощью клавиатуры, нажмите Alt + Ввод. Пос…" at bounding box center [707, 346] width 1337 height 590
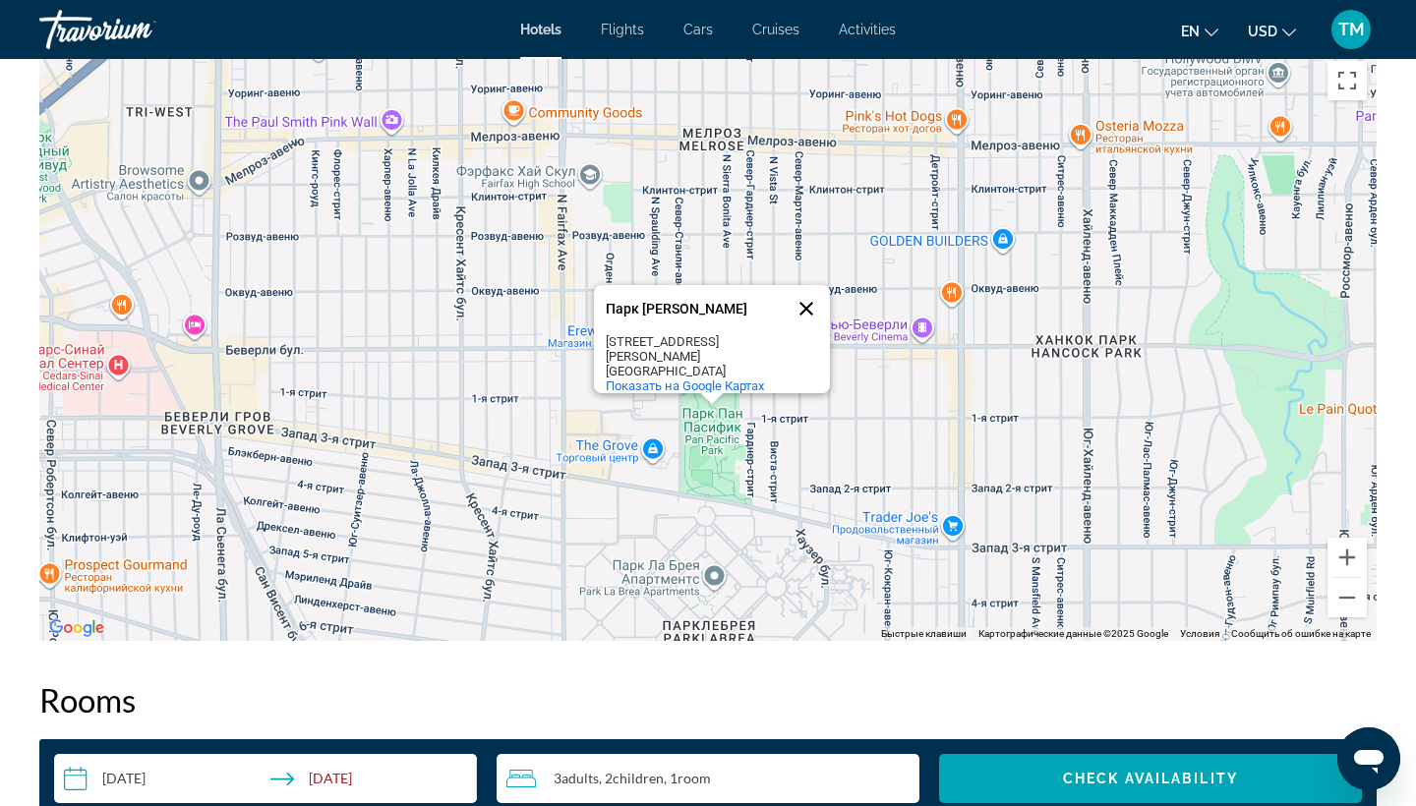
click at [806, 311] on button "Закрыть" at bounding box center [806, 308] width 47 height 47
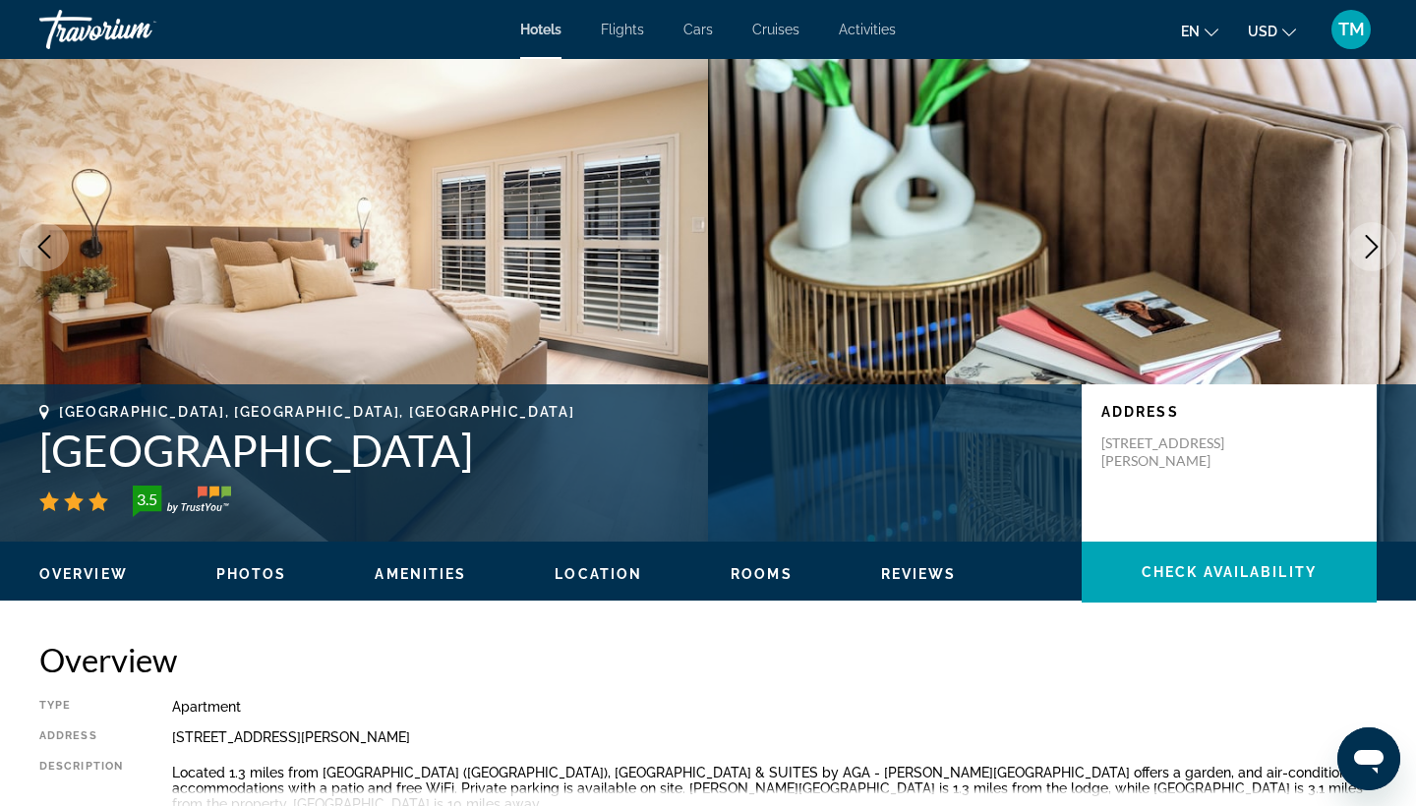
scroll to position [141, 0]
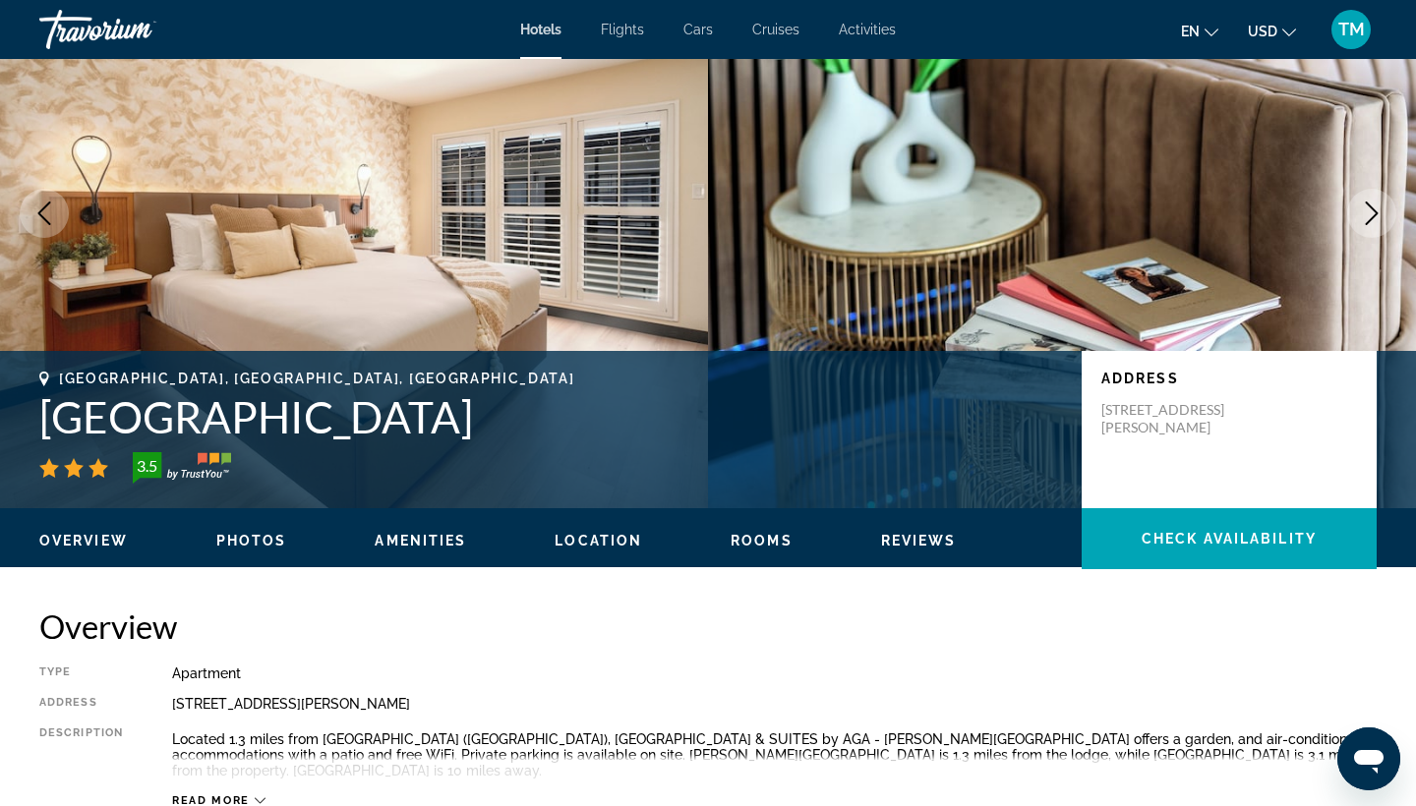
click at [1376, 211] on icon "Next image" at bounding box center [1372, 214] width 13 height 24
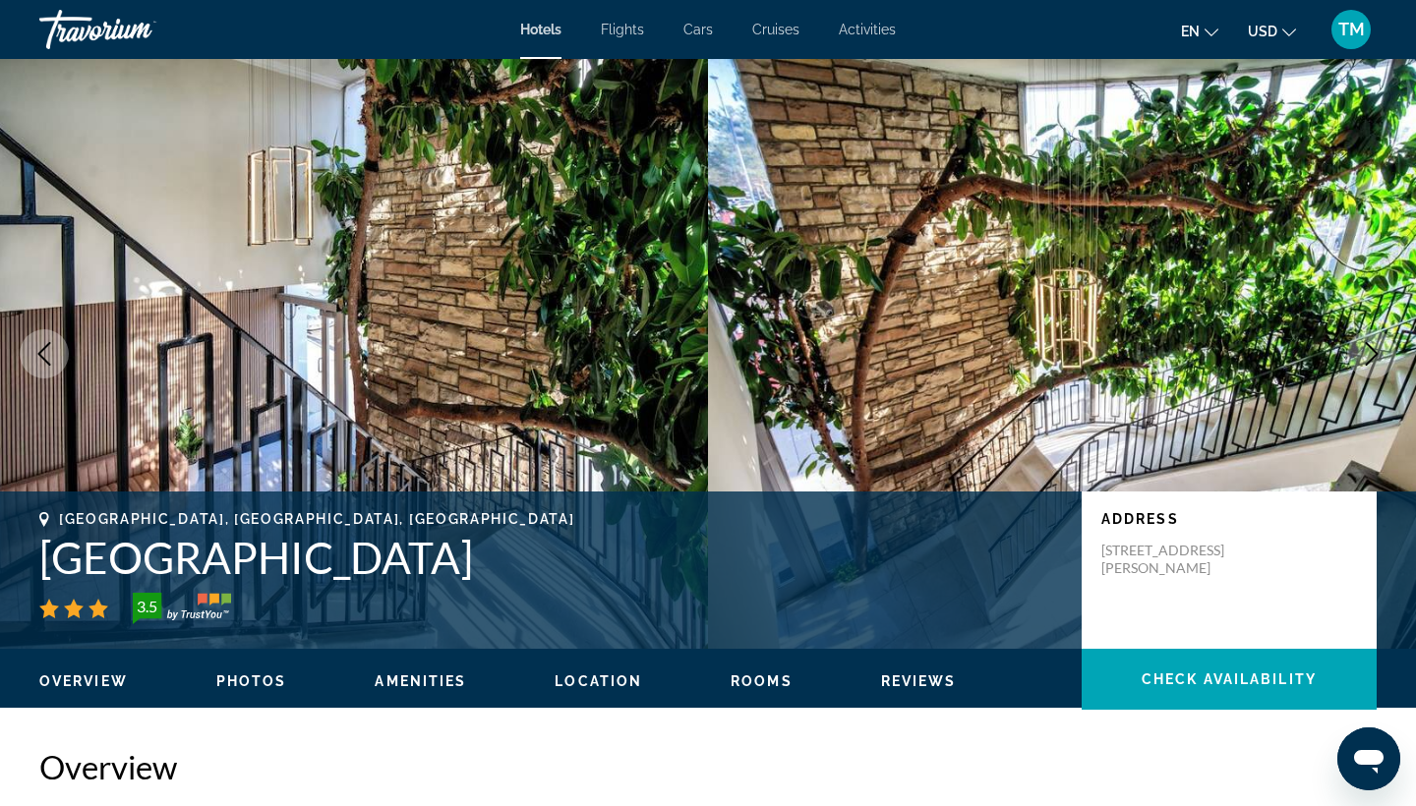
scroll to position [0, 0]
click at [775, 686] on span "Rooms" at bounding box center [761, 681] width 62 height 16
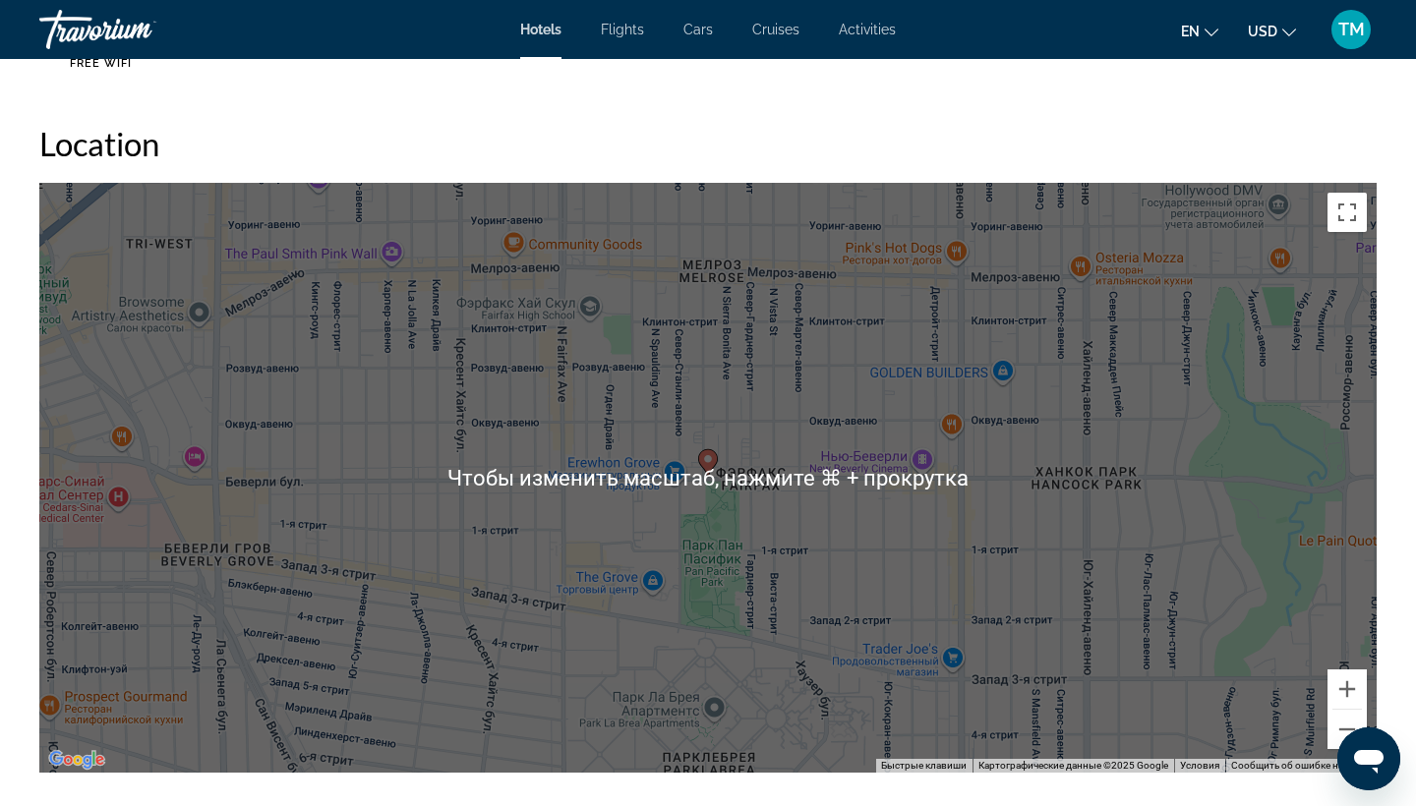
scroll to position [1728, 0]
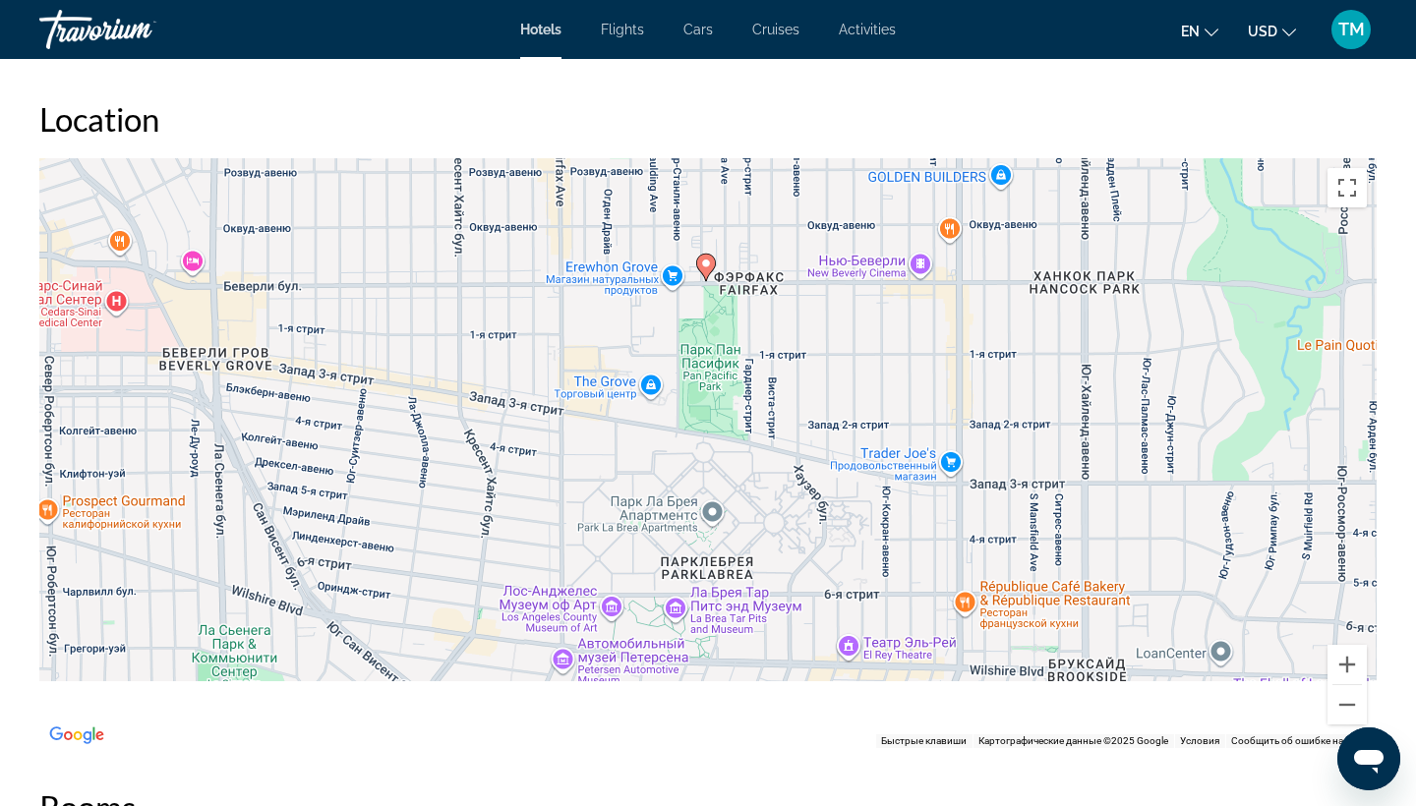
drag, startPoint x: 806, startPoint y: 698, endPoint x: 803, endPoint y: 517, distance: 180.9
click at [803, 517] on div "Чтобы активировать перетаскивание с помощью клавиатуры, нажмите Alt + Ввод. Пос…" at bounding box center [707, 453] width 1337 height 590
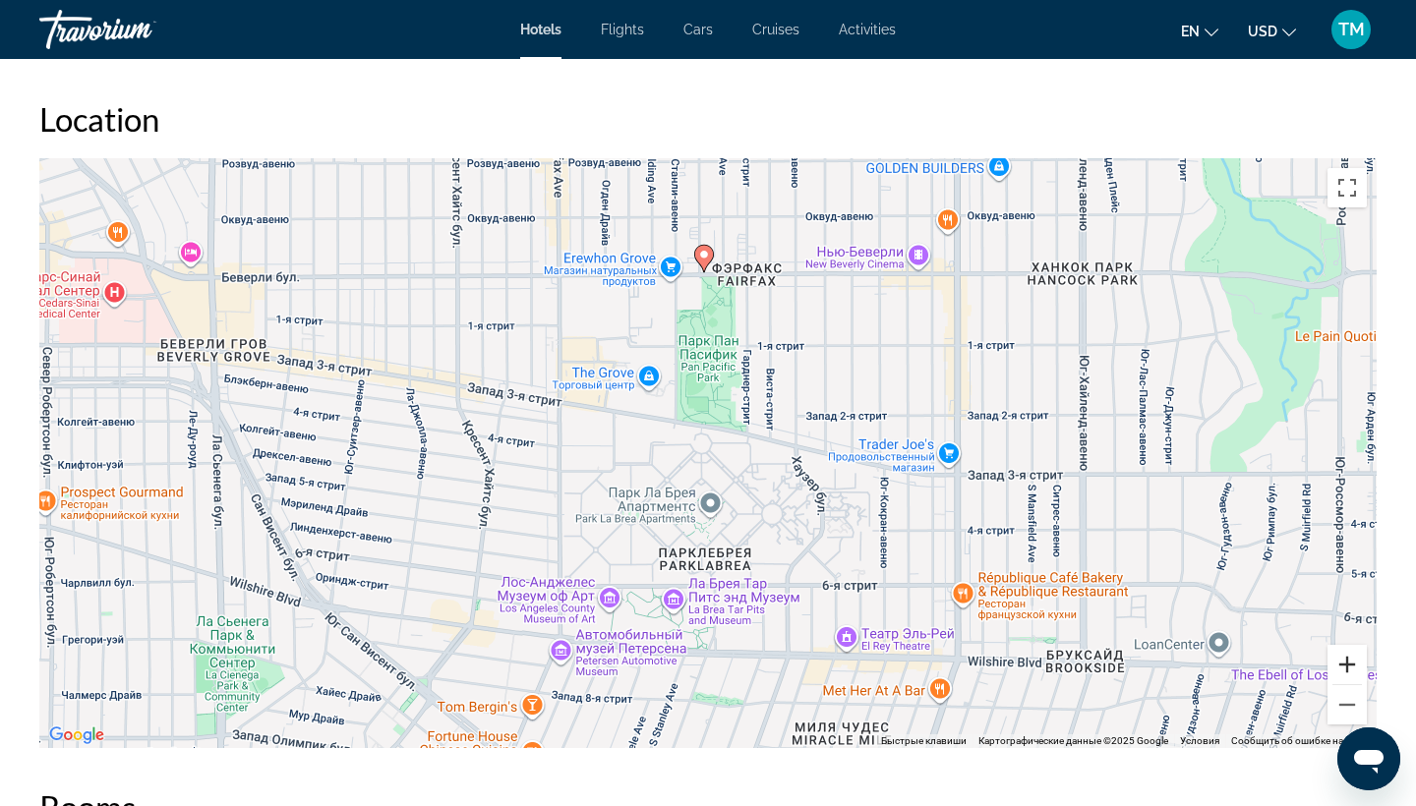
click at [1344, 672] on button "Увеличить" at bounding box center [1346, 664] width 39 height 39
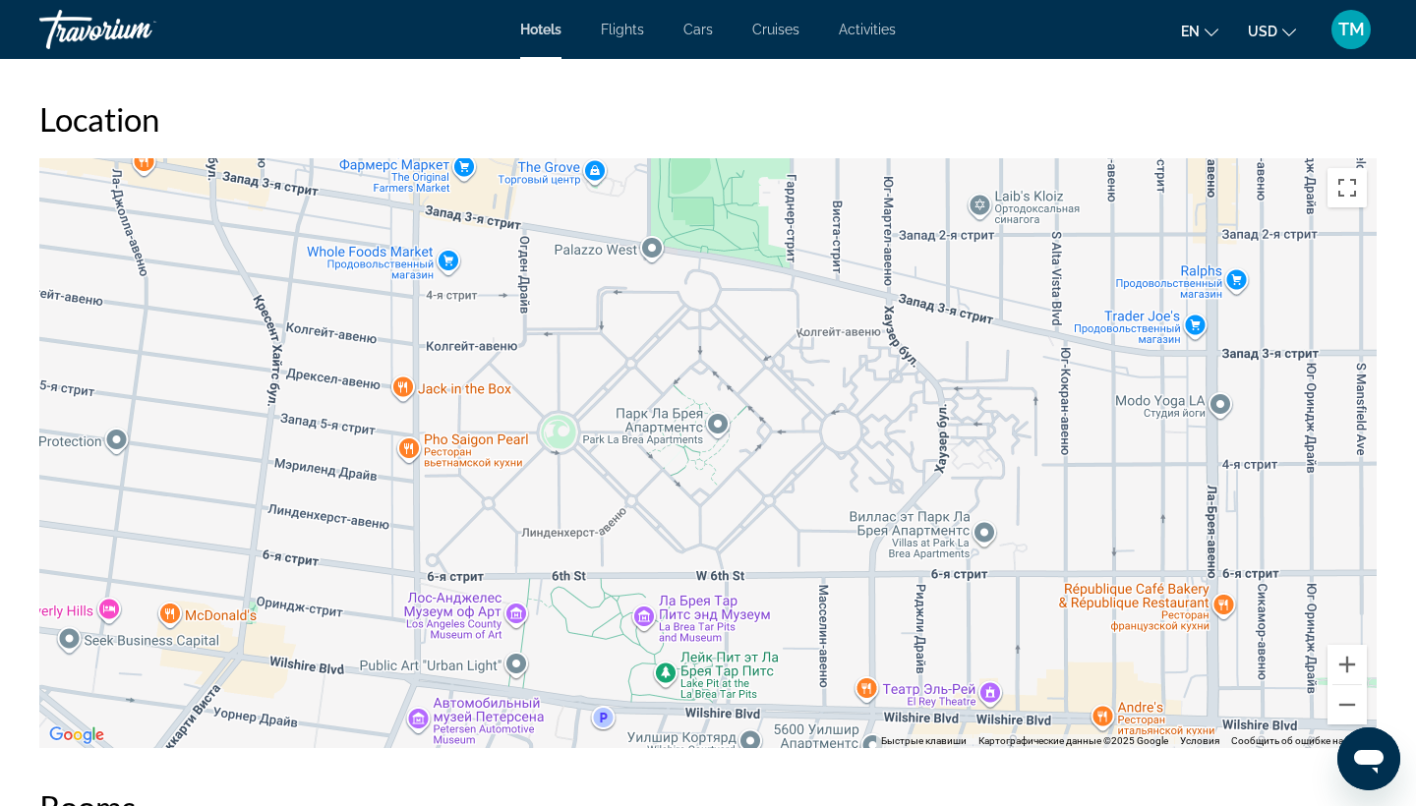
drag, startPoint x: 749, startPoint y: 589, endPoint x: 753, endPoint y: 439, distance: 149.5
click at [753, 440] on div "Чтобы активировать перетаскивание с помощью клавиатуры, нажмите Alt + Ввод. Пос…" at bounding box center [707, 453] width 1337 height 590
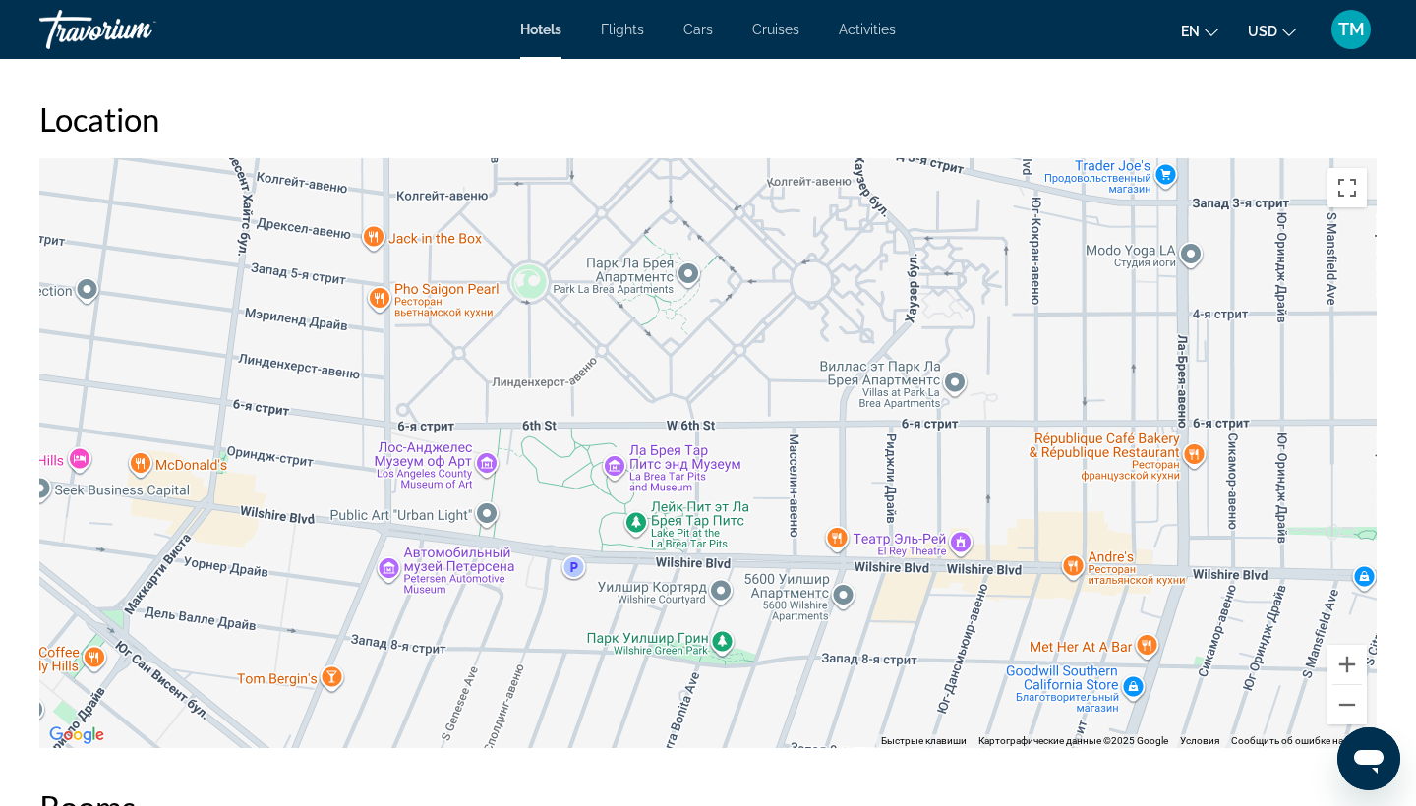
drag, startPoint x: 811, startPoint y: 568, endPoint x: 782, endPoint y: 415, distance: 156.2
click at [782, 415] on div "Main content" at bounding box center [707, 453] width 1337 height 590
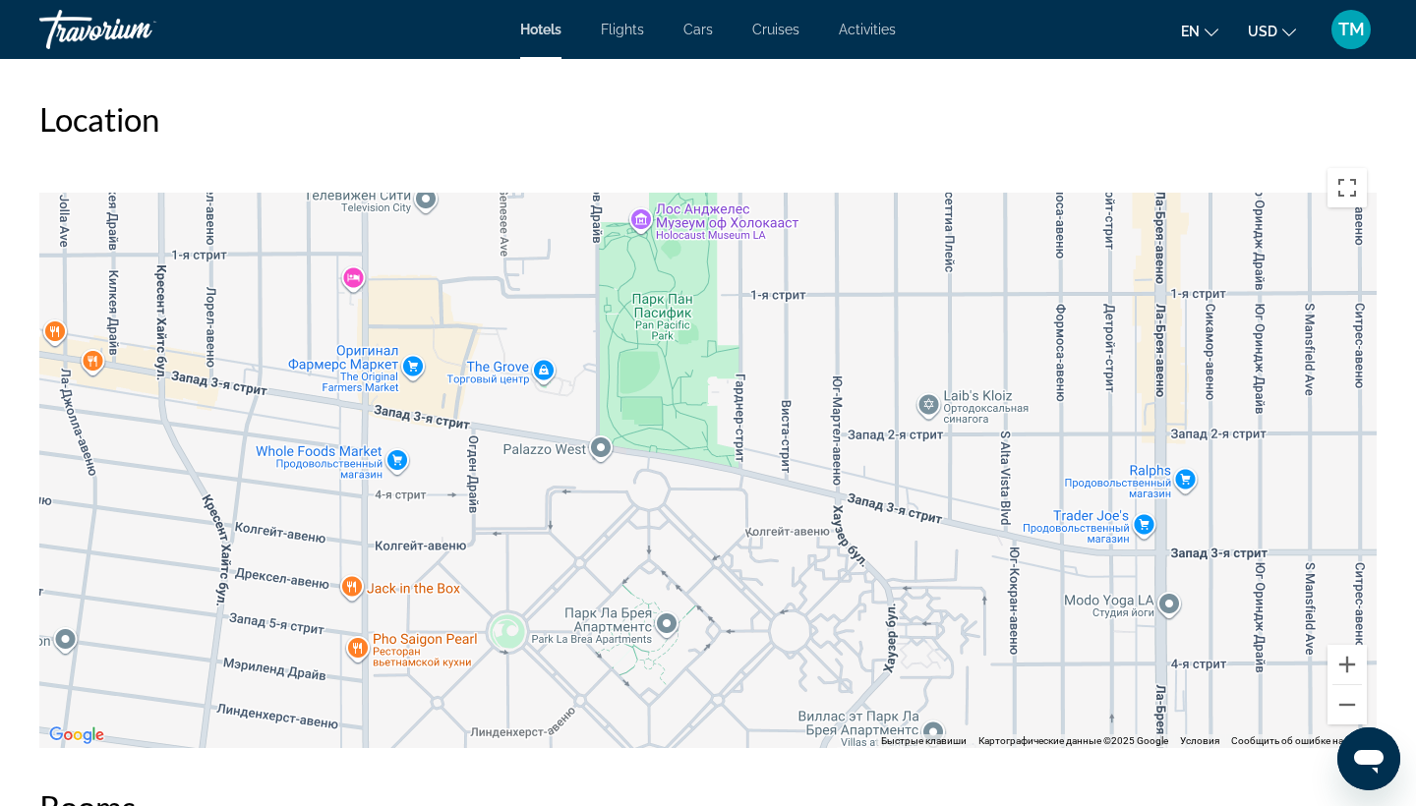
drag, startPoint x: 818, startPoint y: 237, endPoint x: 788, endPoint y: 629, distance: 393.4
click at [788, 629] on div "Main content" at bounding box center [707, 453] width 1337 height 590
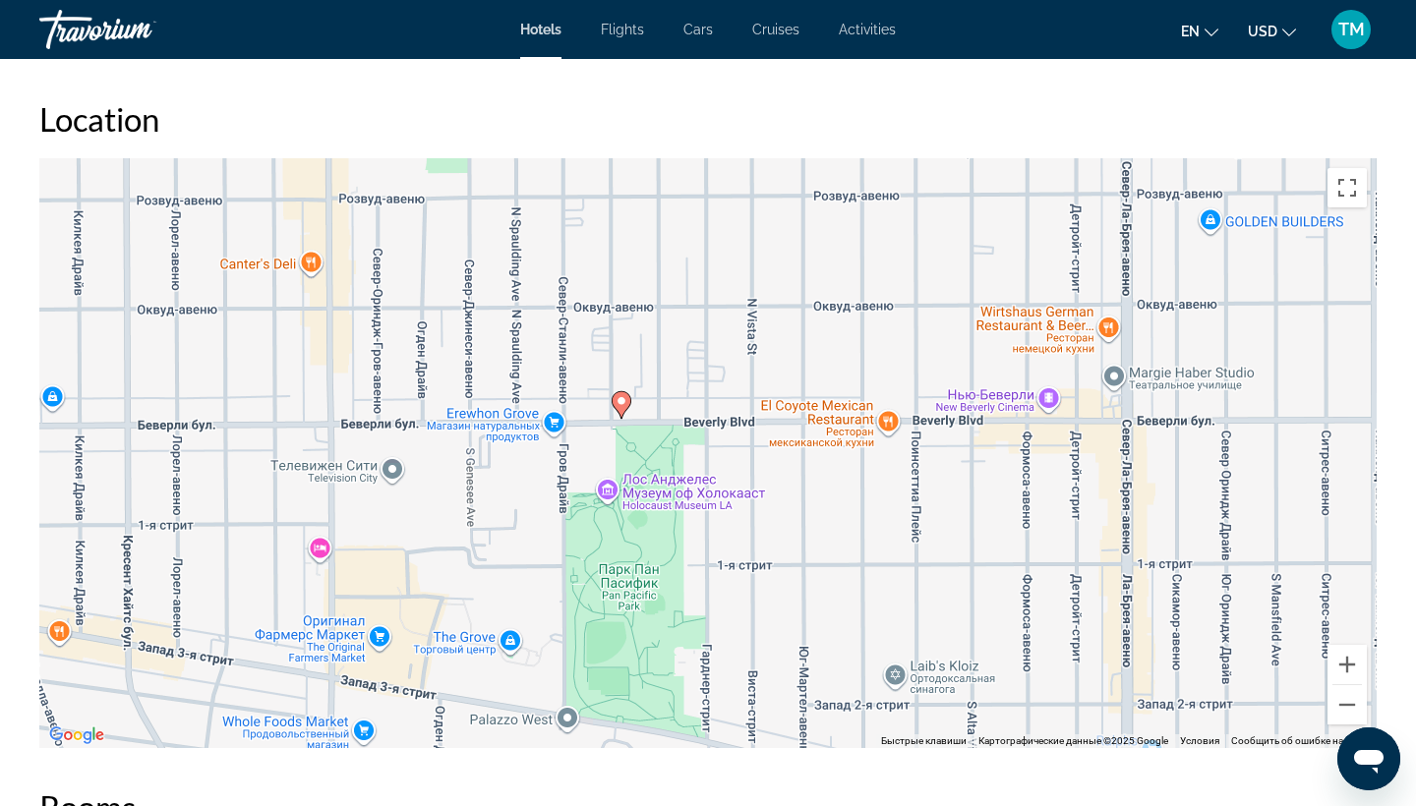
drag, startPoint x: 837, startPoint y: 422, endPoint x: 830, endPoint y: 641, distance: 219.3
click at [830, 641] on div "Чтобы активировать перетаскивание с помощью клавиатуры, нажмите Alt + Ввод. Пос…" at bounding box center [707, 453] width 1337 height 590
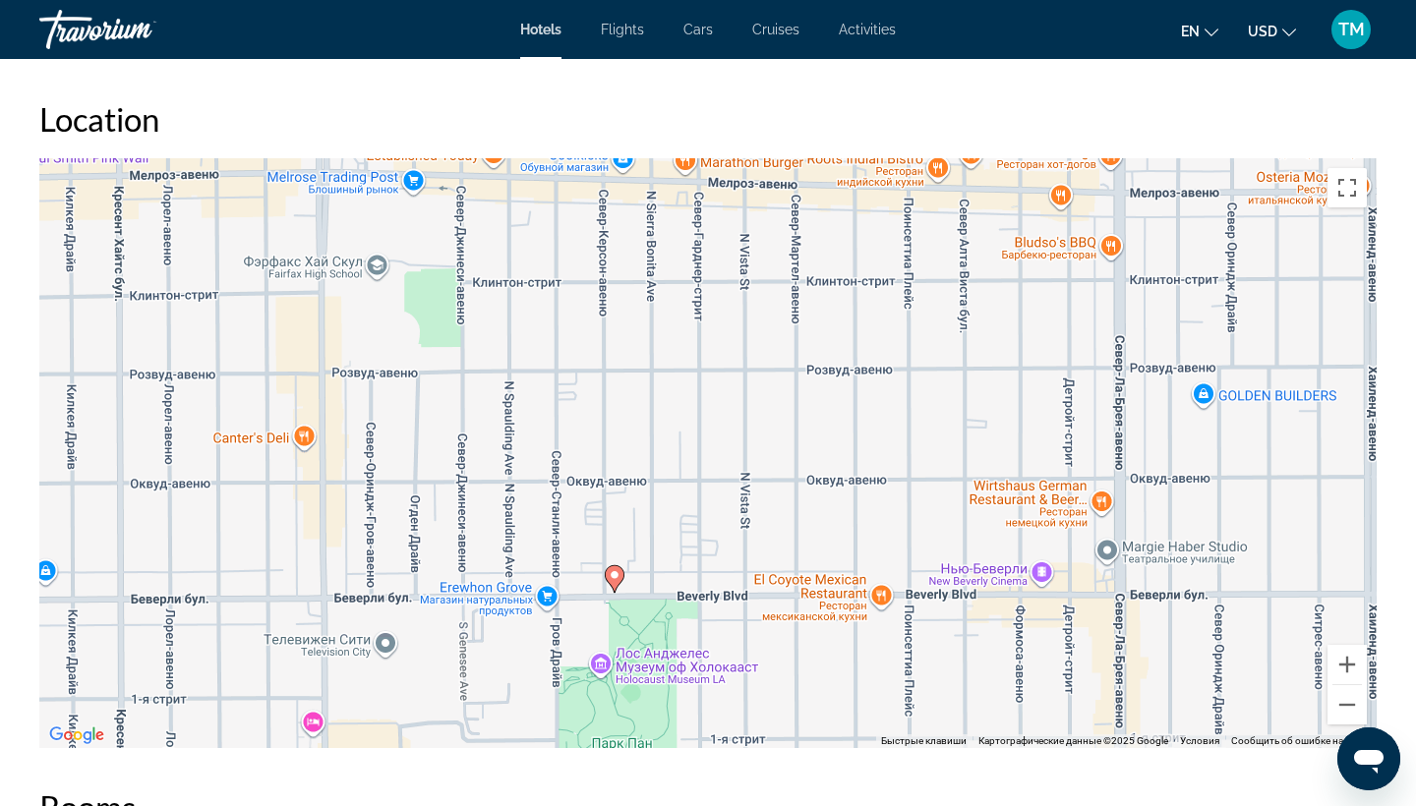
drag, startPoint x: 860, startPoint y: 326, endPoint x: 853, endPoint y: 502, distance: 176.1
click at [853, 502] on div "Чтобы активировать перетаскивание с помощью клавиатуры, нажмите Alt + Ввод. Пос…" at bounding box center [707, 453] width 1337 height 590
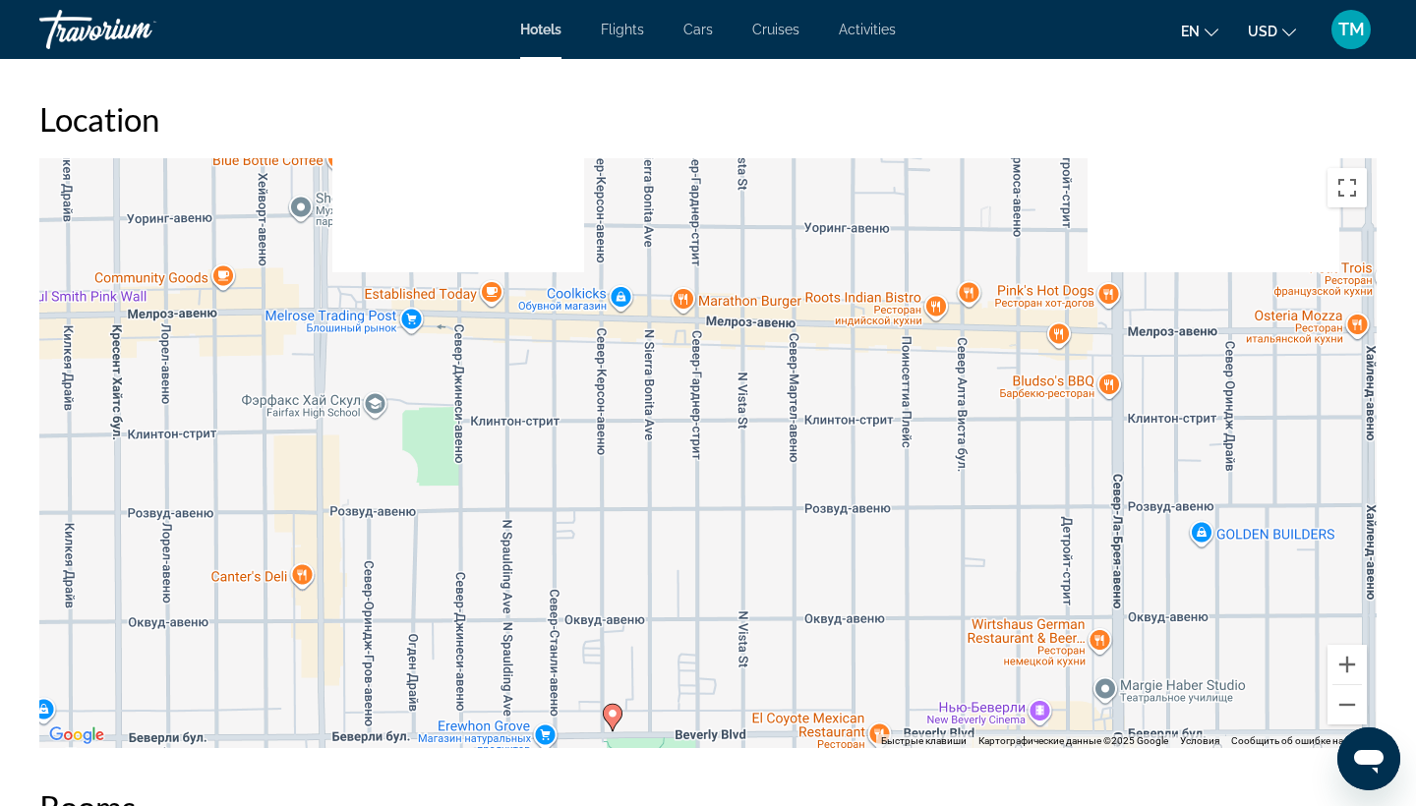
drag, startPoint x: 834, startPoint y: 442, endPoint x: 829, endPoint y: 584, distance: 141.7
click at [831, 585] on div "Чтобы активировать перетаскивание с помощью клавиатуры, нажмите Alt + Ввод. Пос…" at bounding box center [707, 453] width 1337 height 590
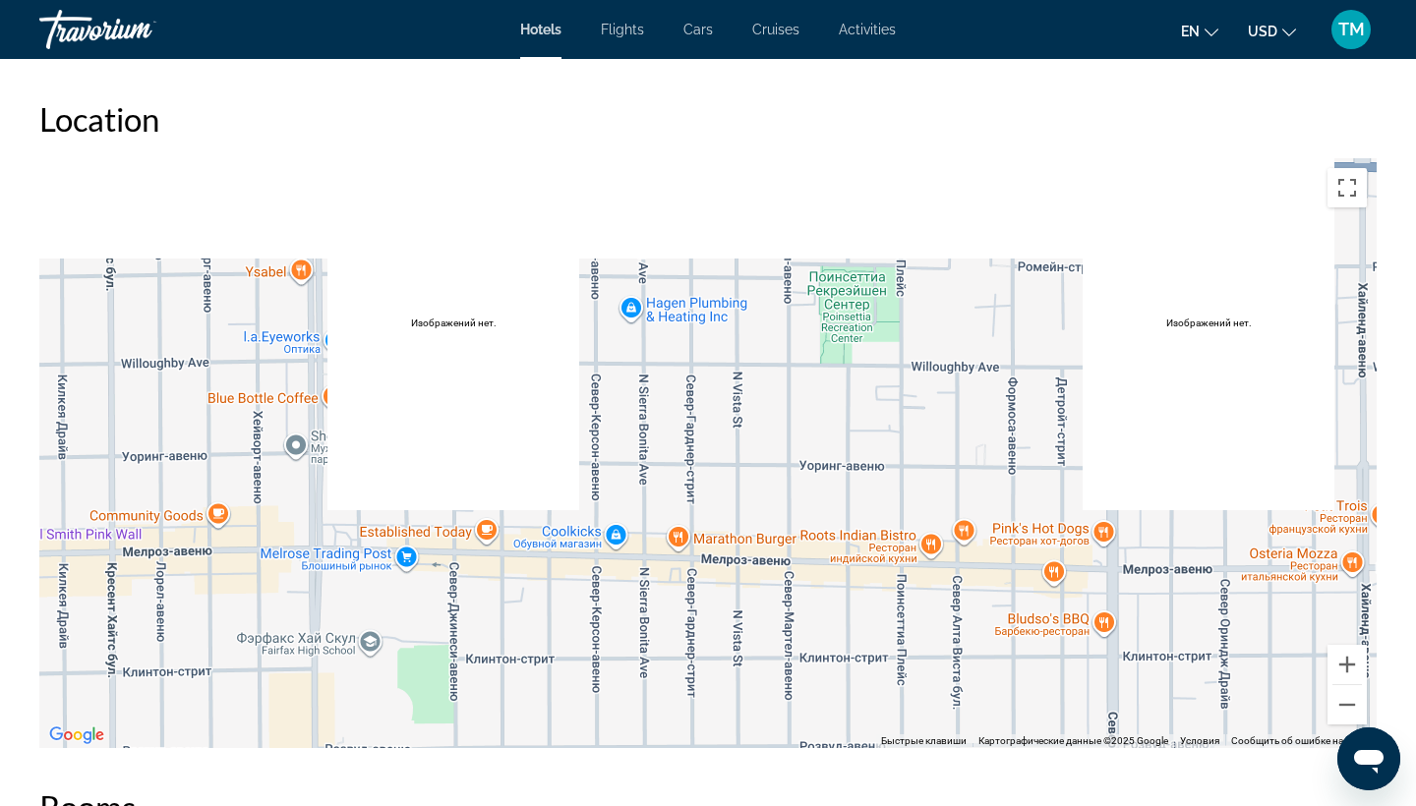
drag, startPoint x: 782, startPoint y: 371, endPoint x: 778, endPoint y: 609, distance: 237.9
click at [780, 611] on div "Чтобы активировать перетаскивание с помощью клавиатуры, нажмите Alt + Ввод. Пос…" at bounding box center [707, 453] width 1337 height 590
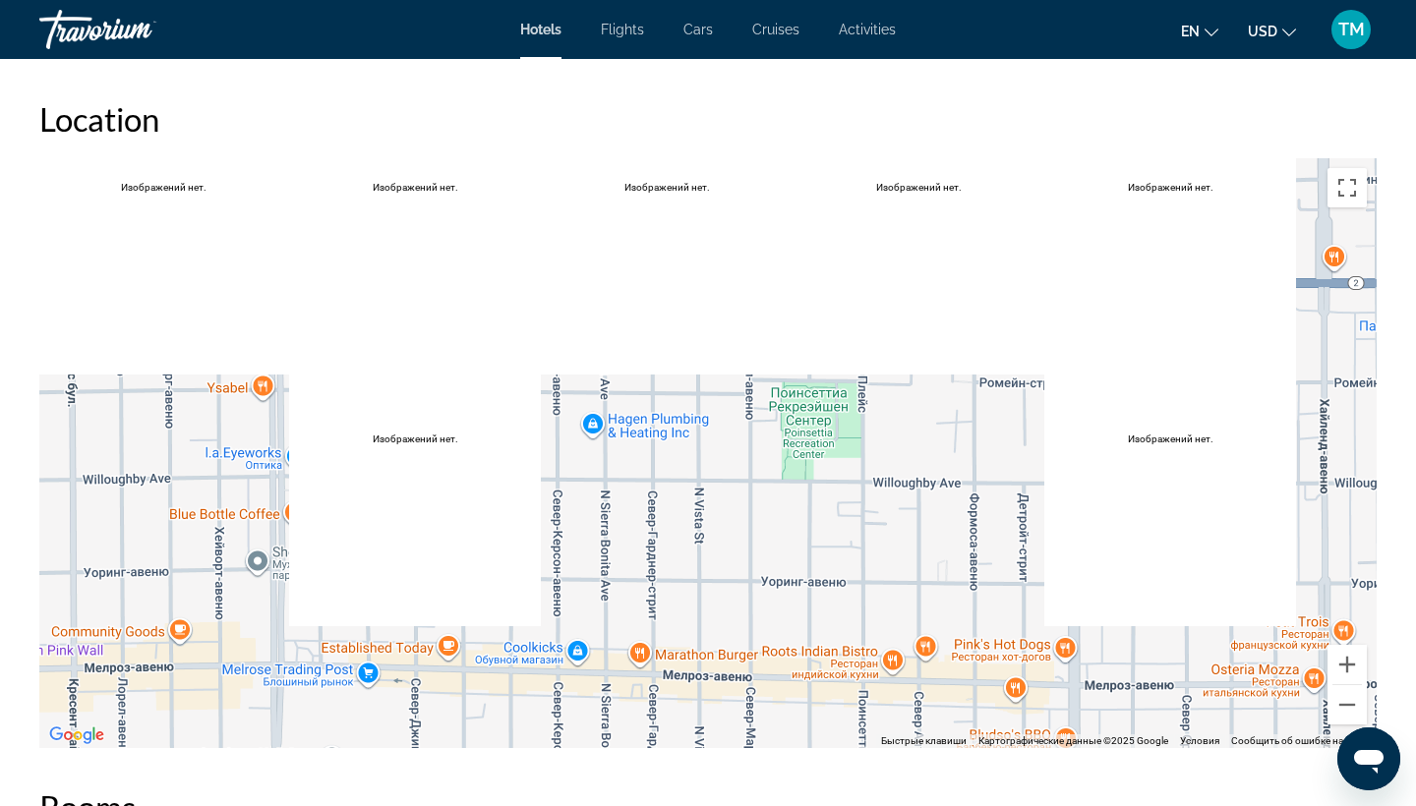
drag, startPoint x: 857, startPoint y: 407, endPoint x: 792, endPoint y: 594, distance: 197.7
click at [792, 594] on div "Main content" at bounding box center [707, 453] width 1337 height 590
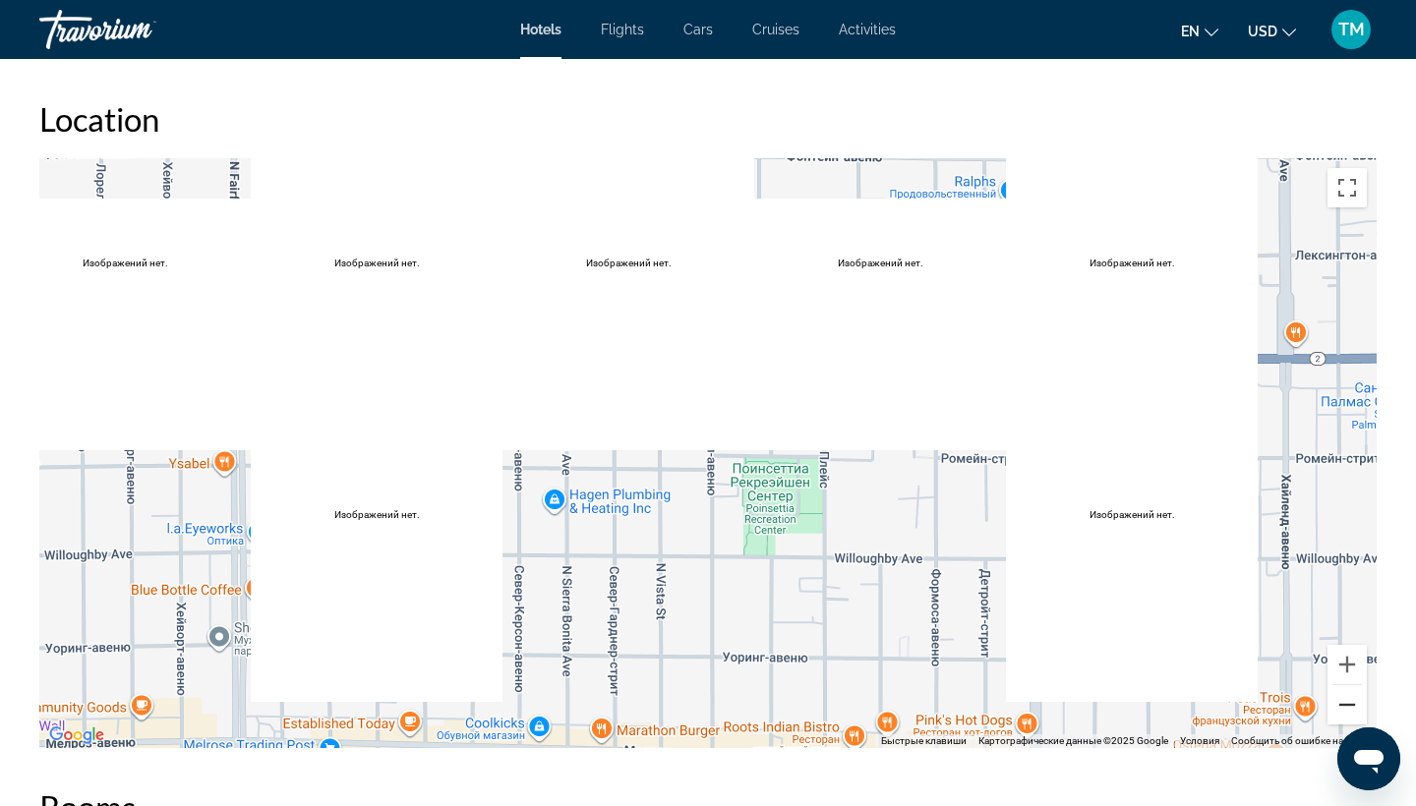
click at [1356, 719] on button "Уменьшить" at bounding box center [1346, 704] width 39 height 39
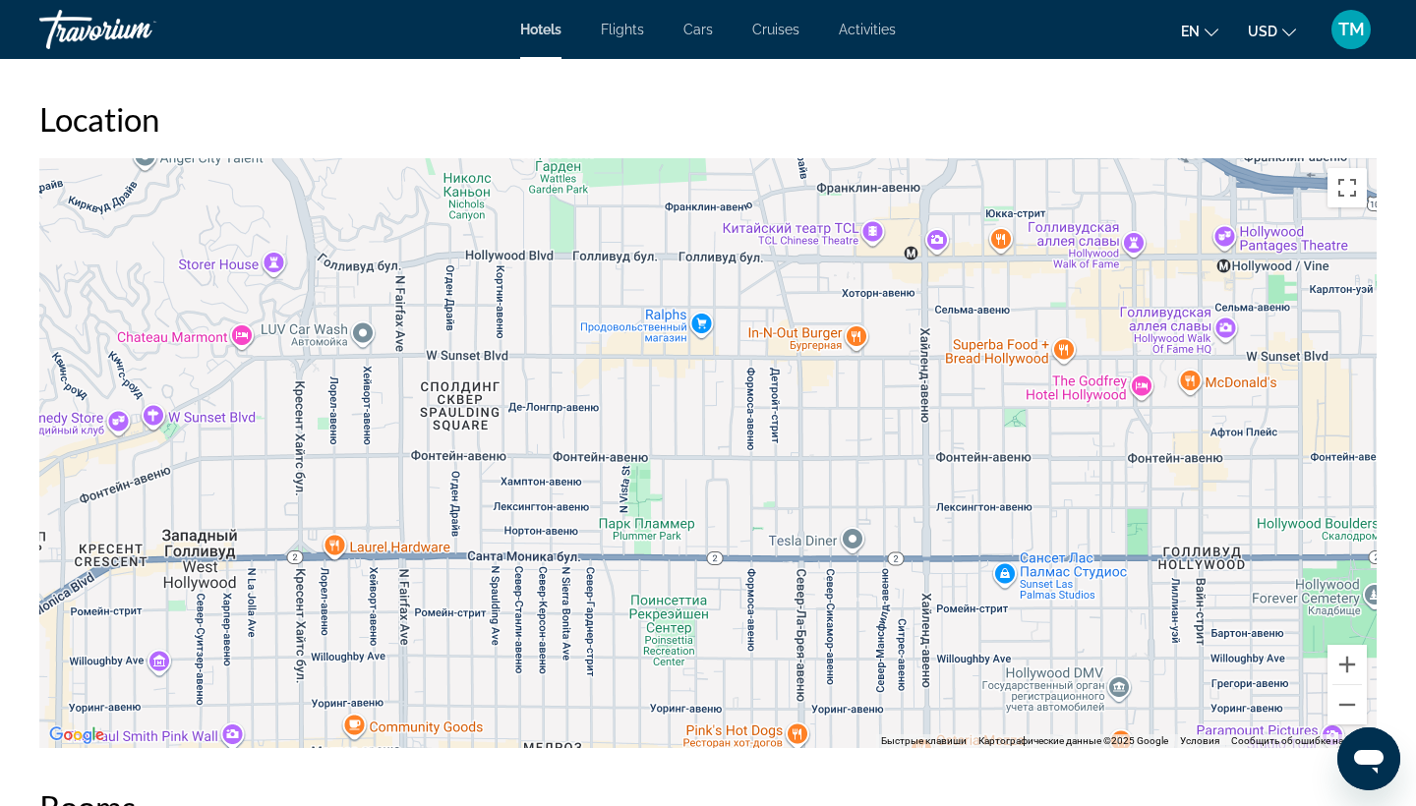
drag, startPoint x: 935, startPoint y: 309, endPoint x: 865, endPoint y: 463, distance: 169.4
click at [865, 463] on div "Чтобы активировать перетаскивание с помощью клавиатуры, нажмите Alt + Ввод. Пос…" at bounding box center [707, 453] width 1337 height 590
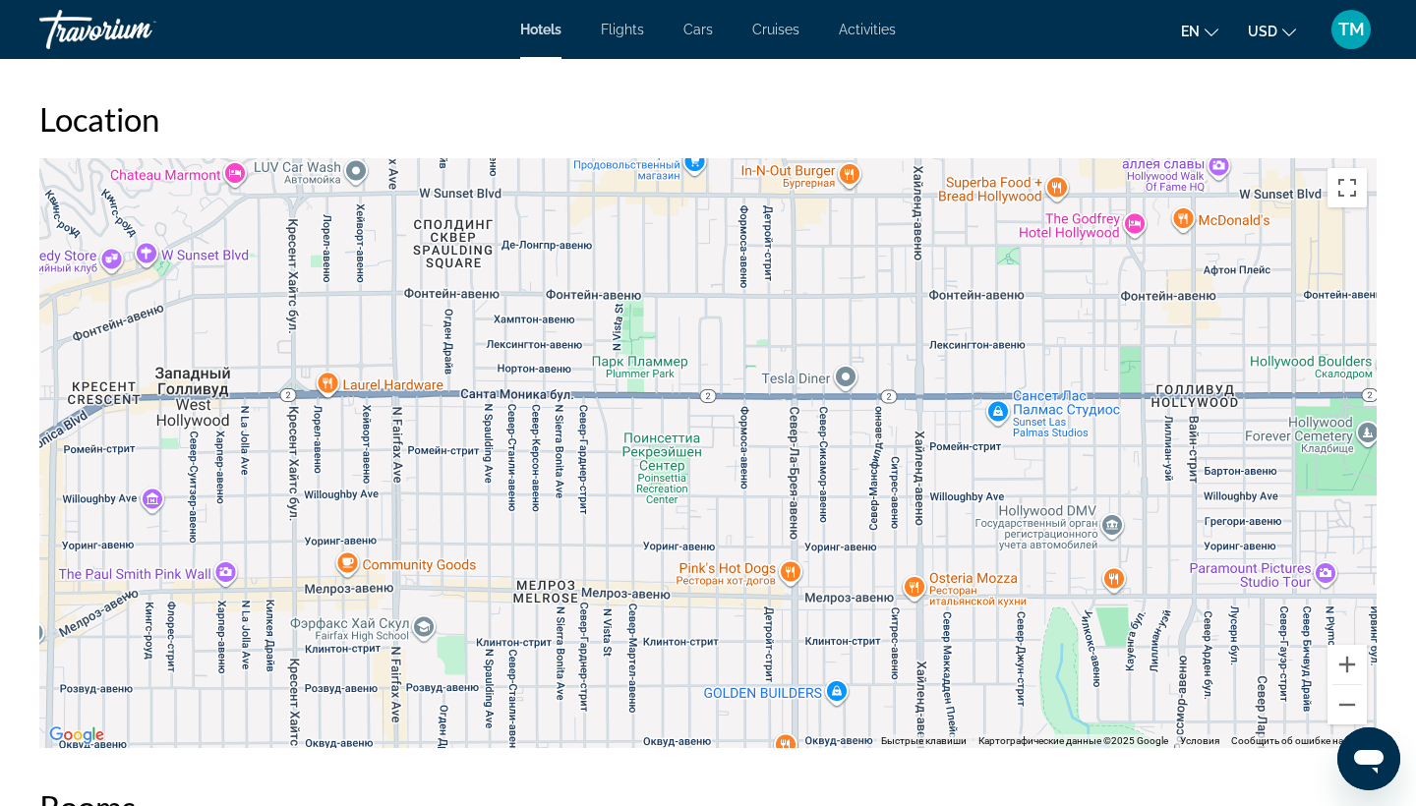
drag, startPoint x: 773, startPoint y: 635, endPoint x: 745, endPoint y: 413, distance: 223.9
click at [745, 413] on div "Main content" at bounding box center [707, 453] width 1337 height 590
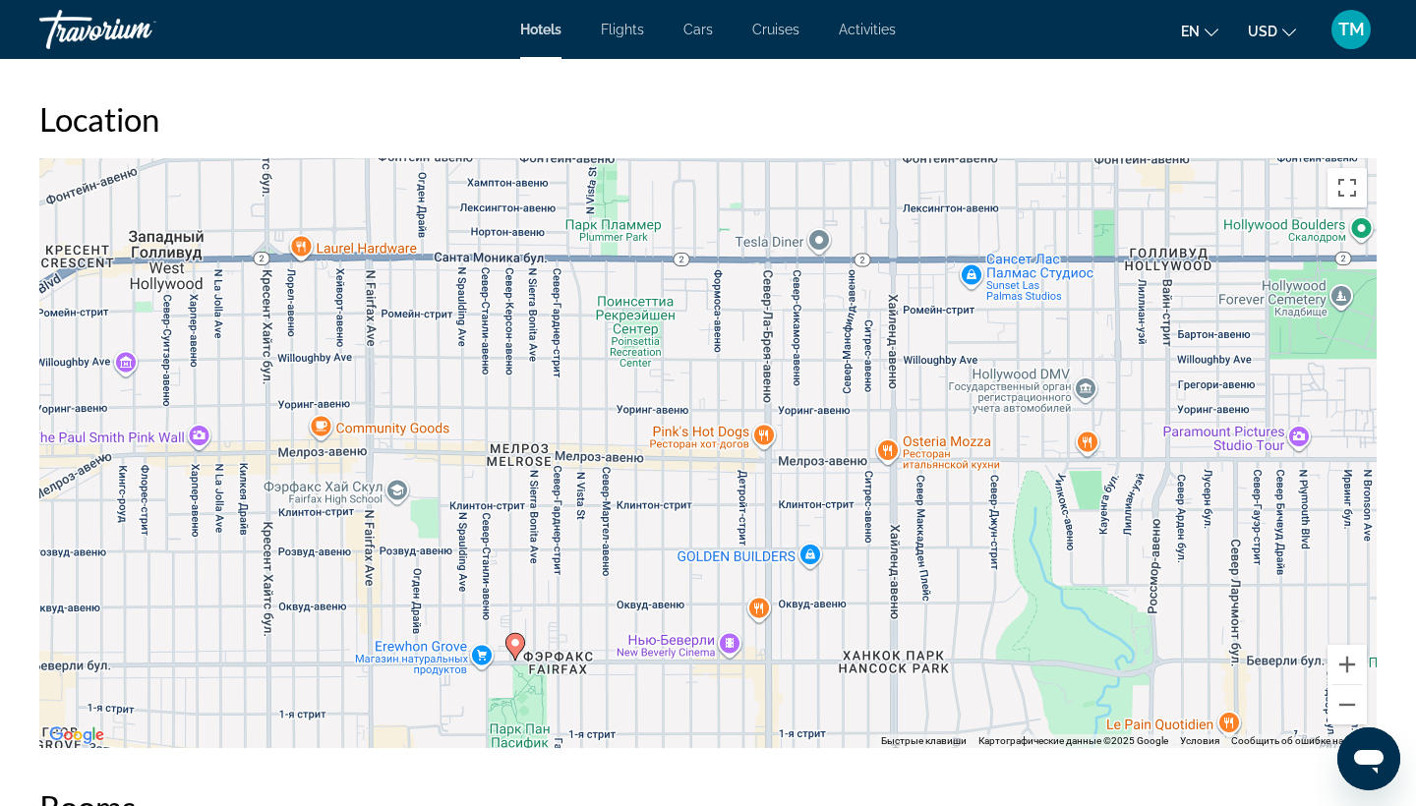
drag, startPoint x: 682, startPoint y: 595, endPoint x: 686, endPoint y: 452, distance: 142.6
click at [687, 453] on div "Чтобы активировать перетаскивание с помощью клавиатуры, нажмите Alt + Ввод. Пос…" at bounding box center [707, 453] width 1337 height 590
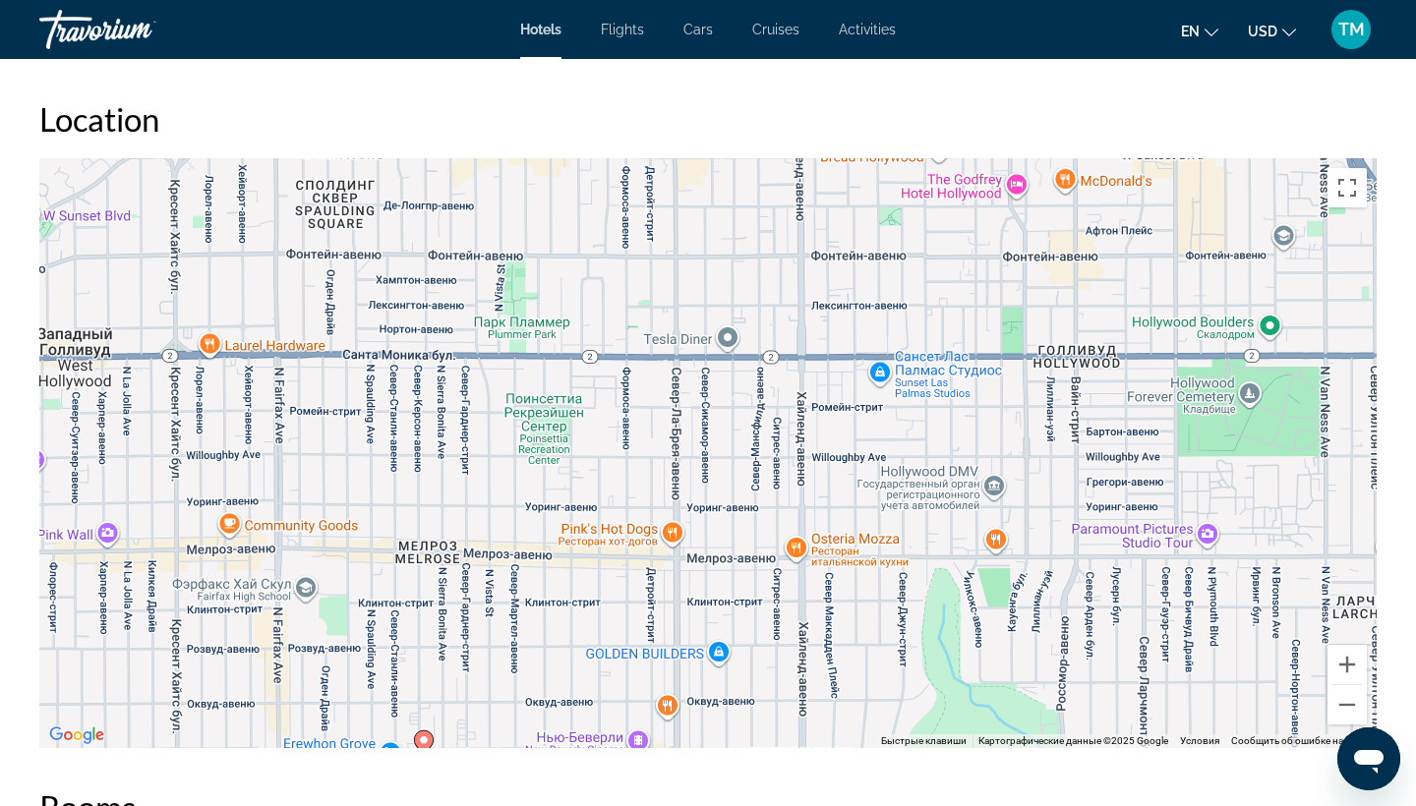
drag, startPoint x: 977, startPoint y: 473, endPoint x: 843, endPoint y: 729, distance: 289.8
click at [844, 728] on div "Чтобы активировать перетаскивание с помощью клавиатуры, нажмите Alt + Ввод. Пос…" at bounding box center [707, 453] width 1337 height 590
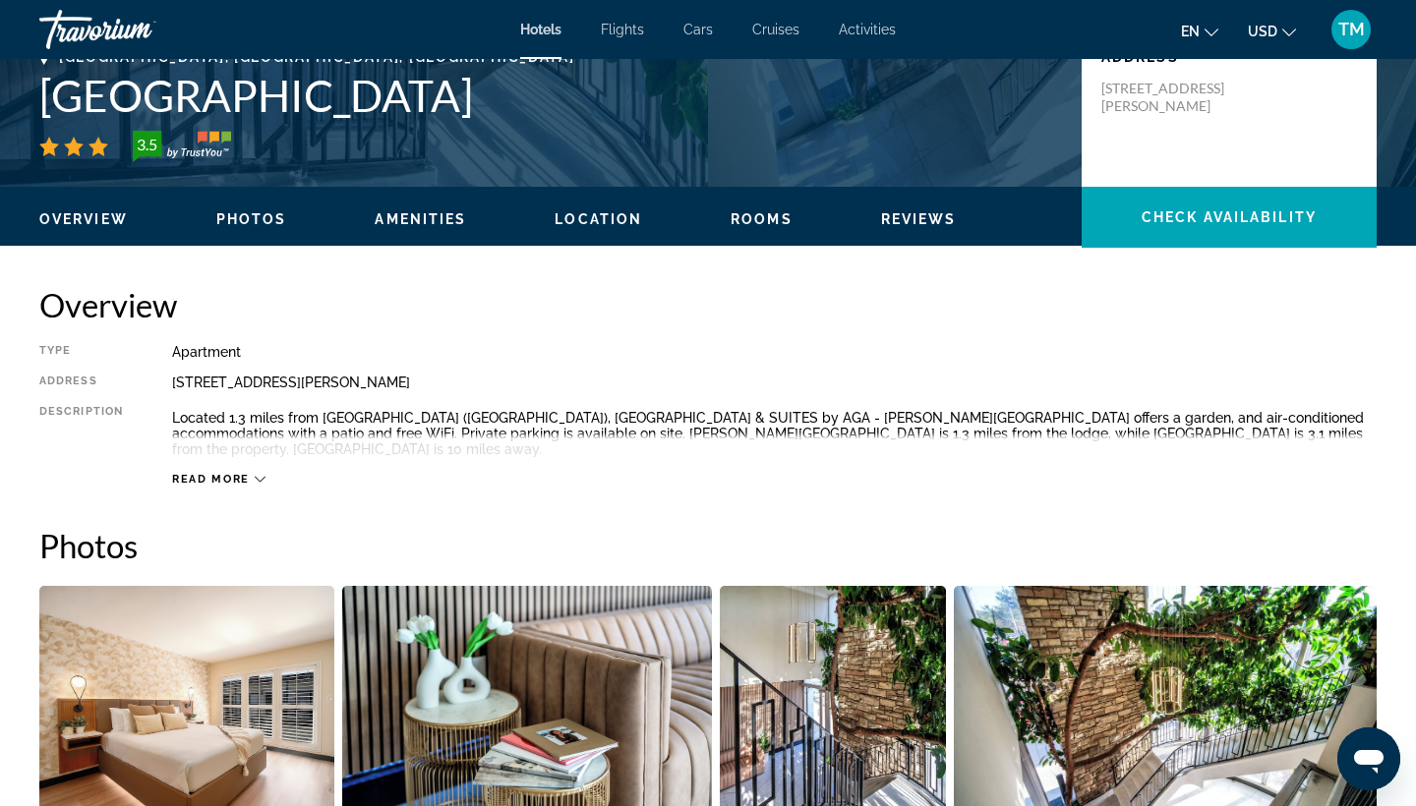
scroll to position [469, 0]
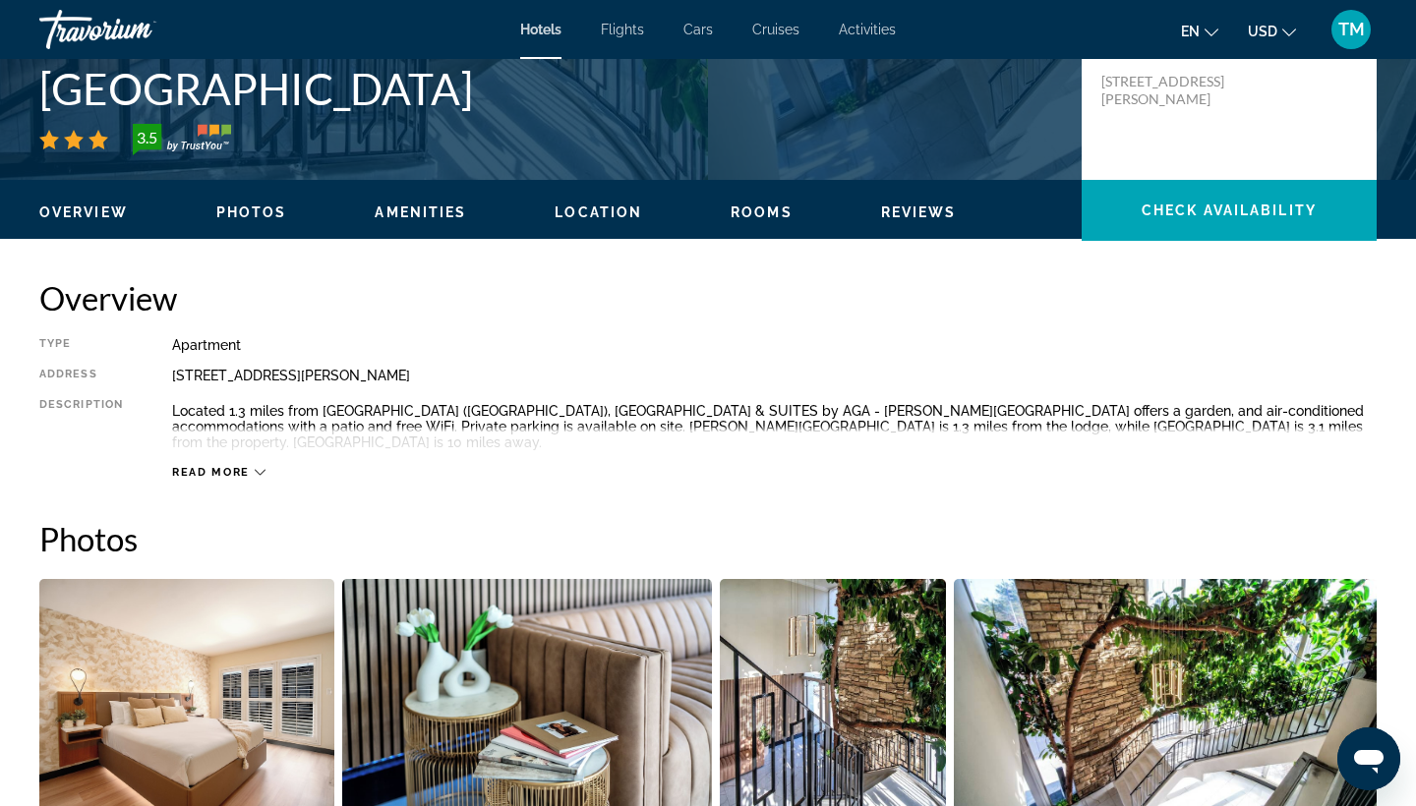
click at [257, 474] on icon "Main content" at bounding box center [260, 472] width 11 height 11
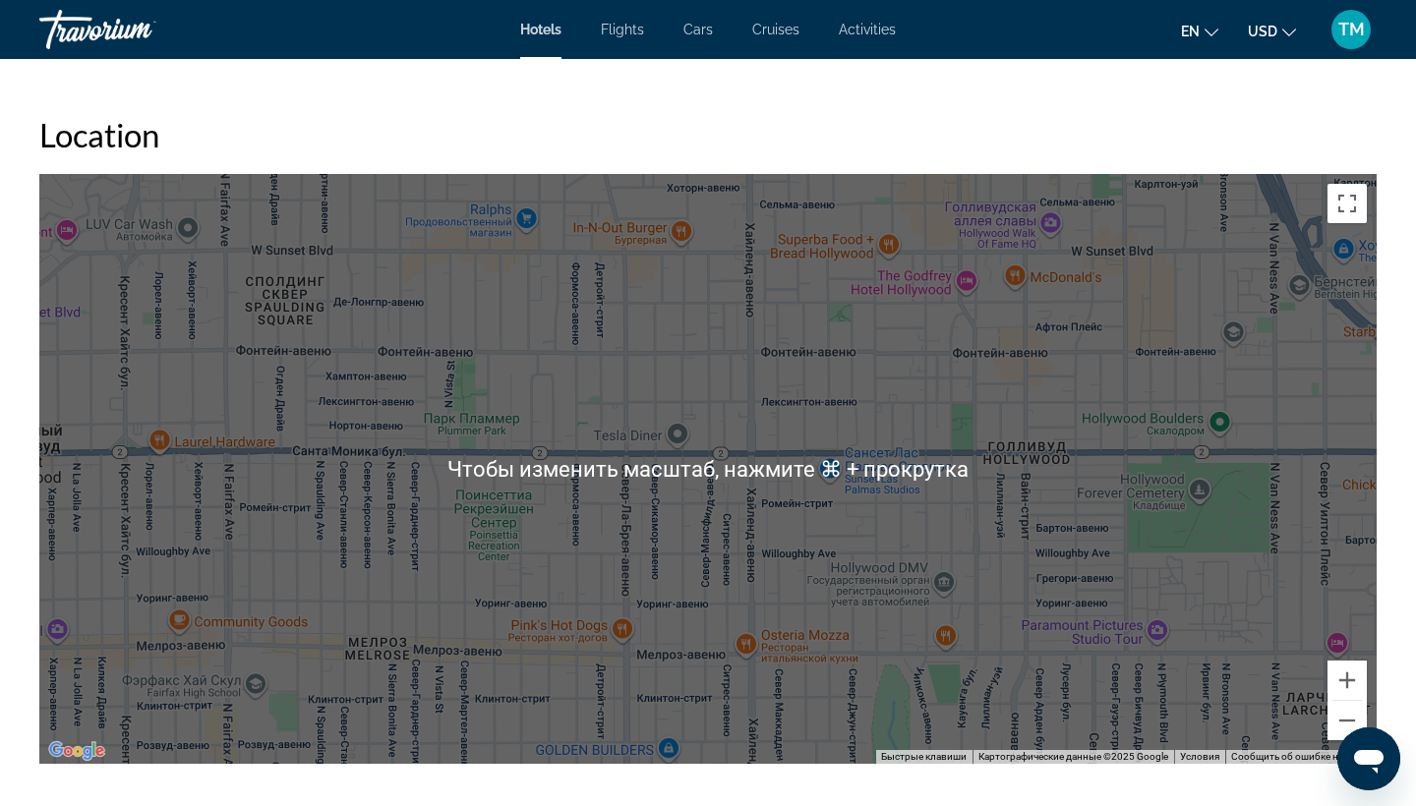
scroll to position [1711, 0]
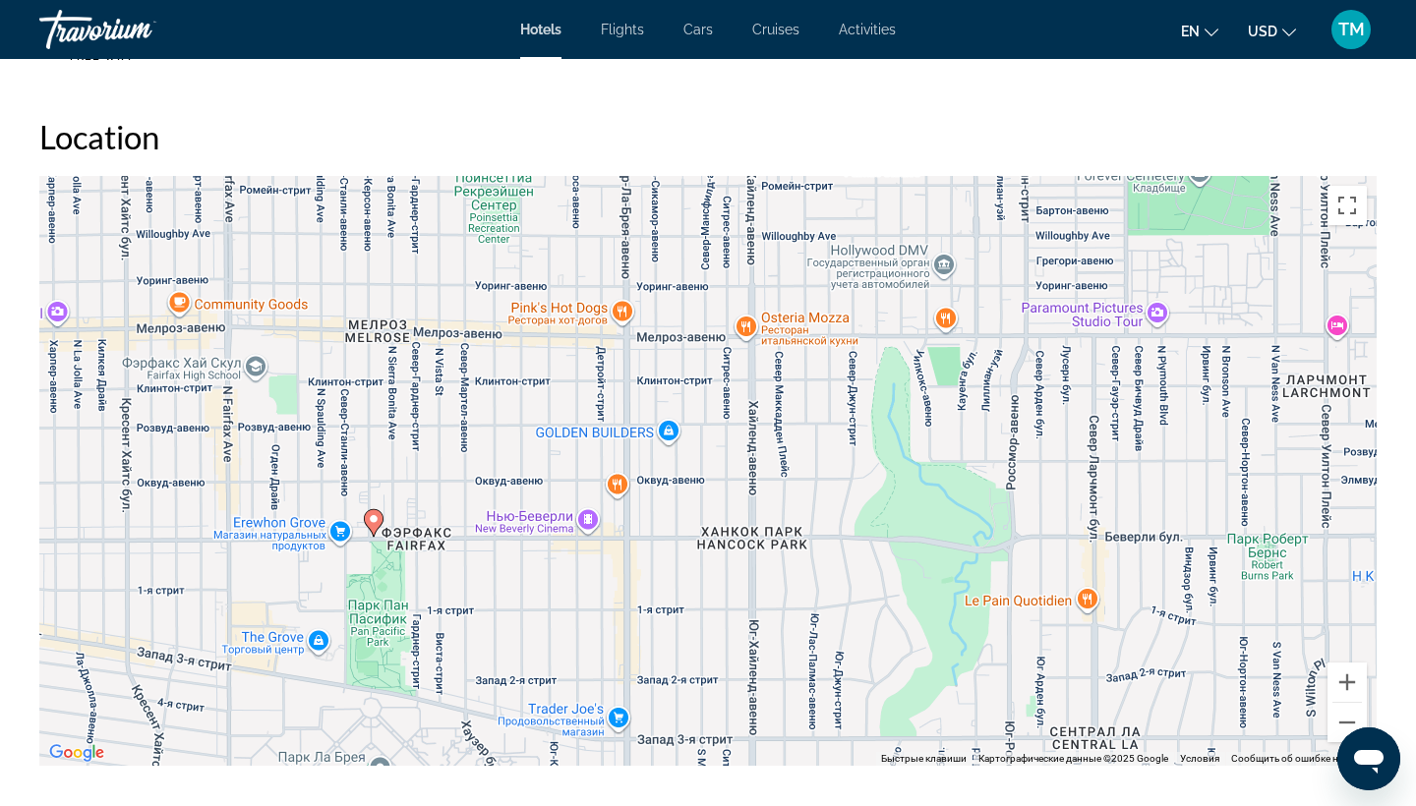
drag, startPoint x: 685, startPoint y: 552, endPoint x: 683, endPoint y: 211, distance: 340.2
click at [683, 211] on div "Чтобы активировать перетаскивание с помощью клавиатуры, нажмите Alt + Ввод. Пос…" at bounding box center [707, 471] width 1337 height 590
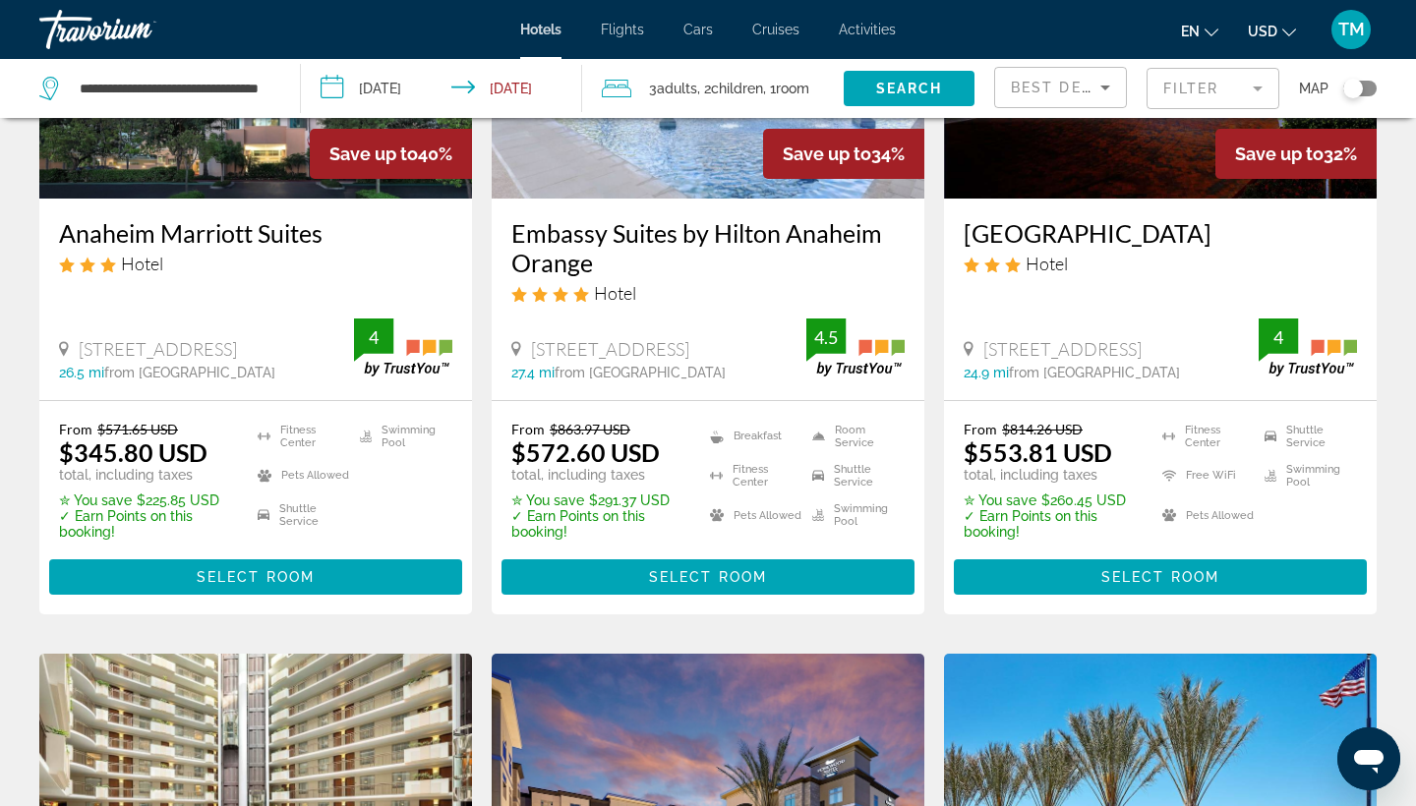
scroll to position [305, 0]
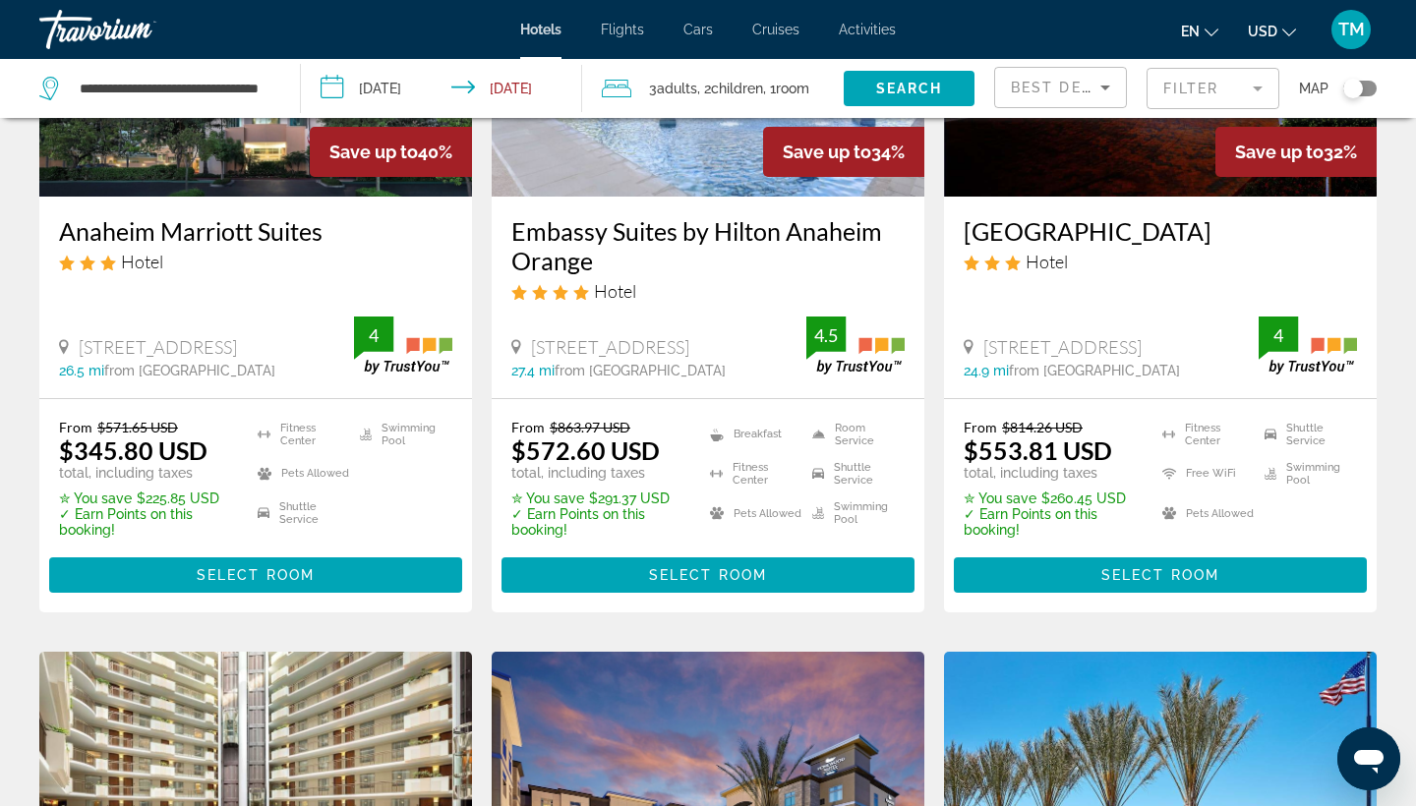
click at [781, 243] on h3 "Embassy Suites by Hilton Anaheim Orange" at bounding box center [707, 245] width 393 height 59
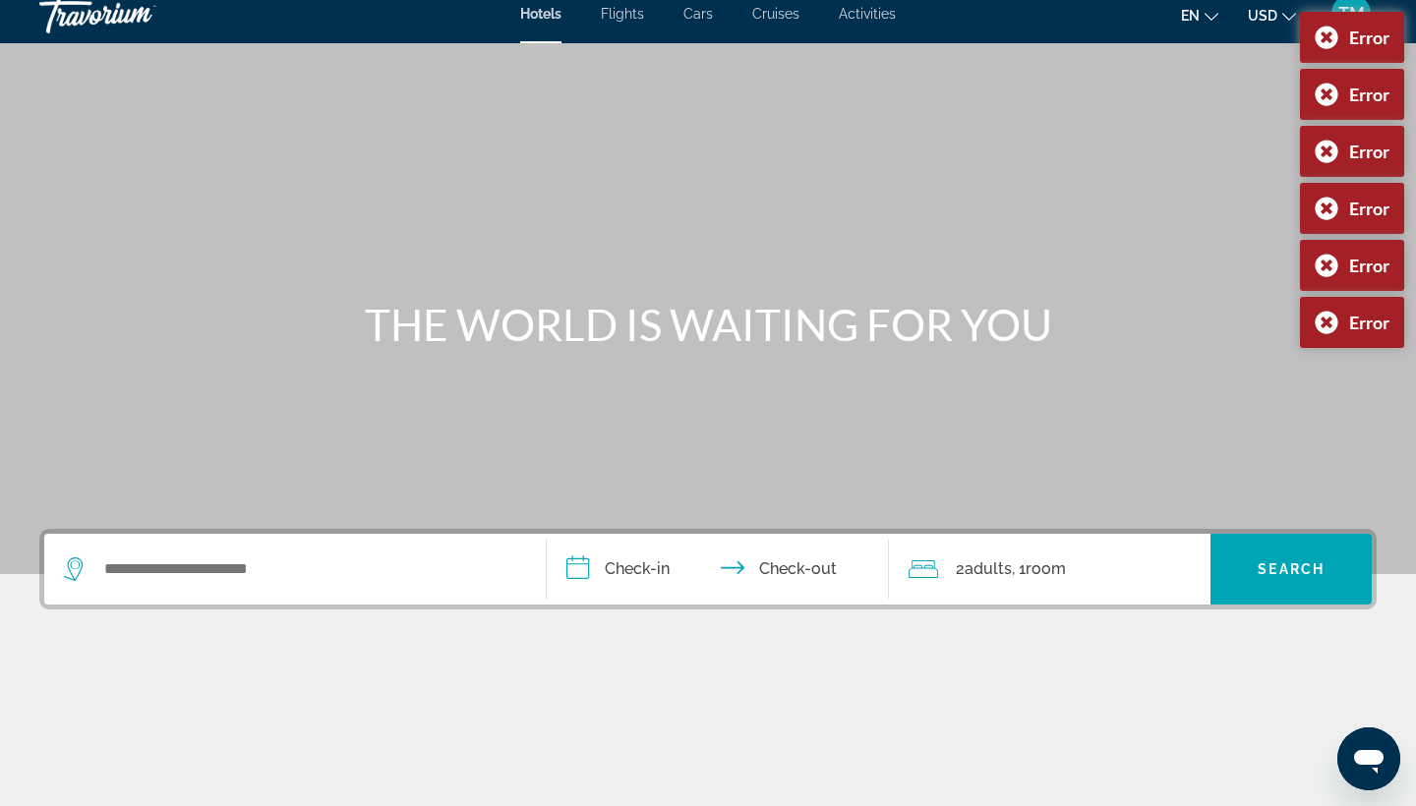
scroll to position [16, 0]
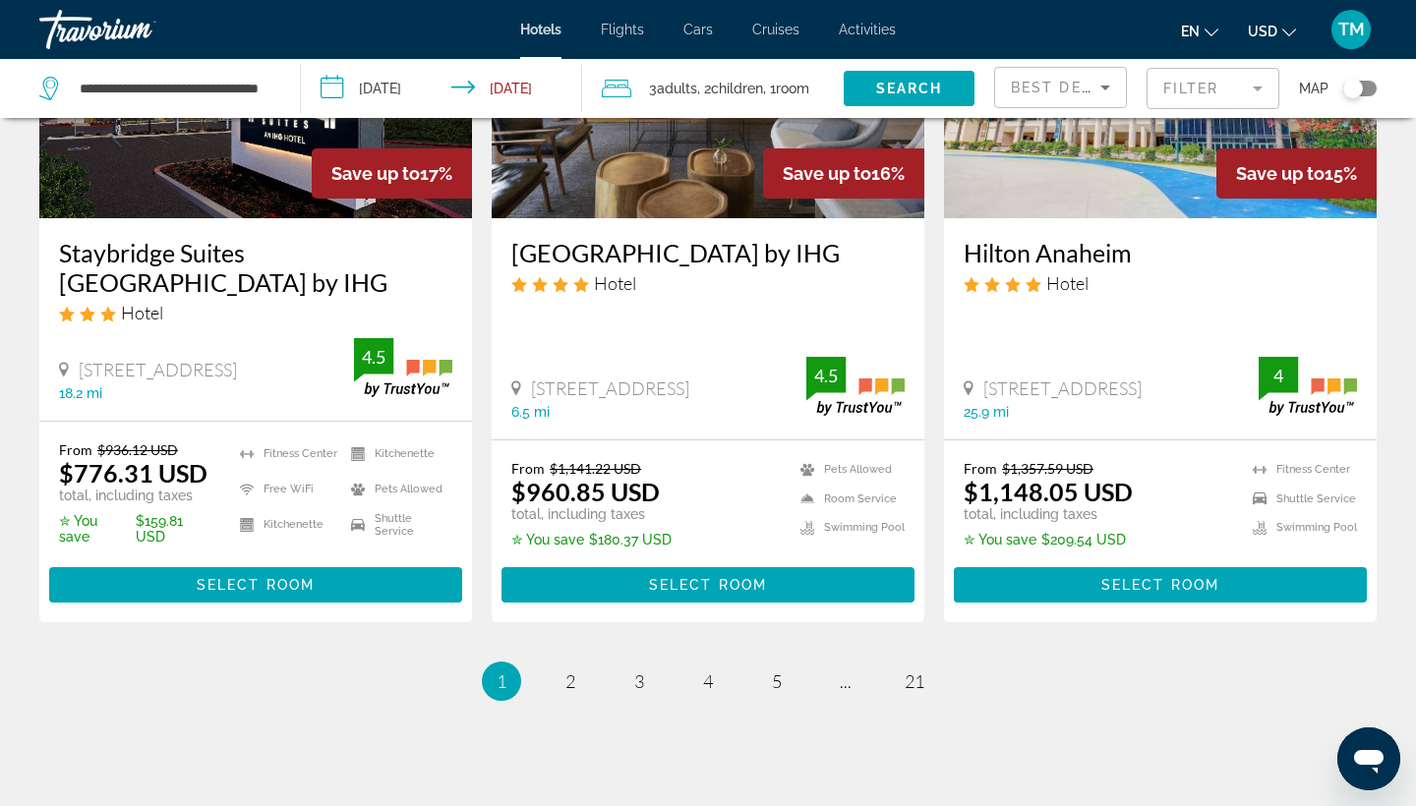
scroll to position [2613, 0]
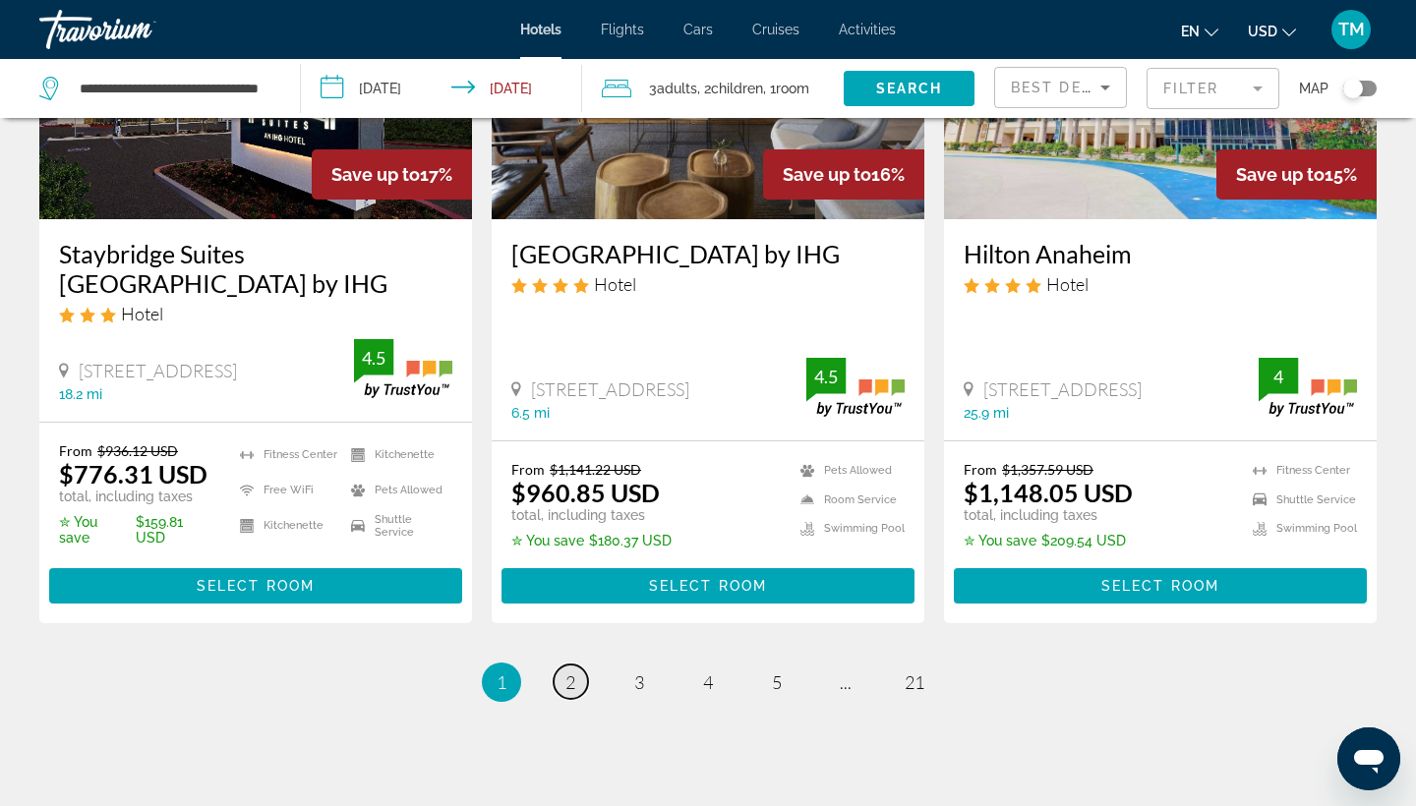
click at [563, 665] on link "page 2" at bounding box center [570, 682] width 34 height 34
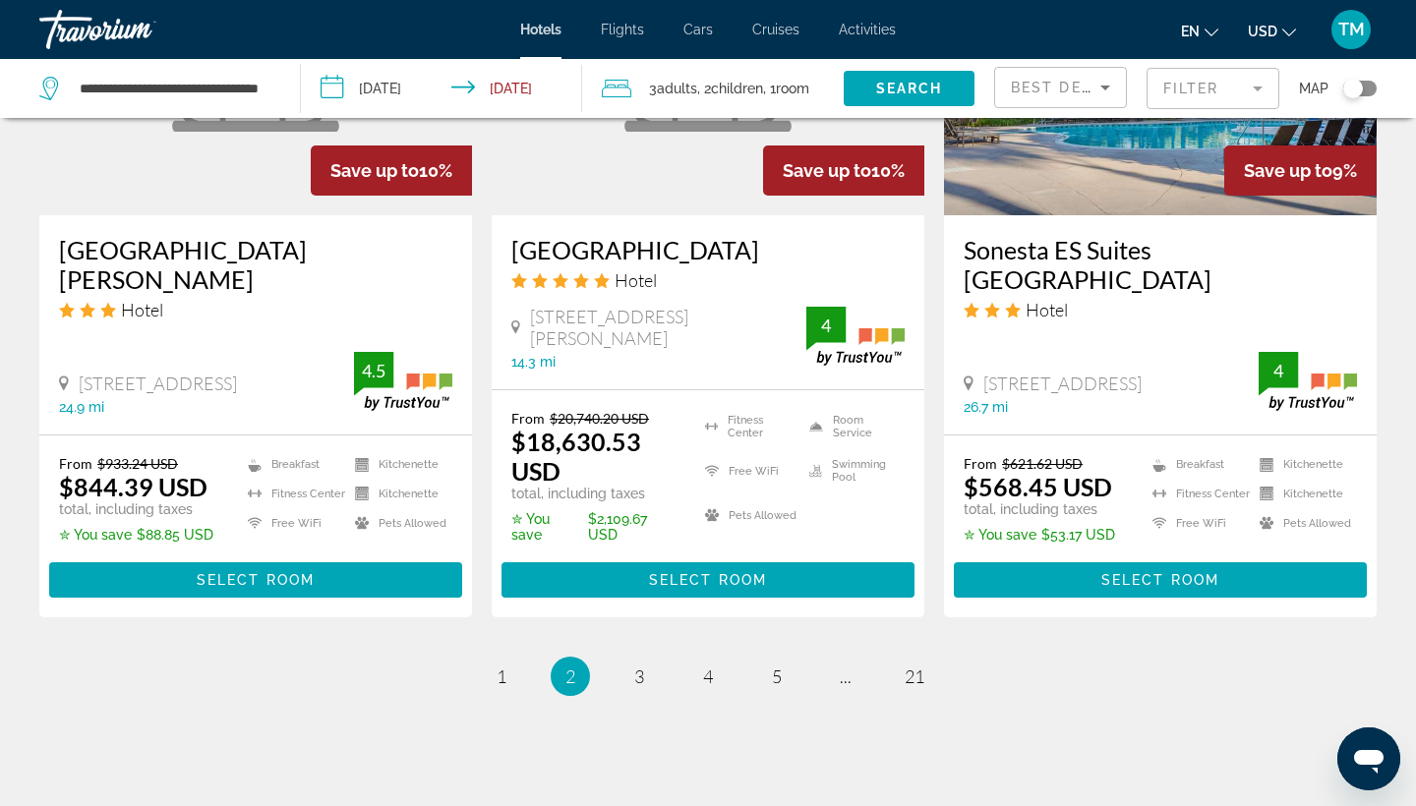
scroll to position [2626, 0]
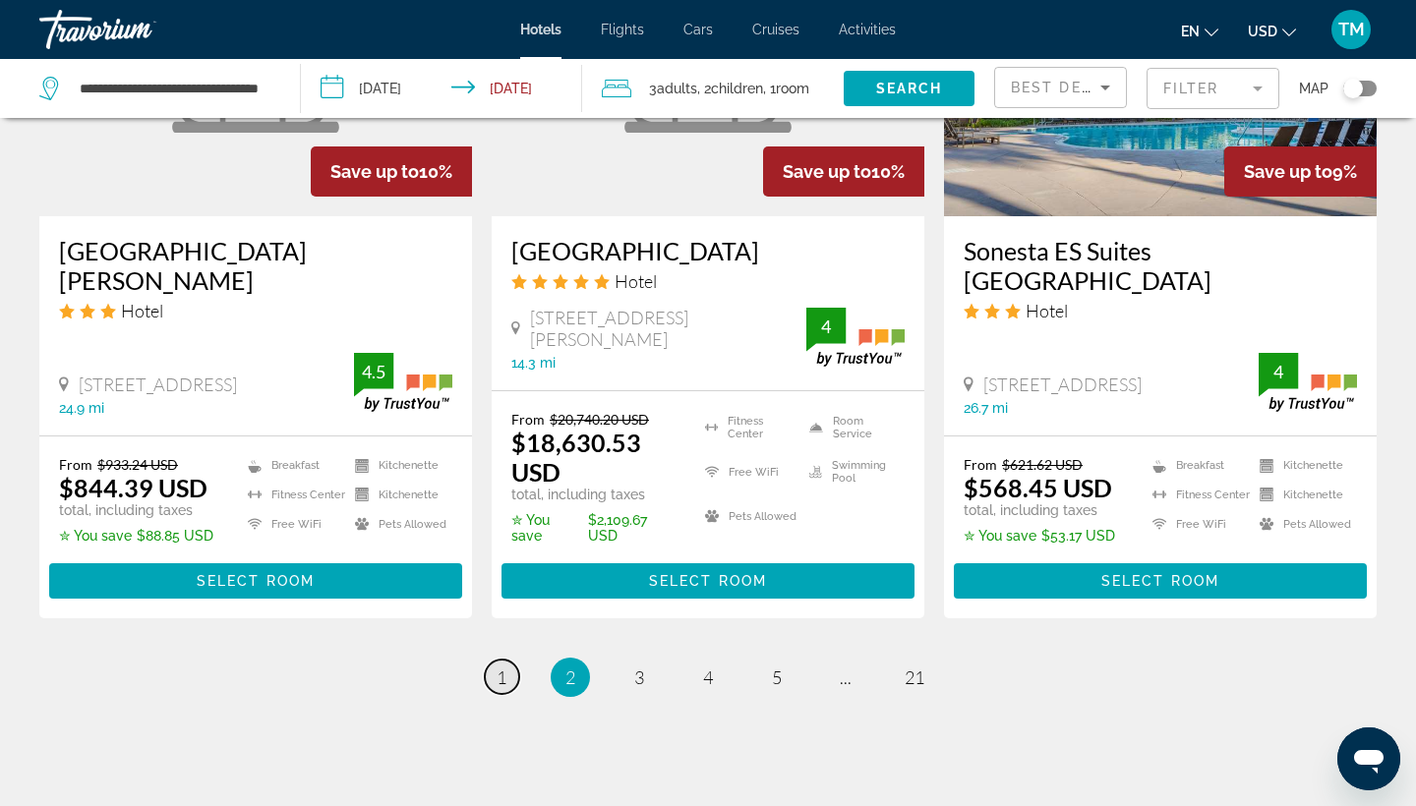
click at [516, 660] on link "page 1" at bounding box center [502, 677] width 34 height 34
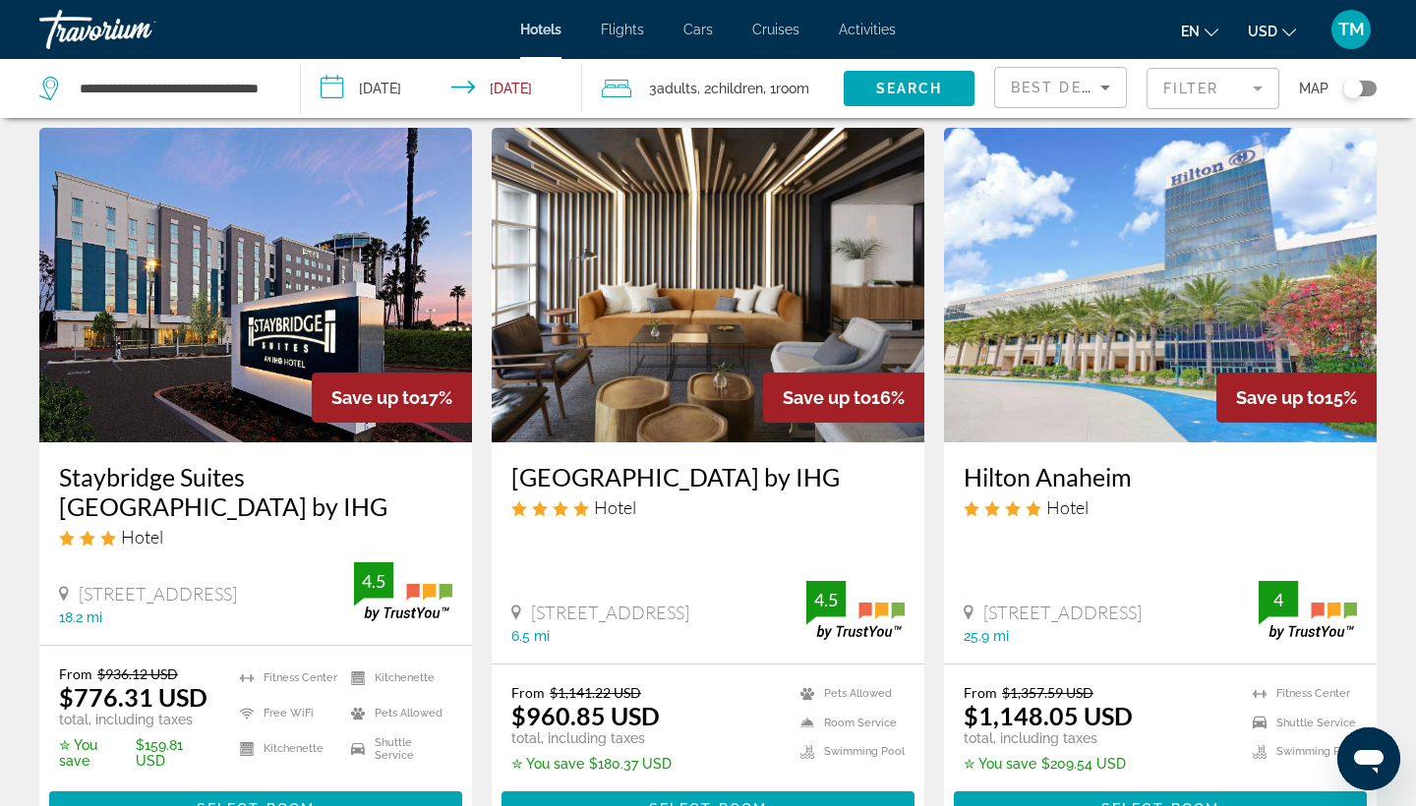
scroll to position [2391, 0]
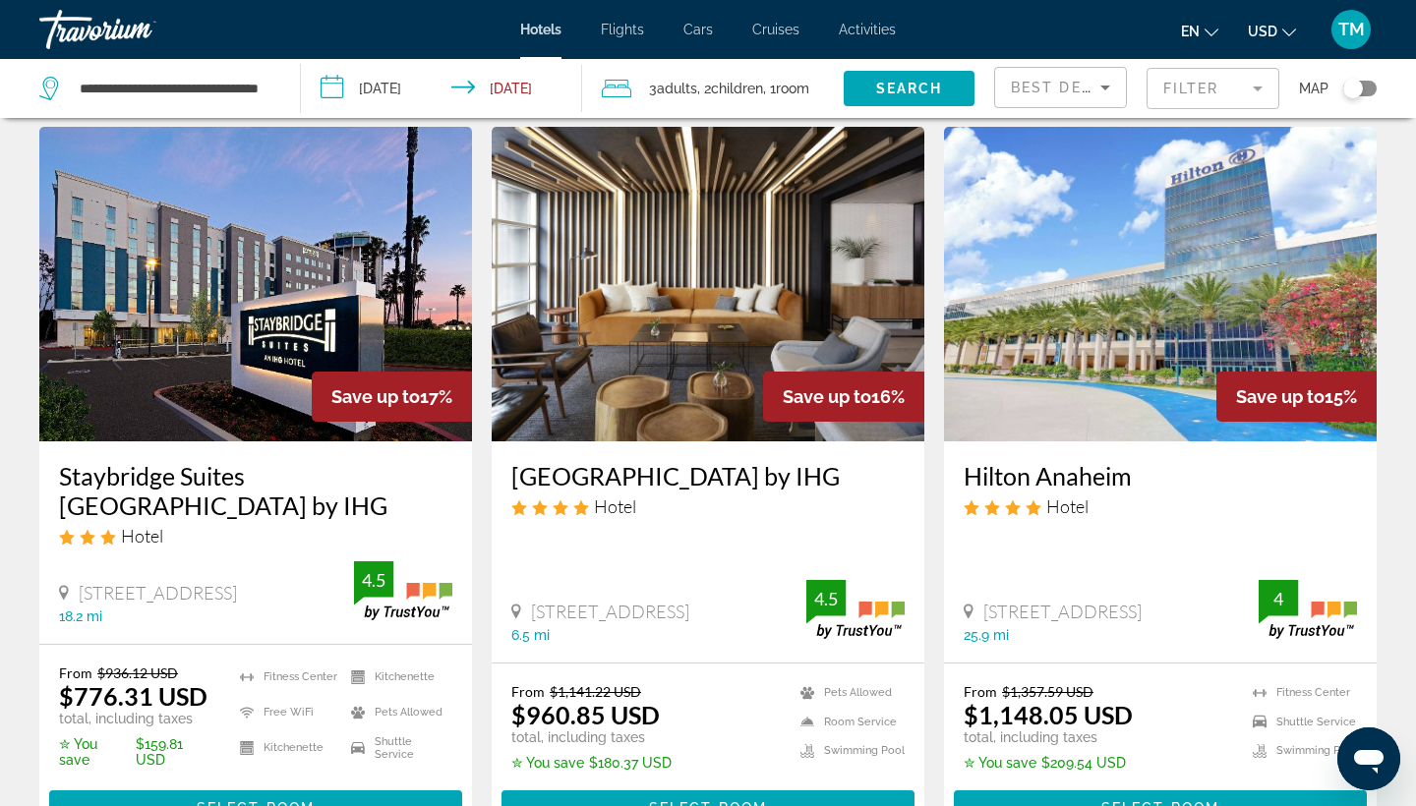
click at [618, 461] on h3 "Kimpton Hotel Wilshire by IHG" at bounding box center [707, 475] width 393 height 29
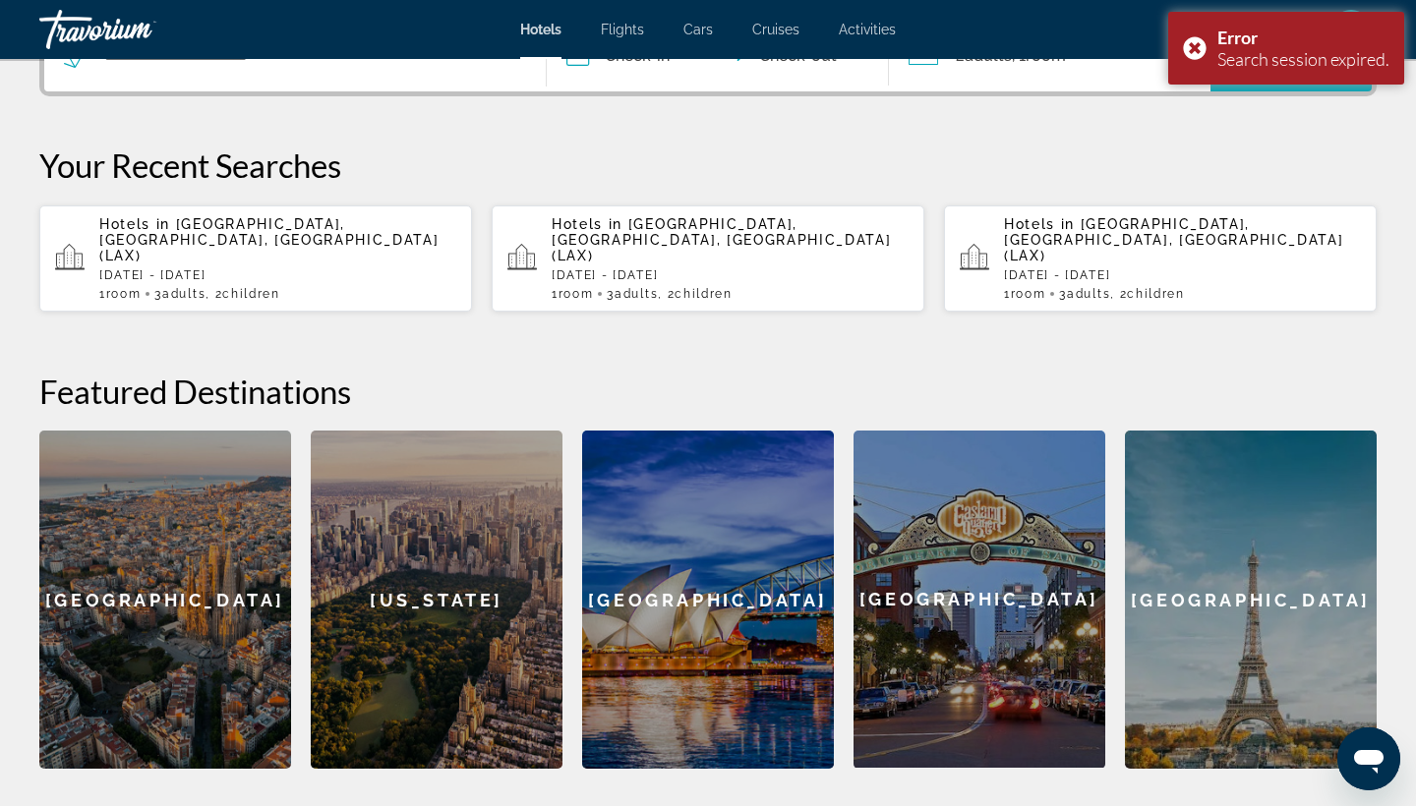
scroll to position [528, 0]
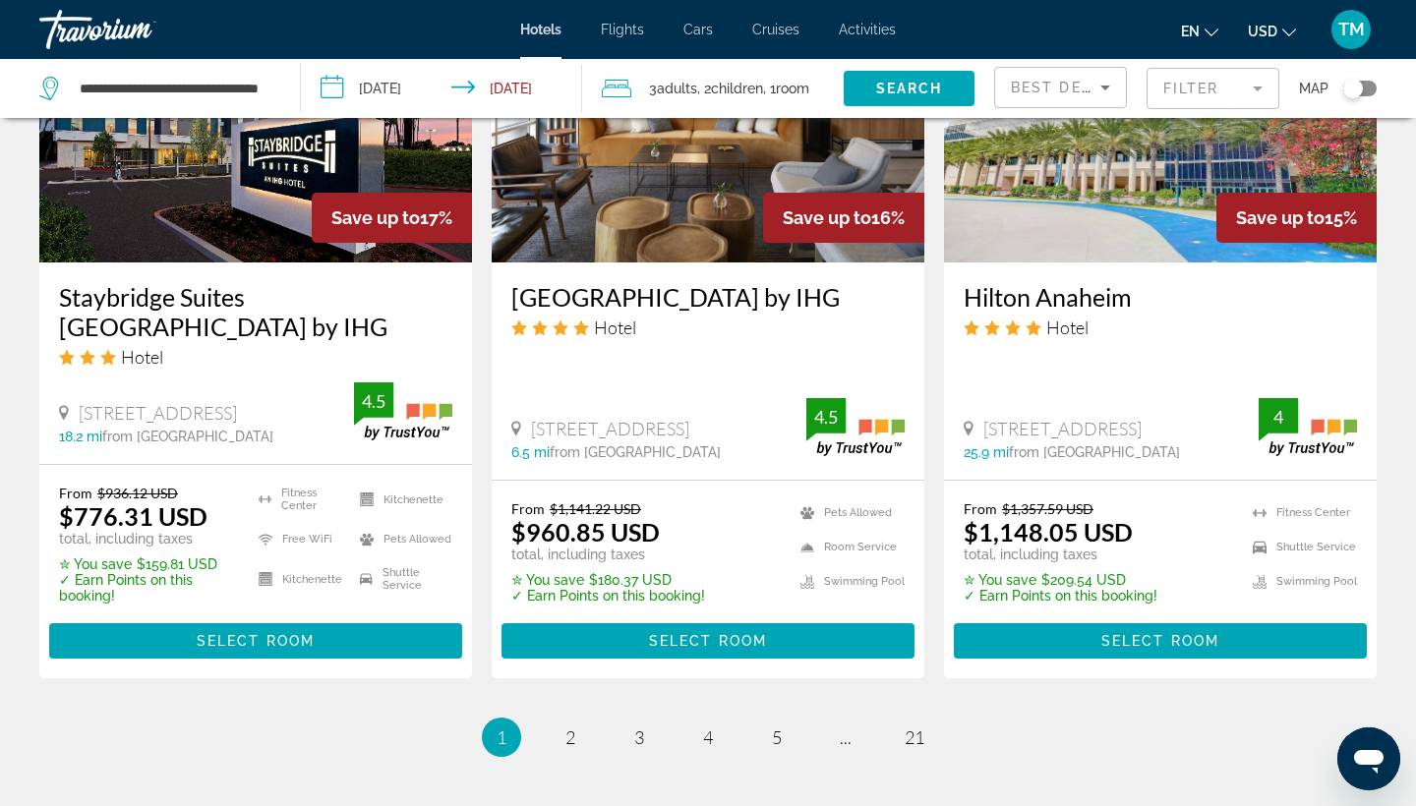
scroll to position [2612, 0]
